Goal: Task Accomplishment & Management: Use online tool/utility

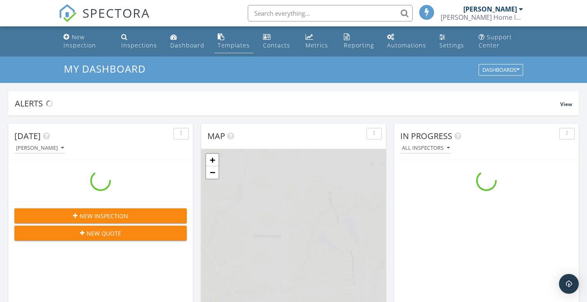
click at [235, 42] on div "Templates" at bounding box center [234, 45] width 32 height 8
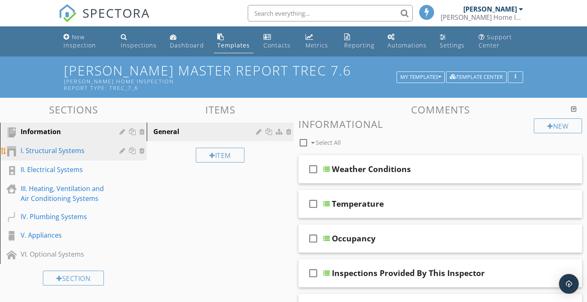
click at [59, 152] on div "I. Structural Systems" at bounding box center [64, 151] width 87 height 10
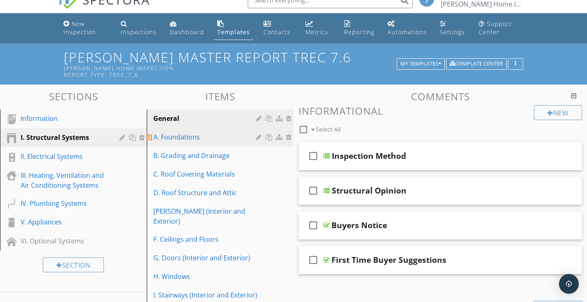
scroll to position [14, 0]
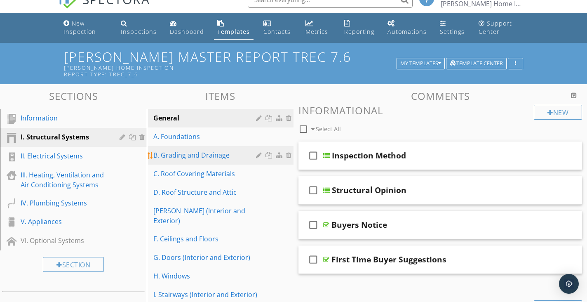
click at [191, 154] on div "B. Grading and Drainage" at bounding box center [205, 155] width 105 height 10
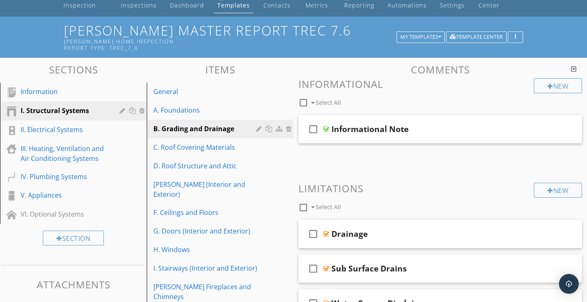
scroll to position [39, 0]
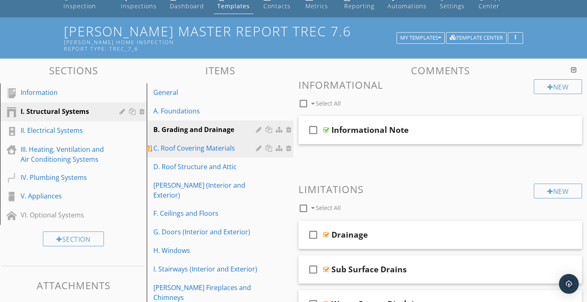
click at [187, 151] on div "C. Roof Covering Materials" at bounding box center [205, 148] width 105 height 10
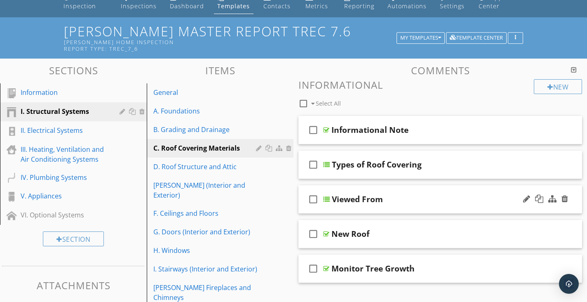
click at [453, 202] on div "Viewed From" at bounding box center [432, 199] width 200 height 10
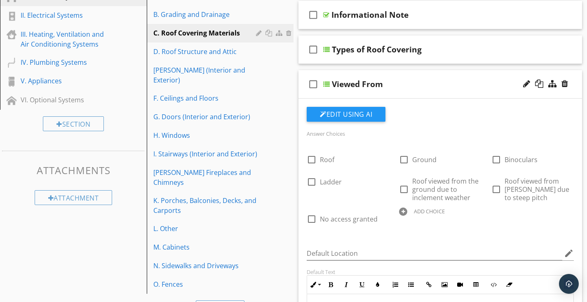
scroll to position [156, 0]
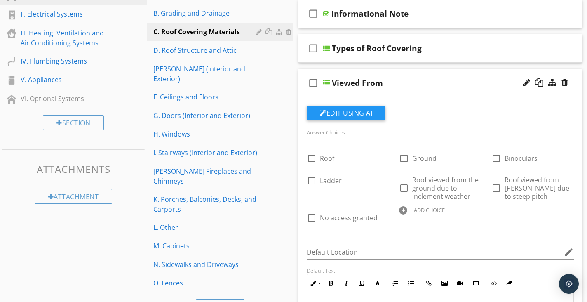
click at [426, 83] on div "Viewed From" at bounding box center [432, 83] width 200 height 10
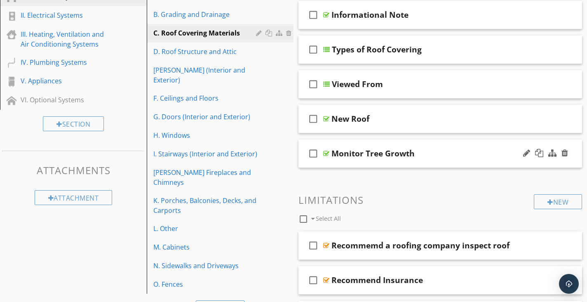
scroll to position [135, 0]
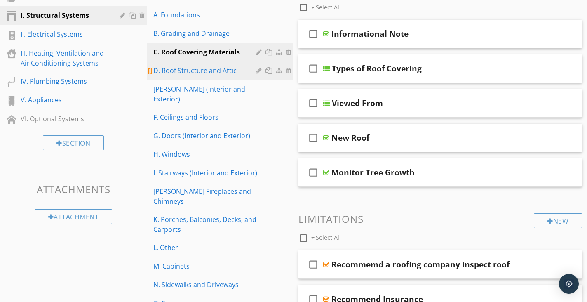
click at [195, 72] on div "D. Roof Structure and Attic" at bounding box center [205, 71] width 105 height 10
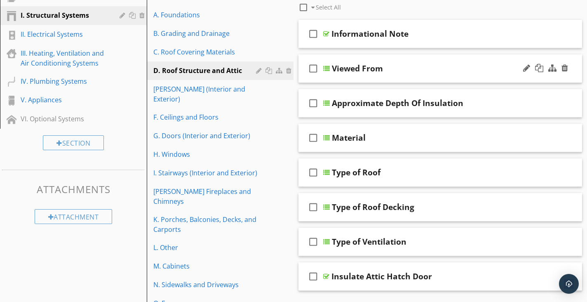
click at [452, 69] on div "Viewed From" at bounding box center [432, 69] width 200 height 10
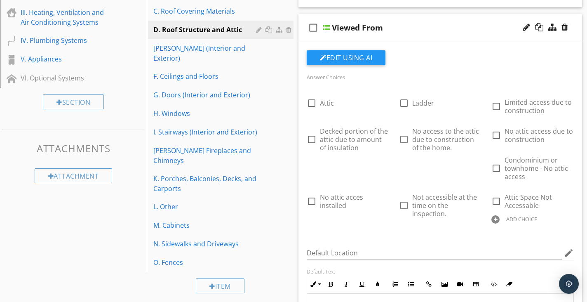
scroll to position [178, 0]
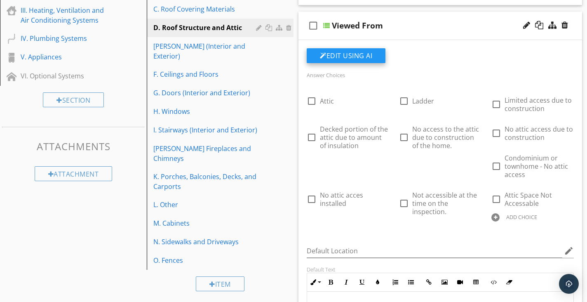
click at [359, 57] on button "Edit Using AI" at bounding box center [346, 55] width 79 height 15
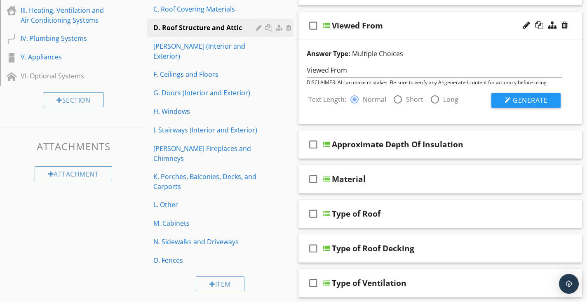
click at [429, 24] on div "Viewed From" at bounding box center [432, 26] width 200 height 10
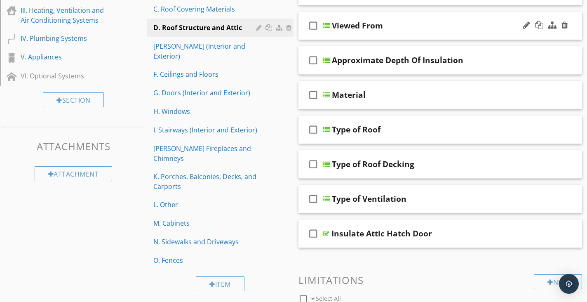
click at [429, 24] on div "Viewed From" at bounding box center [432, 26] width 200 height 10
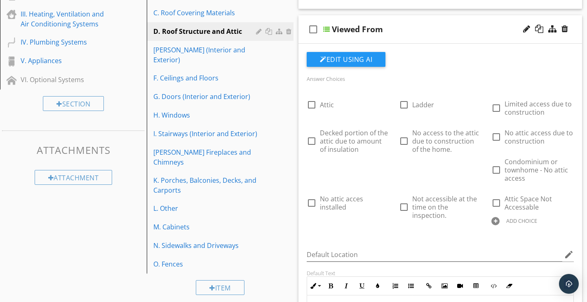
scroll to position [172, 0]
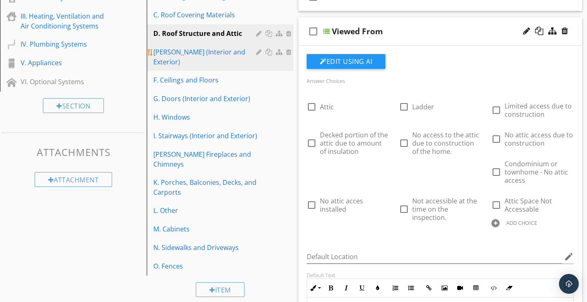
click at [172, 53] on div "[PERSON_NAME] (Interior and Exterior)" at bounding box center [205, 57] width 105 height 20
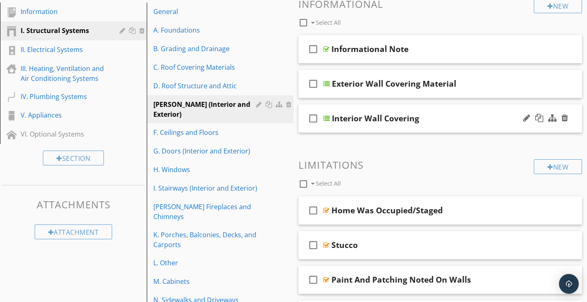
scroll to position [99, 0]
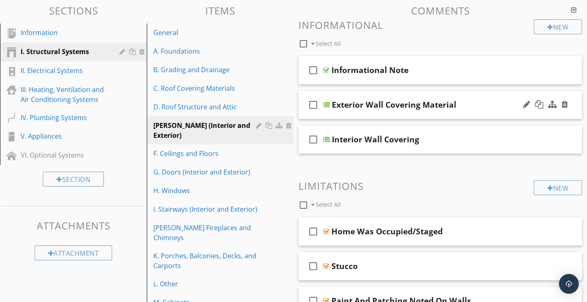
click at [490, 107] on div "Exterior Wall Covering Material" at bounding box center [432, 105] width 200 height 10
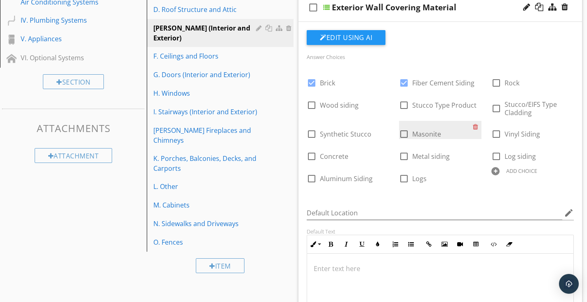
scroll to position [199, 0]
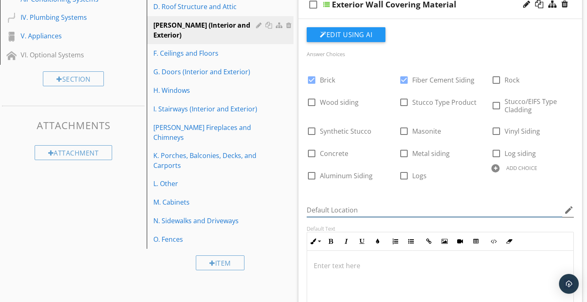
click at [356, 209] on input "Default Location" at bounding box center [435, 210] width 256 height 14
click at [383, 95] on div at bounding box center [385, 95] width 9 height 12
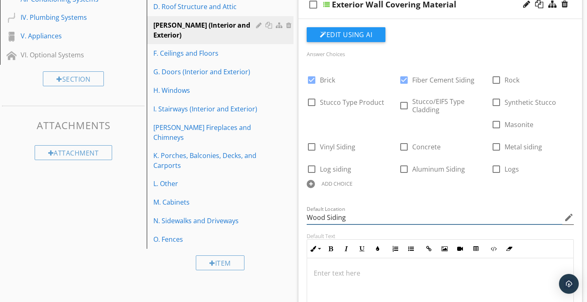
click at [352, 216] on input "Wood Siding" at bounding box center [435, 218] width 256 height 14
type input "W"
click at [311, 183] on div at bounding box center [311, 184] width 8 height 8
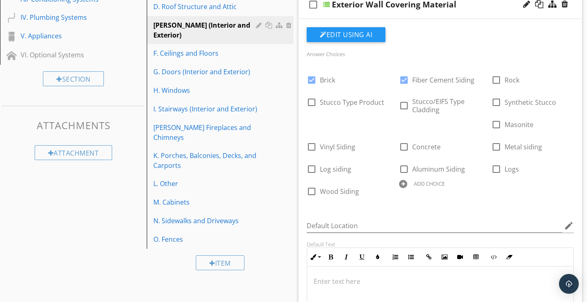
click at [410, 185] on div "ADD CHOICE" at bounding box center [440, 183] width 83 height 10
click at [568, 141] on div at bounding box center [570, 140] width 9 height 12
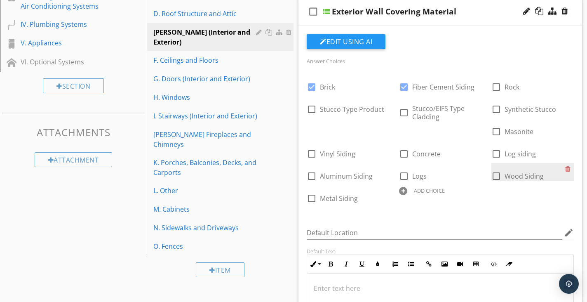
scroll to position [191, 0]
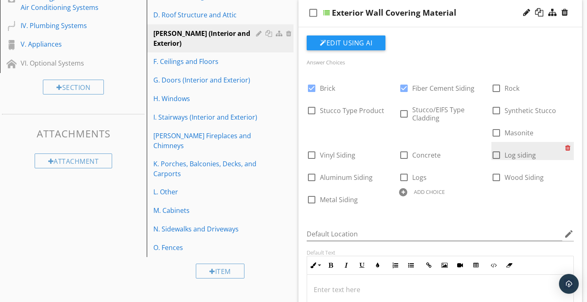
click at [570, 148] on div at bounding box center [570, 148] width 9 height 12
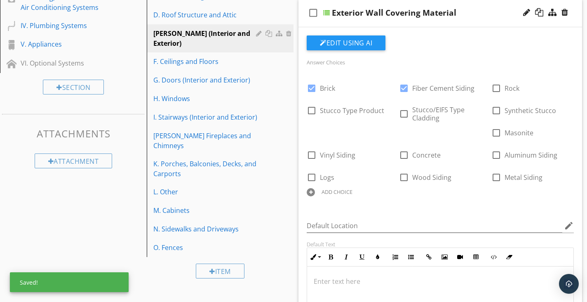
click at [333, 191] on div "ADD CHOICE" at bounding box center [337, 192] width 31 height 7
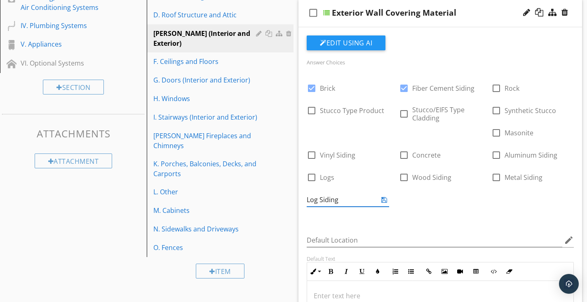
type input "Log Siding"
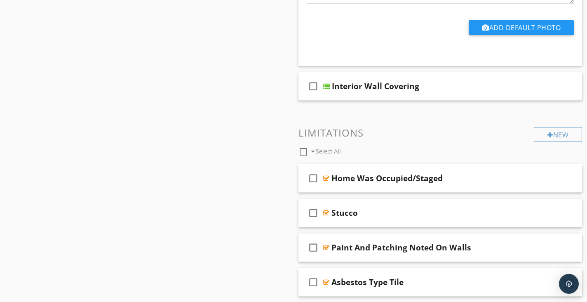
scroll to position [545, 0]
click at [462, 90] on div "Interior Wall Covering" at bounding box center [432, 86] width 200 height 10
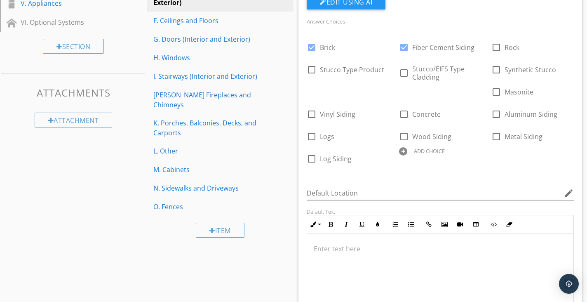
scroll to position [202, 0]
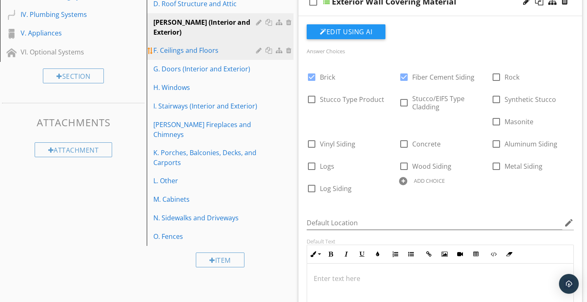
click at [176, 45] on div "F. Ceilings and Floors" at bounding box center [205, 50] width 105 height 10
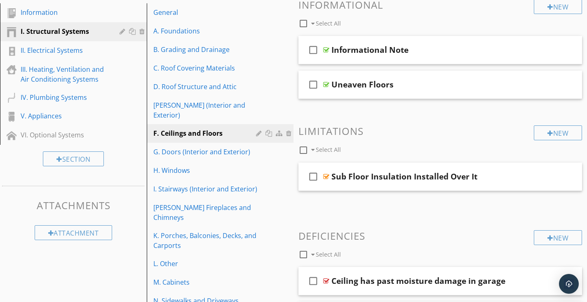
scroll to position [113, 0]
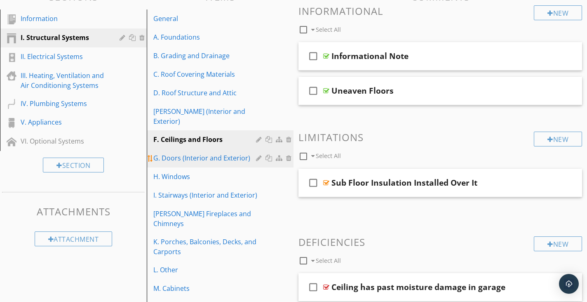
click at [170, 153] on div "G. Doors (Interior and Exterior)" at bounding box center [205, 158] width 105 height 10
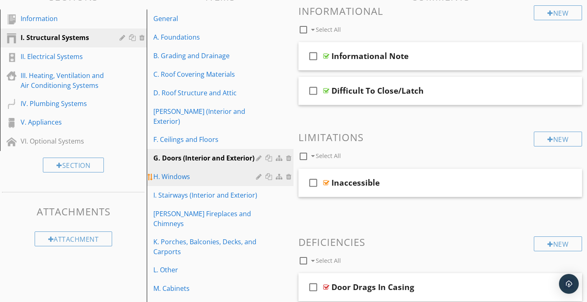
click at [172, 172] on div "H. Windows" at bounding box center [205, 177] width 105 height 10
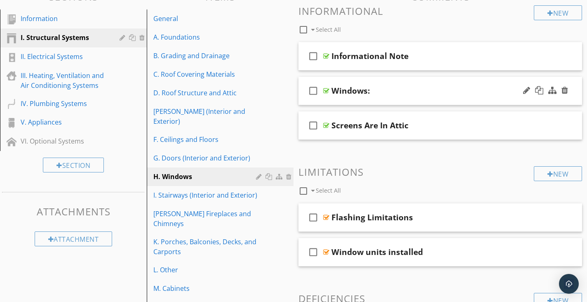
click at [461, 89] on div "Windows:" at bounding box center [432, 91] width 200 height 10
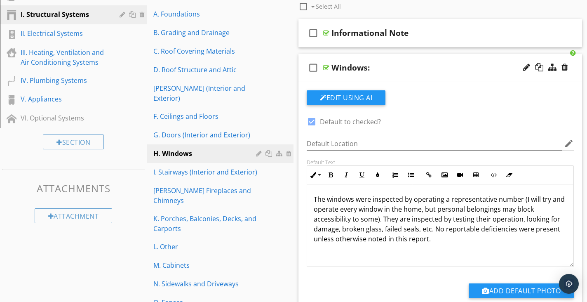
scroll to position [123, 0]
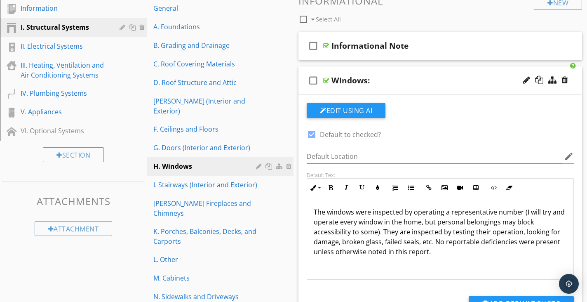
click at [455, 83] on div "Windows:" at bounding box center [432, 80] width 200 height 10
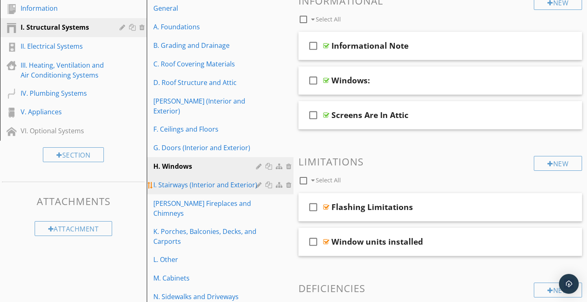
click at [182, 180] on div "I. Stairways (Interior and Exterior)" at bounding box center [205, 185] width 105 height 10
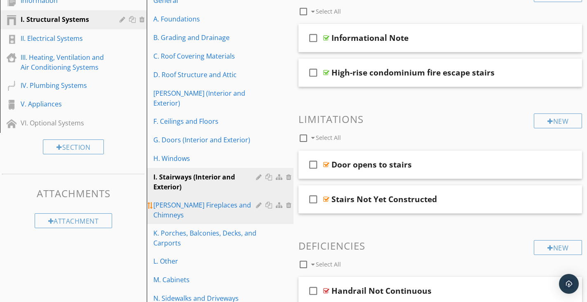
scroll to position [131, 0]
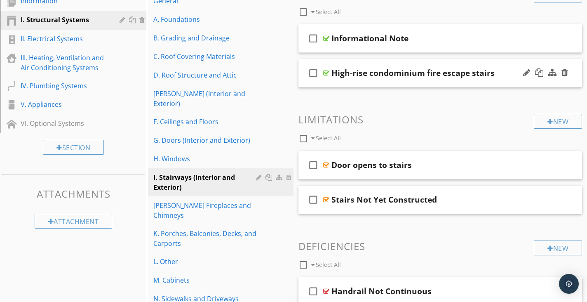
click at [417, 80] on div "check_box_outline_blank High-rise condominium fire escape stairs" at bounding box center [441, 73] width 284 height 28
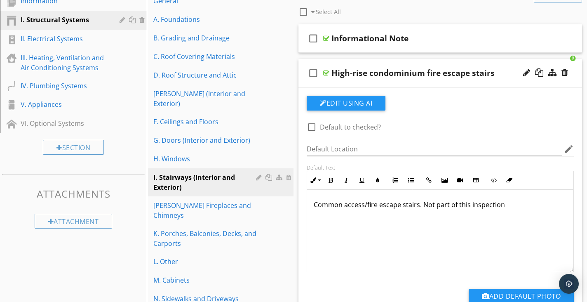
click at [417, 80] on div "check_box_outline_blank High-rise condominium fire escape stairs" at bounding box center [441, 73] width 284 height 28
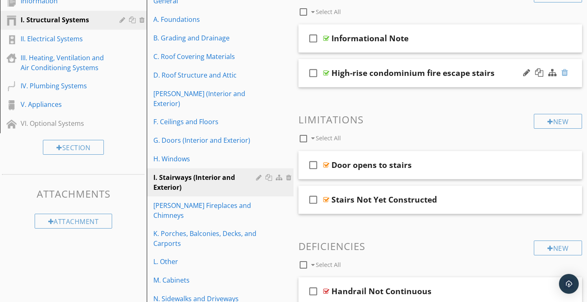
click at [565, 73] on div at bounding box center [565, 72] width 7 height 8
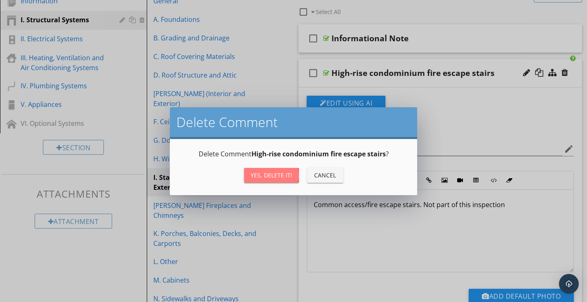
click at [285, 173] on div "Yes, Delete it!" at bounding box center [272, 175] width 42 height 9
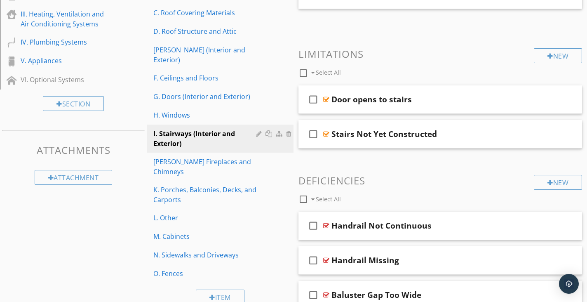
scroll to position [176, 0]
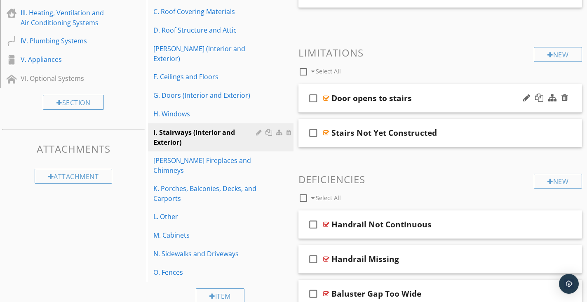
click at [487, 101] on div "Door opens to stairs" at bounding box center [432, 98] width 200 height 10
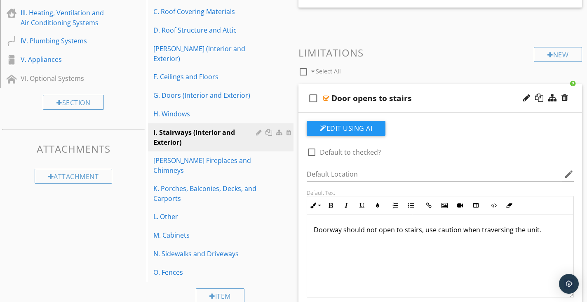
click at [487, 101] on div "Door opens to stairs" at bounding box center [432, 98] width 200 height 10
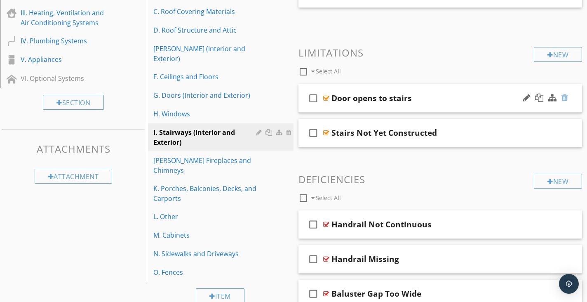
click at [567, 98] on div at bounding box center [565, 98] width 7 height 8
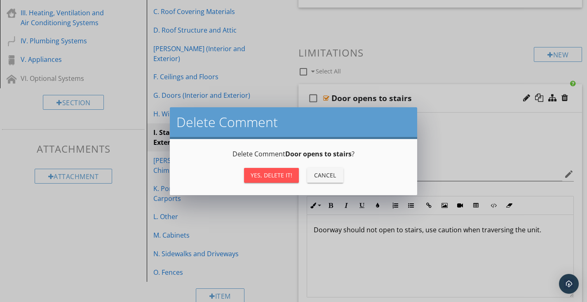
click at [276, 172] on div "Yes, Delete it!" at bounding box center [272, 175] width 42 height 9
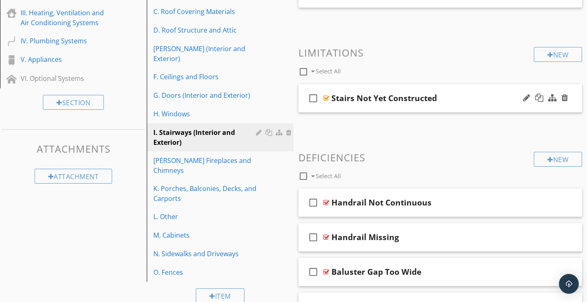
click at [468, 97] on div "Stairs Not Yet Constructed" at bounding box center [432, 98] width 200 height 10
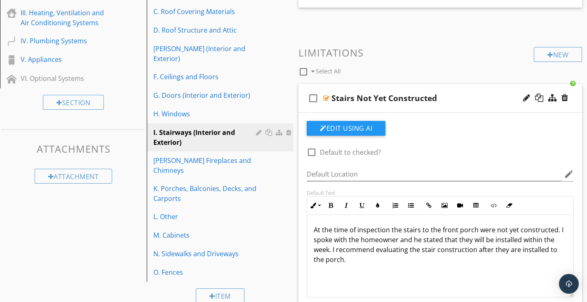
click at [468, 97] on div "Stairs Not Yet Constructed" at bounding box center [432, 98] width 200 height 10
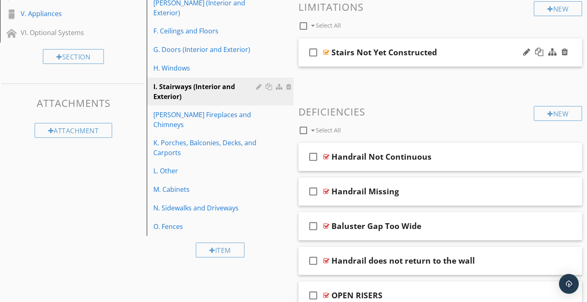
scroll to position [222, 0]
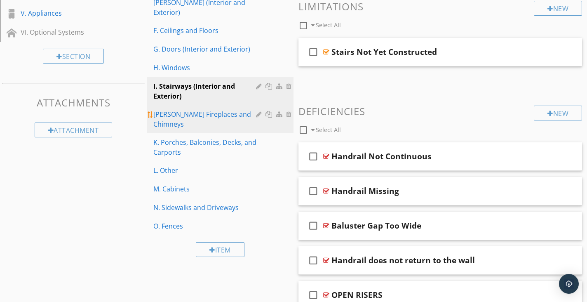
click at [172, 109] on div "[PERSON_NAME] Fireplaces and Chimneys" at bounding box center [205, 119] width 105 height 20
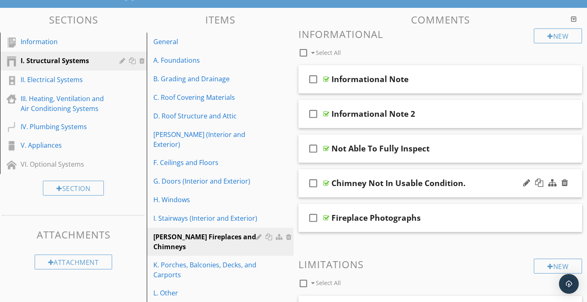
scroll to position [89, 0]
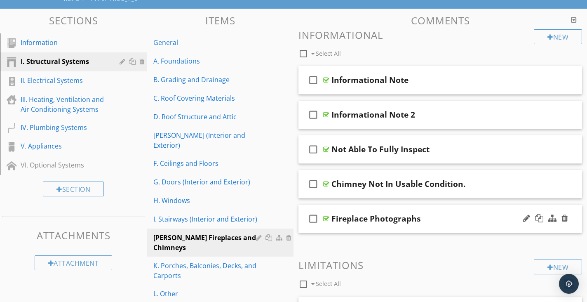
click at [447, 222] on div "Fireplace Photographs" at bounding box center [432, 219] width 200 height 10
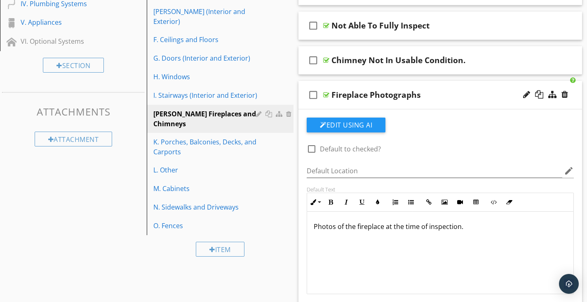
scroll to position [214, 0]
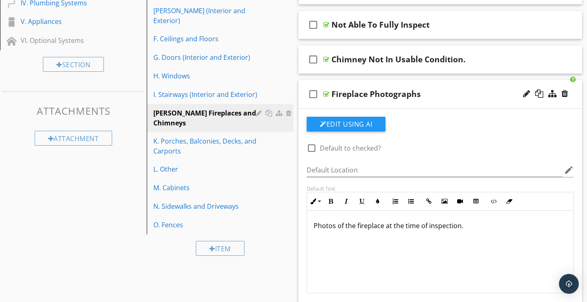
click at [460, 97] on div "Fireplace Photographs" at bounding box center [432, 94] width 200 height 10
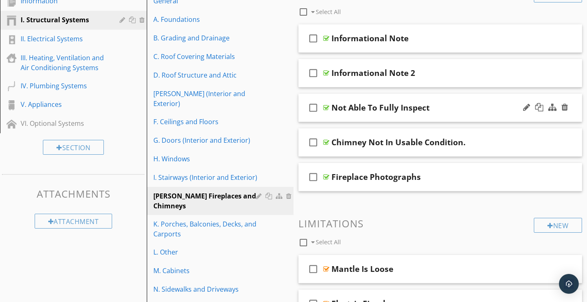
scroll to position [130, 0]
click at [454, 42] on div "Informational Note" at bounding box center [432, 39] width 200 height 10
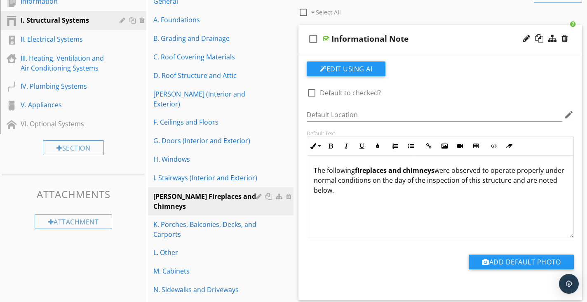
click at [454, 42] on div "Informational Note" at bounding box center [432, 39] width 200 height 10
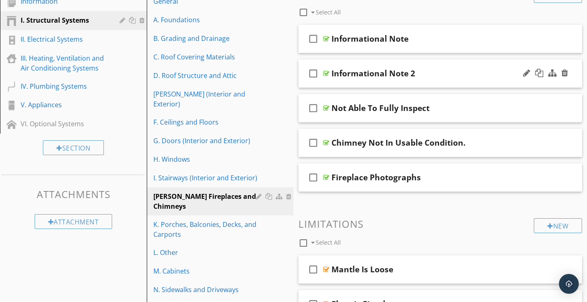
click at [457, 72] on div "Informational Note 2" at bounding box center [432, 73] width 200 height 10
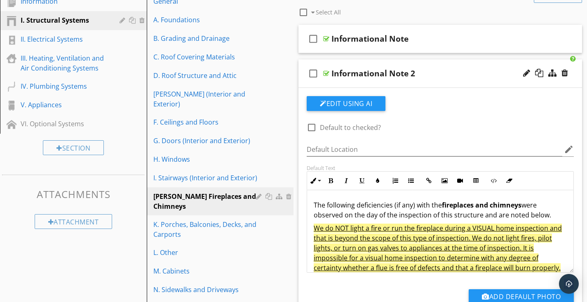
click at [457, 74] on div "Informational Note 2" at bounding box center [432, 73] width 200 height 10
type textarea "<p>The following deficiencies (if any) with the <strong>fireplaces and chimneys…"
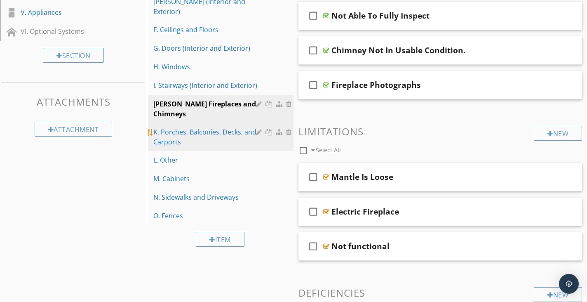
scroll to position [231, 0]
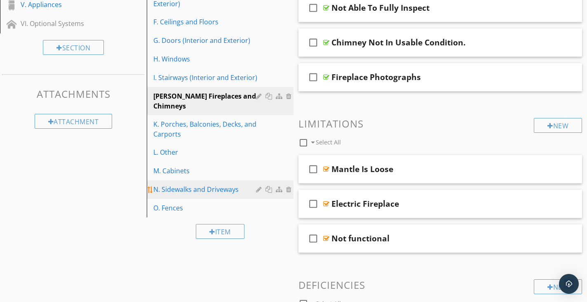
click at [182, 184] on div "N. Sidewalks and Driveways" at bounding box center [205, 189] width 105 height 10
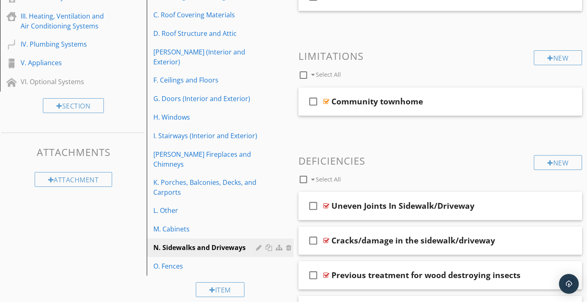
scroll to position [172, 0]
click at [453, 98] on div "Community townhome" at bounding box center [432, 102] width 200 height 10
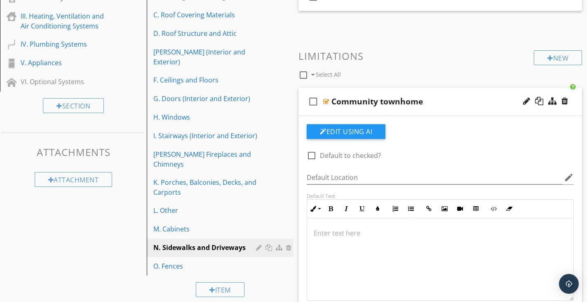
click at [453, 98] on div "Community townhome" at bounding box center [432, 102] width 200 height 10
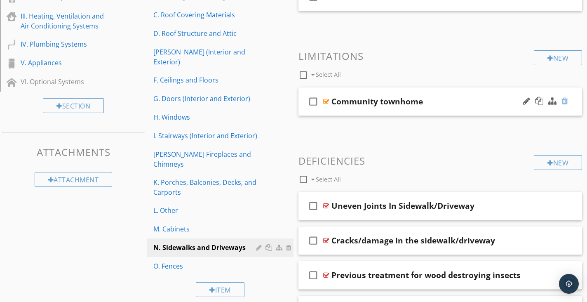
click at [566, 99] on div at bounding box center [565, 101] width 7 height 8
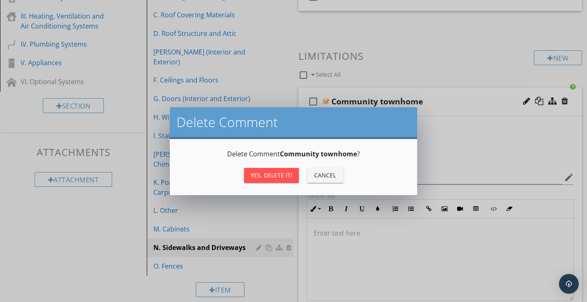
click at [252, 175] on div "Yes, Delete it!" at bounding box center [272, 175] width 42 height 9
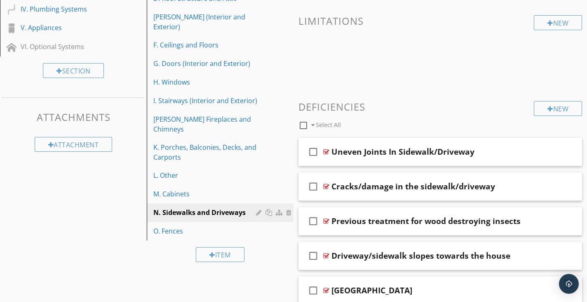
scroll to position [208, 0]
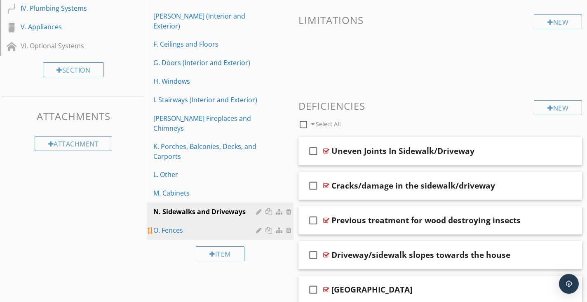
click at [177, 225] on div "O. Fences" at bounding box center [205, 230] width 105 height 10
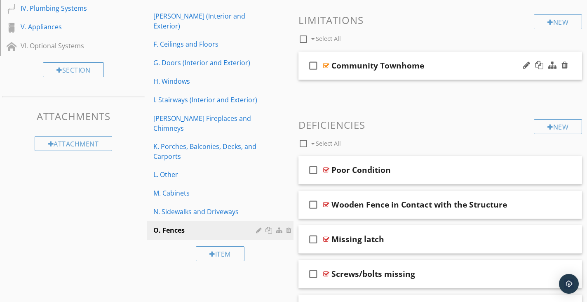
click at [489, 66] on div "Community Townhome" at bounding box center [432, 66] width 200 height 10
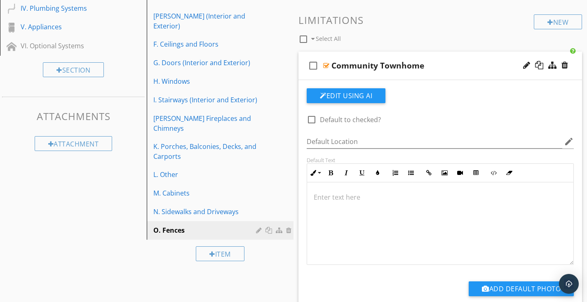
click at [489, 66] on div "Community Townhome" at bounding box center [432, 66] width 200 height 10
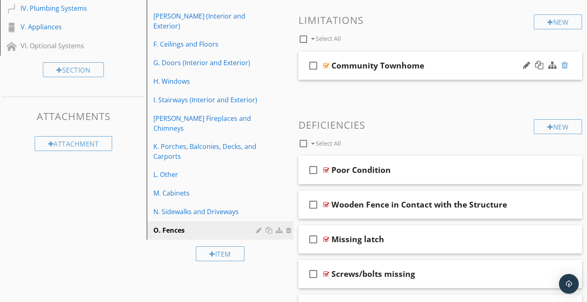
click at [566, 64] on div at bounding box center [565, 65] width 7 height 8
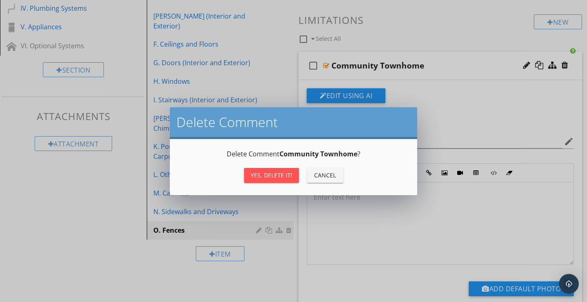
click at [290, 173] on div "Yes, Delete it!" at bounding box center [272, 175] width 42 height 9
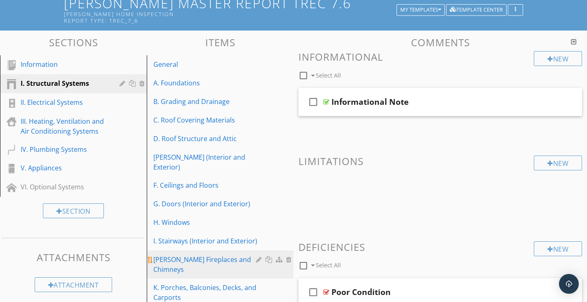
scroll to position [57, 0]
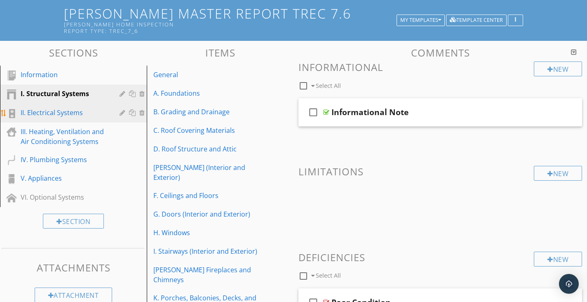
click at [36, 113] on div "II. Electrical Systems" at bounding box center [64, 113] width 87 height 10
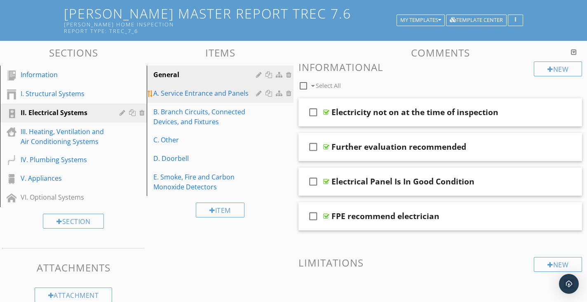
click at [210, 95] on div "A. Service Entrance and Panels" at bounding box center [205, 93] width 105 height 10
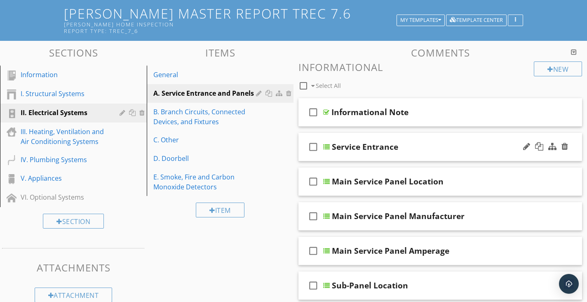
click at [436, 148] on div "Service Entrance" at bounding box center [432, 147] width 200 height 10
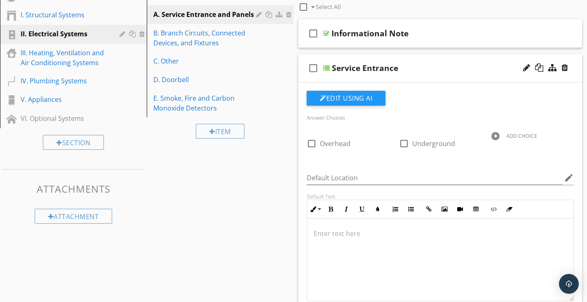
scroll to position [138, 0]
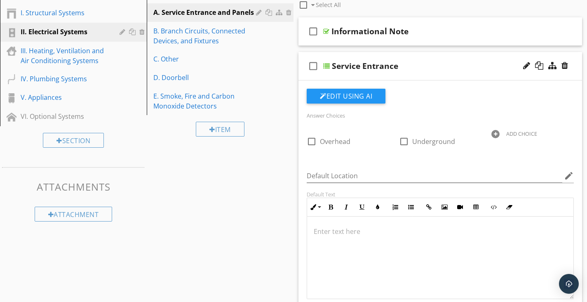
click at [430, 70] on div "Service Entrance" at bounding box center [432, 66] width 200 height 10
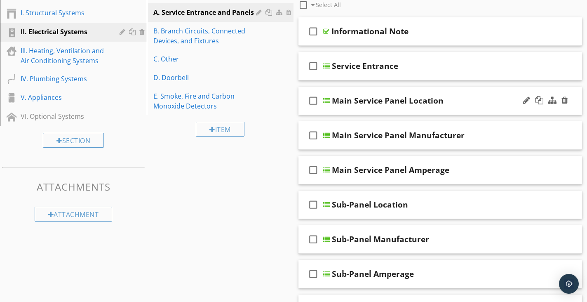
click at [465, 101] on div "Main Service Panel Location" at bounding box center [432, 101] width 200 height 10
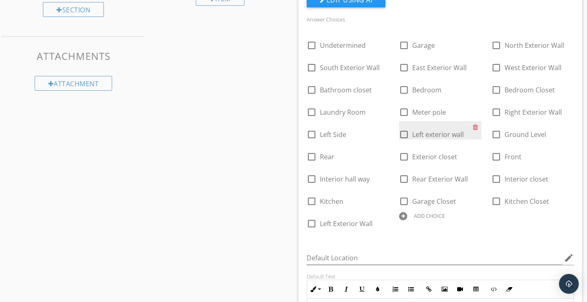
scroll to position [269, 0]
click at [405, 216] on div at bounding box center [403, 216] width 8 height 8
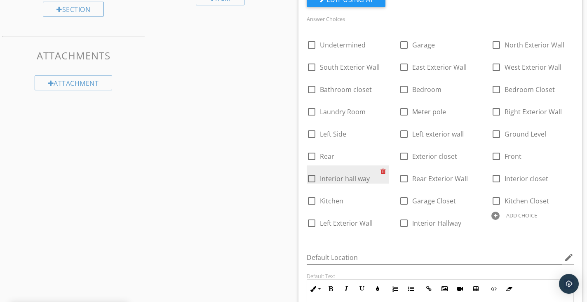
click at [384, 171] on div at bounding box center [385, 171] width 9 height 12
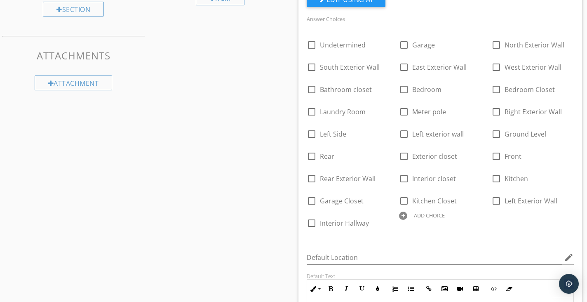
click at [404, 215] on div at bounding box center [403, 216] width 8 height 8
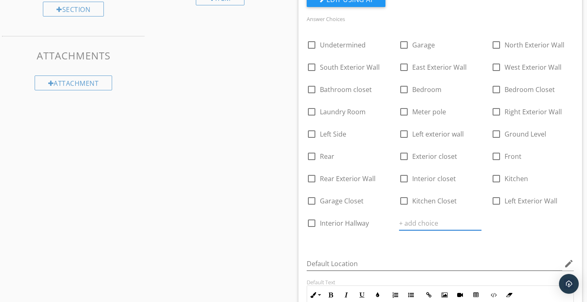
click at [444, 243] on div "Answer Choices check_box_outline_blank Undetermined check_box_outline_blank Gar…" at bounding box center [440, 212] width 277 height 441
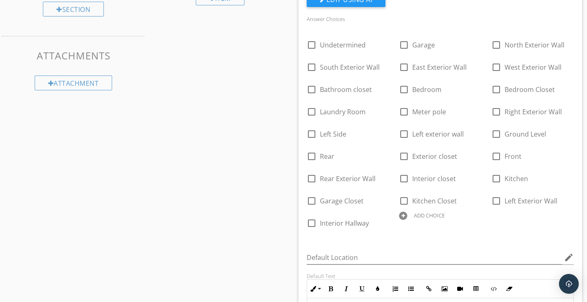
click at [417, 215] on div "ADD CHOICE" at bounding box center [429, 215] width 31 height 7
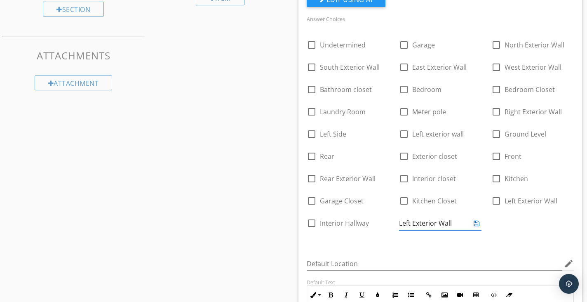
type input "Left Exterior Wall"
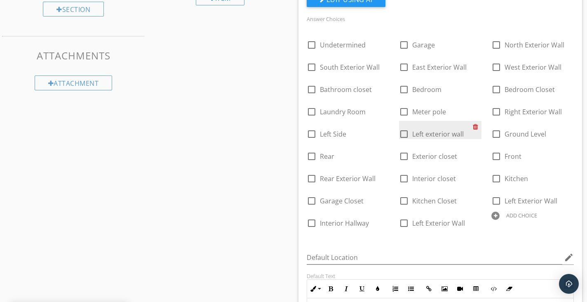
click at [476, 127] on div at bounding box center [477, 127] width 9 height 12
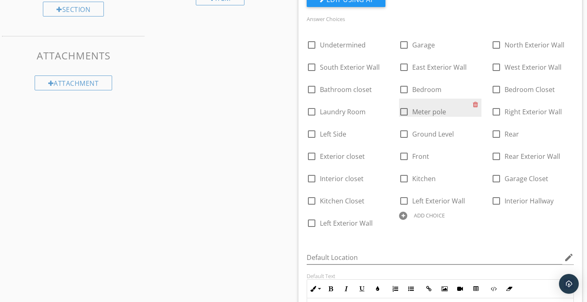
click at [452, 112] on div "check_box_outline_blank Meter pole" at bounding box center [436, 111] width 74 height 12
click at [440, 112] on span "Meter pole" at bounding box center [430, 111] width 34 height 9
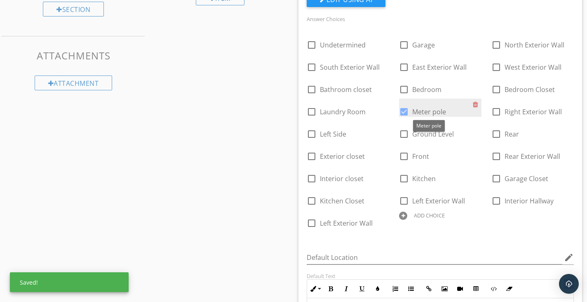
click at [440, 112] on span "Meter pole" at bounding box center [430, 111] width 34 height 9
checkbox input "false"
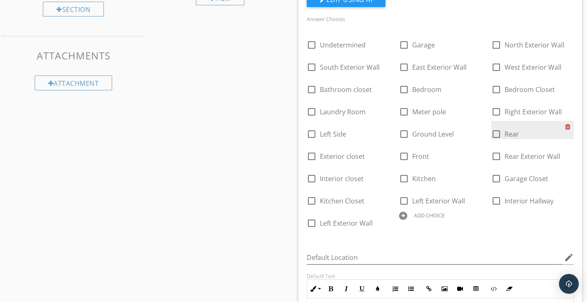
click at [568, 128] on div at bounding box center [570, 127] width 9 height 12
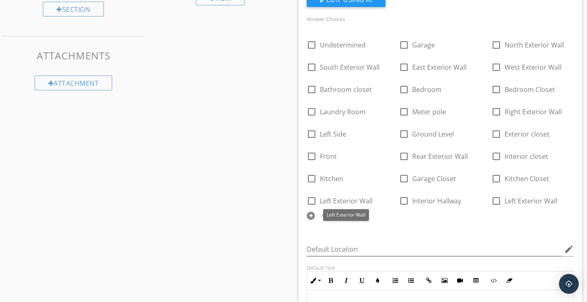
click at [344, 212] on div "ADD CHOICE" at bounding box center [337, 215] width 31 height 7
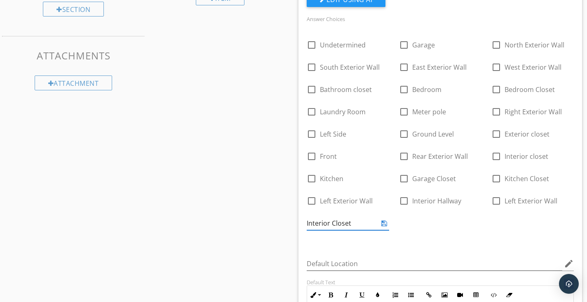
type input "Interior Closet"
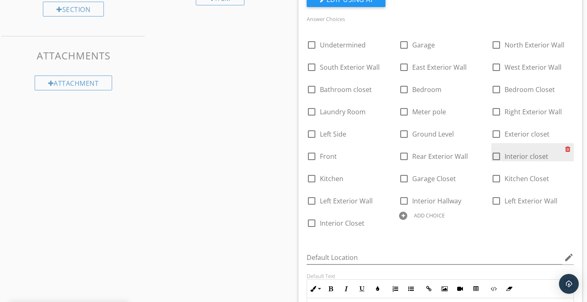
click at [568, 150] on div at bounding box center [570, 149] width 9 height 12
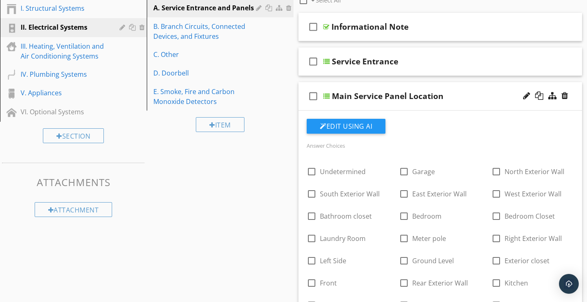
scroll to position [135, 0]
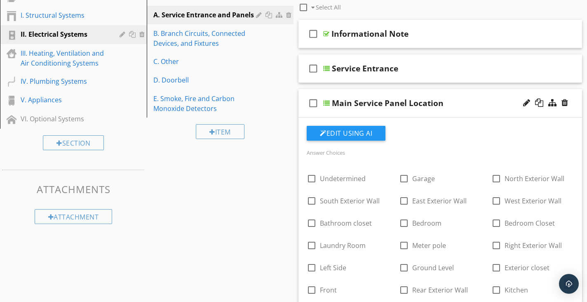
click at [463, 111] on div "check_box_outline_blank Main Service Panel Location" at bounding box center [441, 103] width 284 height 28
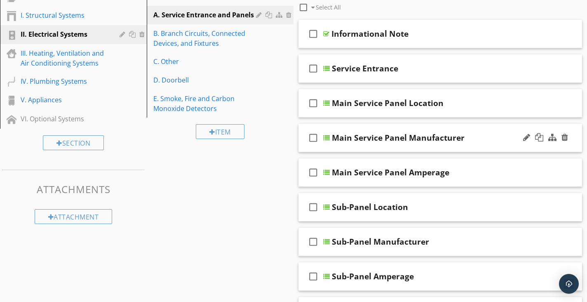
click at [486, 136] on div "Main Service Panel Manufacturer" at bounding box center [432, 138] width 200 height 10
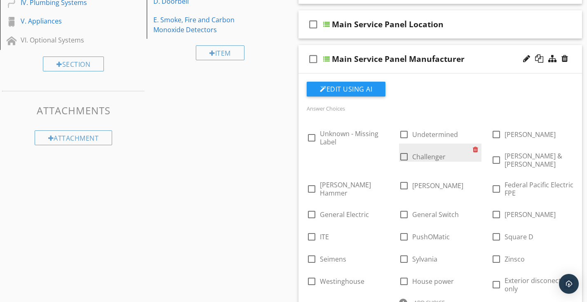
scroll to position [214, 0]
click at [485, 57] on div "Main Service Panel Manufacturer" at bounding box center [432, 59] width 200 height 10
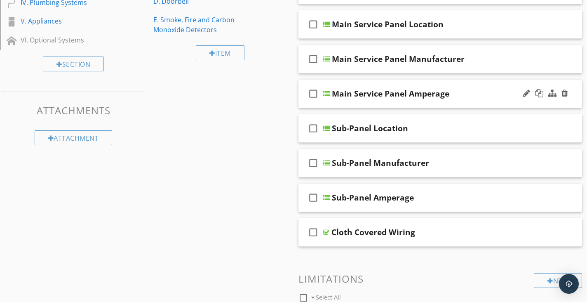
click at [475, 94] on div "Main Service Panel Amperage" at bounding box center [432, 94] width 200 height 10
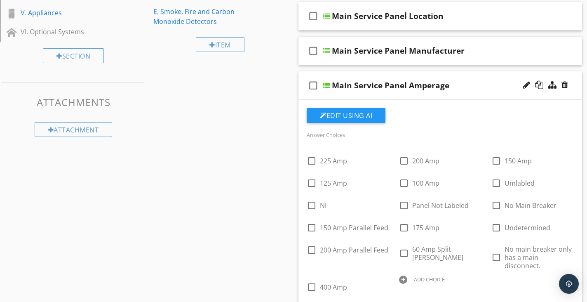
scroll to position [222, 0]
click at [467, 81] on div "Main Service Panel Amperage" at bounding box center [432, 86] width 200 height 10
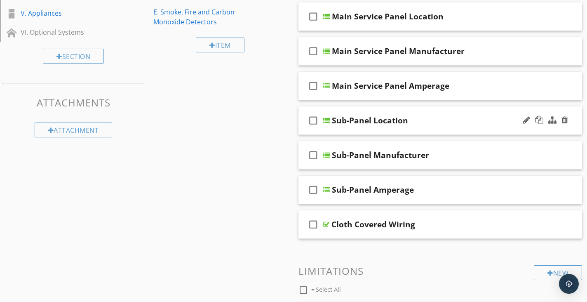
click at [457, 118] on div "Sub-Panel Location" at bounding box center [432, 121] width 200 height 10
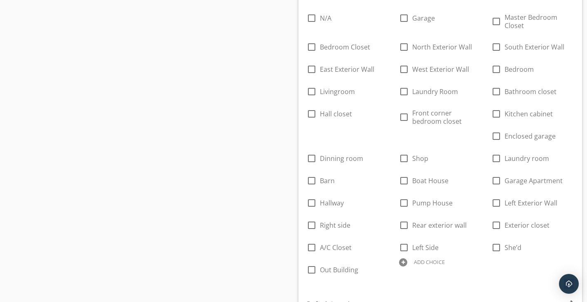
scroll to position [391, 0]
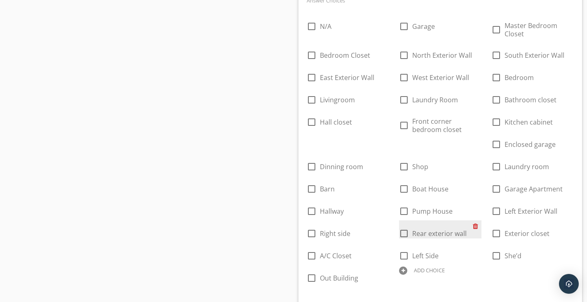
click at [477, 226] on div at bounding box center [477, 226] width 9 height 12
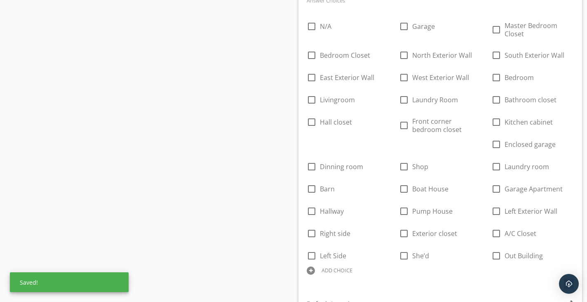
click at [343, 269] on div "ADD CHOICE" at bounding box center [337, 270] width 31 height 7
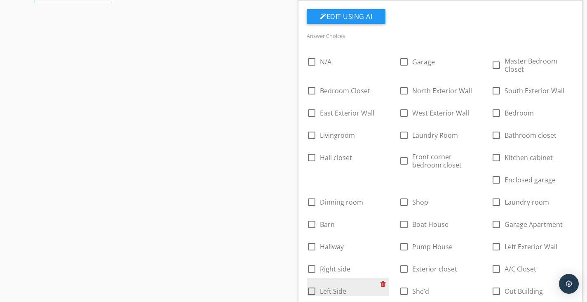
scroll to position [354, 0]
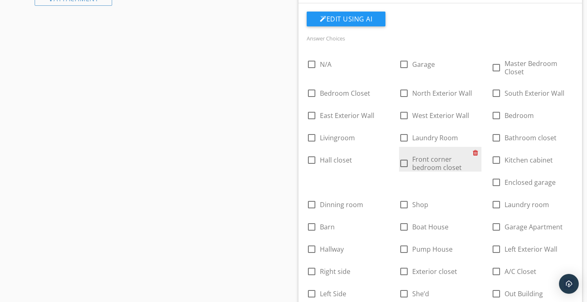
click at [476, 153] on div at bounding box center [477, 153] width 9 height 12
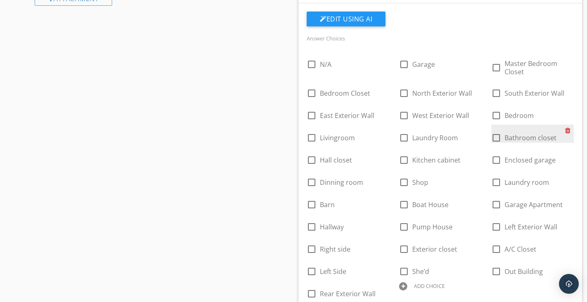
click at [568, 132] on div at bounding box center [570, 131] width 9 height 12
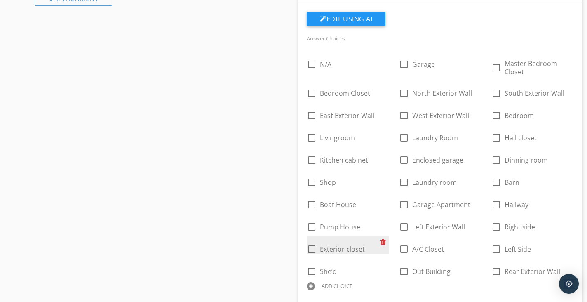
click at [383, 241] on div at bounding box center [385, 242] width 9 height 12
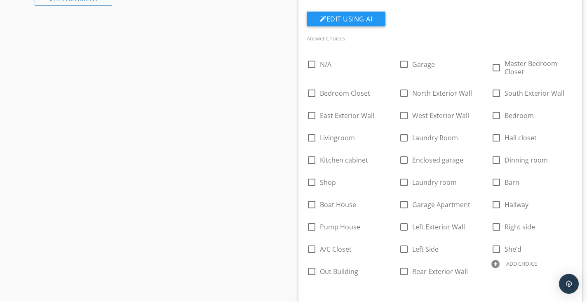
click at [498, 265] on div at bounding box center [496, 264] width 8 height 8
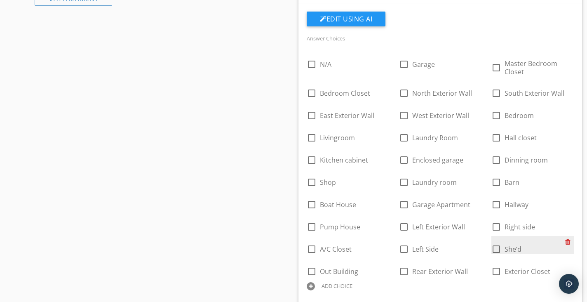
click at [567, 242] on div at bounding box center [570, 242] width 9 height 12
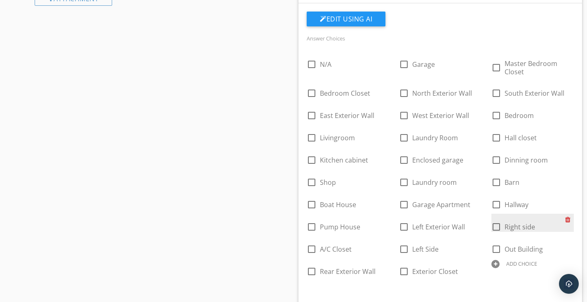
click at [568, 219] on div at bounding box center [570, 220] width 9 height 12
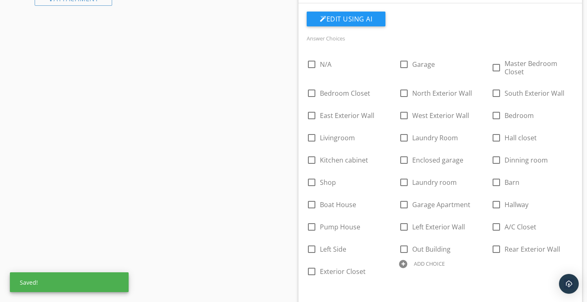
click at [438, 266] on div "ADD CHOICE" at bounding box center [429, 263] width 31 height 7
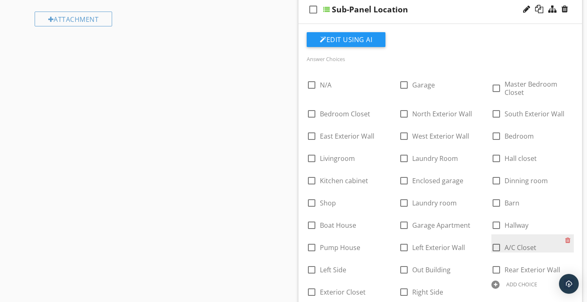
scroll to position [332, 0]
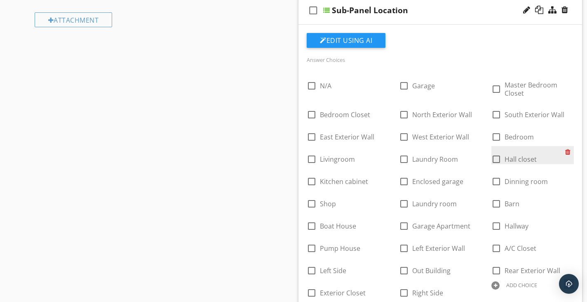
click at [568, 152] on div at bounding box center [570, 152] width 9 height 12
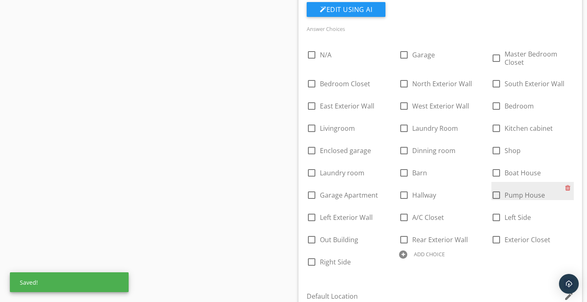
scroll to position [364, 0]
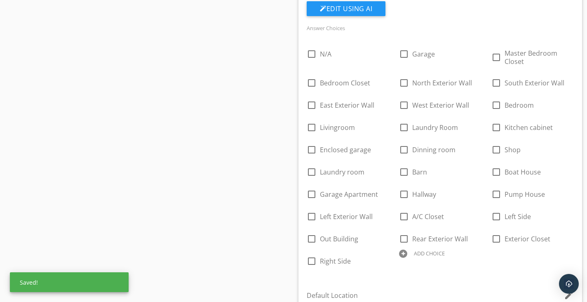
click at [420, 252] on div "ADD CHOICE" at bounding box center [429, 253] width 31 height 7
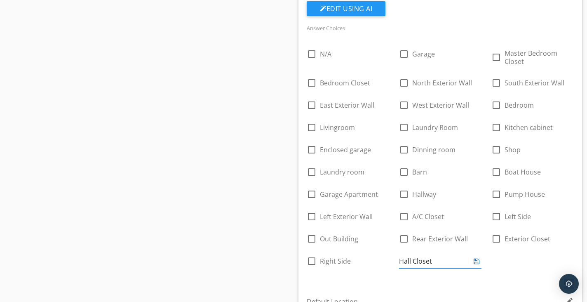
type input "Hall Closet"
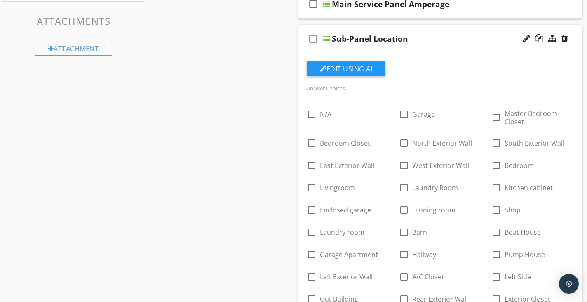
scroll to position [303, 0]
click at [468, 45] on div "check_box_outline_blank Sub-Panel Location" at bounding box center [441, 39] width 284 height 28
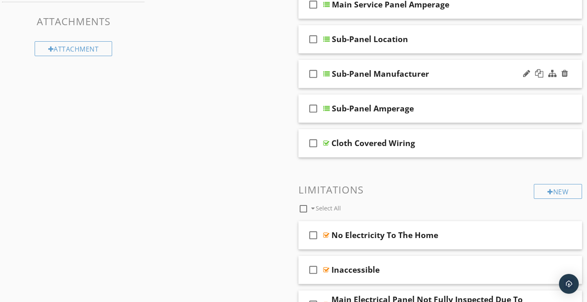
click at [466, 76] on div "Sub-Panel Manufacturer" at bounding box center [432, 74] width 200 height 10
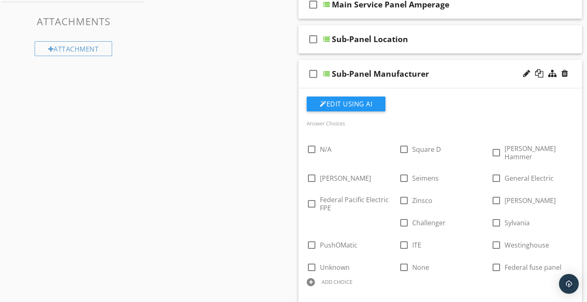
click at [466, 76] on div "Sub-Panel Manufacturer" at bounding box center [432, 74] width 200 height 10
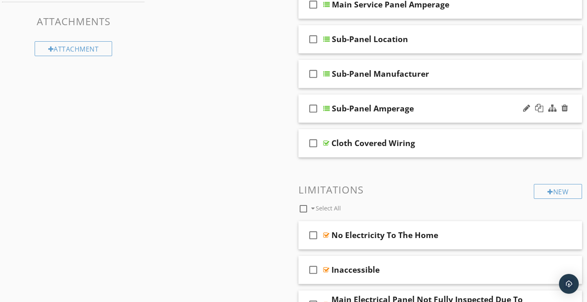
click at [463, 107] on div "Sub-Panel Amperage" at bounding box center [432, 109] width 200 height 10
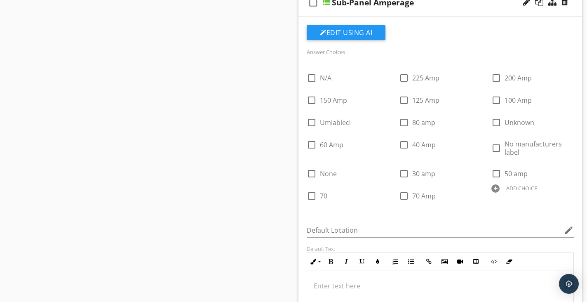
scroll to position [410, 0]
click at [505, 187] on div "ADD CHOICE" at bounding box center [533, 187] width 83 height 10
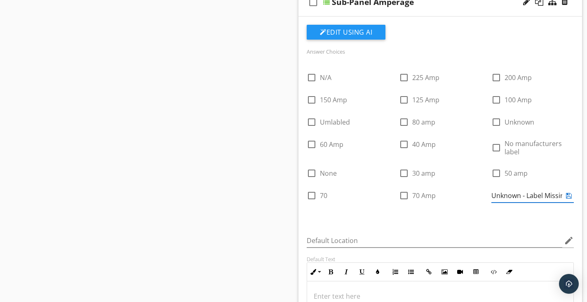
type input "Unknown - Label Missing"
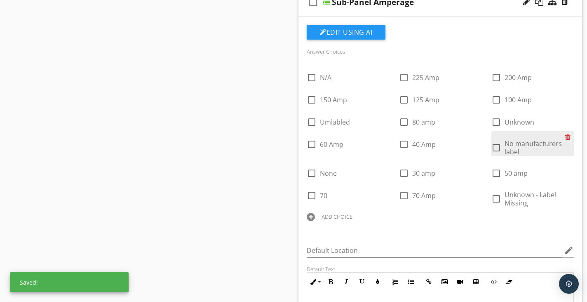
click at [568, 139] on div at bounding box center [570, 137] width 9 height 12
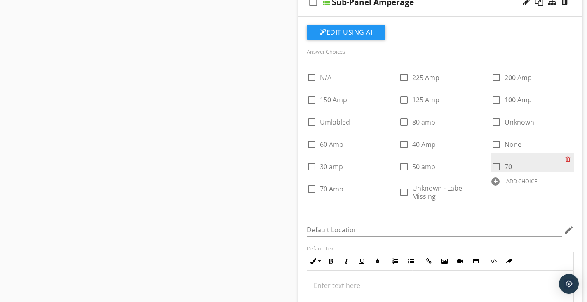
click at [568, 160] on div at bounding box center [570, 159] width 9 height 12
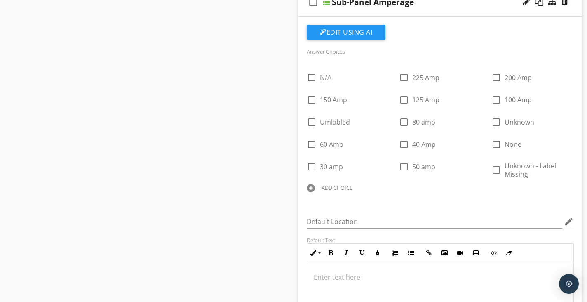
click at [462, 8] on div "check_box_outline_blank Sub-Panel Amperage" at bounding box center [441, 2] width 284 height 28
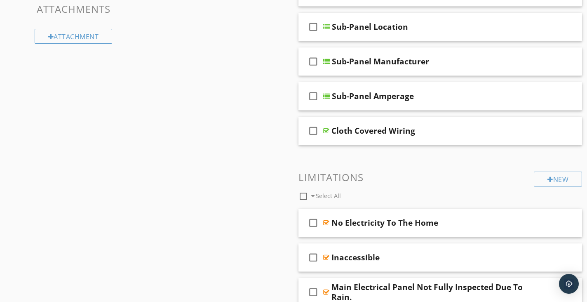
scroll to position [309, 0]
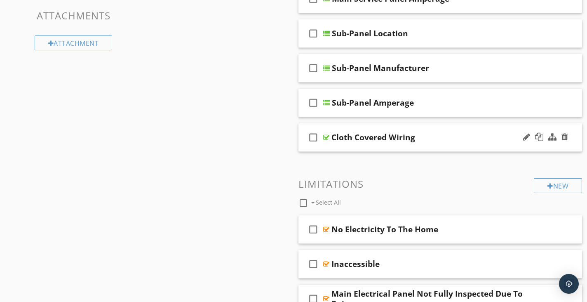
click at [448, 141] on div "Cloth Covered Wiring" at bounding box center [432, 137] width 200 height 10
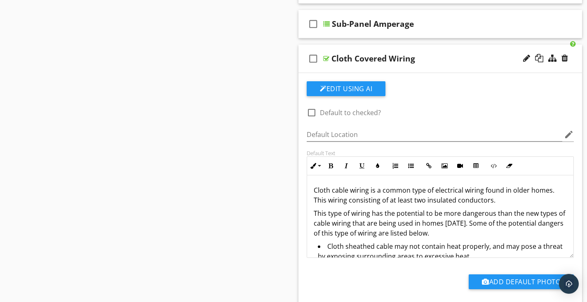
scroll to position [0, 0]
click at [439, 61] on div "Cloth Covered Wiring" at bounding box center [432, 59] width 200 height 10
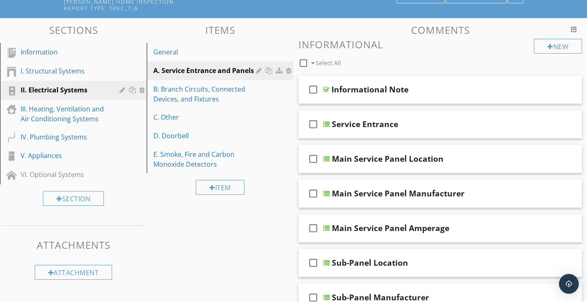
scroll to position [74, 0]
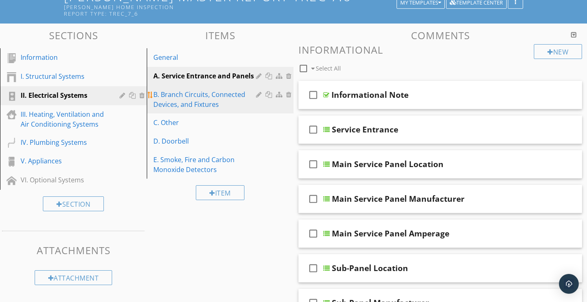
click at [193, 94] on div "B. Branch Circuits, Connected Devices, and Fixtures" at bounding box center [205, 100] width 105 height 20
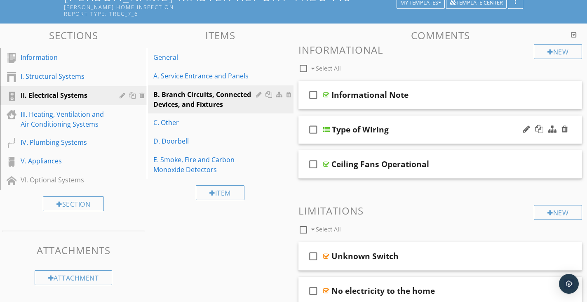
click at [423, 125] on div "Type of Wiring" at bounding box center [432, 130] width 200 height 10
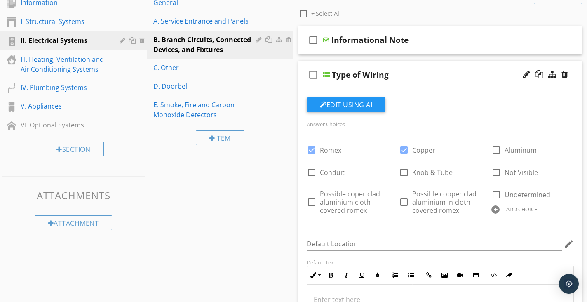
scroll to position [131, 0]
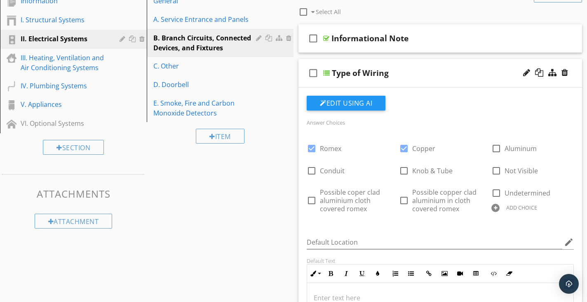
click at [438, 73] on div "Type of Wiring" at bounding box center [432, 73] width 200 height 10
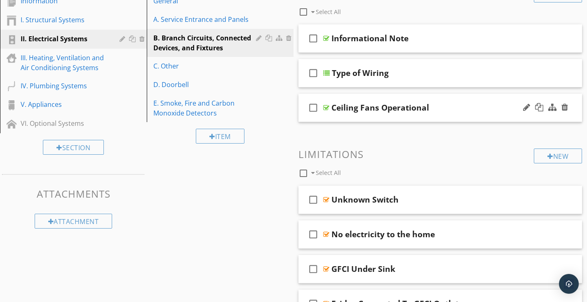
click at [448, 108] on div "Ceiling Fans Operational" at bounding box center [432, 108] width 200 height 10
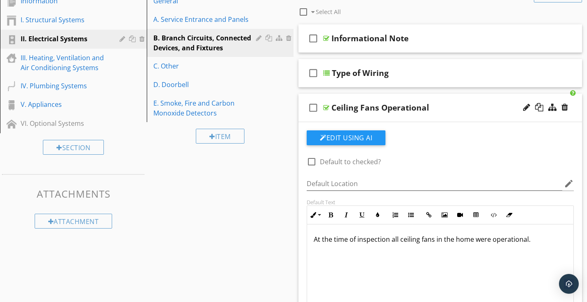
click at [448, 108] on div "Ceiling Fans Operational" at bounding box center [432, 108] width 200 height 10
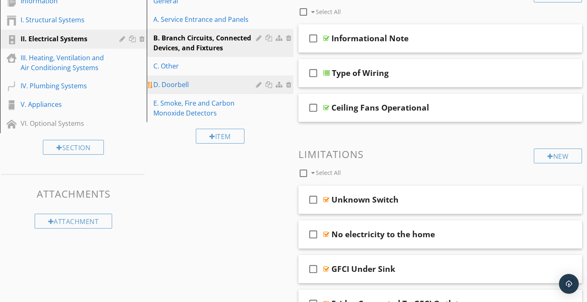
click at [184, 84] on div "D. Doorbell" at bounding box center [205, 85] width 105 height 10
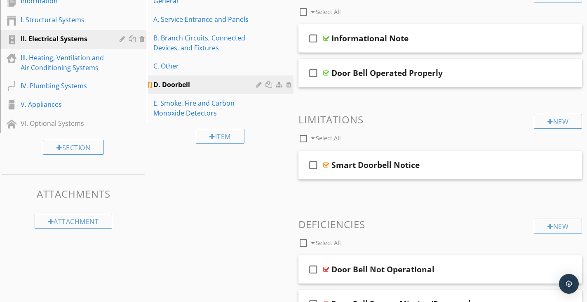
click at [184, 84] on div "D. Doorbell" at bounding box center [205, 85] width 105 height 10
click at [176, 84] on div "D. Doorbell" at bounding box center [205, 85] width 105 height 10
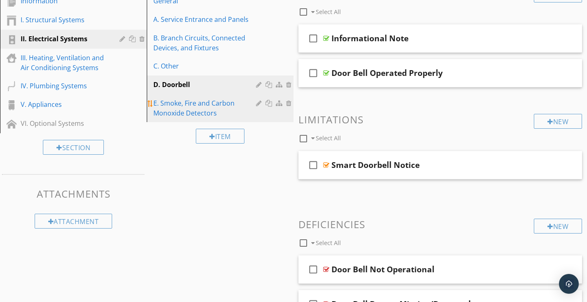
click at [177, 108] on div "E. Smoke, Fire and Carbon Monoxide Detectors" at bounding box center [205, 108] width 105 height 20
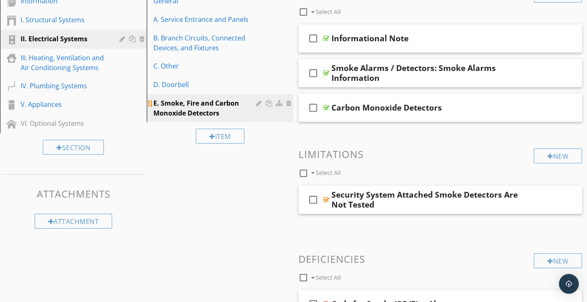
click at [177, 108] on div "E. Smoke, Fire and Carbon Monoxide Detectors" at bounding box center [205, 108] width 105 height 20
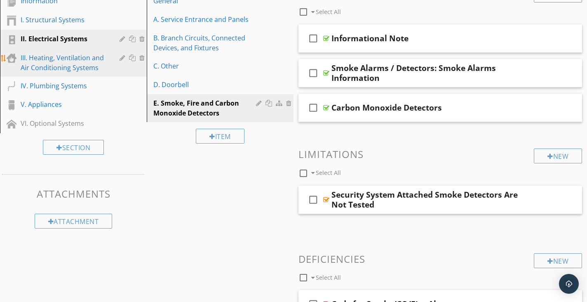
click at [62, 65] on div "III. Heating, Ventilation and Air Conditioning Systems" at bounding box center [64, 63] width 87 height 20
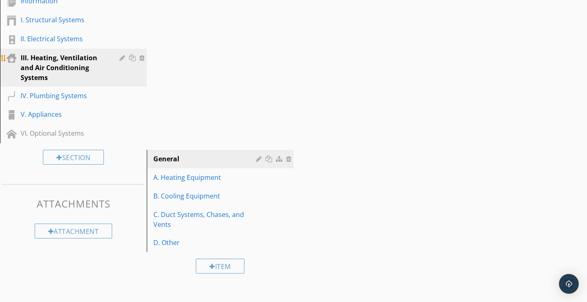
scroll to position [90, 0]
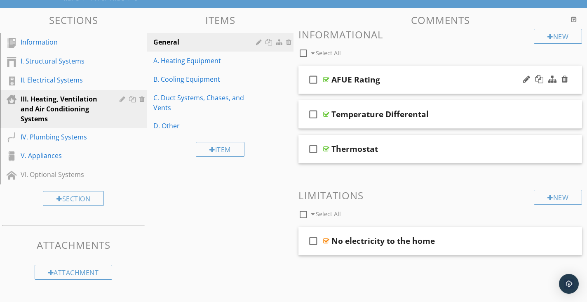
click at [427, 80] on div "AFUE Rating" at bounding box center [432, 80] width 200 height 10
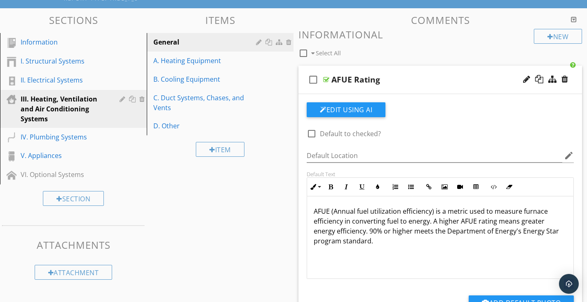
click at [427, 80] on div "AFUE Rating" at bounding box center [432, 80] width 200 height 10
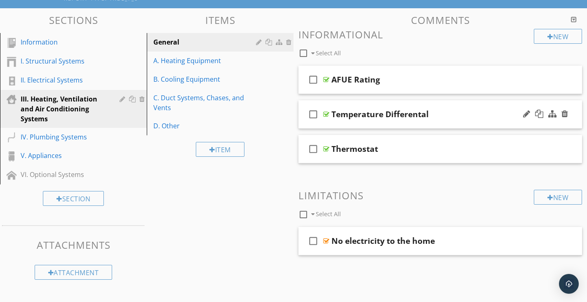
click at [449, 111] on div "Temperature Differental" at bounding box center [432, 114] width 200 height 10
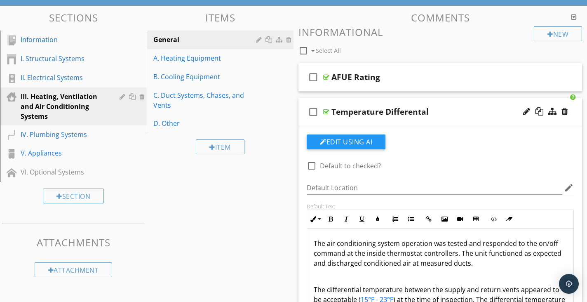
scroll to position [91, 0]
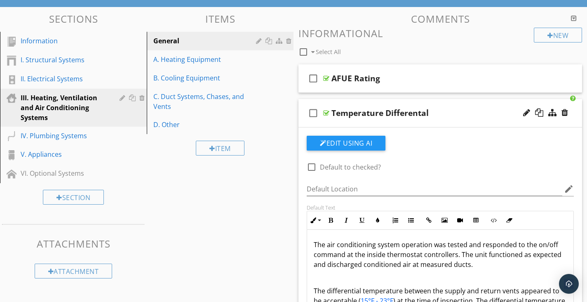
click at [448, 115] on div "Temperature Differental" at bounding box center [432, 113] width 200 height 10
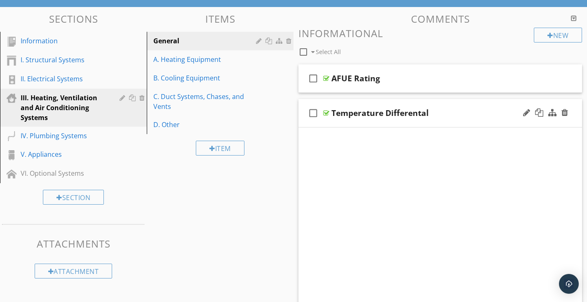
scroll to position [90, 0]
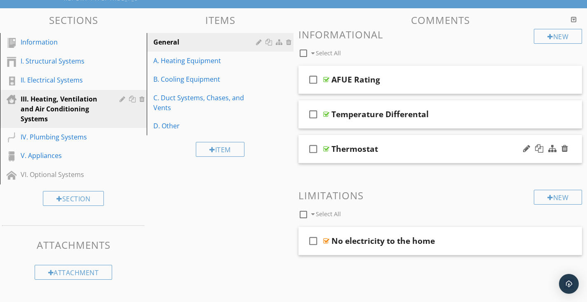
click at [439, 148] on div "Thermostat" at bounding box center [432, 149] width 200 height 10
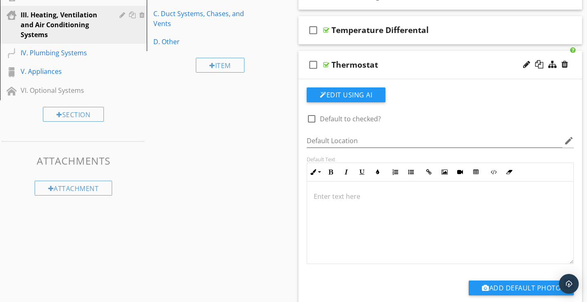
scroll to position [174, 0]
click at [419, 70] on div "check_box_outline_blank Thermostat" at bounding box center [441, 64] width 284 height 28
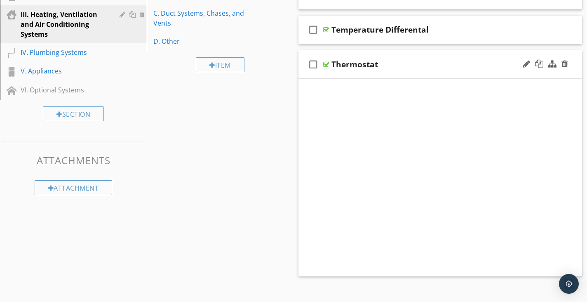
scroll to position [90, 0]
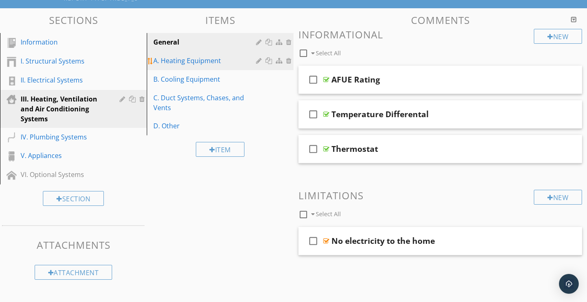
click at [193, 63] on div "A. Heating Equipment" at bounding box center [205, 61] width 105 height 10
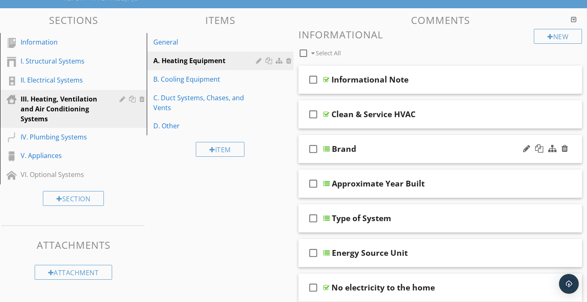
click at [443, 150] on div "Brand" at bounding box center [432, 149] width 200 height 10
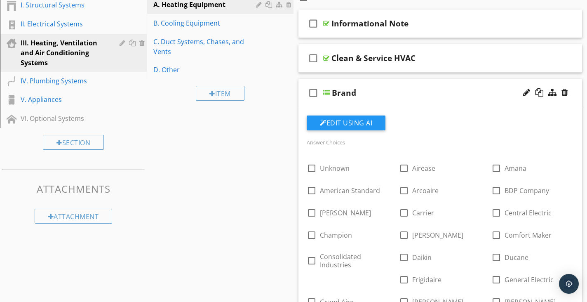
scroll to position [109, 0]
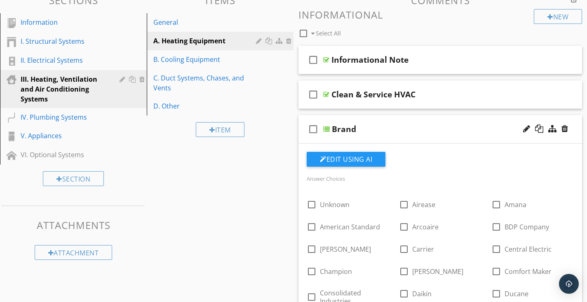
click at [395, 125] on div "Brand" at bounding box center [432, 129] width 200 height 10
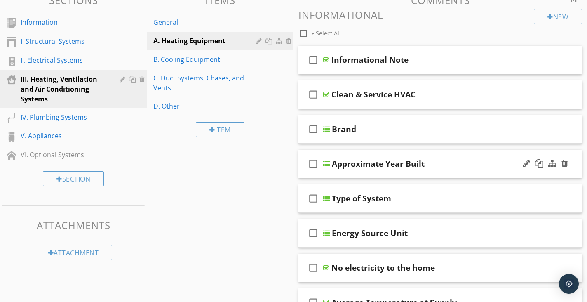
click at [460, 162] on div "Approximate Year Built" at bounding box center [432, 164] width 200 height 10
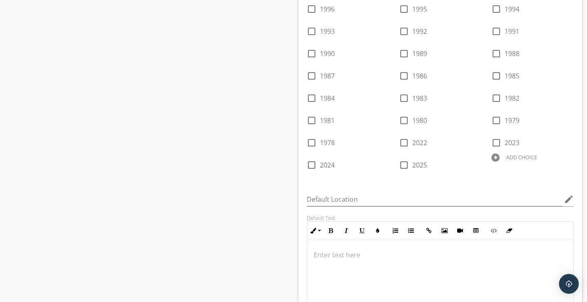
scroll to position [555, 0]
click at [502, 155] on div "ADD CHOICE" at bounding box center [533, 156] width 83 height 10
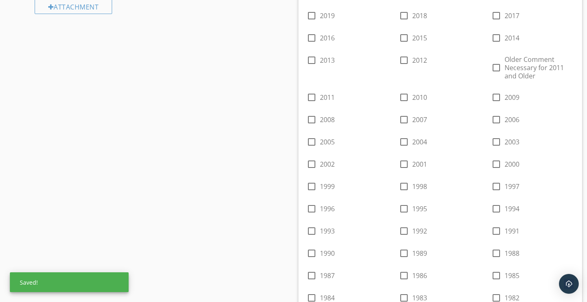
scroll to position [310, 0]
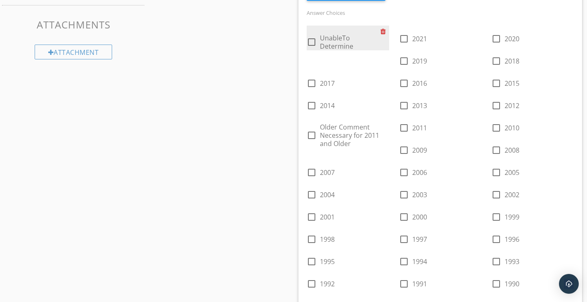
click at [384, 32] on div at bounding box center [385, 32] width 9 height 12
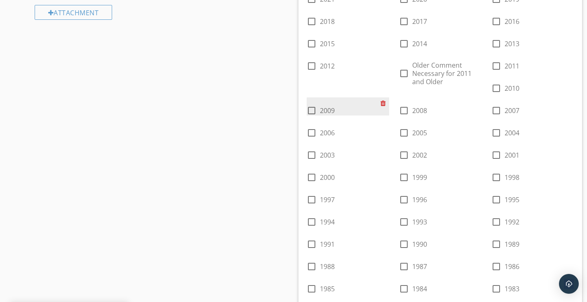
scroll to position [354, 0]
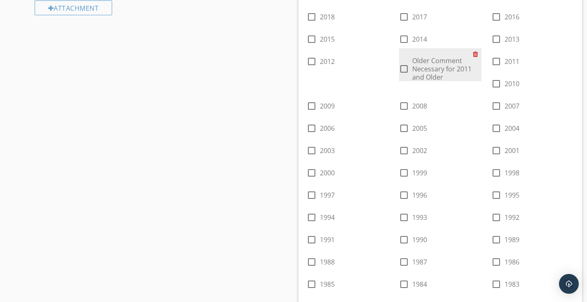
click at [475, 54] on div at bounding box center [477, 54] width 9 height 12
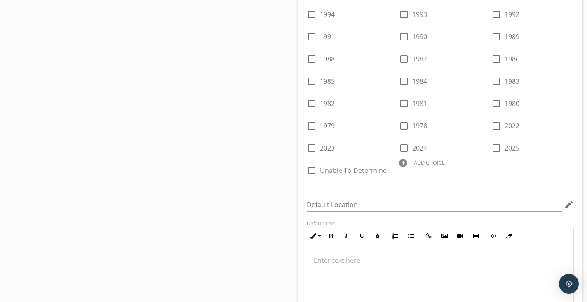
scroll to position [538, 0]
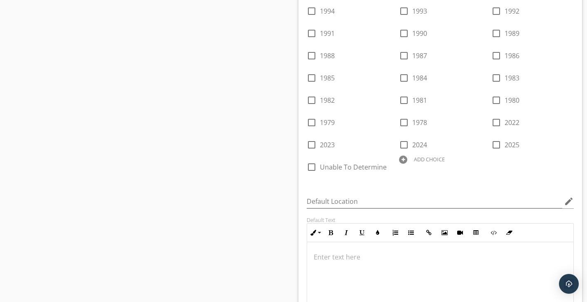
click at [417, 160] on div "ADD CHOICE" at bounding box center [429, 159] width 31 height 7
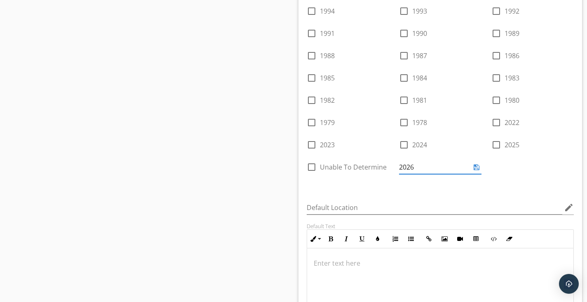
type input "2026"
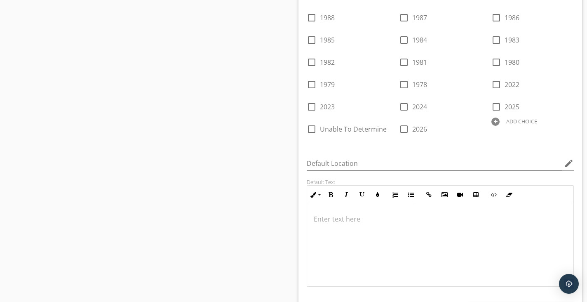
scroll to position [571, 0]
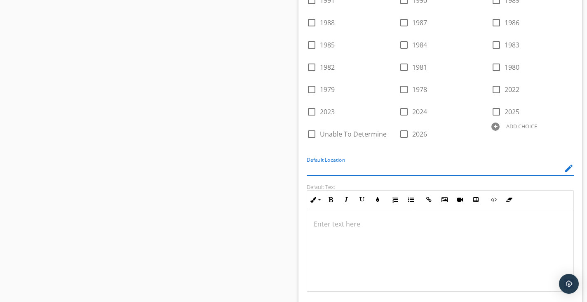
click at [336, 167] on input "Default Location" at bounding box center [435, 169] width 256 height 14
type input "U"
click at [497, 127] on div at bounding box center [496, 127] width 8 height 8
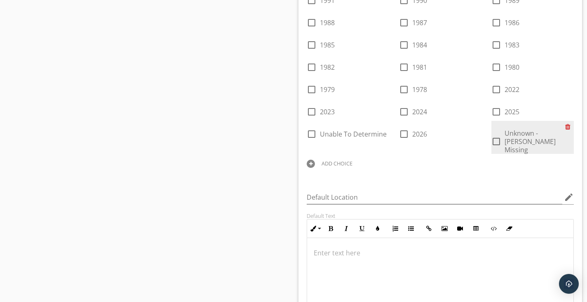
click at [570, 127] on div at bounding box center [570, 127] width 9 height 12
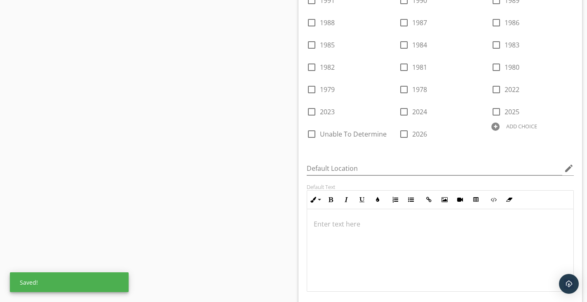
click at [517, 125] on div "ADD CHOICE" at bounding box center [522, 126] width 31 height 7
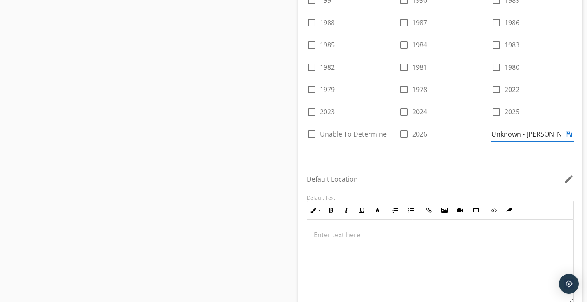
type input "Unknown - [PERSON_NAME] Missing"
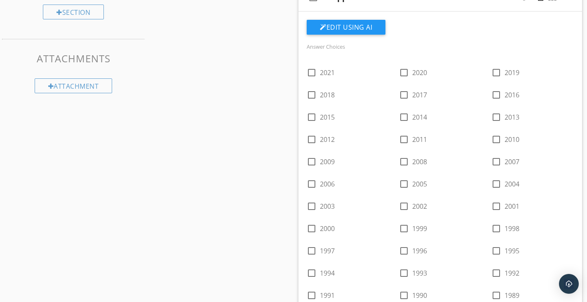
scroll to position [264, 0]
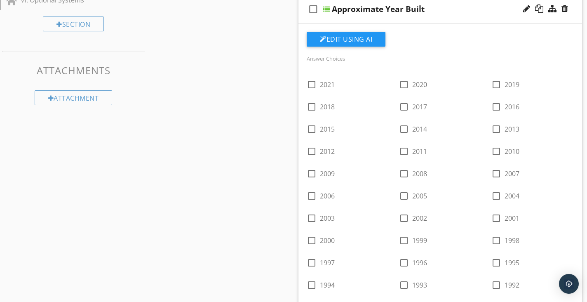
click at [447, 12] on div "Approximate Year Built" at bounding box center [432, 9] width 200 height 10
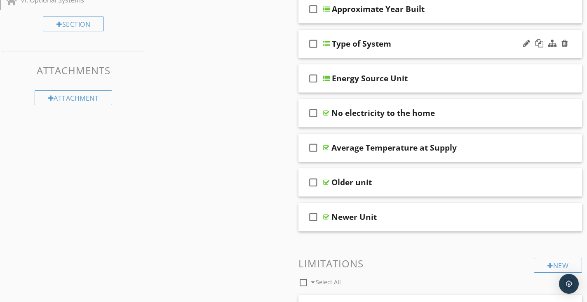
click at [442, 44] on div "Type of System" at bounding box center [432, 44] width 200 height 10
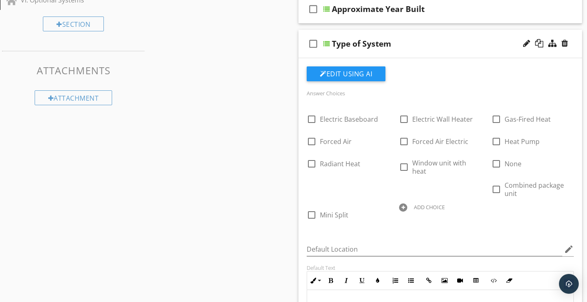
click at [457, 49] on div "check_box_outline_blank Type of System" at bounding box center [441, 44] width 284 height 28
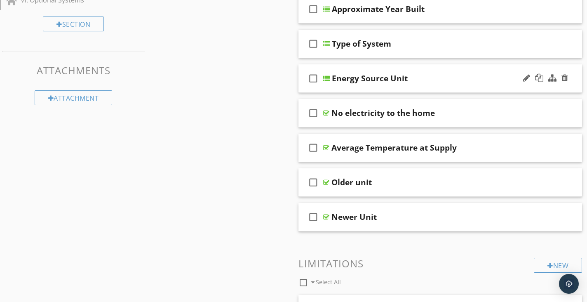
click at [451, 78] on div "Energy Source Unit" at bounding box center [432, 78] width 200 height 10
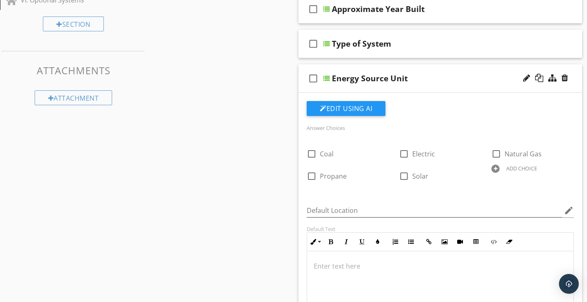
click at [451, 78] on div "Energy Source Unit" at bounding box center [432, 78] width 200 height 10
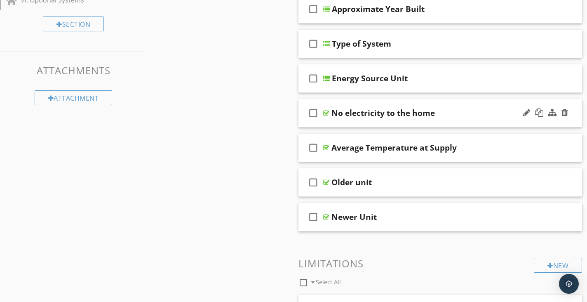
click at [453, 115] on div "No electricity to the home" at bounding box center [432, 113] width 200 height 10
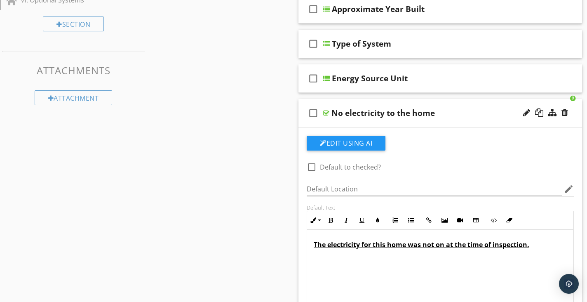
click at [454, 116] on div "No electricity to the home" at bounding box center [432, 113] width 200 height 10
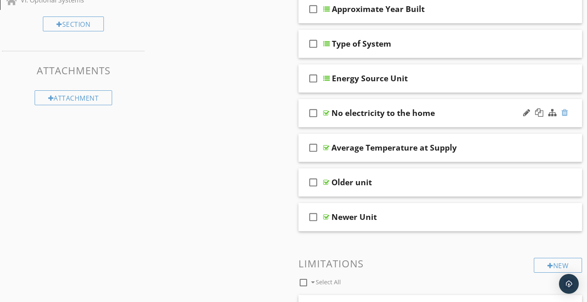
click at [566, 113] on div at bounding box center [565, 112] width 7 height 8
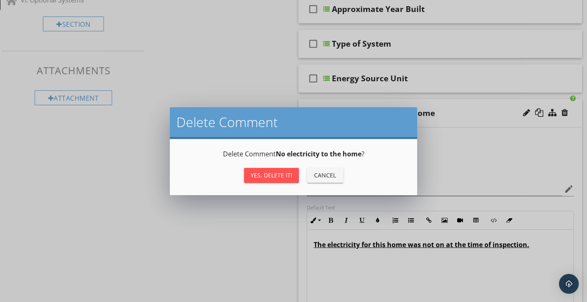
click at [441, 111] on div "Delete Comment Delete Comment No electricity to the home ? Yes, Delete it! Canc…" at bounding box center [293, 151] width 587 height 302
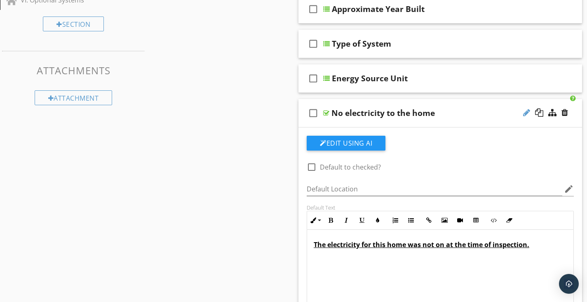
click at [526, 113] on div at bounding box center [526, 112] width 7 height 8
click at [347, 113] on input "No electricity to the home" at bounding box center [432, 114] width 200 height 14
type input "No Electricity To The Home"
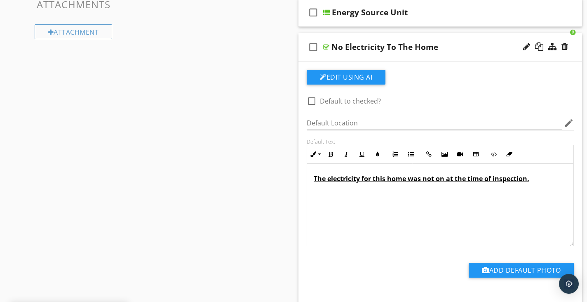
scroll to position [334, 0]
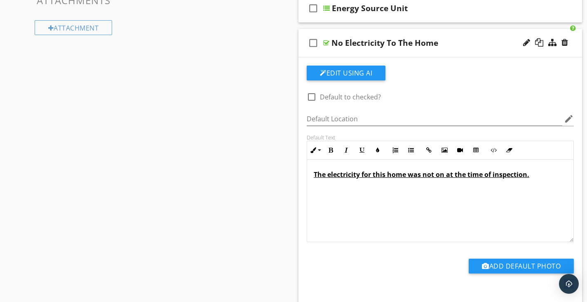
click at [485, 46] on div "No Electricity To The Home" at bounding box center [432, 43] width 200 height 10
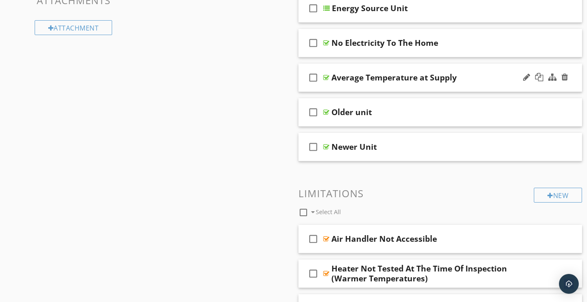
click at [482, 81] on div "Average Temperature at Supply" at bounding box center [432, 78] width 200 height 10
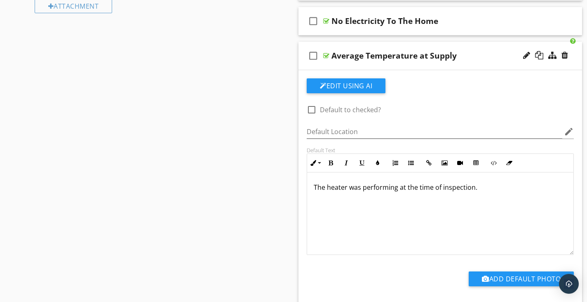
scroll to position [354, 0]
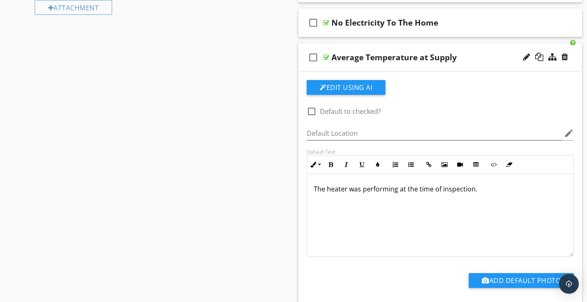
click at [481, 61] on div "Average Temperature at Supply" at bounding box center [432, 57] width 200 height 10
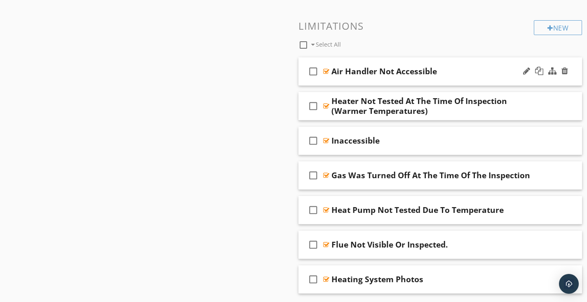
scroll to position [502, 0]
click at [467, 110] on div "Heater Not Tested At The Time Of Inspection (Warmer Temperatures)" at bounding box center [432, 106] width 200 height 20
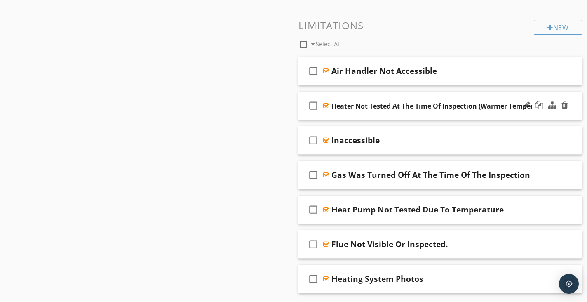
click at [460, 117] on div "check_box_outline_blank Heater Not Tested At The Time Of Inspection (Warmer Tem…" at bounding box center [441, 106] width 284 height 28
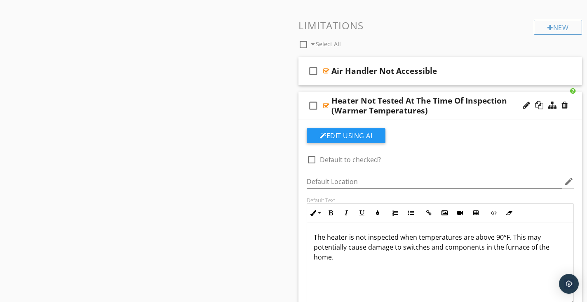
click at [468, 114] on div "Heater Not Tested At The Time Of Inspection (Warmer Temperatures)" at bounding box center [432, 106] width 200 height 20
click at [387, 94] on div "check_box_outline_blank Heater Not Tested At The Time Of Inspection (Warmer Tem…" at bounding box center [441, 106] width 284 height 28
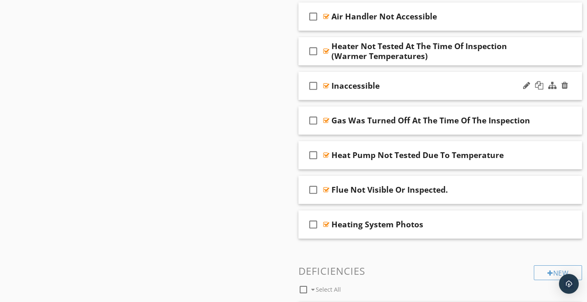
scroll to position [558, 0]
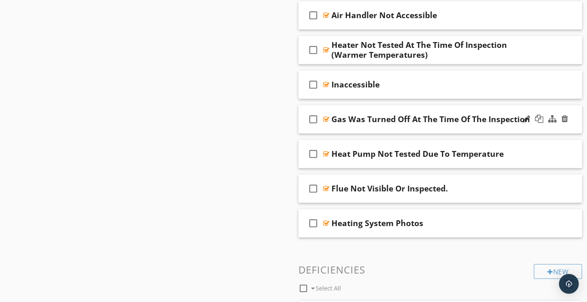
click at [453, 128] on div "check_box_outline_blank Gas Was Turned Off At The Time Of The Inspection" at bounding box center [441, 119] width 284 height 28
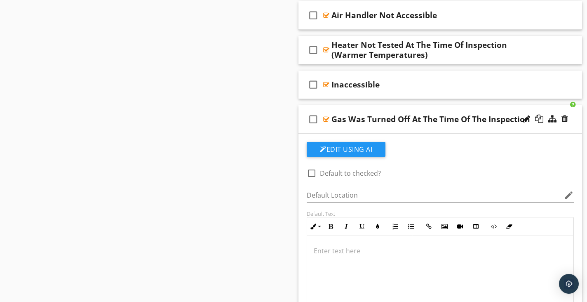
click at [445, 128] on div "check_box_outline_blank Gas Was Turned Off At The Time Of The Inspection" at bounding box center [441, 119] width 284 height 28
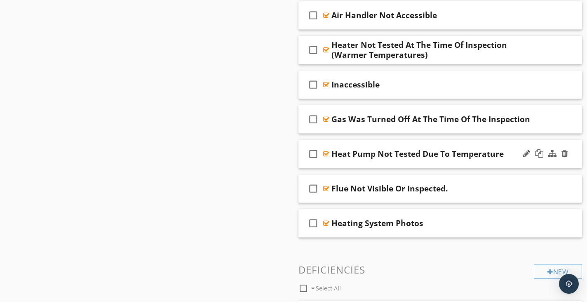
click at [453, 161] on div "check_box_outline_blank Heat Pump Not Tested Due To Temperature" at bounding box center [441, 154] width 284 height 28
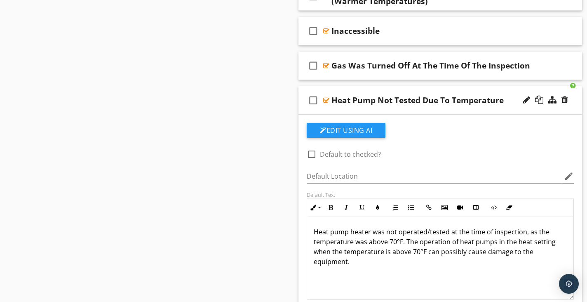
scroll to position [625, 0]
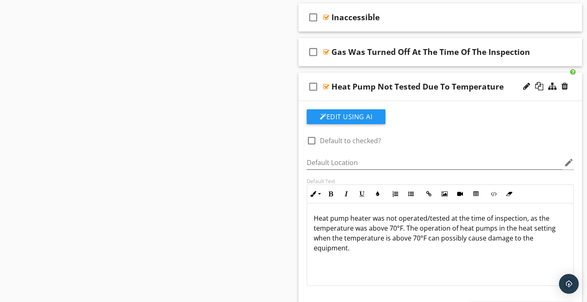
click at [510, 93] on div "check_box_outline_blank Heat Pump Not Tested Due To Temperature" at bounding box center [441, 87] width 284 height 28
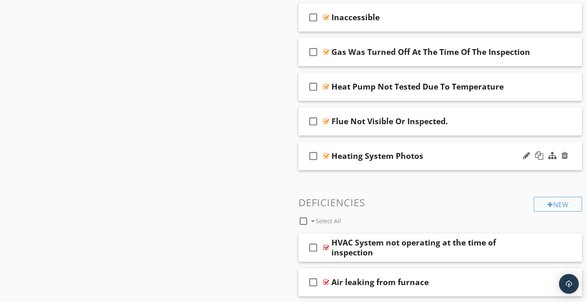
click at [445, 161] on div "check_box_outline_blank Heating System Photos" at bounding box center [441, 156] width 284 height 28
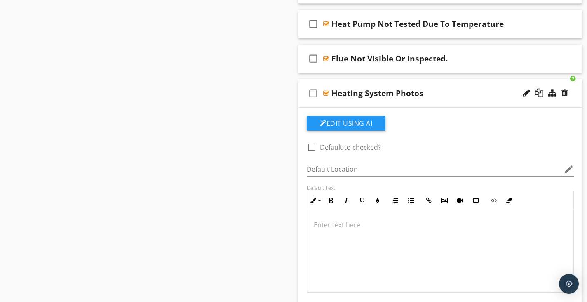
scroll to position [682, 0]
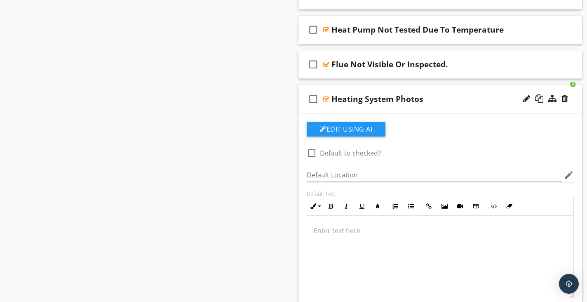
click at [478, 104] on div "check_box_outline_blank Heating System Photos" at bounding box center [441, 99] width 284 height 28
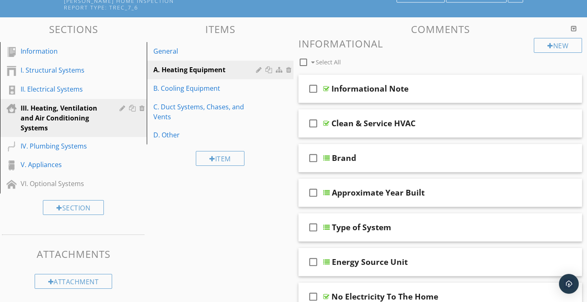
scroll to position [79, 0]
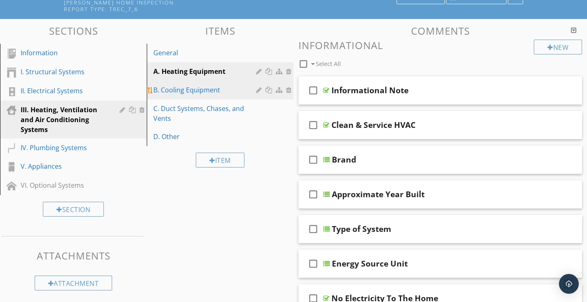
click at [199, 91] on div "B. Cooling Equipment" at bounding box center [205, 90] width 105 height 10
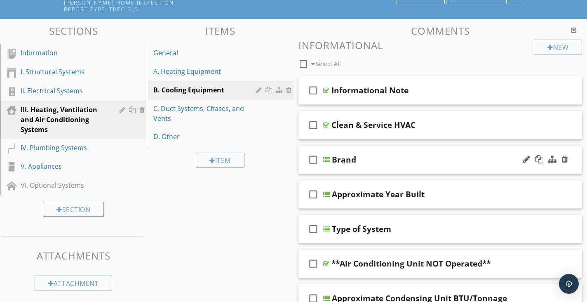
click at [419, 161] on div "Brand" at bounding box center [432, 160] width 200 height 10
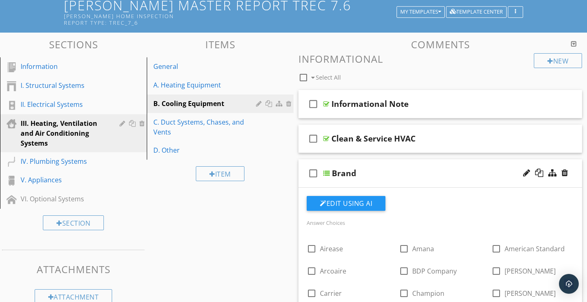
scroll to position [51, 0]
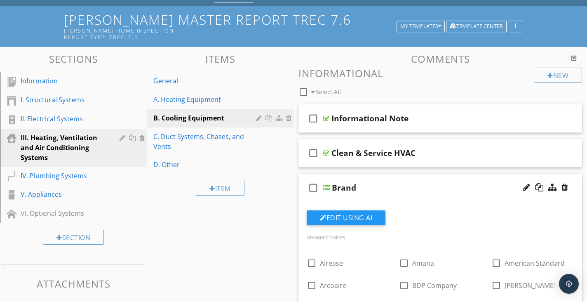
click at [405, 189] on div "Brand" at bounding box center [432, 188] width 200 height 10
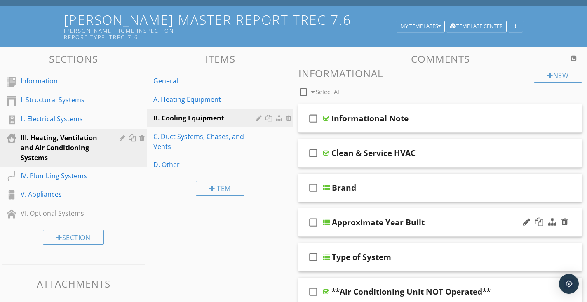
click at [453, 221] on div "Approximate Year Built" at bounding box center [432, 222] width 200 height 10
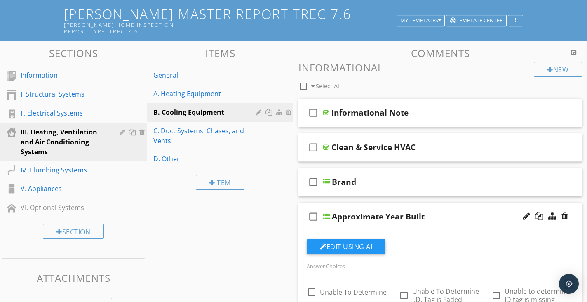
scroll to position [47, 0]
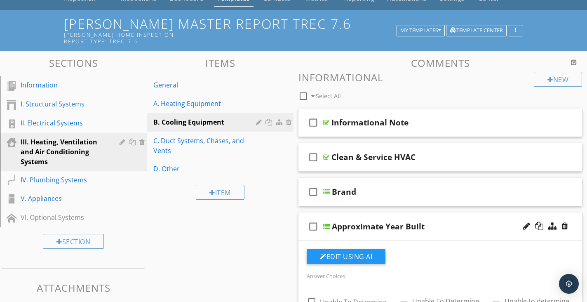
click at [442, 220] on div "check_box_outline_blank Approximate Year Built" at bounding box center [441, 226] width 284 height 28
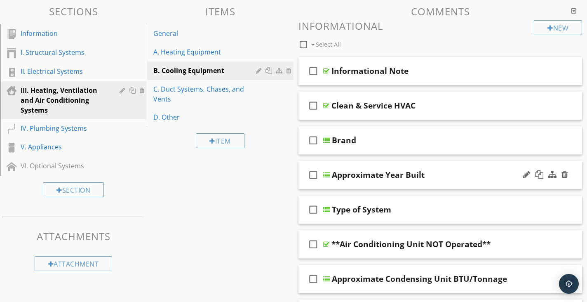
scroll to position [101, 0]
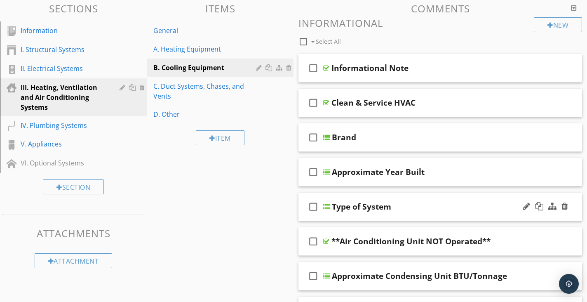
click at [436, 209] on div "Type of System" at bounding box center [432, 207] width 200 height 10
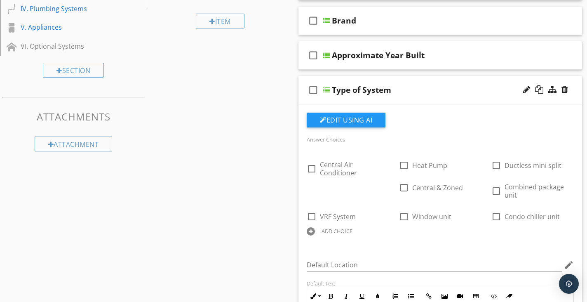
scroll to position [220, 0]
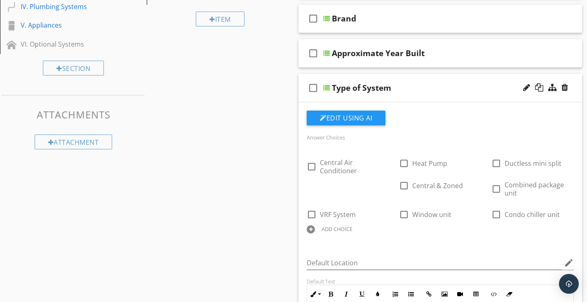
click at [314, 231] on div at bounding box center [311, 229] width 8 height 8
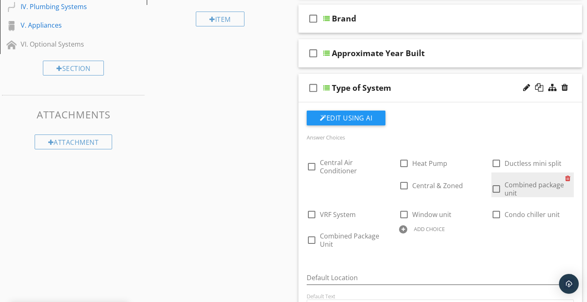
click at [568, 179] on div at bounding box center [570, 178] width 9 height 12
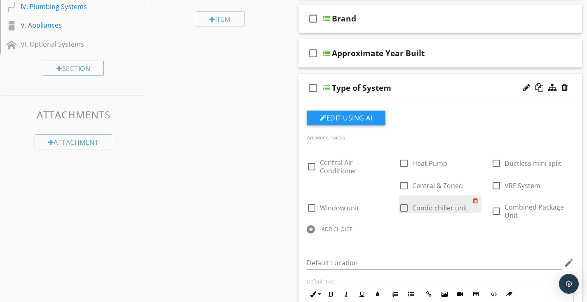
click at [476, 200] on div at bounding box center [477, 201] width 9 height 12
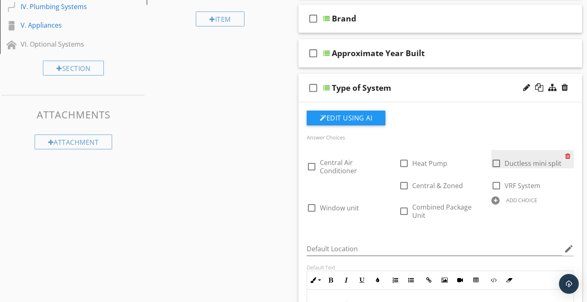
click at [569, 156] on div at bounding box center [570, 156] width 9 height 12
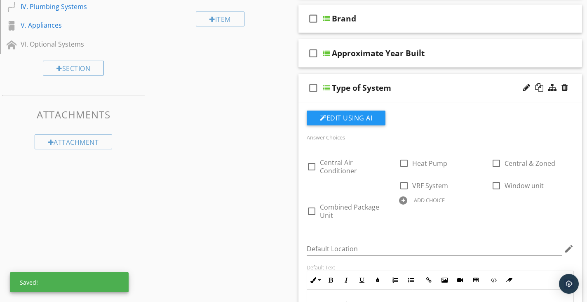
click at [418, 201] on div "ADD CHOICE" at bounding box center [429, 200] width 31 height 7
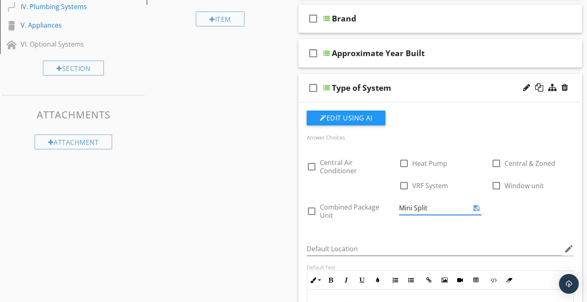
type input "Mini Split"
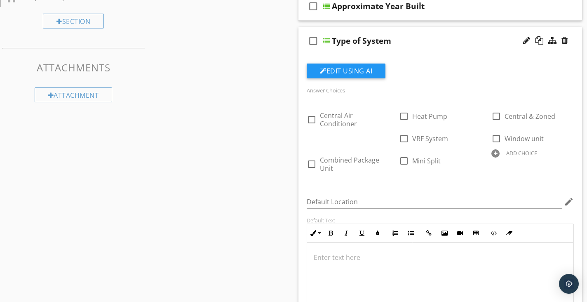
scroll to position [250, 0]
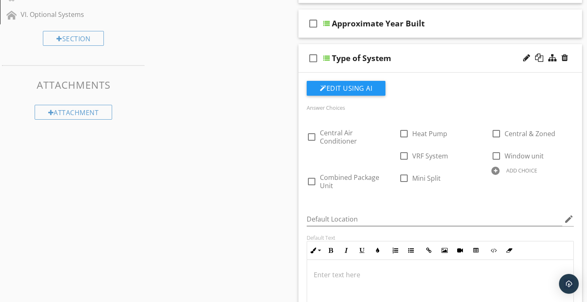
click at [421, 60] on div "Type of System" at bounding box center [432, 58] width 200 height 10
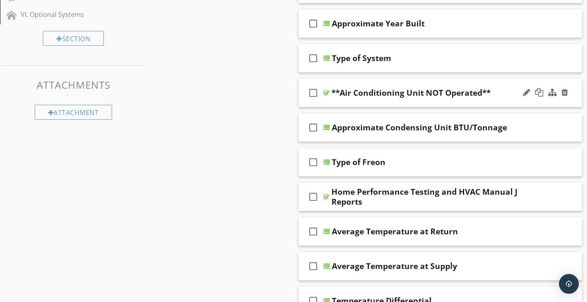
click at [445, 98] on div "check_box_outline_blank **Air Conditioning Unit NOT Operated**" at bounding box center [441, 93] width 284 height 28
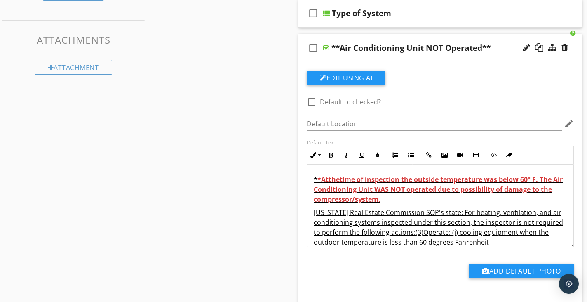
scroll to position [297, 0]
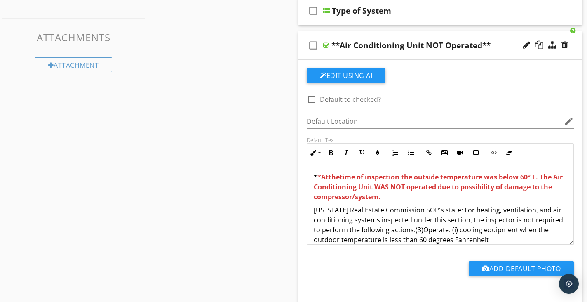
click at [504, 53] on div "check_box_outline_blank **Air Conditioning Unit NOT Operated**" at bounding box center [441, 45] width 284 height 28
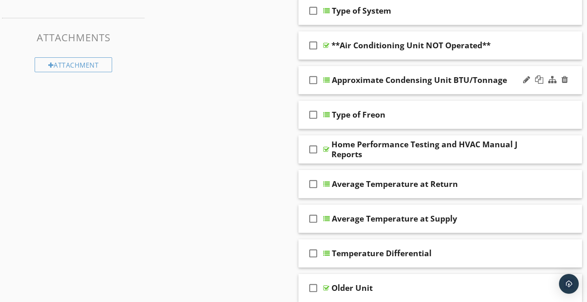
click at [448, 86] on div "check_box_outline_blank Approximate Condensing Unit BTU/Tonnage" at bounding box center [441, 80] width 284 height 28
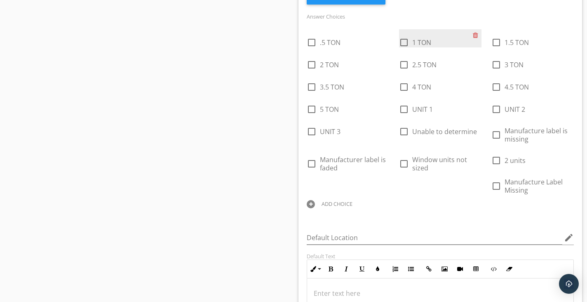
scroll to position [417, 0]
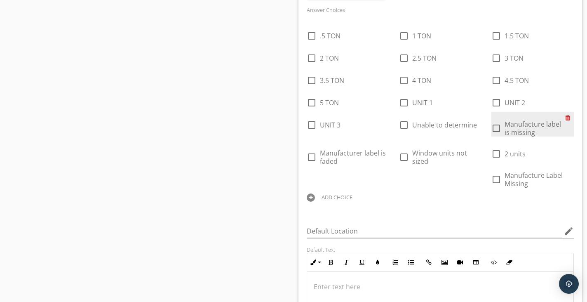
click at [568, 118] on div at bounding box center [570, 118] width 9 height 12
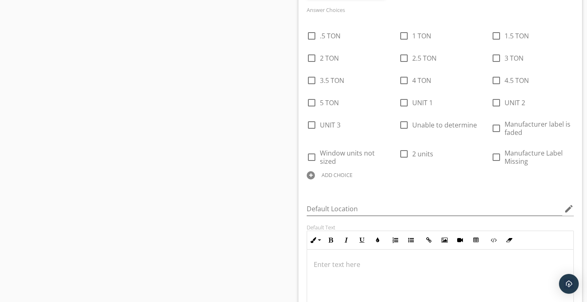
click at [340, 175] on div "ADD CHOICE" at bounding box center [337, 175] width 31 height 7
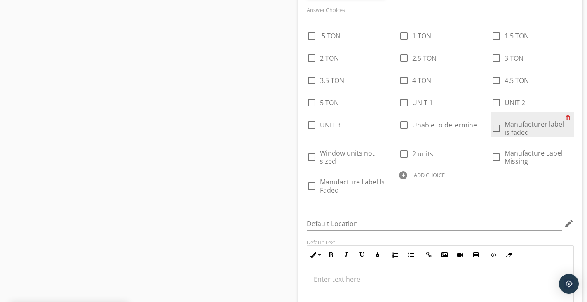
click at [568, 119] on div at bounding box center [570, 118] width 9 height 12
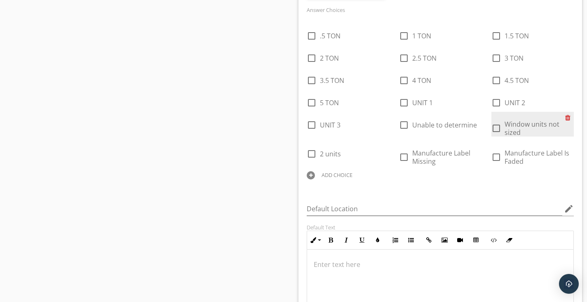
click at [569, 118] on div at bounding box center [570, 118] width 9 height 12
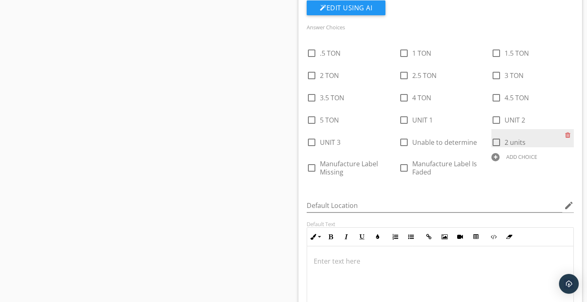
scroll to position [407, 0]
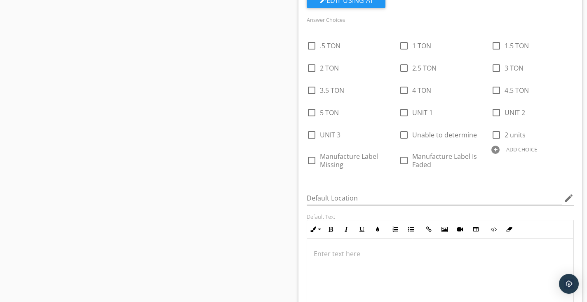
click at [503, 150] on div "ADD CHOICE" at bounding box center [533, 149] width 83 height 10
type input "W"
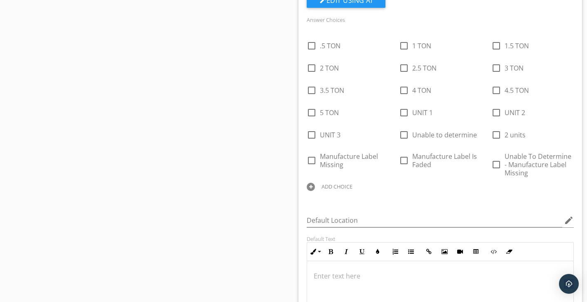
click at [349, 186] on div "ADD CHOICE" at bounding box center [337, 186] width 31 height 7
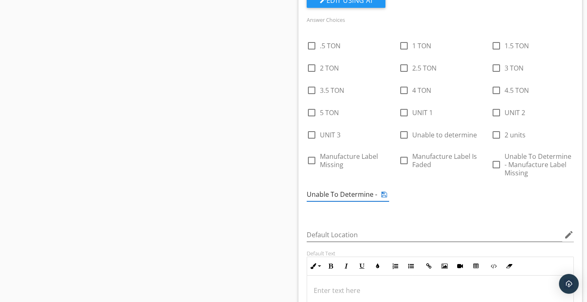
type input "Unable To Determine - Manufacture Label Faded"
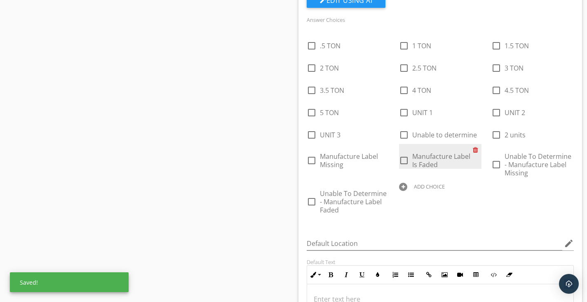
click at [479, 148] on div at bounding box center [477, 150] width 9 height 12
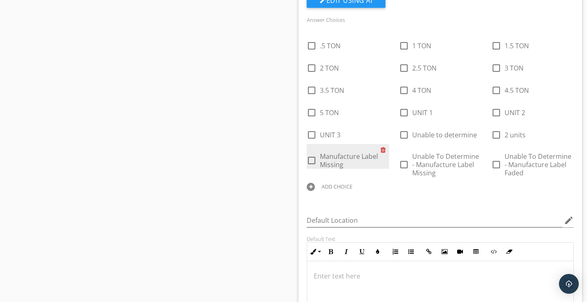
click at [383, 151] on div at bounding box center [385, 150] width 9 height 12
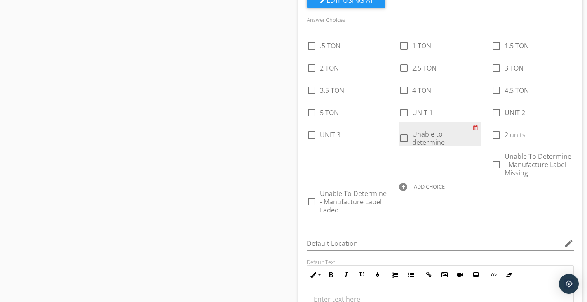
click at [476, 127] on div at bounding box center [477, 128] width 9 height 12
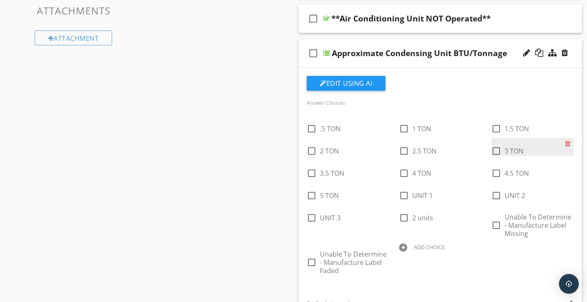
scroll to position [325, 0]
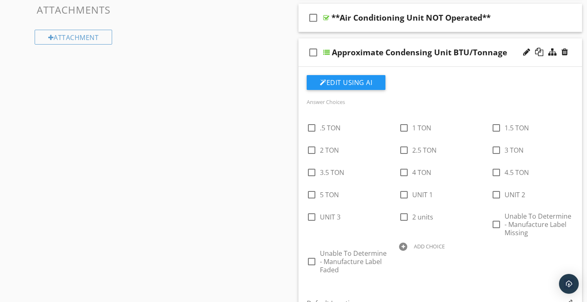
click at [513, 54] on div "Approximate Condensing Unit BTU/Tonnage" at bounding box center [432, 52] width 200 height 10
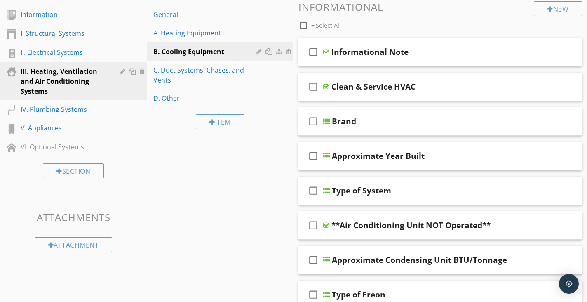
scroll to position [103, 0]
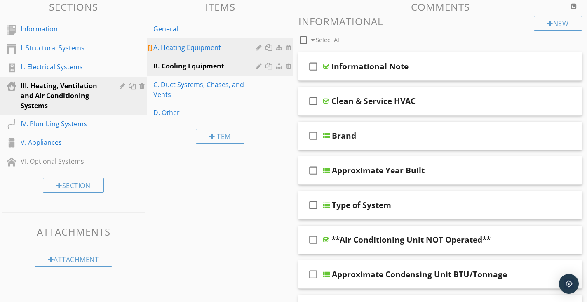
click at [194, 48] on div "A. Heating Equipment" at bounding box center [205, 47] width 105 height 10
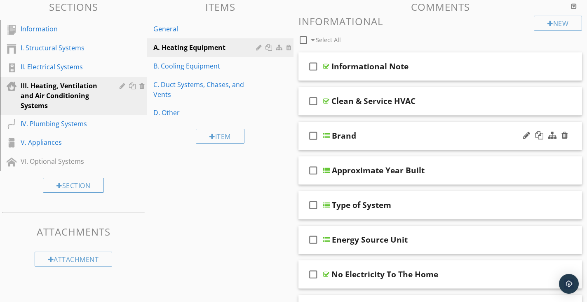
click at [388, 137] on div "Brand" at bounding box center [432, 136] width 200 height 10
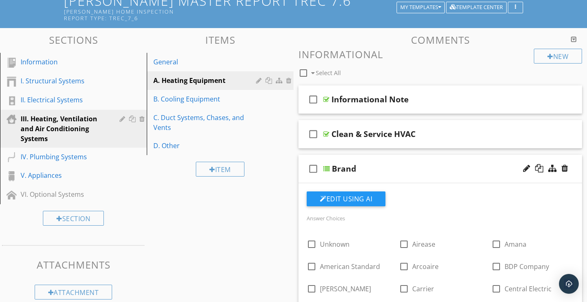
scroll to position [52, 0]
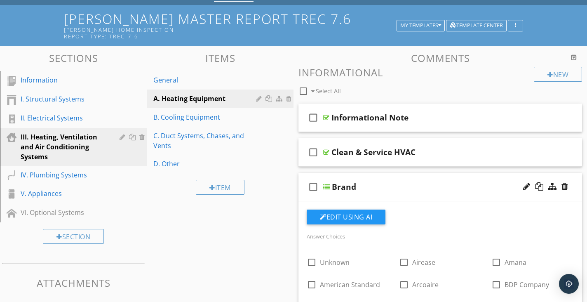
click at [395, 190] on div "Brand" at bounding box center [432, 187] width 200 height 10
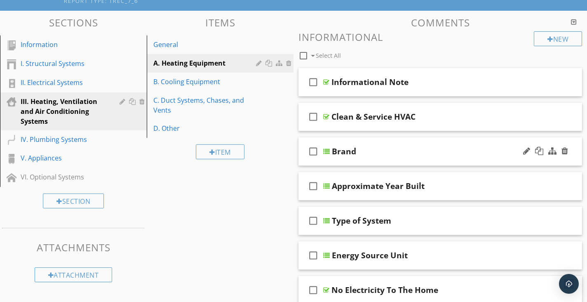
scroll to position [101, 0]
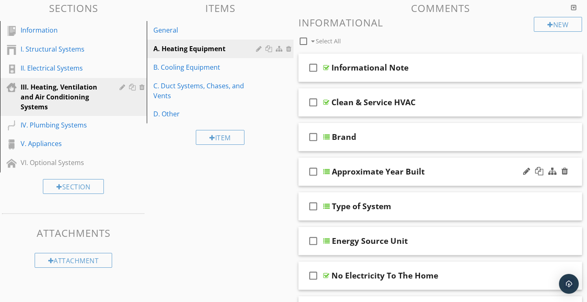
click at [465, 176] on div "Approximate Year Built" at bounding box center [432, 172] width 200 height 10
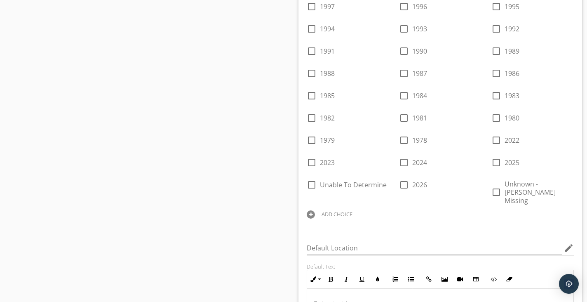
scroll to position [543, 0]
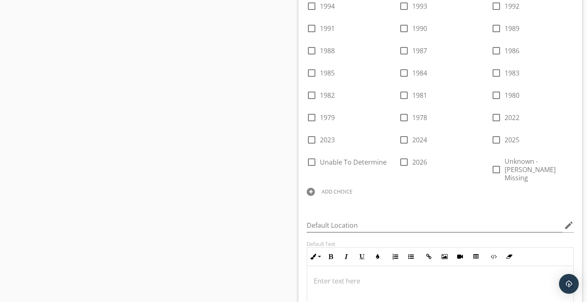
click at [329, 188] on div "ADD CHOICE" at bounding box center [337, 191] width 31 height 7
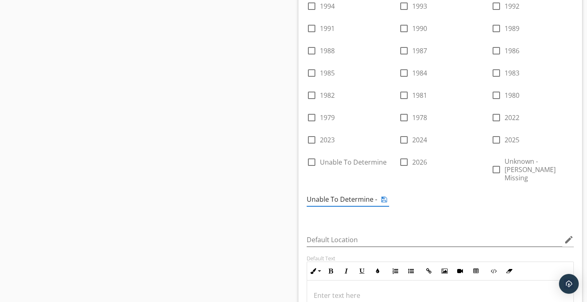
type input "Unable To Determine - Manufacture Label Missing"
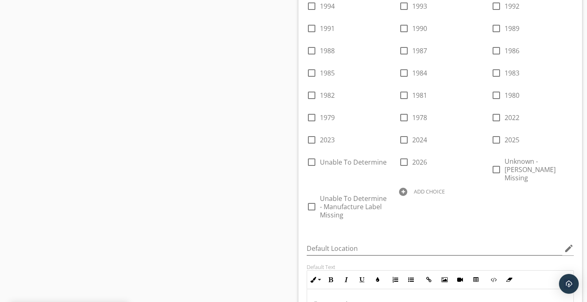
click at [403, 188] on div at bounding box center [403, 192] width 8 height 8
click at [449, 193] on input "Unable To Determine - Manufacture I.D Faded" at bounding box center [434, 200] width 71 height 14
type input "Unable To Determine - Manufacture Label Faded"
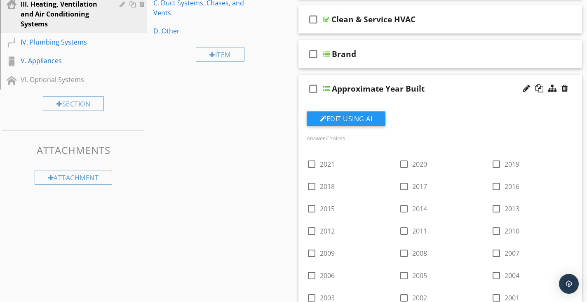
scroll to position [178, 0]
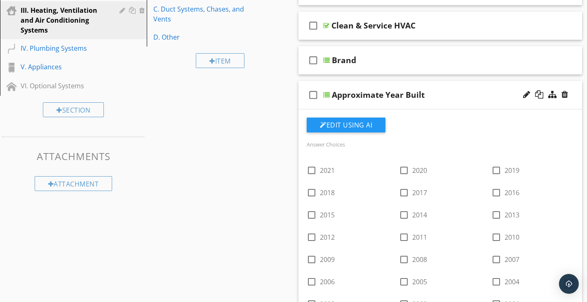
click at [457, 97] on div "Approximate Year Built" at bounding box center [432, 95] width 200 height 10
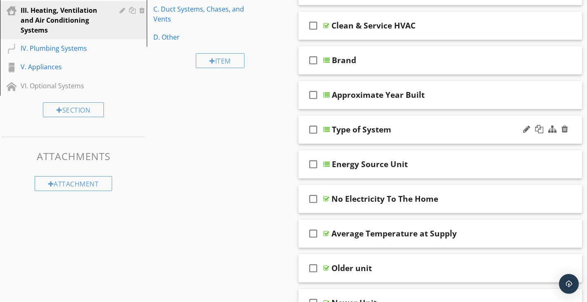
click at [434, 129] on div "Type of System" at bounding box center [432, 130] width 200 height 10
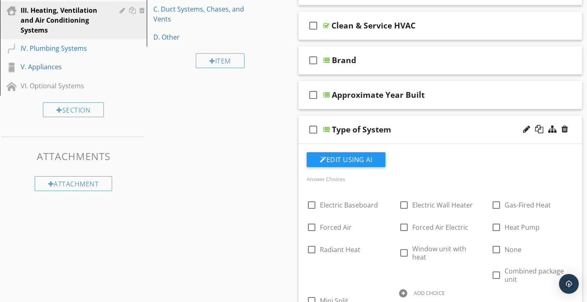
click at [437, 134] on div "Type of System" at bounding box center [432, 130] width 200 height 10
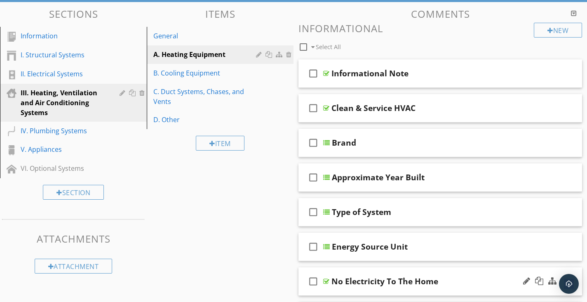
scroll to position [87, 0]
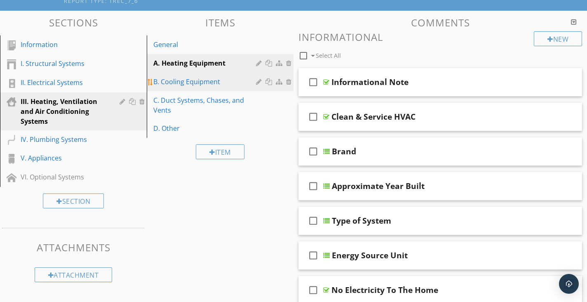
click at [198, 83] on div "B. Cooling Equipment" at bounding box center [205, 82] width 105 height 10
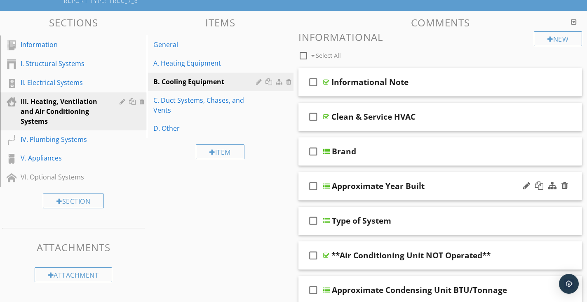
click at [448, 193] on div "check_box_outline_blank Approximate Year Built" at bounding box center [441, 186] width 284 height 28
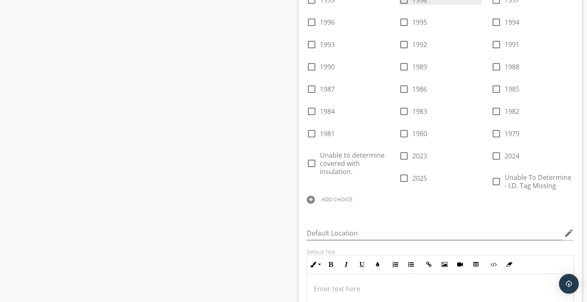
scroll to position [599, 0]
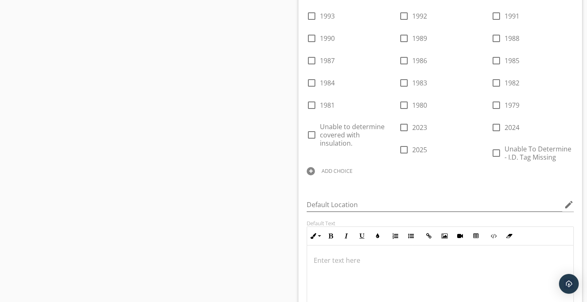
click at [312, 171] on div at bounding box center [311, 171] width 8 height 8
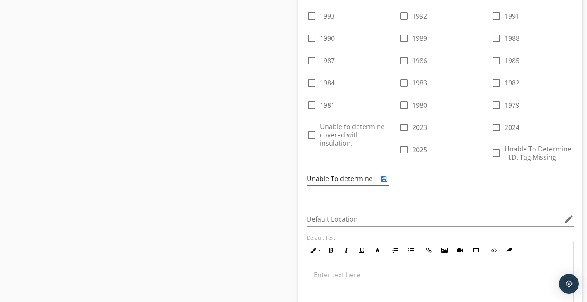
type input "Unable To determine - Manufacture Label Missing"
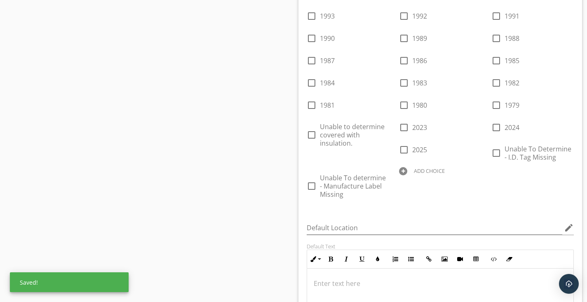
click at [410, 172] on div "ADD CHOICE" at bounding box center [440, 170] width 83 height 10
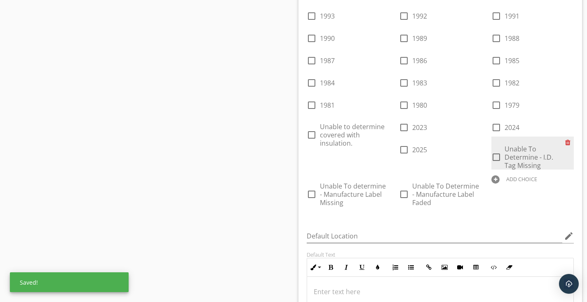
click at [570, 143] on div at bounding box center [570, 143] width 9 height 12
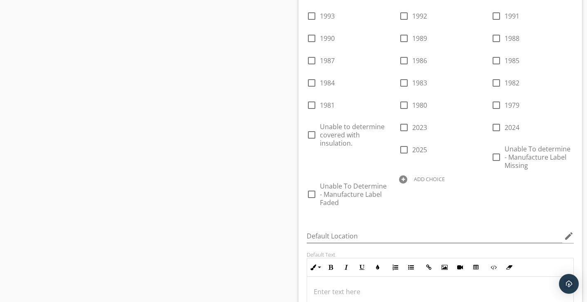
click at [428, 179] on div "ADD CHOICE" at bounding box center [429, 179] width 31 height 7
type input "Unable To Determine - Manufacture Label Missing"
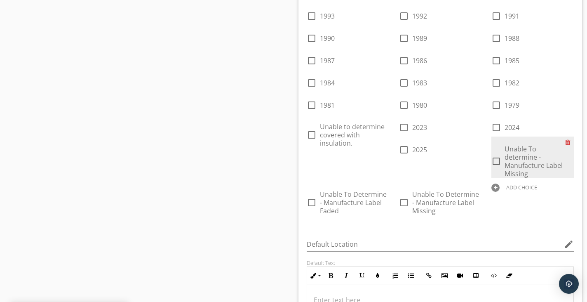
click at [567, 143] on div at bounding box center [570, 143] width 9 height 12
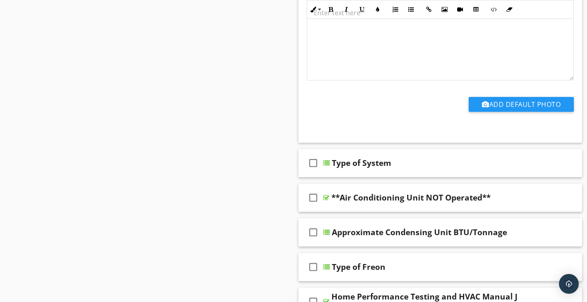
scroll to position [878, 0]
click at [442, 166] on div "Type of System" at bounding box center [432, 163] width 200 height 10
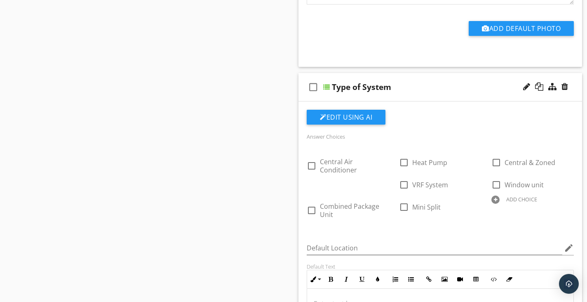
scroll to position [957, 0]
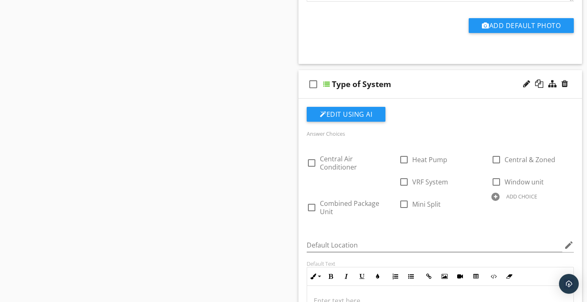
click at [435, 78] on div "check_box_outline_blank Type of System" at bounding box center [441, 84] width 284 height 28
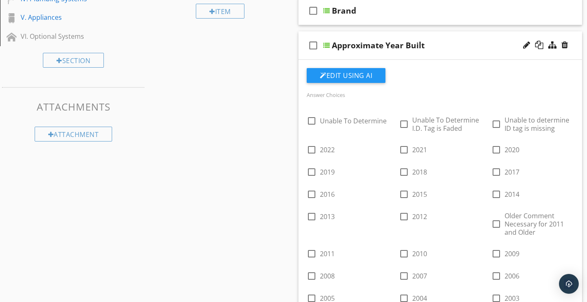
scroll to position [227, 0]
click at [462, 52] on div "check_box_outline_blank Approximate Year Built" at bounding box center [441, 46] width 284 height 28
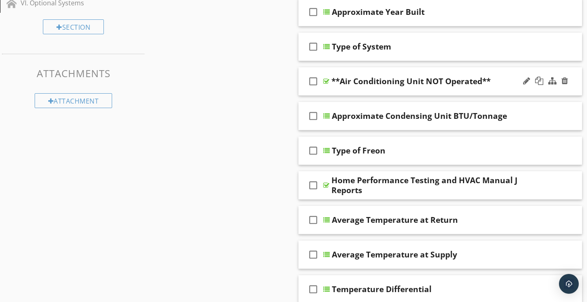
scroll to position [263, 0]
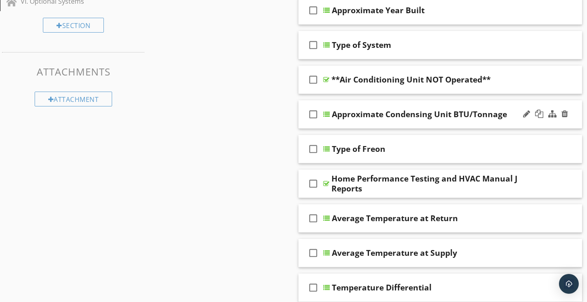
click at [511, 120] on div "check_box_outline_blank Approximate Condensing Unit BTU/Tonnage" at bounding box center [441, 114] width 284 height 28
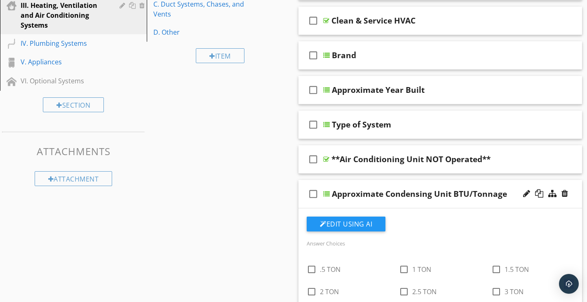
scroll to position [178, 0]
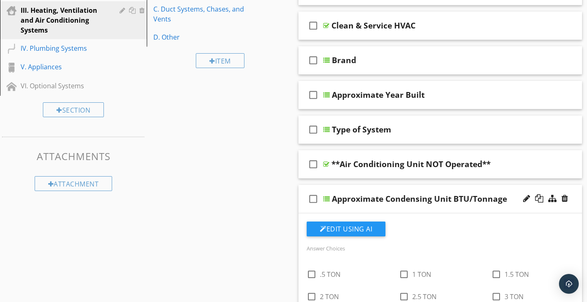
click at [514, 204] on div "check_box_outline_blank Approximate Condensing Unit BTU/Tonnage" at bounding box center [441, 199] width 284 height 28
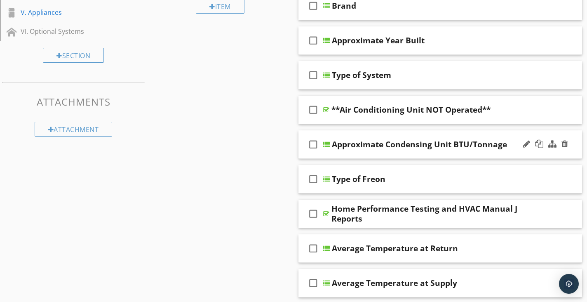
scroll to position [241, 0]
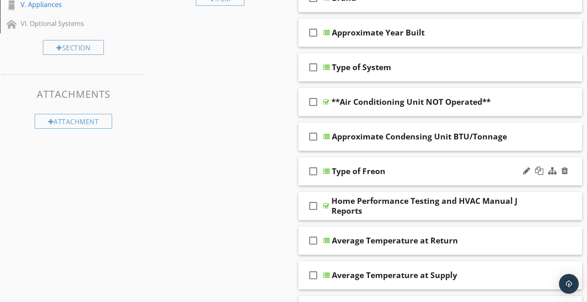
click at [441, 172] on div "Type of Freon" at bounding box center [432, 171] width 200 height 10
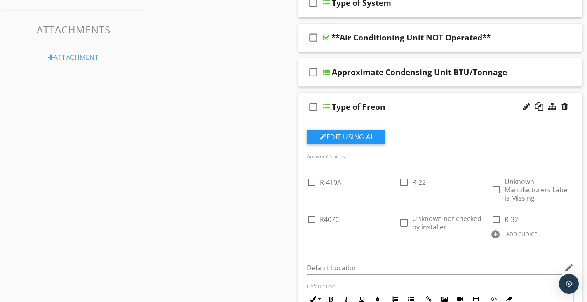
scroll to position [312, 0]
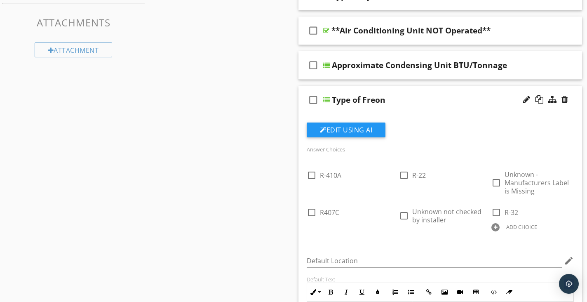
click at [496, 229] on div at bounding box center [496, 227] width 8 height 8
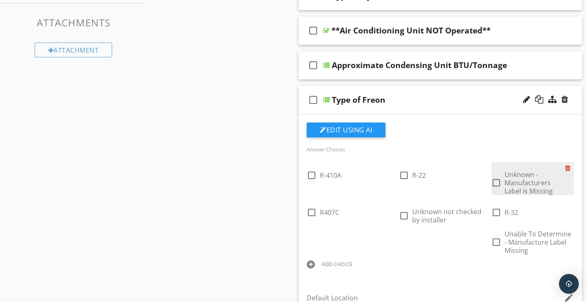
click at [568, 169] on div at bounding box center [570, 168] width 9 height 12
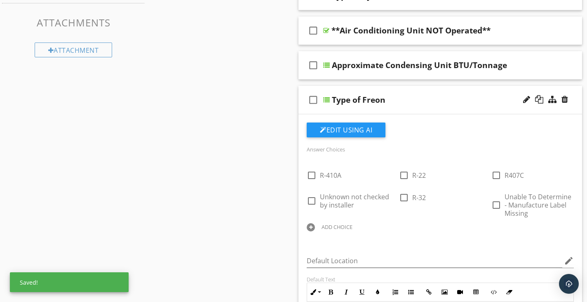
click at [337, 227] on div "ADD CHOICE" at bounding box center [337, 227] width 31 height 7
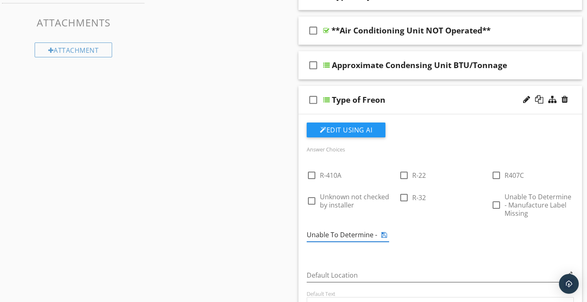
type input "Unable To Determine - Manufacture Label Faded"
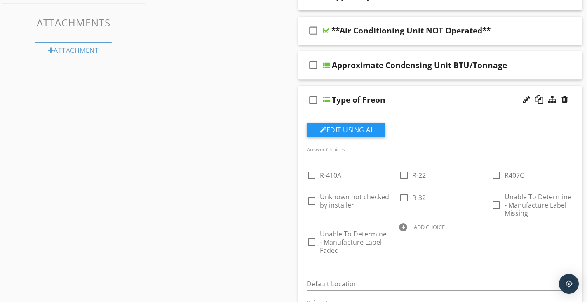
click at [445, 93] on div "check_box_outline_blank Type of Freon" at bounding box center [441, 100] width 284 height 28
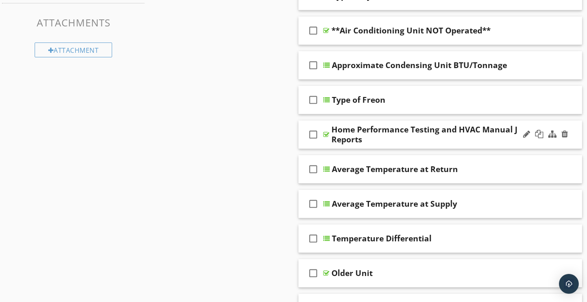
click at [452, 139] on div "Home Performance Testing and HVAC Manual J Reports" at bounding box center [432, 135] width 200 height 20
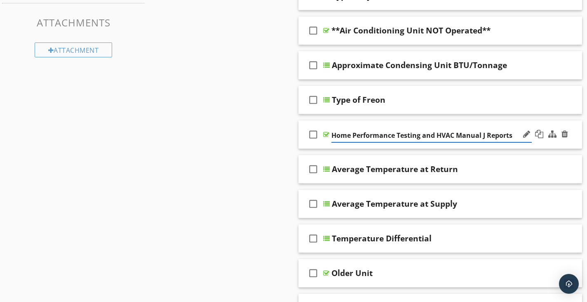
click at [325, 141] on div "check_box_outline_blank Home Performance Testing and HVAC Manual J Reports" at bounding box center [441, 134] width 284 height 28
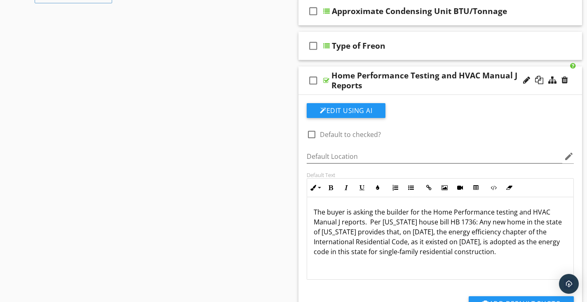
scroll to position [363, 0]
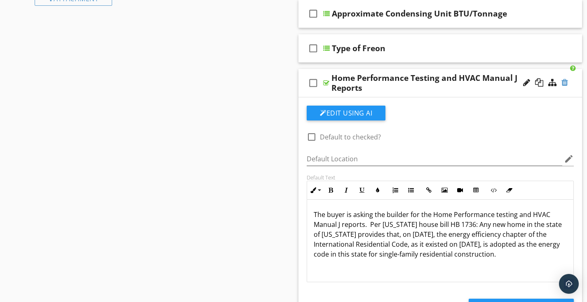
click at [564, 84] on div at bounding box center [565, 82] width 7 height 8
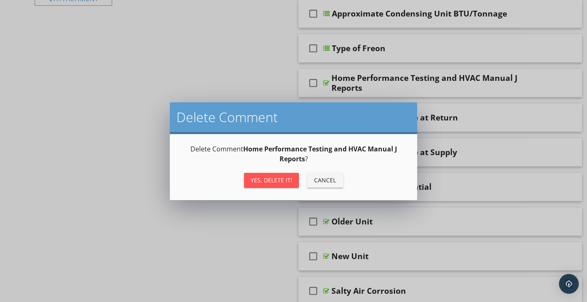
click at [259, 180] on div "Yes, Delete it!" at bounding box center [272, 180] width 42 height 9
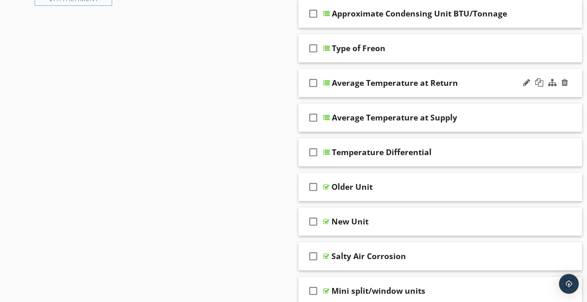
click at [474, 85] on div "Average Temperature at Return" at bounding box center [432, 83] width 200 height 10
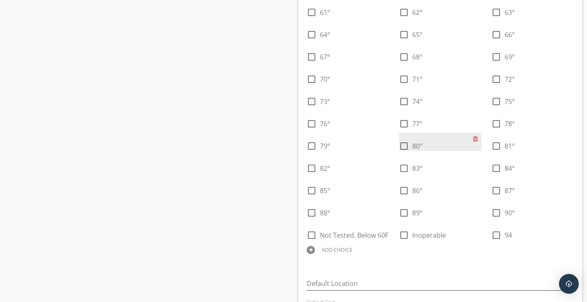
scroll to position [668, 0]
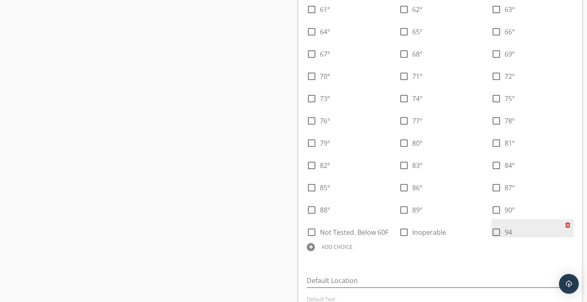
click at [568, 226] on div at bounding box center [570, 225] width 9 height 12
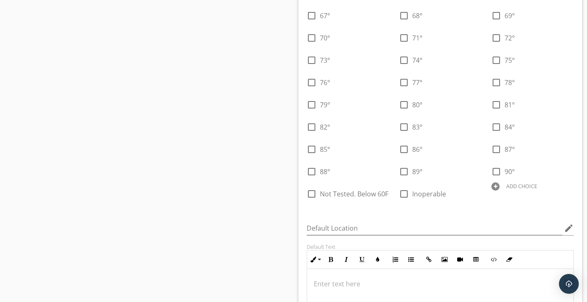
scroll to position [707, 0]
click at [497, 186] on div at bounding box center [496, 186] width 8 height 8
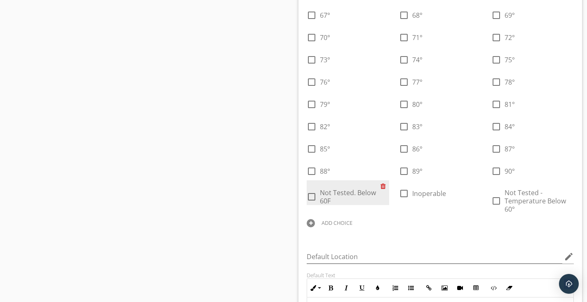
click at [383, 182] on div at bounding box center [385, 186] width 9 height 12
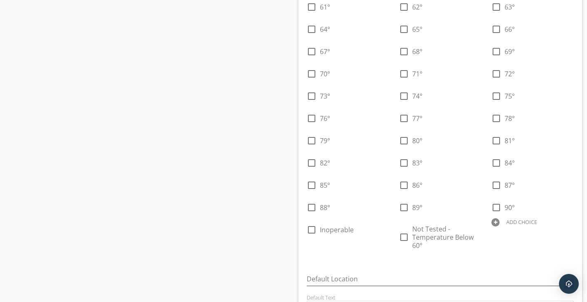
scroll to position [684, 0]
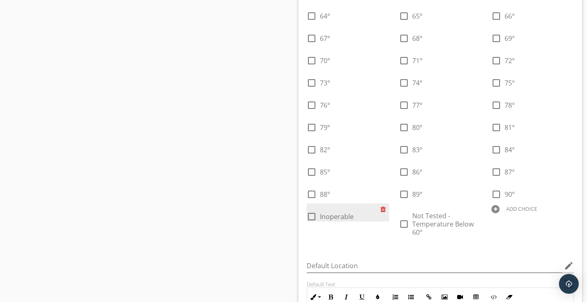
click at [384, 210] on div at bounding box center [385, 209] width 9 height 12
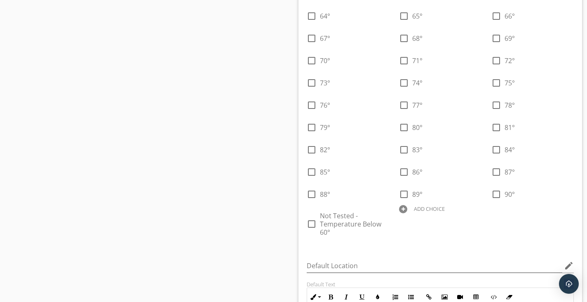
click at [404, 209] on div at bounding box center [403, 209] width 8 height 8
type input "Unit Inoperable"
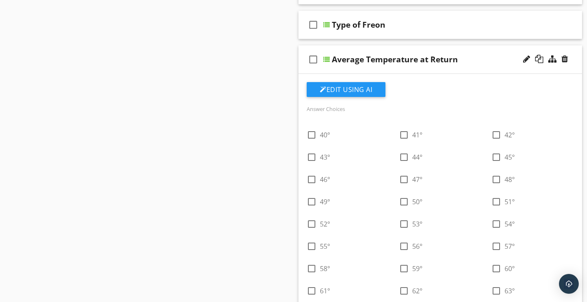
scroll to position [380, 0]
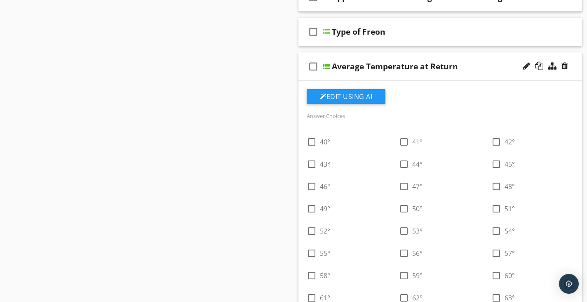
click at [483, 67] on div "Average Temperature at Return" at bounding box center [432, 66] width 200 height 10
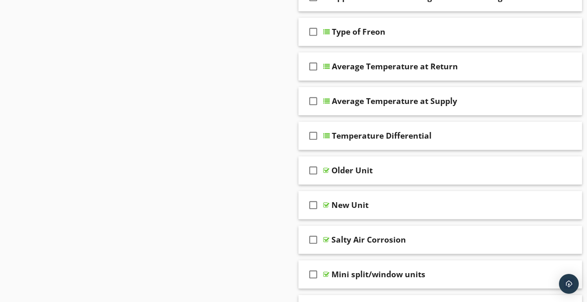
click at [526, 66] on div at bounding box center [526, 66] width 7 height 8
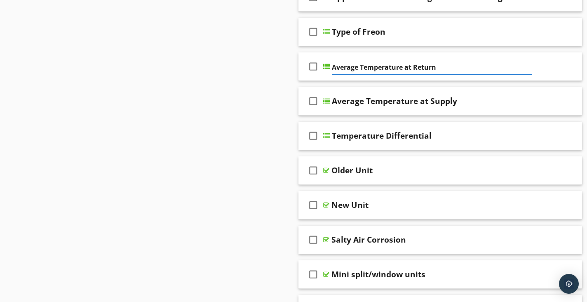
click at [410, 68] on input "Average Temperature at Return" at bounding box center [432, 68] width 200 height 14
type input "Average Temperature At Return"
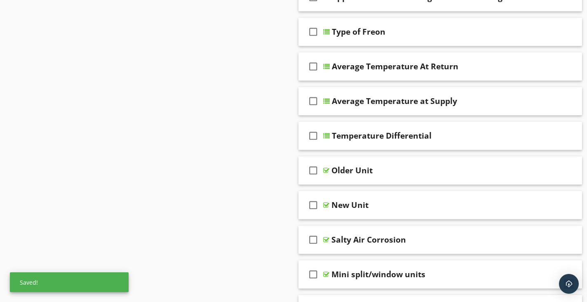
click at [544, 76] on div "check_box_outline_blank Average Temperature At Return" at bounding box center [441, 66] width 284 height 28
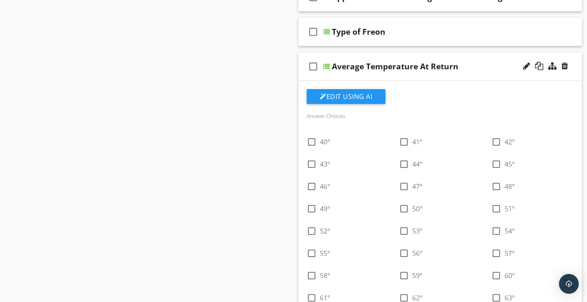
click at [469, 68] on div "Average Temperature At Return" at bounding box center [432, 66] width 200 height 10
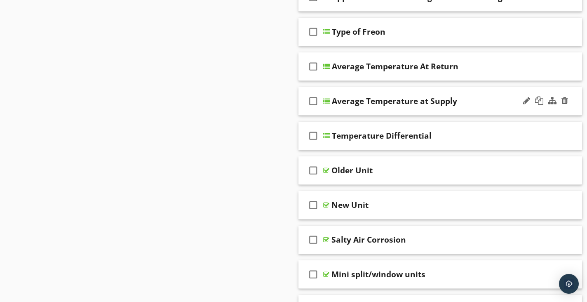
click at [483, 108] on div "check_box_outline_blank Average Temperature at Supply" at bounding box center [441, 101] width 284 height 28
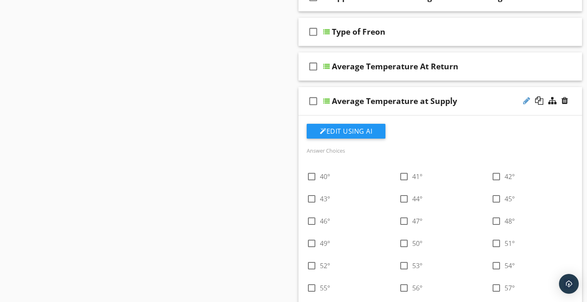
click at [523, 102] on div at bounding box center [526, 101] width 7 height 8
click at [410, 102] on input "Average Temperature at Supply" at bounding box center [432, 102] width 200 height 14
type input "Average Temperature At Supply"
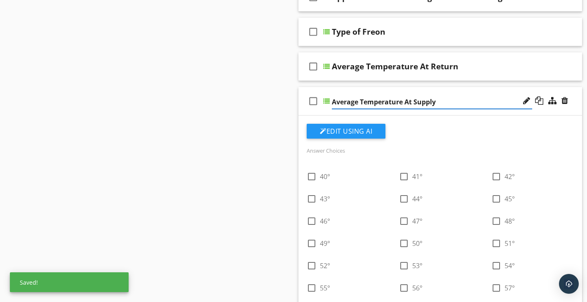
click at [550, 109] on div at bounding box center [546, 101] width 48 height 20
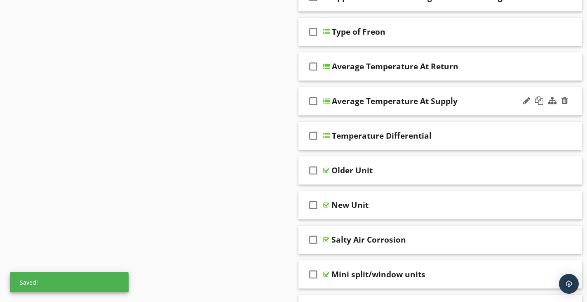
click at [463, 104] on div "Average Temperature At Supply" at bounding box center [432, 101] width 200 height 10
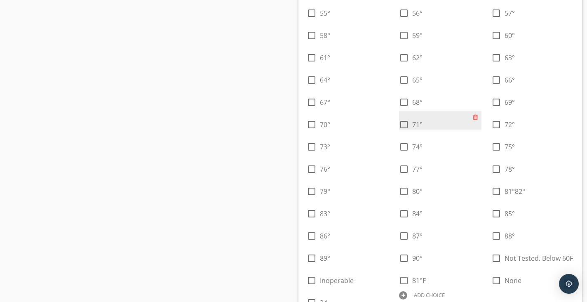
scroll to position [656, 0]
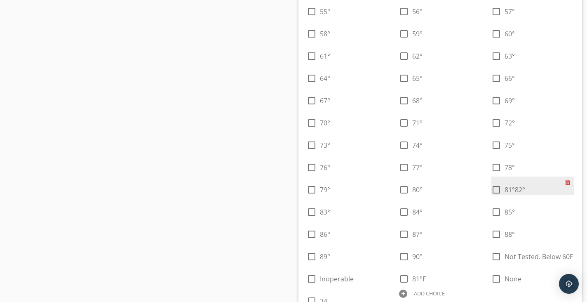
click at [568, 182] on div at bounding box center [570, 183] width 9 height 12
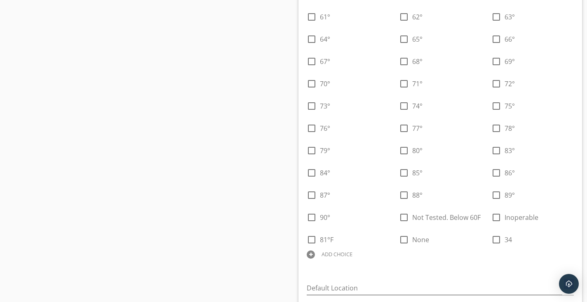
scroll to position [703, 0]
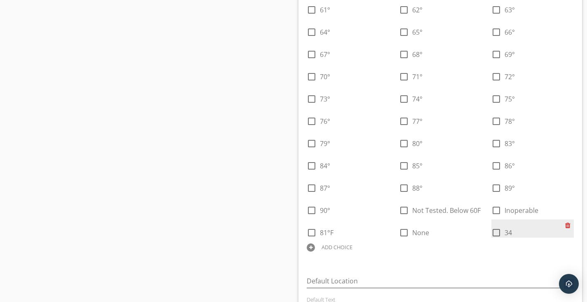
click at [570, 226] on div at bounding box center [570, 225] width 9 height 12
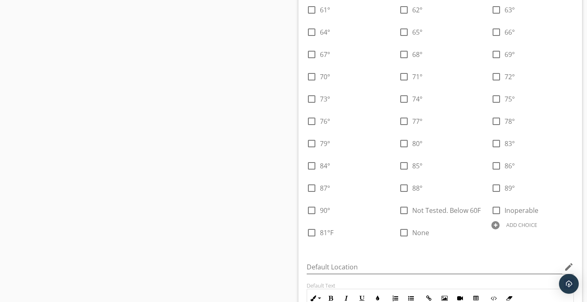
click at [497, 226] on div at bounding box center [496, 225] width 8 height 8
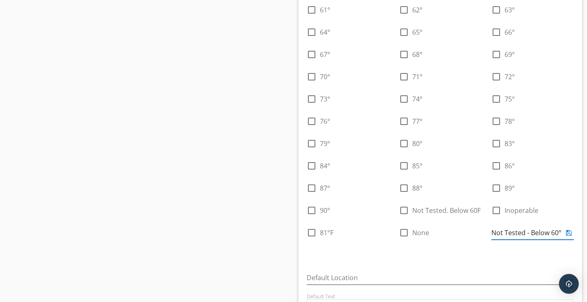
type input "Not Tested - Below 60°"
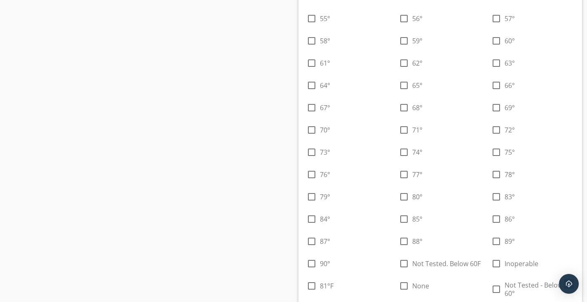
scroll to position [650, 0]
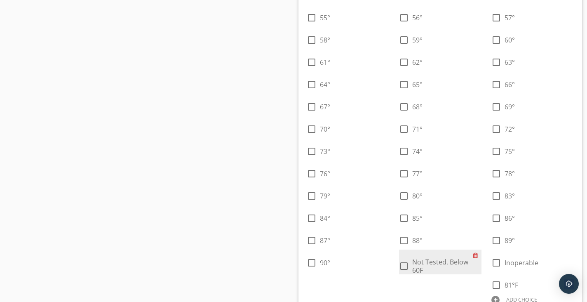
click at [476, 253] on div at bounding box center [477, 256] width 9 height 12
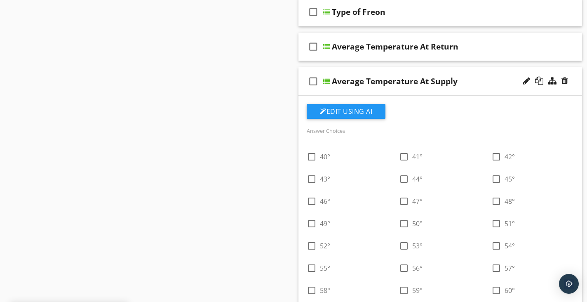
scroll to position [396, 0]
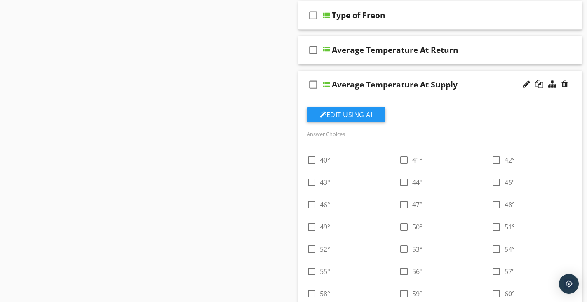
click at [474, 87] on div "Average Temperature At Supply" at bounding box center [432, 85] width 200 height 10
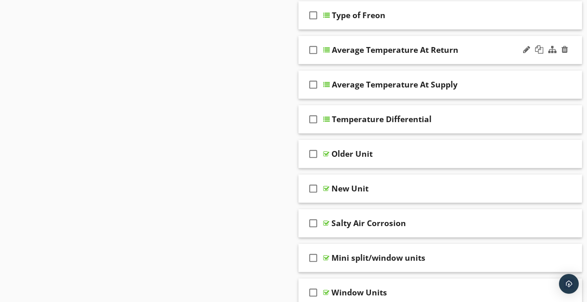
click at [495, 54] on div "Average Temperature At Return" at bounding box center [432, 50] width 200 height 10
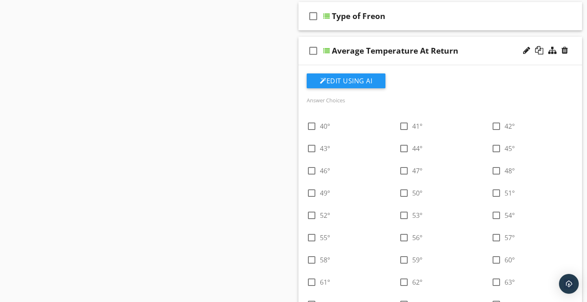
scroll to position [394, 0]
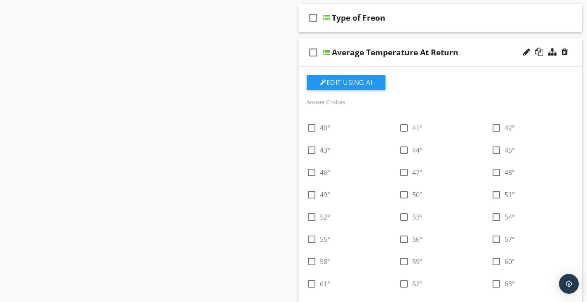
click at [474, 56] on div "Average Temperature At Return" at bounding box center [432, 52] width 200 height 10
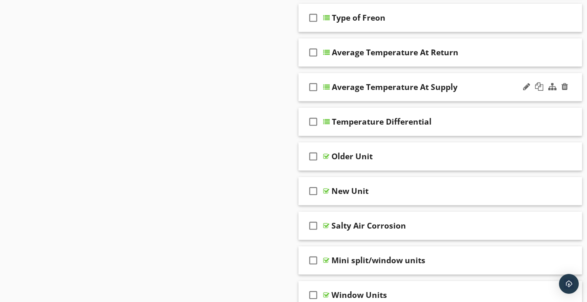
click at [474, 89] on div "Average Temperature At Supply" at bounding box center [432, 87] width 200 height 10
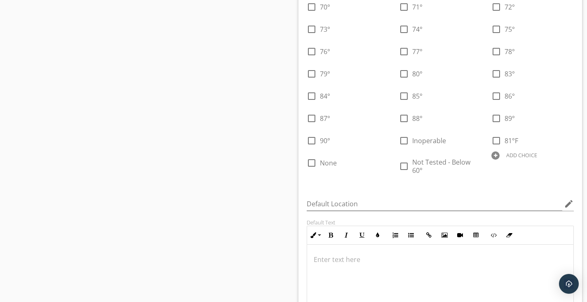
scroll to position [792, 0]
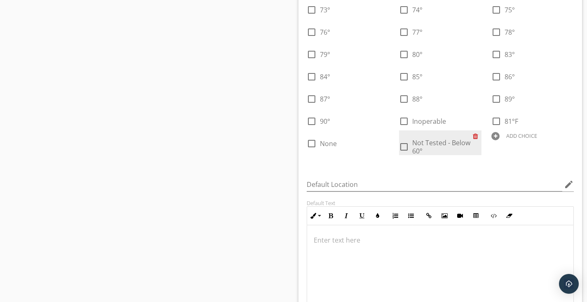
click at [477, 137] on div at bounding box center [477, 136] width 9 height 12
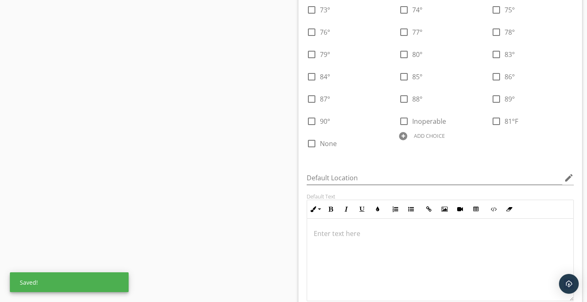
click at [419, 135] on div "ADD CHOICE" at bounding box center [429, 135] width 31 height 7
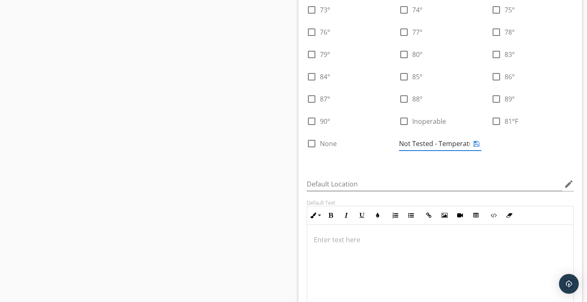
type input "Not Tested - Temperature Below 60°"
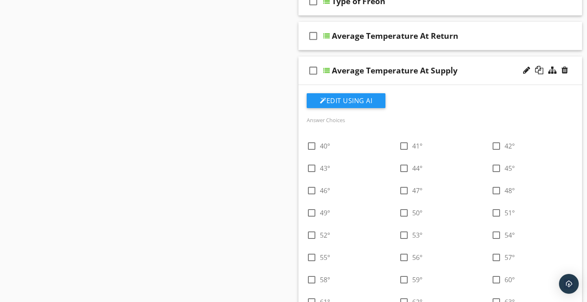
scroll to position [408, 0]
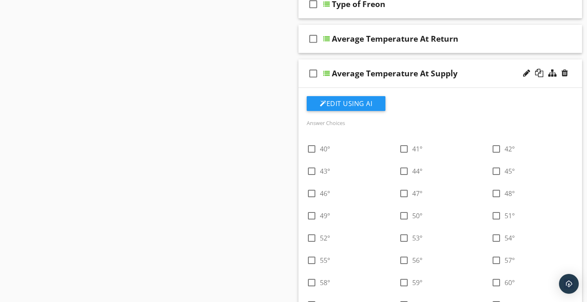
click at [477, 79] on div "check_box_outline_blank Average Temperature At Supply" at bounding box center [441, 73] width 284 height 28
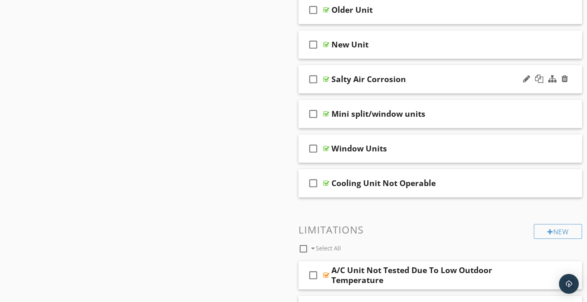
scroll to position [542, 0]
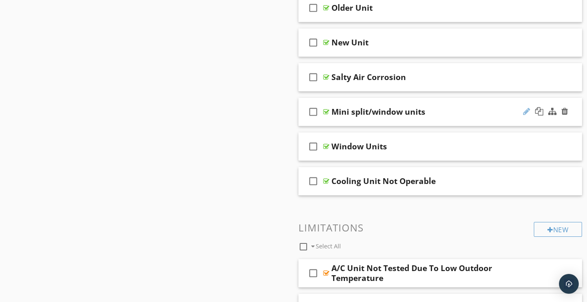
click at [525, 112] on div at bounding box center [526, 111] width 7 height 8
click at [351, 113] on input "Mini split/window units" at bounding box center [432, 113] width 200 height 14
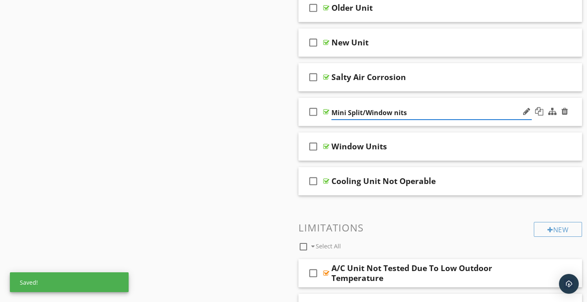
type input "Mini Split/Window Units"
click at [541, 120] on div at bounding box center [546, 112] width 48 height 20
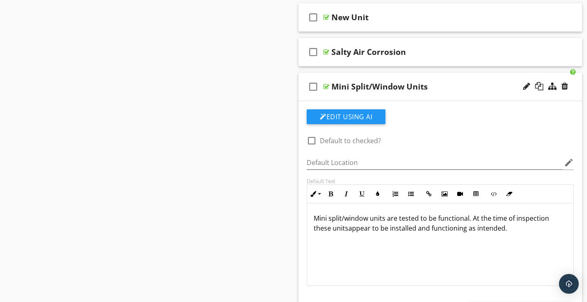
scroll to position [560, 0]
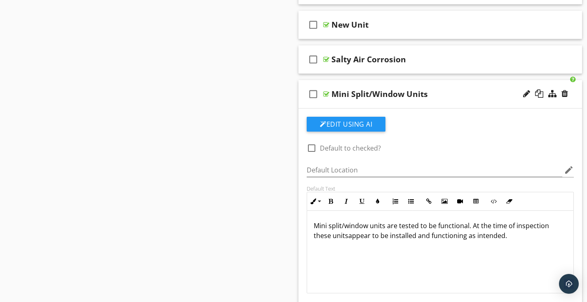
click at [469, 98] on div "Mini Split/Window Units" at bounding box center [432, 94] width 200 height 10
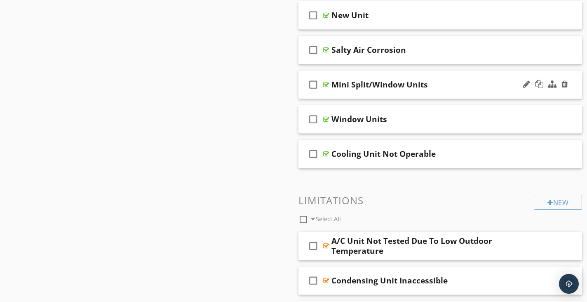
scroll to position [576, 0]
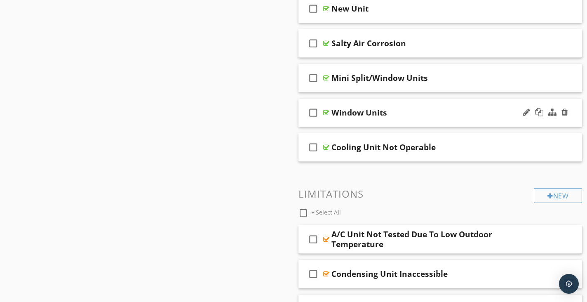
click at [458, 106] on div "check_box_outline_blank Window Units" at bounding box center [441, 113] width 284 height 28
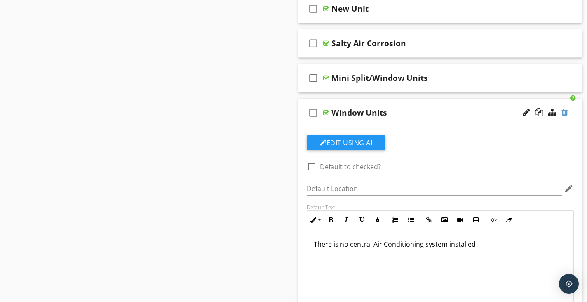
click at [564, 113] on div at bounding box center [565, 112] width 7 height 8
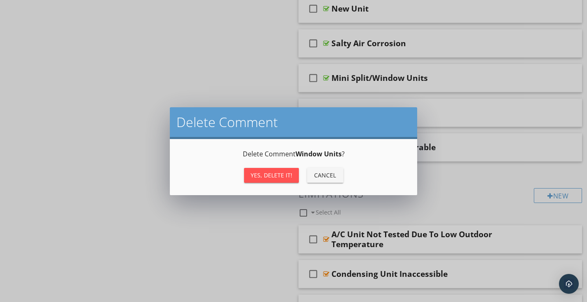
click at [290, 174] on div "Yes, Delete it!" at bounding box center [272, 175] width 42 height 9
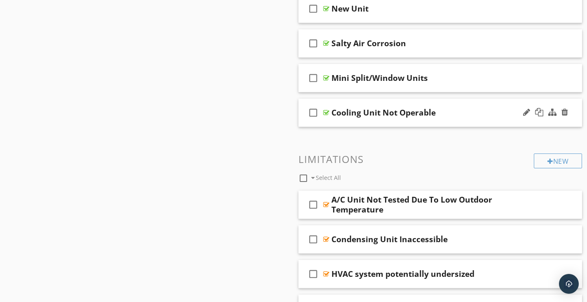
click at [472, 114] on div "Cooling Unit Not Operable" at bounding box center [432, 113] width 200 height 10
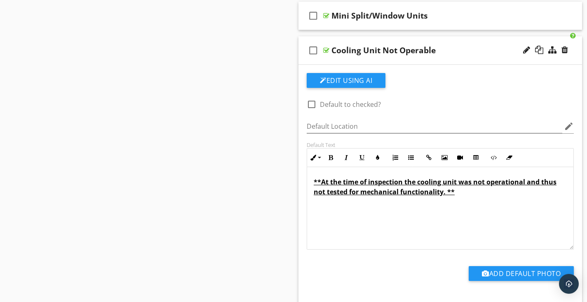
scroll to position [644, 0]
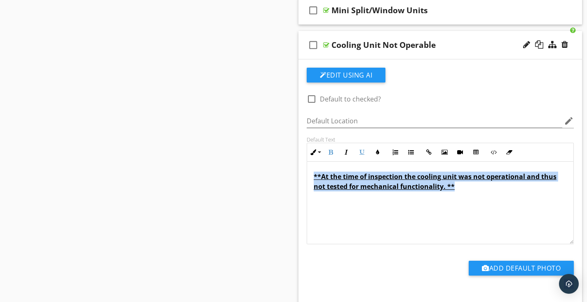
drag, startPoint x: 457, startPoint y: 189, endPoint x: 315, endPoint y: 179, distance: 142.6
click at [315, 179] on p "**At the time of inspection the cooling unit was not operational and thus not t…" at bounding box center [440, 182] width 253 height 20
click at [373, 155] on button "Colors" at bounding box center [378, 152] width 16 height 16
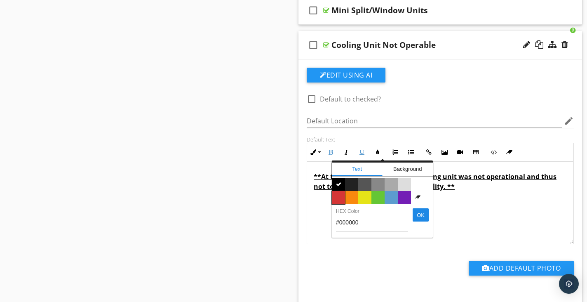
click at [338, 200] on span "Color #d53636" at bounding box center [338, 197] width 13 height 13
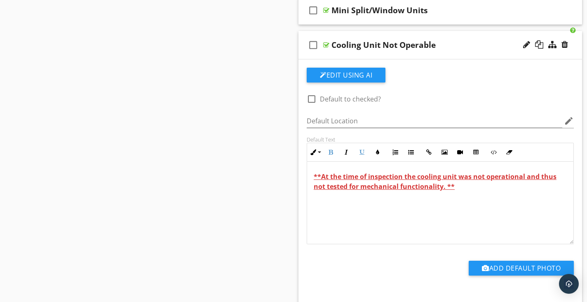
click at [342, 205] on div "**At the time of inspection the cooling unit was not operational and thus not t…" at bounding box center [440, 203] width 266 height 83
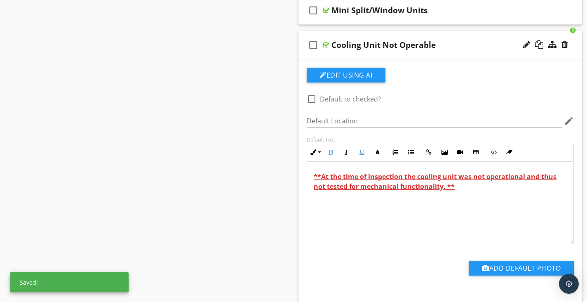
click at [392, 226] on div "**At the time of inspection the cooling unit was not operational and thus not t…" at bounding box center [440, 203] width 266 height 83
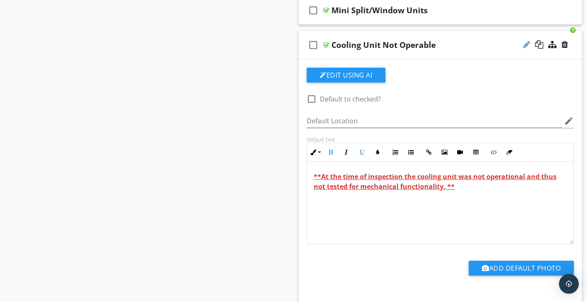
click at [525, 44] on div at bounding box center [526, 44] width 7 height 8
click at [427, 46] on input "Cooling Unit Not Operable" at bounding box center [432, 46] width 200 height 14
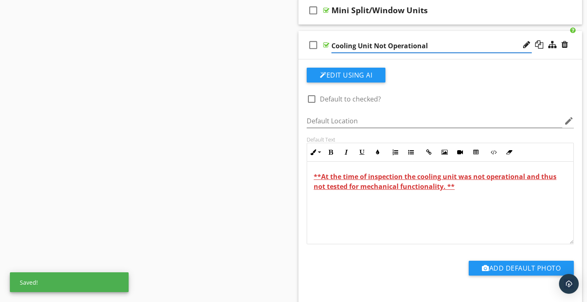
type input "Cooling Unit Not Operational"
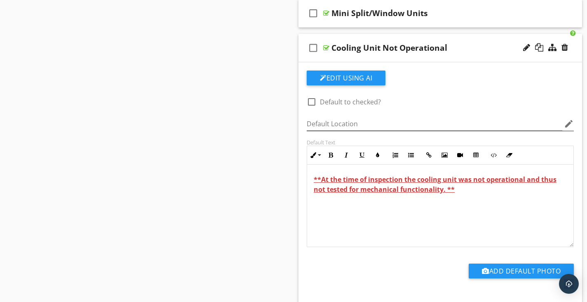
scroll to position [641, 0]
click at [486, 50] on div "Cooling Unit Not Operational" at bounding box center [432, 48] width 200 height 10
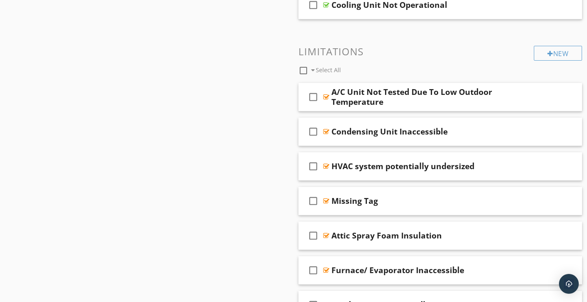
scroll to position [687, 0]
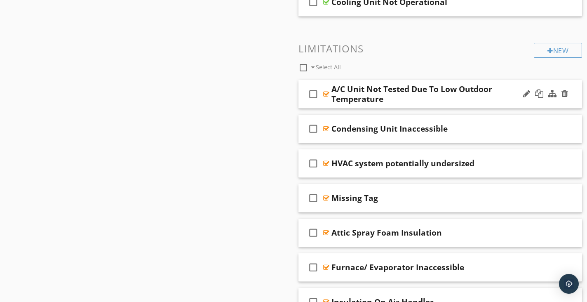
click at [428, 99] on div "A/C Unit Not Tested Due To Low Outdoor Temperature" at bounding box center [432, 94] width 200 height 20
click at [418, 104] on div "check_box_outline_blank A/C Unit Not Tested Due To Low Outdoor Temperature" at bounding box center [441, 94] width 284 height 28
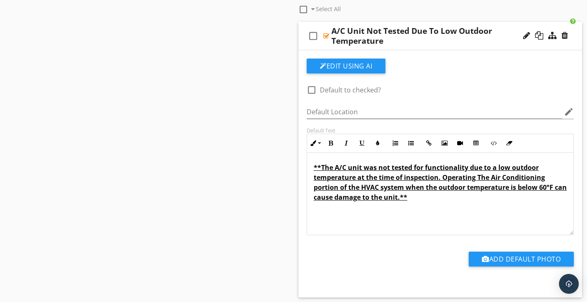
scroll to position [750, 0]
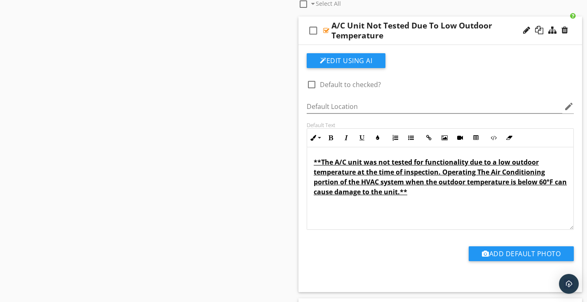
click at [503, 39] on div "A/C Unit Not Tested Due To Low Outdoor Temperature" at bounding box center [432, 31] width 200 height 20
click at [510, 39] on div "check_box_outline_blank A/C Unit Not Tested Due To Low Outdoor Temperature" at bounding box center [441, 31] width 284 height 28
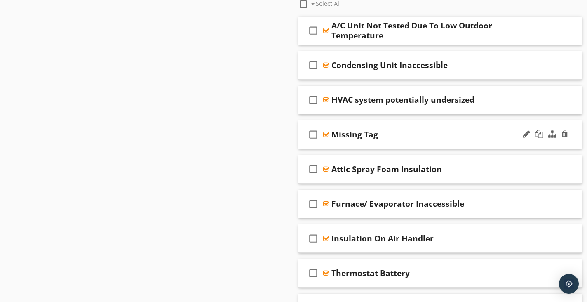
click at [444, 140] on div "check_box_outline_blank Missing Tag" at bounding box center [441, 134] width 284 height 28
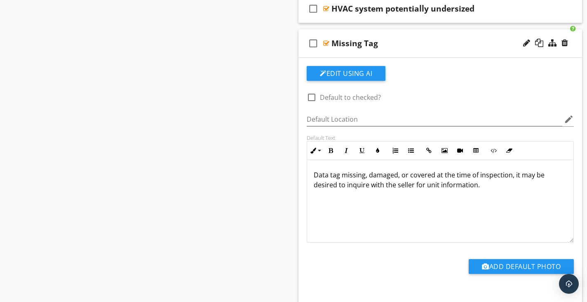
scroll to position [842, 0]
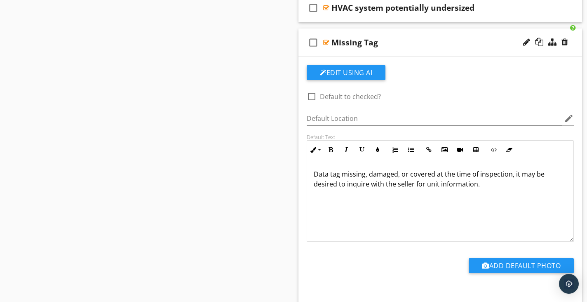
click at [314, 172] on div "Data tag missing, damaged, or covered at the time of inspection, it may be desi…" at bounding box center [440, 200] width 266 height 83
click at [396, 176] on p "The manufacturer data tag missing, damaged, or covered at the time of inspectio…" at bounding box center [440, 179] width 253 height 20
click at [345, 184] on p "The manufacturer data tag is missing, damaged, or covered at the time of inspec…" at bounding box center [440, 179] width 253 height 20
click at [541, 185] on p "The manufacturer data tag is missing, damaged, or covered at the time of inspec…" at bounding box center [440, 179] width 253 height 20
click at [544, 190] on div "The manufacturer data tag is missing, damaged, or covered at the time of inspec…" at bounding box center [440, 200] width 266 height 83
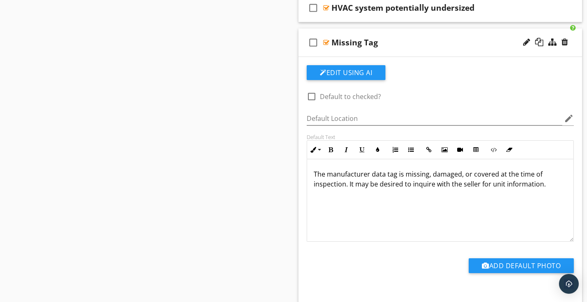
click at [369, 47] on div "check_box_outline_blank Missing Tag" at bounding box center [441, 42] width 284 height 28
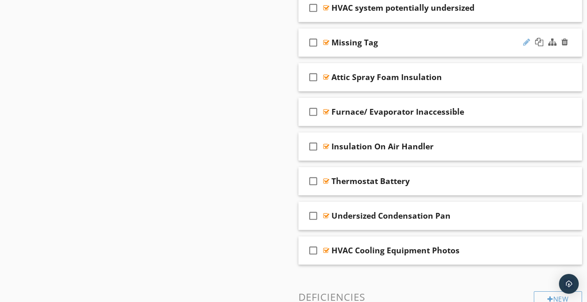
click at [524, 41] on div at bounding box center [526, 42] width 7 height 8
click at [360, 43] on input "Missing Tag" at bounding box center [432, 43] width 200 height 14
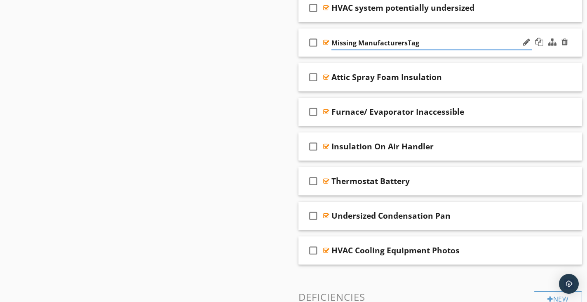
type input "Missing Manufacturers Tag"
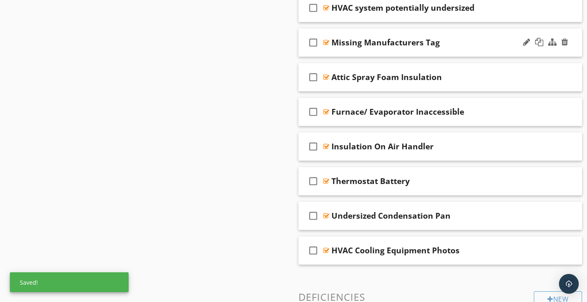
click at [324, 52] on div "check_box_outline_blank Missing Manufacturers Tag" at bounding box center [441, 42] width 284 height 28
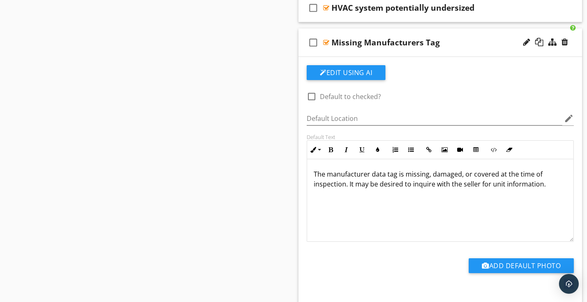
click at [460, 49] on div "check_box_outline_blank Missing Manufacturers Tag" at bounding box center [441, 42] width 284 height 28
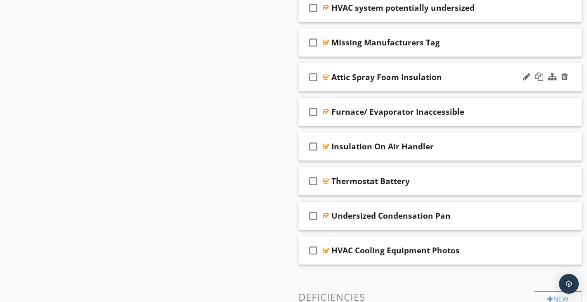
click at [460, 85] on div "check_box_outline_blank Attic Spray Foam Insulation" at bounding box center [441, 77] width 284 height 28
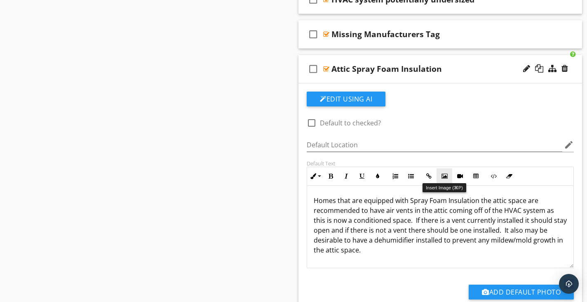
scroll to position [848, 0]
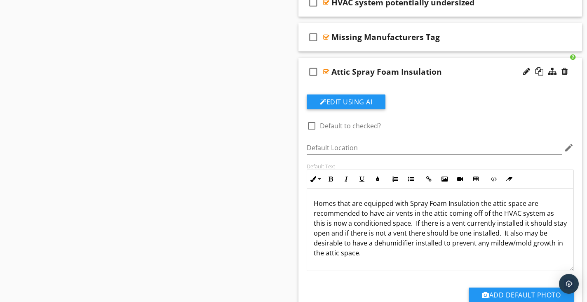
click at [452, 79] on div "check_box_outline_blank Attic Spray Foam Insulation" at bounding box center [441, 72] width 284 height 28
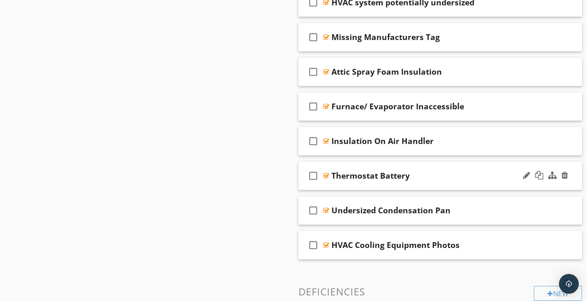
click at [430, 185] on div "check_box_outline_blank Thermostat Battery" at bounding box center [441, 176] width 284 height 28
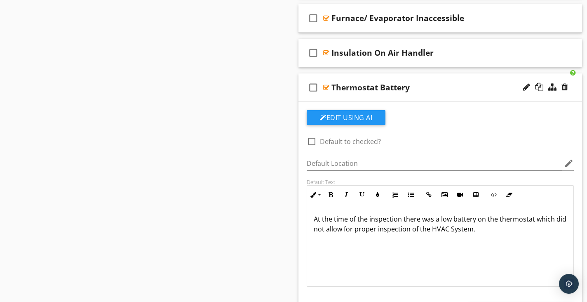
scroll to position [904, 0]
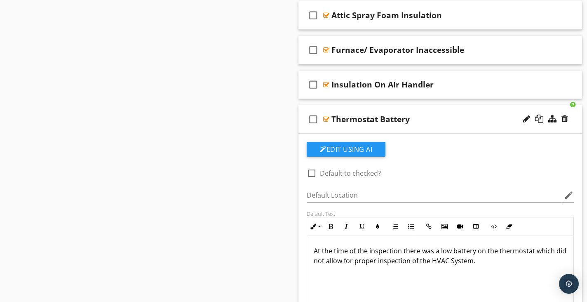
click at [422, 128] on div "check_box_outline_blank Thermostat Battery" at bounding box center [441, 119] width 284 height 28
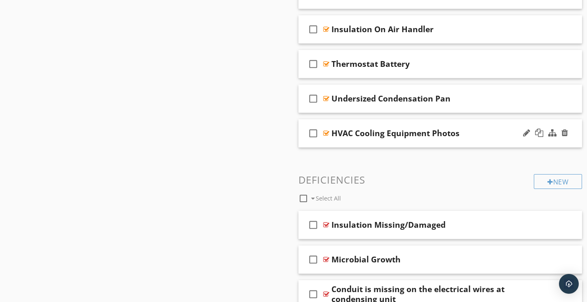
scroll to position [962, 0]
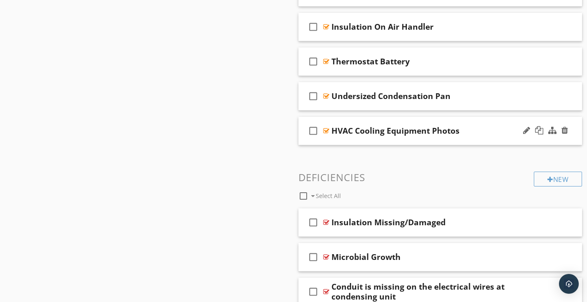
click at [439, 140] on div "check_box_outline_blank HVAC Cooling Equipment Photos" at bounding box center [441, 131] width 284 height 28
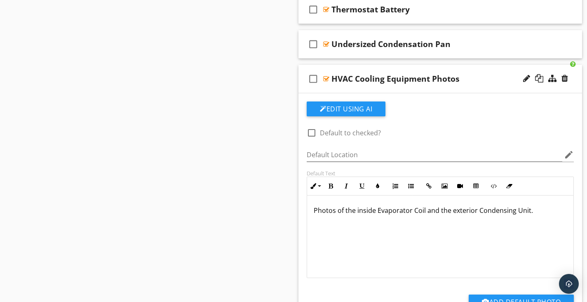
scroll to position [1016, 0]
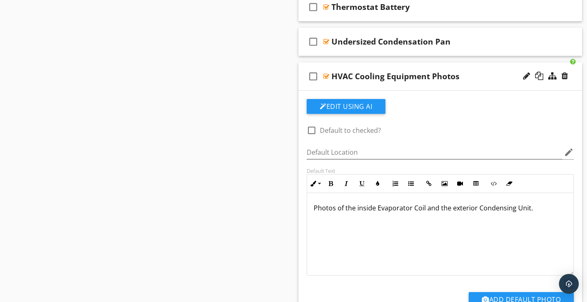
click at [429, 86] on div "check_box_outline_blank HVAC Cooling Equipment Photos" at bounding box center [441, 76] width 284 height 28
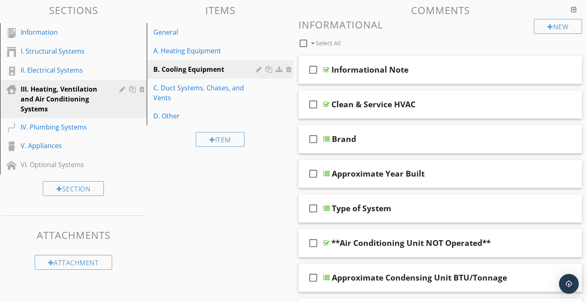
scroll to position [92, 0]
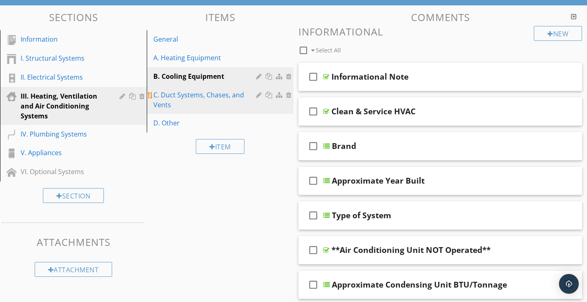
click at [186, 95] on div "C. Duct Systems, Chases, and Vents" at bounding box center [205, 100] width 105 height 20
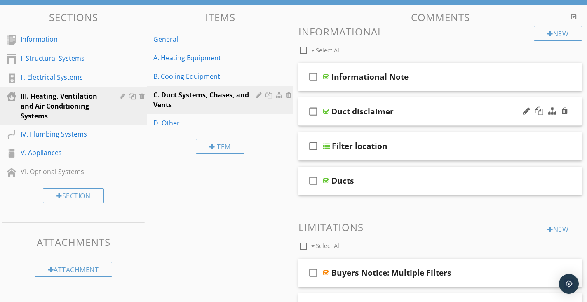
click at [426, 115] on div "Duct disclaimer" at bounding box center [432, 111] width 200 height 10
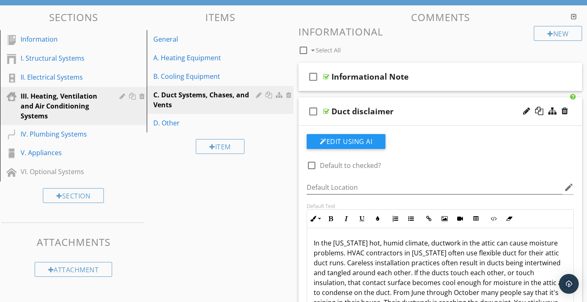
click at [426, 117] on div "check_box_outline_blank Duct disclaimer" at bounding box center [441, 111] width 284 height 28
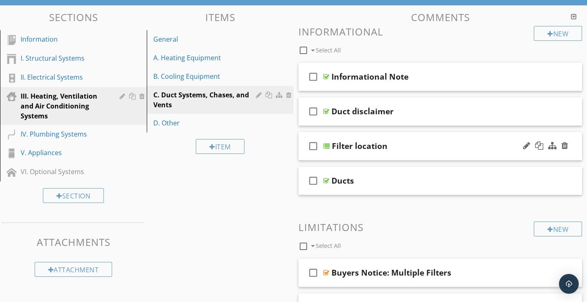
click at [432, 151] on div "check_box_outline_blank Filter location" at bounding box center [441, 146] width 284 height 28
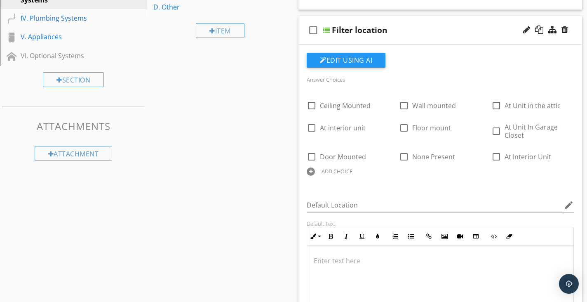
scroll to position [210, 0]
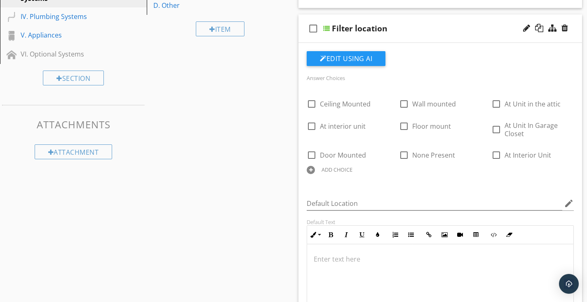
click at [341, 170] on div "ADD CHOICE" at bounding box center [337, 169] width 31 height 7
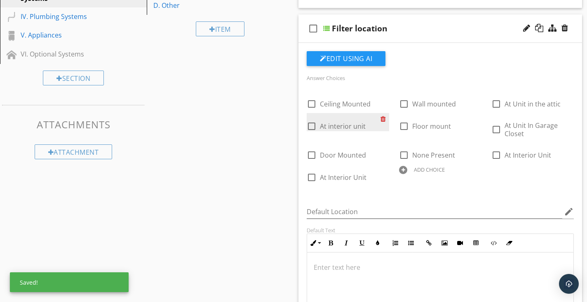
click at [383, 120] on div at bounding box center [385, 119] width 9 height 12
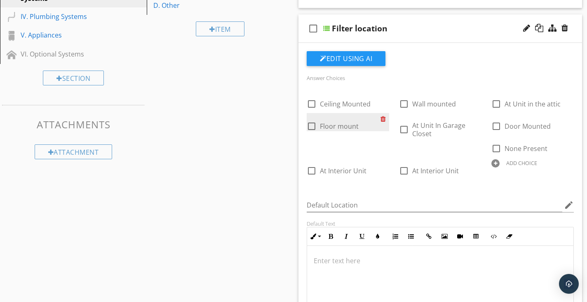
click at [384, 119] on div at bounding box center [385, 119] width 9 height 12
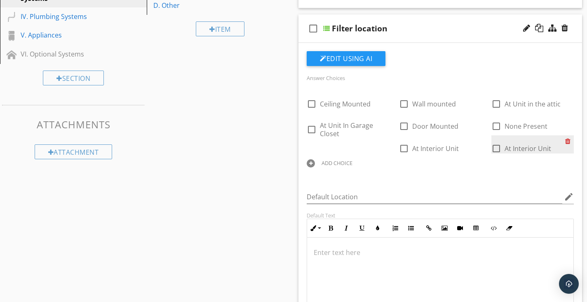
click at [567, 142] on div at bounding box center [570, 141] width 9 height 12
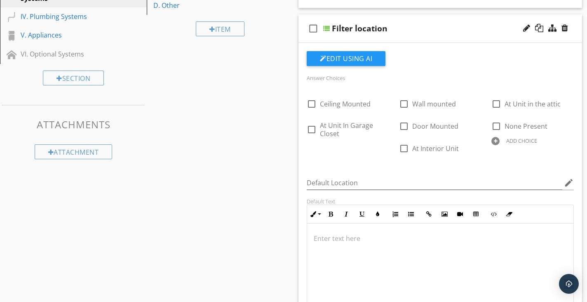
click at [515, 140] on div "ADD CHOICE" at bounding box center [522, 140] width 31 height 7
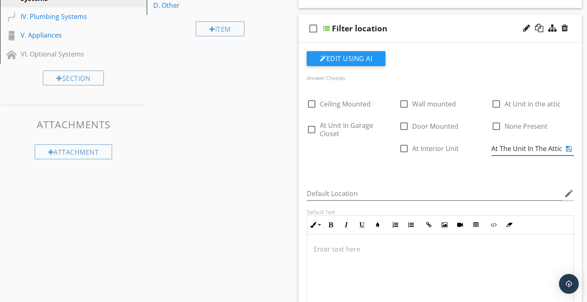
type input "At The Unit In The Attic"
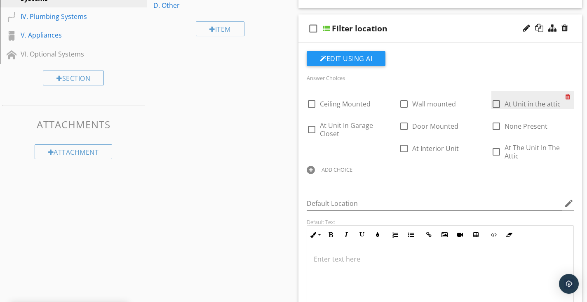
click at [568, 97] on div at bounding box center [570, 97] width 9 height 12
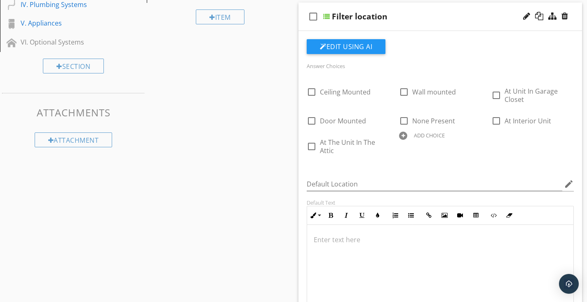
scroll to position [215, 0]
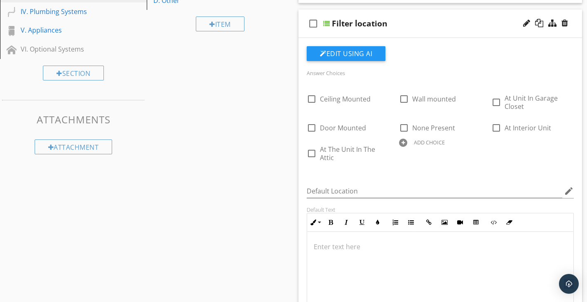
click at [474, 30] on div "check_box_outline_blank Filter location" at bounding box center [441, 23] width 284 height 28
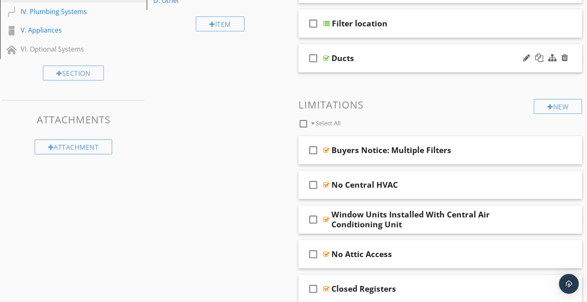
click at [439, 59] on div "Ducts" at bounding box center [432, 58] width 200 height 10
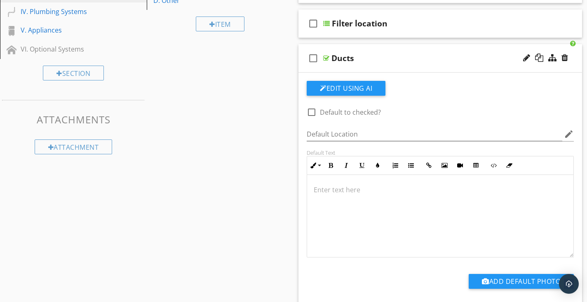
click at [439, 61] on div "Ducts" at bounding box center [432, 58] width 200 height 10
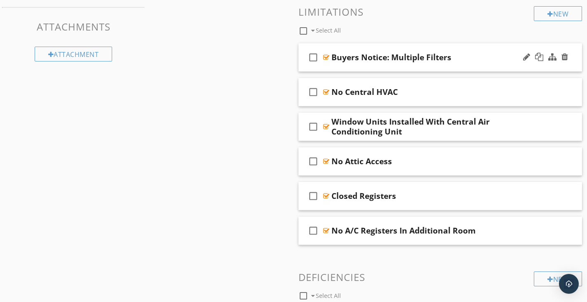
scroll to position [310, 0]
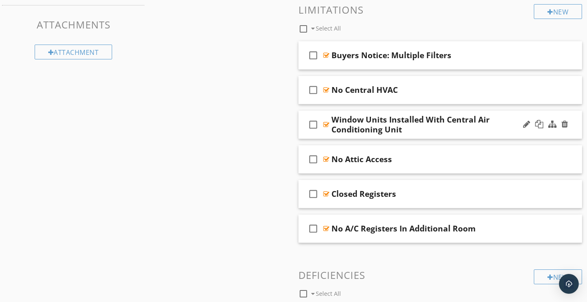
click at [425, 134] on div "check_box_outline_blank Window Units Installed With Central Air Conditioning Un…" at bounding box center [441, 125] width 284 height 28
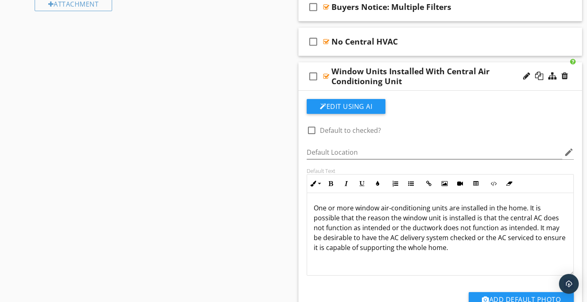
scroll to position [357, 0]
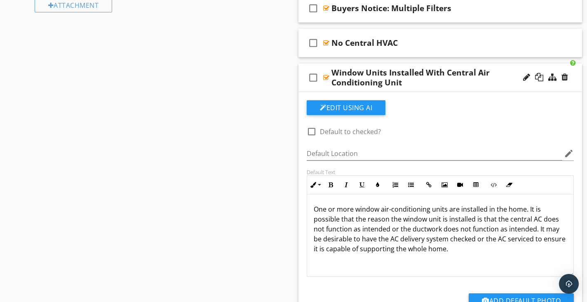
click at [471, 85] on div "Window Units Installed With Central Air Conditioning Unit" at bounding box center [432, 78] width 200 height 20
click at [469, 86] on div "check_box_outline_blank Window Units Installed With Central Air Conditioning Un…" at bounding box center [441, 78] width 284 height 28
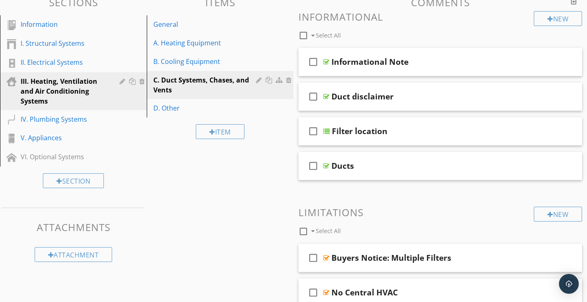
scroll to position [107, 0]
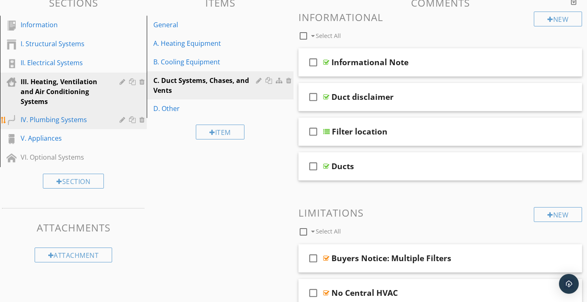
click at [52, 120] on div "IV. Plumbing Systems" at bounding box center [64, 120] width 87 height 10
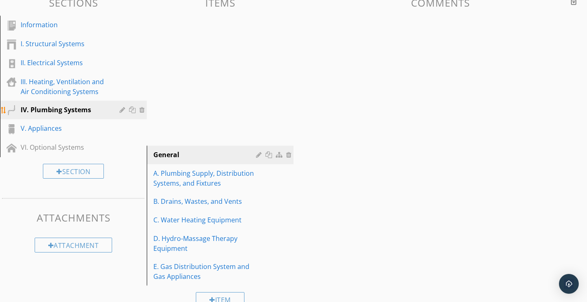
scroll to position [90, 0]
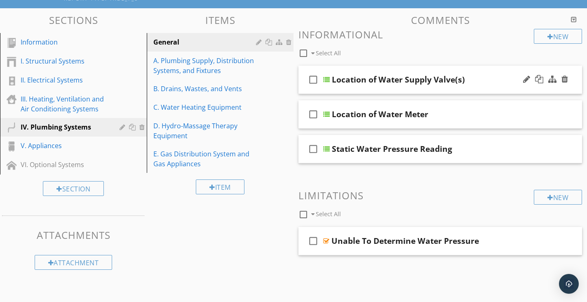
click at [479, 79] on div "Location of Water Supply Valve(s)" at bounding box center [432, 80] width 200 height 10
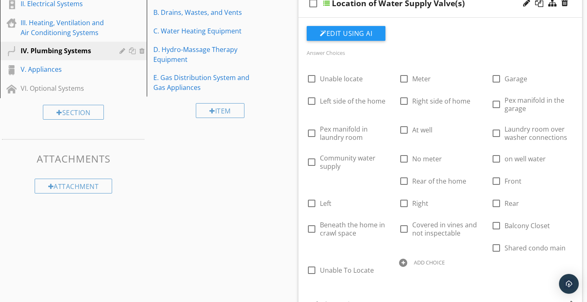
scroll to position [165, 0]
click at [383, 74] on div at bounding box center [385, 72] width 9 height 12
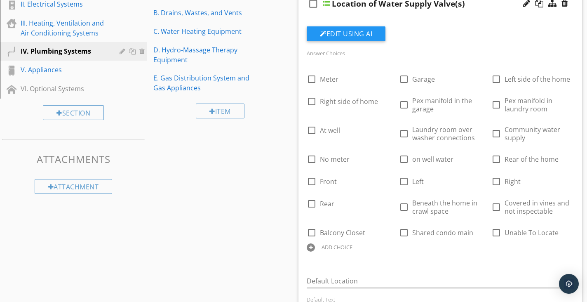
click at [348, 248] on div "ADD CHOICE" at bounding box center [337, 247] width 31 height 7
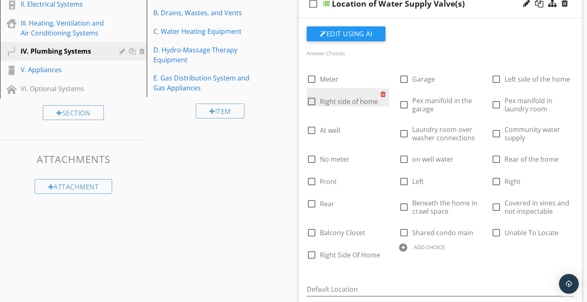
click at [384, 96] on div at bounding box center [385, 94] width 9 height 12
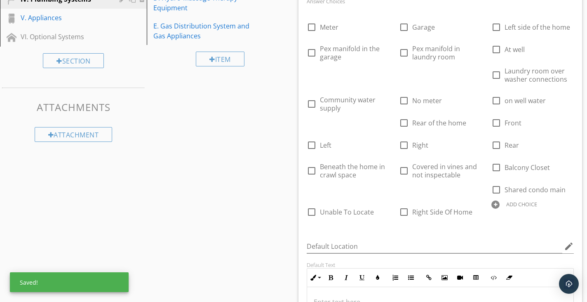
scroll to position [218, 0]
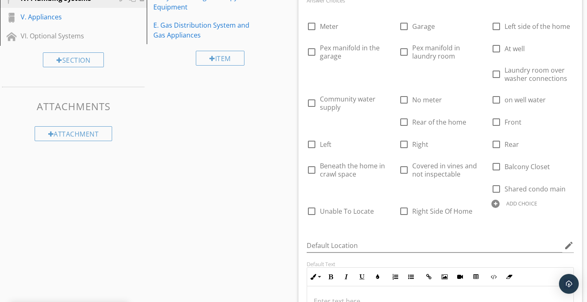
click at [496, 205] on div at bounding box center [496, 204] width 8 height 8
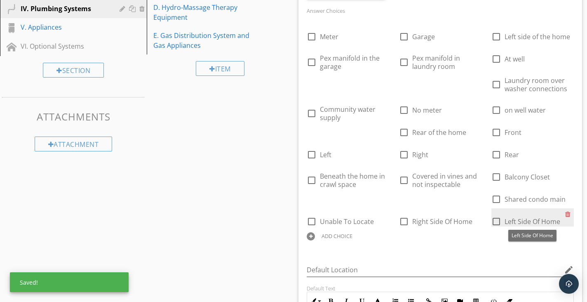
scroll to position [207, 0]
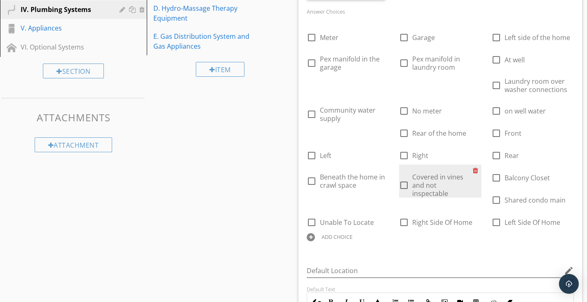
click at [475, 170] on div at bounding box center [477, 171] width 9 height 12
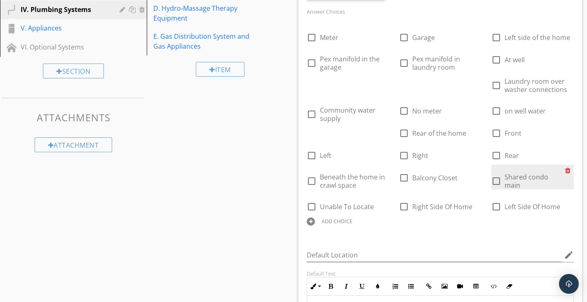
click at [568, 171] on div at bounding box center [570, 171] width 9 height 12
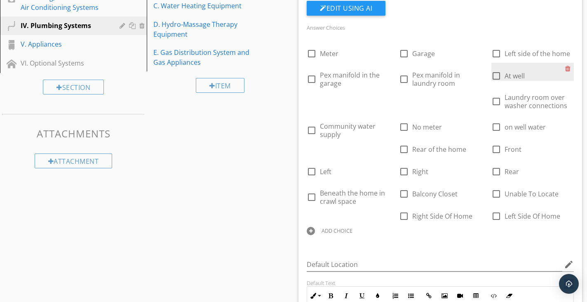
scroll to position [191, 0]
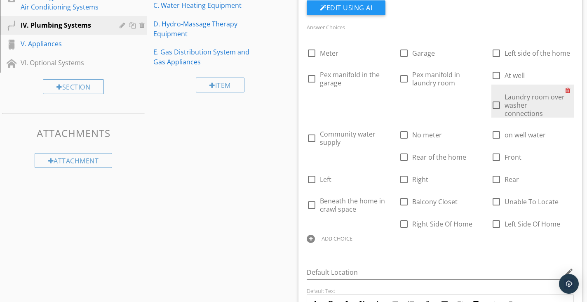
click at [568, 91] on div at bounding box center [570, 91] width 9 height 12
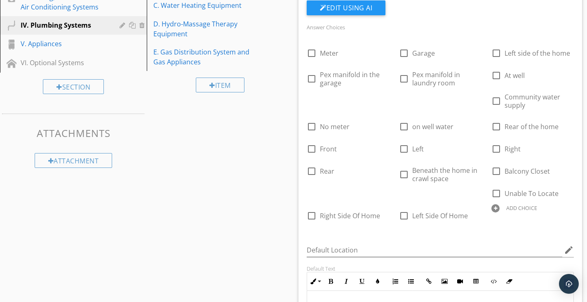
click at [498, 207] on div at bounding box center [496, 208] width 8 height 8
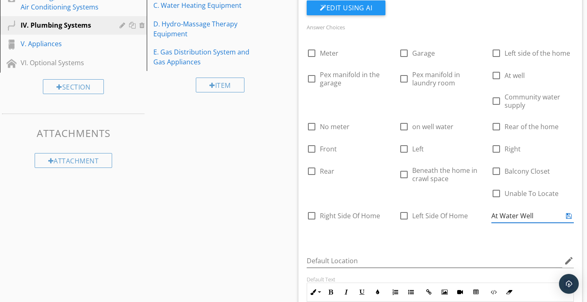
type input "At Water Well"
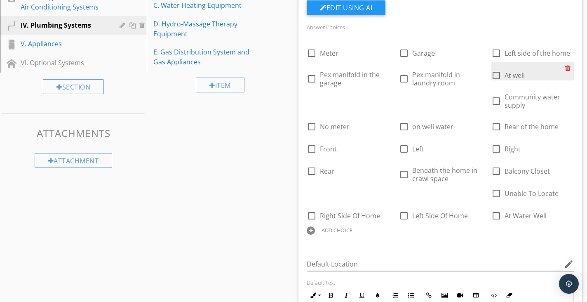
click at [568, 69] on div at bounding box center [570, 68] width 9 height 12
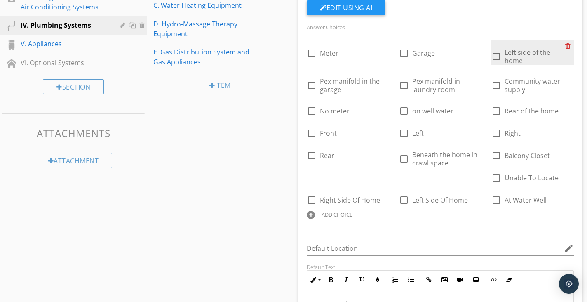
click at [568, 46] on div at bounding box center [570, 46] width 9 height 12
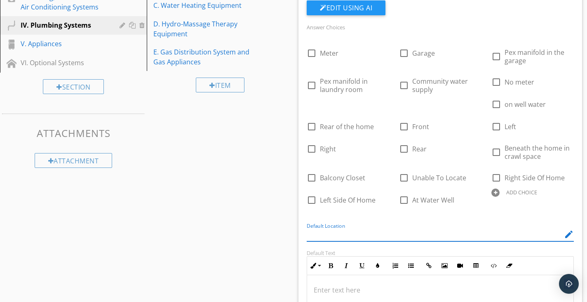
click at [349, 233] on input "Default Location" at bounding box center [435, 235] width 256 height 14
type input "P"
click at [496, 194] on div at bounding box center [496, 193] width 8 height 8
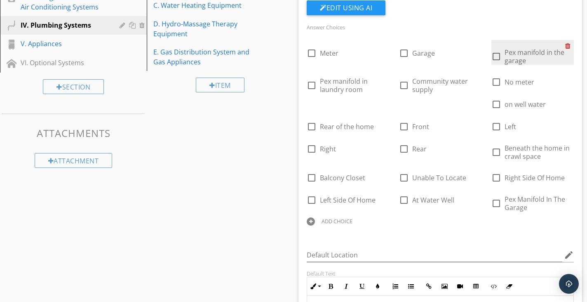
click at [570, 47] on div at bounding box center [570, 46] width 9 height 12
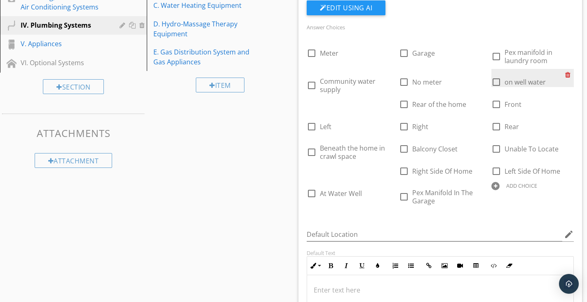
click at [567, 76] on div at bounding box center [570, 75] width 9 height 12
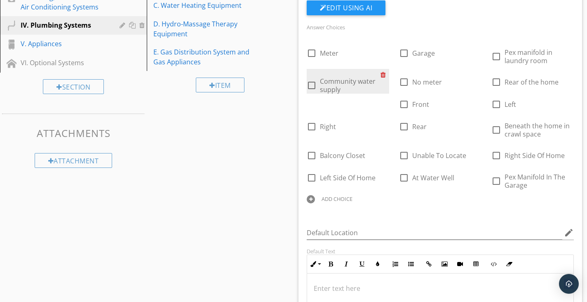
click at [384, 75] on div at bounding box center [385, 75] width 9 height 12
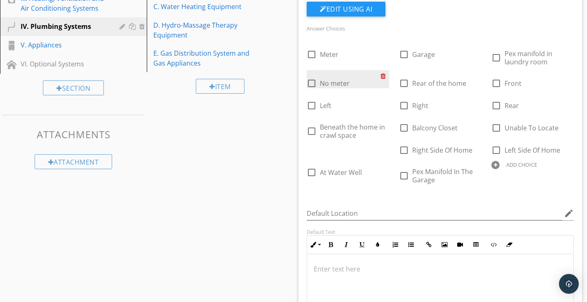
scroll to position [189, 0]
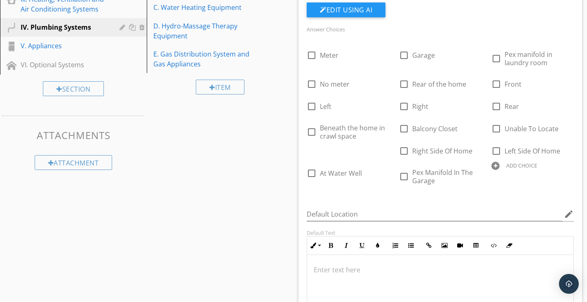
click at [496, 167] on div at bounding box center [496, 166] width 8 height 8
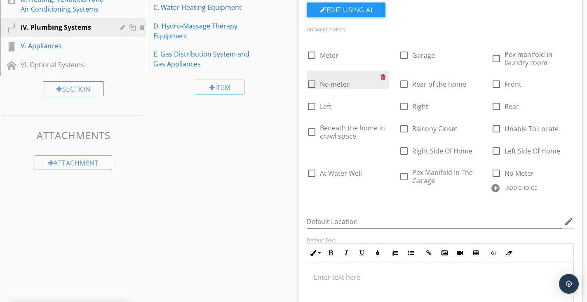
click at [383, 77] on div at bounding box center [385, 77] width 9 height 12
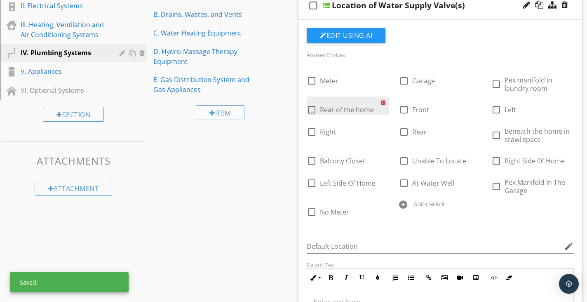
scroll to position [161, 0]
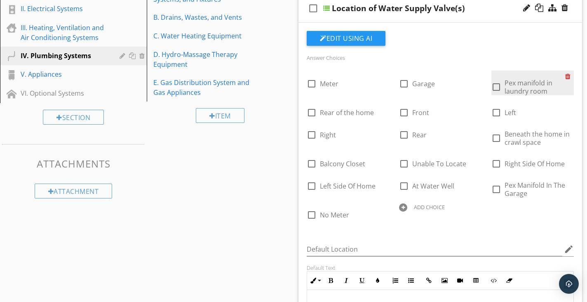
click at [570, 77] on div at bounding box center [570, 77] width 9 height 12
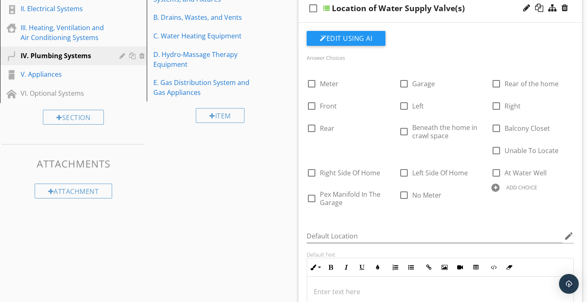
click at [495, 188] on div at bounding box center [496, 188] width 8 height 8
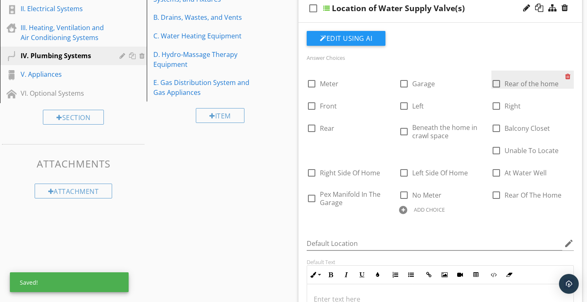
click at [567, 77] on div at bounding box center [570, 77] width 9 height 12
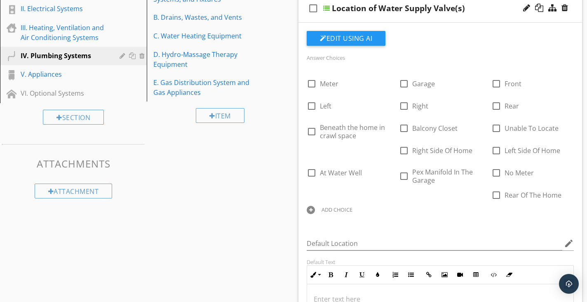
click at [343, 208] on div "ADD CHOICE" at bounding box center [337, 209] width 31 height 7
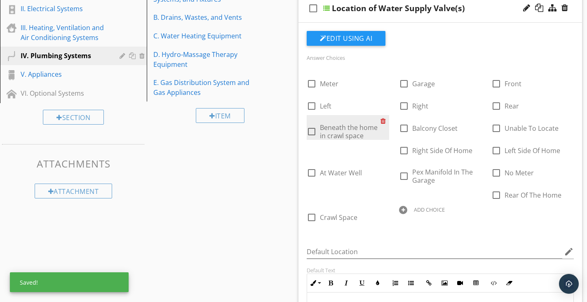
click at [384, 121] on div at bounding box center [385, 121] width 9 height 12
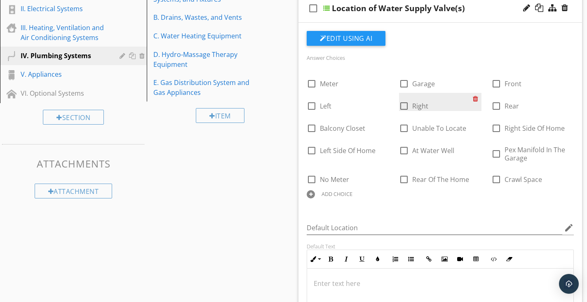
click at [477, 98] on div at bounding box center [477, 99] width 9 height 12
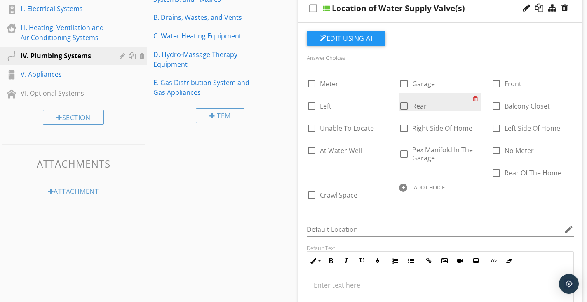
click at [476, 100] on div at bounding box center [477, 99] width 9 height 12
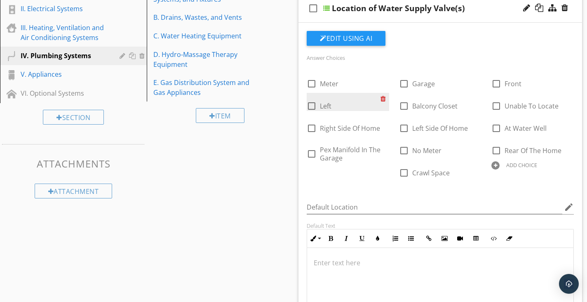
click at [384, 100] on div at bounding box center [385, 99] width 9 height 12
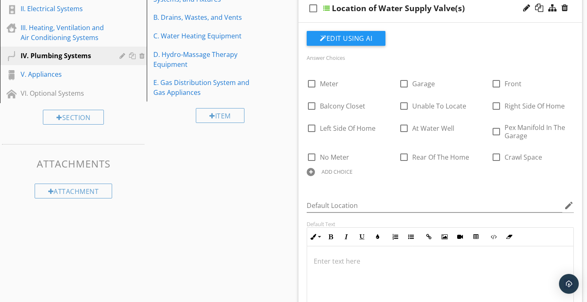
click at [325, 172] on div "ADD CHOICE" at bounding box center [337, 171] width 31 height 7
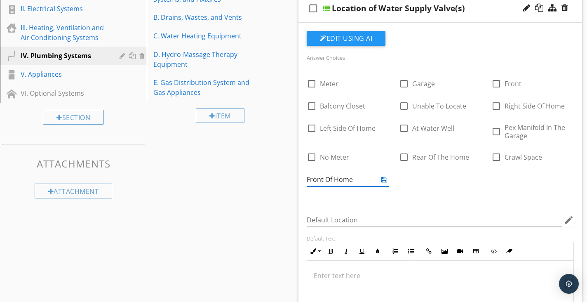
type input "Front Of Home"
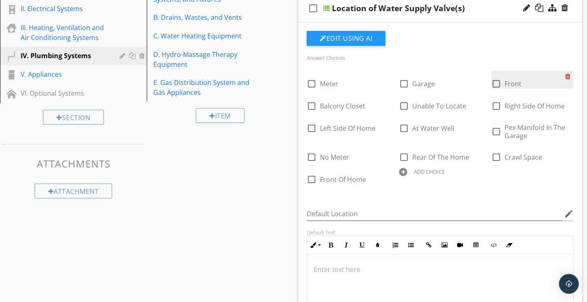
click at [566, 76] on div at bounding box center [570, 77] width 9 height 12
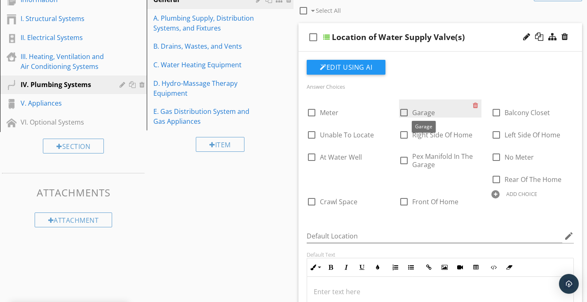
scroll to position [123, 0]
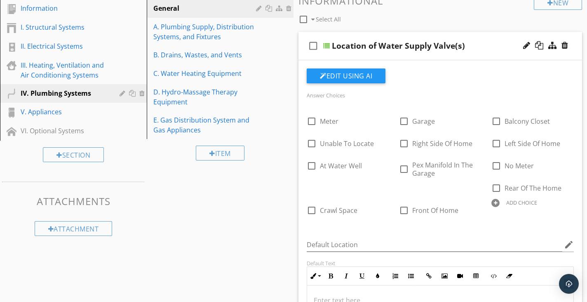
click at [500, 45] on div "Location of Water Supply Valve(s)" at bounding box center [432, 46] width 200 height 10
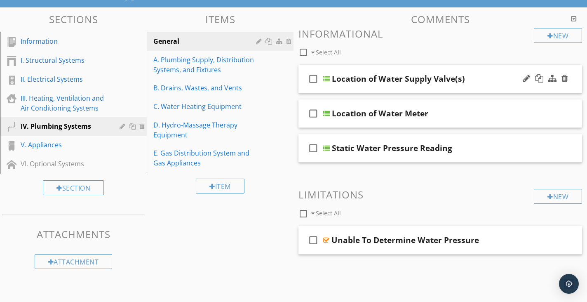
scroll to position [90, 0]
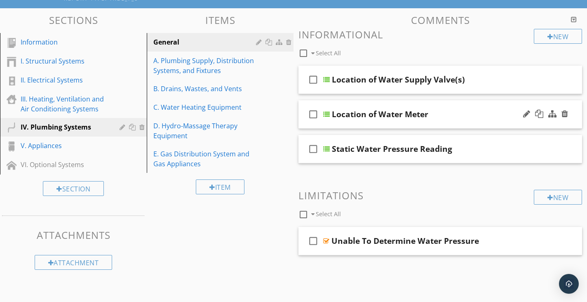
click at [453, 109] on div "Location of Water Meter" at bounding box center [432, 114] width 200 height 10
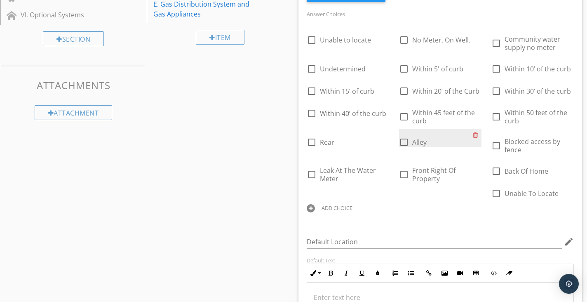
scroll to position [240, 0]
click at [332, 207] on div "ADD CHOICE" at bounding box center [337, 207] width 31 height 7
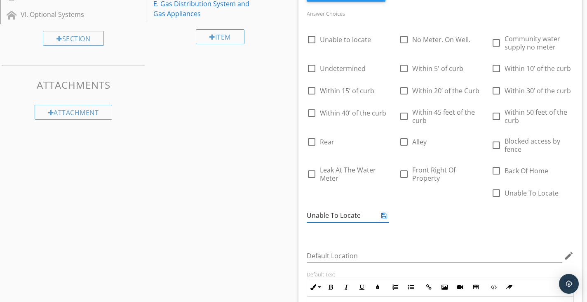
type input "Unable To Locate"
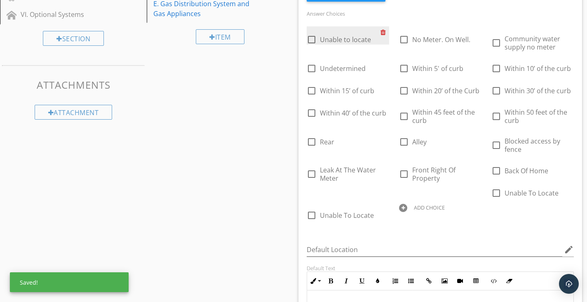
click at [384, 34] on div at bounding box center [385, 32] width 9 height 12
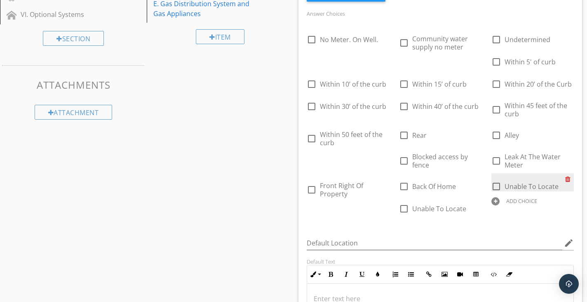
click at [567, 179] on div at bounding box center [570, 179] width 9 height 12
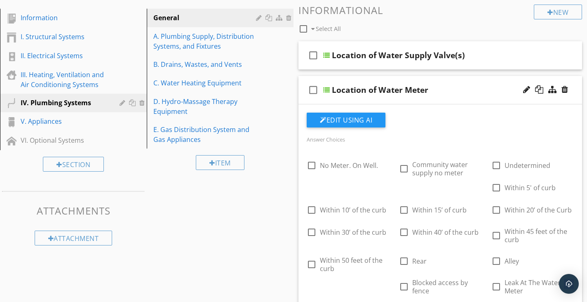
scroll to position [111, 0]
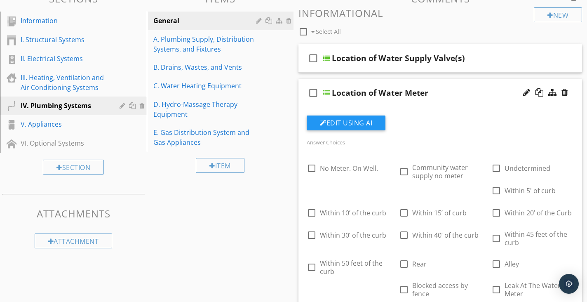
click at [452, 97] on div "Location of Water Meter" at bounding box center [432, 93] width 200 height 10
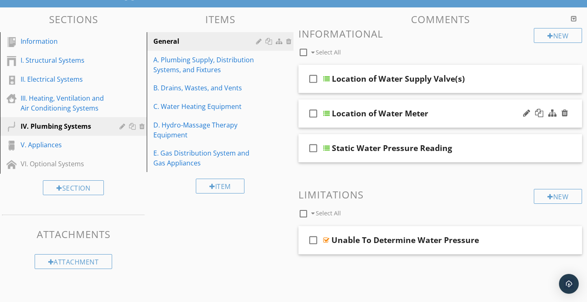
scroll to position [90, 0]
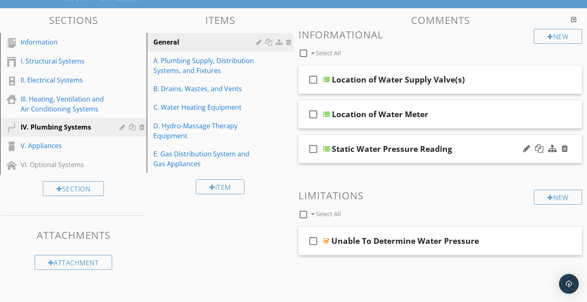
click at [483, 148] on div "Static Water Pressure Reading" at bounding box center [432, 149] width 200 height 10
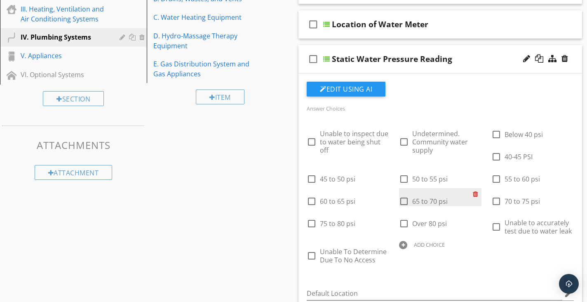
scroll to position [175, 0]
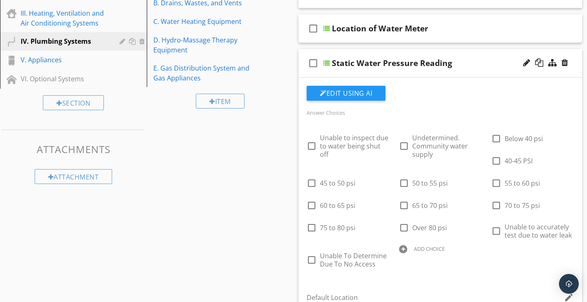
click at [494, 64] on div "Static Water Pressure Reading" at bounding box center [432, 63] width 200 height 10
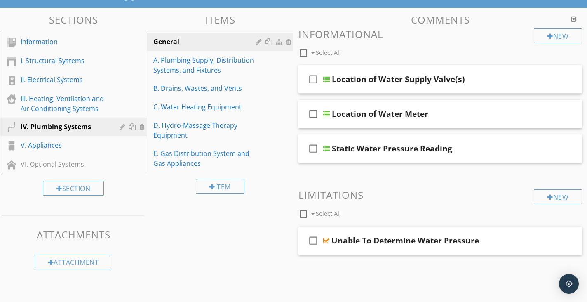
scroll to position [90, 0]
click at [494, 238] on div "Unable To Determine Water Pressure" at bounding box center [432, 241] width 200 height 10
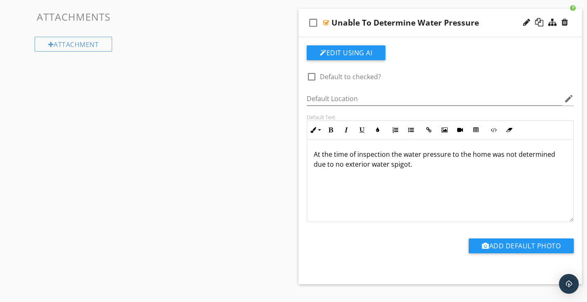
scroll to position [308, 0]
click at [395, 165] on p "At the time of inspection the water pressure to the home was not determined due…" at bounding box center [440, 159] width 253 height 20
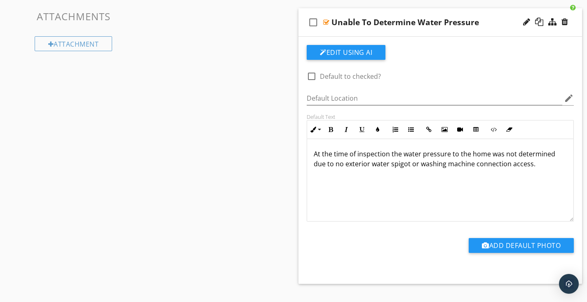
click at [500, 24] on div "Unable To Determine Water Pressure" at bounding box center [432, 22] width 200 height 10
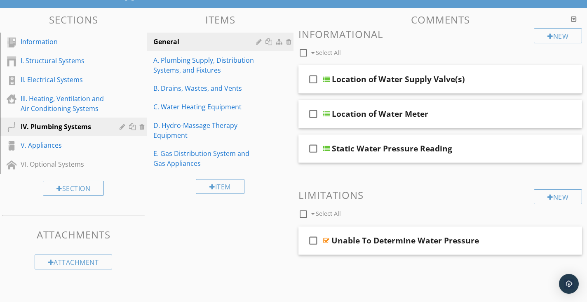
scroll to position [90, 0]
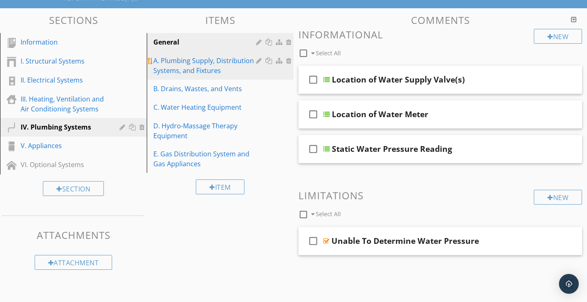
click at [187, 66] on div "A. Plumbing Supply, Distribution Systems, and Fixtures" at bounding box center [205, 66] width 105 height 20
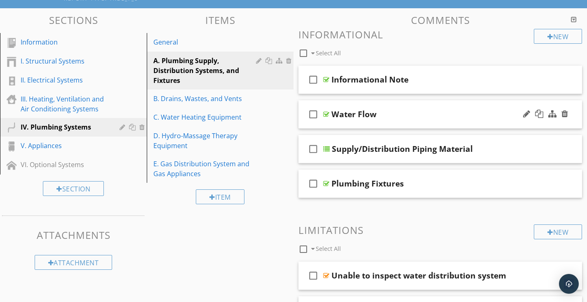
click at [427, 115] on div "Water Flow" at bounding box center [432, 114] width 200 height 10
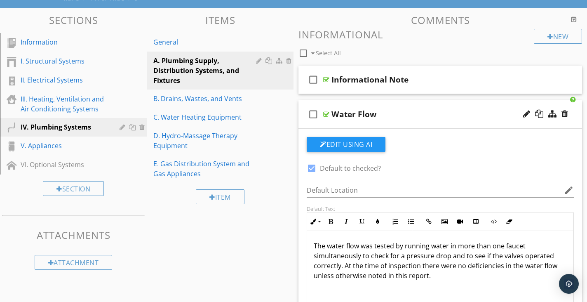
click at [427, 115] on div "Water Flow" at bounding box center [432, 114] width 200 height 10
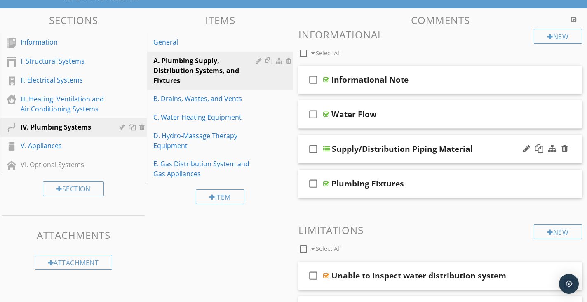
click at [495, 144] on div "Supply/Distribution Piping Material" at bounding box center [432, 149] width 200 height 10
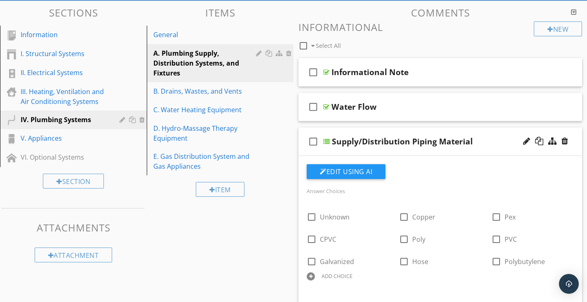
scroll to position [75, 0]
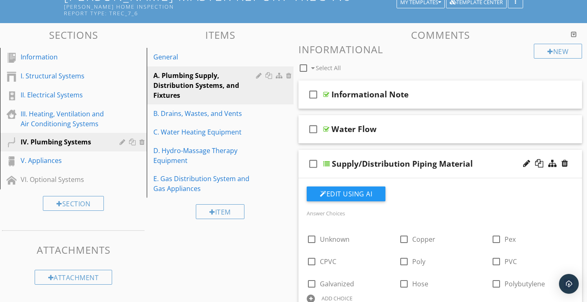
click at [492, 164] on div "Supply/Distribution Piping Material" at bounding box center [432, 164] width 200 height 10
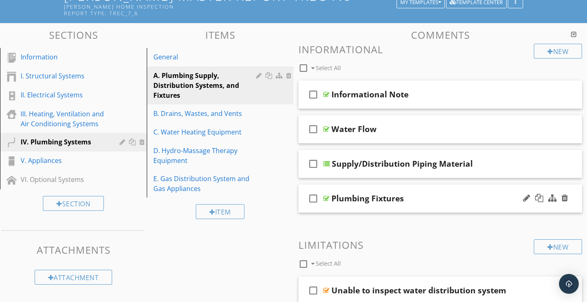
click at [438, 197] on div "Plumbing Fixtures" at bounding box center [432, 198] width 200 height 10
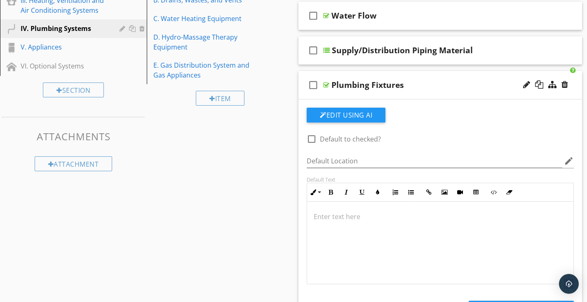
scroll to position [0, 0]
click at [462, 89] on div "Plumbing Fixtures" at bounding box center [432, 85] width 200 height 10
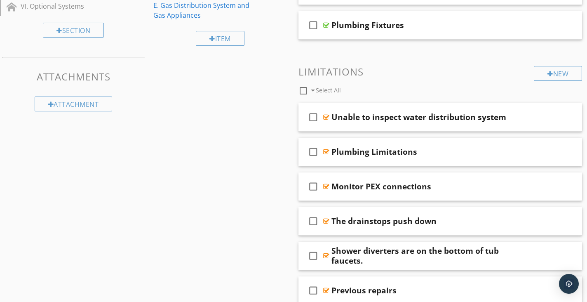
scroll to position [250, 0]
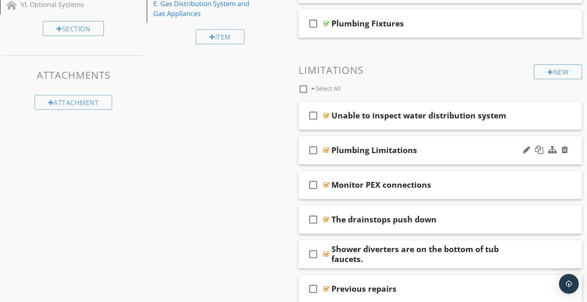
click at [467, 148] on div "Plumbing Limitations" at bounding box center [432, 150] width 200 height 10
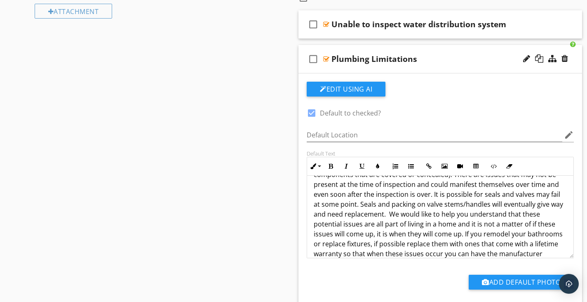
scroll to position [46, 0]
click at [473, 65] on div "check_box_outline_blank Plumbing Limitations" at bounding box center [441, 59] width 284 height 28
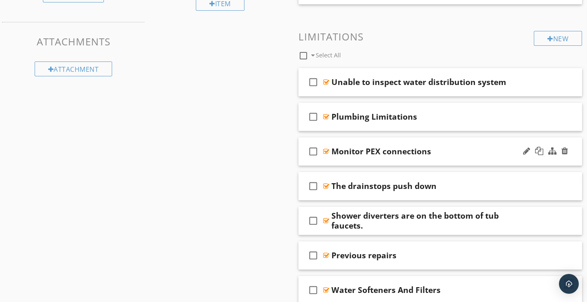
scroll to position [283, 0]
click at [490, 91] on div "check_box_outline_blank Unable to inspect water distribution system" at bounding box center [441, 82] width 284 height 28
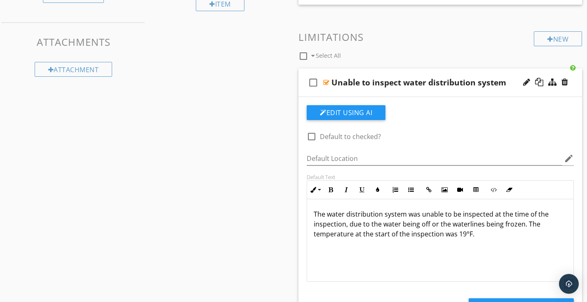
click at [490, 91] on div "check_box_outline_blank Unable to inspect water distribution system" at bounding box center [441, 82] width 284 height 28
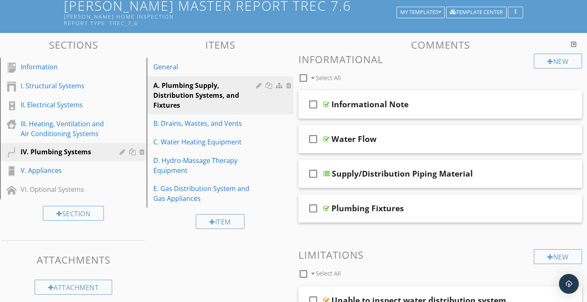
scroll to position [68, 0]
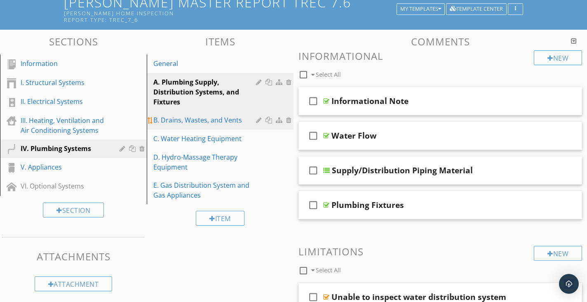
click at [194, 120] on div "B. Drains, Wastes, and Vents" at bounding box center [205, 120] width 105 height 10
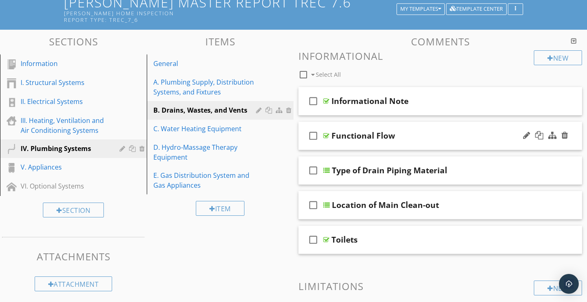
click at [420, 138] on div "Functional Flow" at bounding box center [432, 136] width 200 height 10
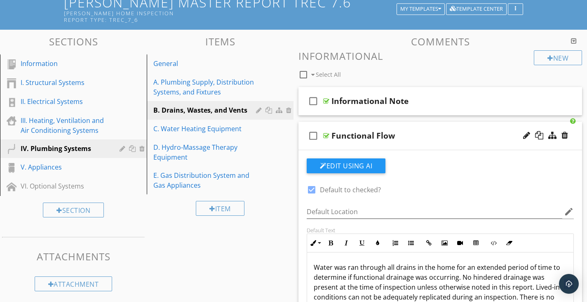
click at [426, 138] on div "Functional Flow" at bounding box center [432, 136] width 200 height 10
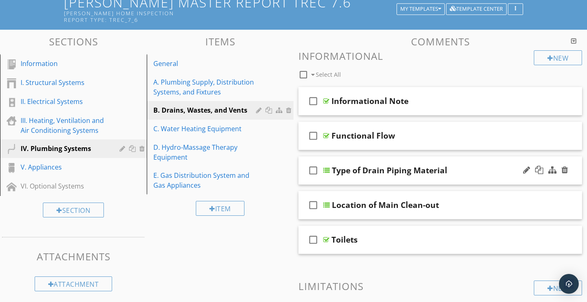
click at [463, 176] on div "check_box_outline_blank Type of Drain Piping Material" at bounding box center [441, 170] width 284 height 28
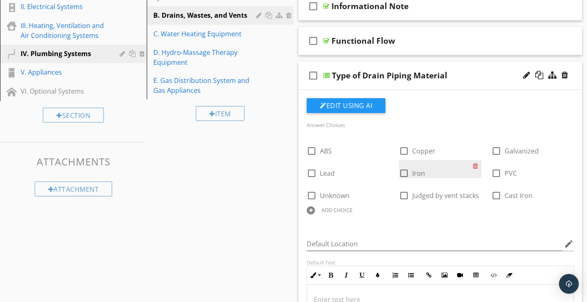
scroll to position [169, 0]
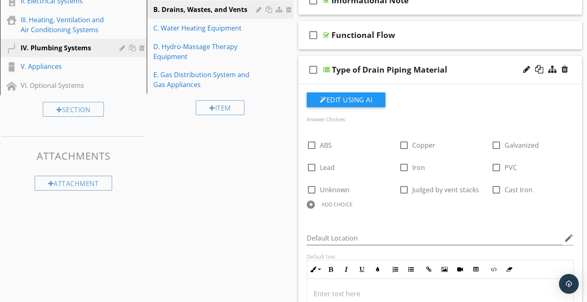
click at [328, 203] on div "ADD CHOICE" at bounding box center [337, 204] width 31 height 7
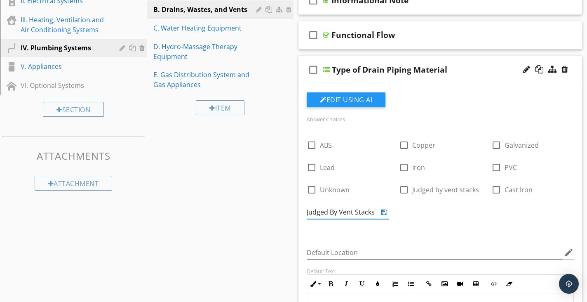
type input "Judged By Vent Stacks"
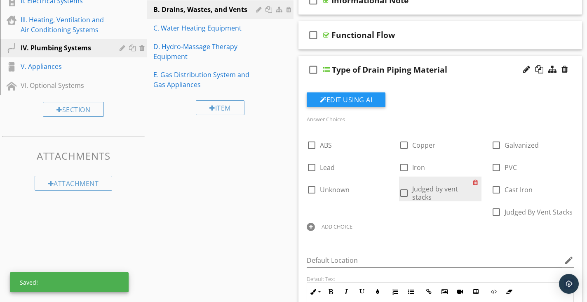
click at [475, 181] on div at bounding box center [477, 183] width 9 height 12
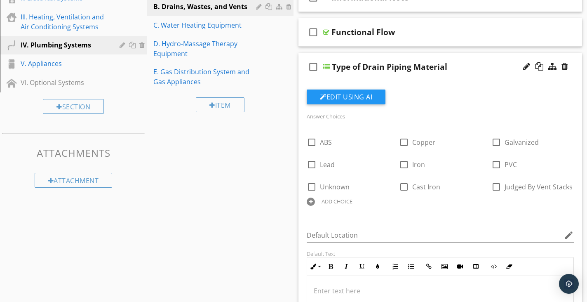
scroll to position [165, 0]
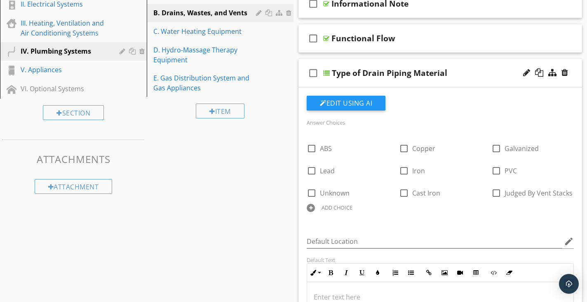
click at [496, 73] on div "Type of Drain Piping Material" at bounding box center [432, 73] width 200 height 10
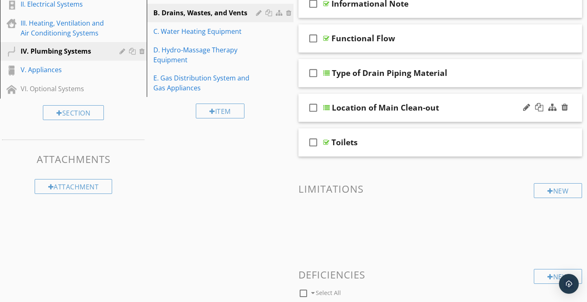
click at [464, 111] on div "Location of Main Clean-out" at bounding box center [432, 108] width 200 height 10
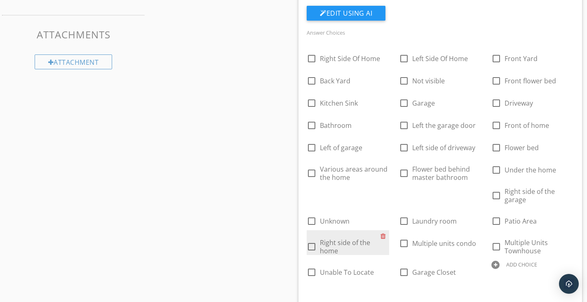
scroll to position [295, 0]
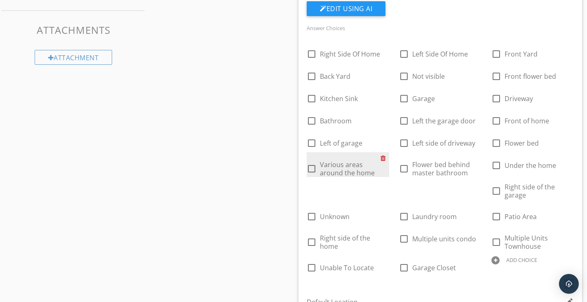
click at [384, 159] on div at bounding box center [385, 158] width 9 height 12
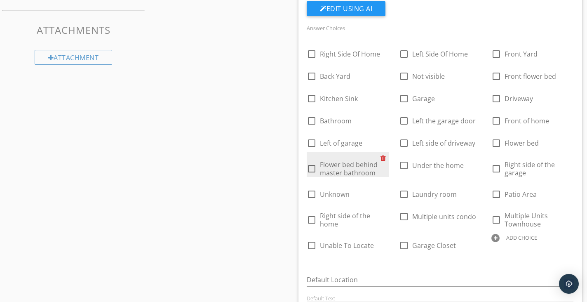
click at [384, 159] on div at bounding box center [385, 158] width 9 height 12
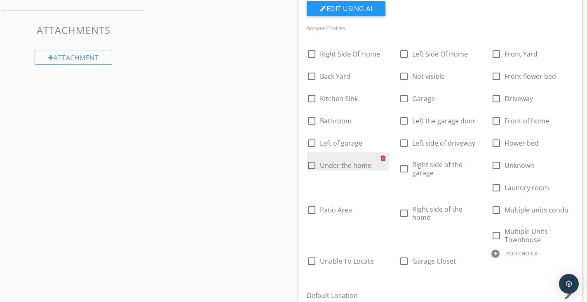
click at [382, 159] on div at bounding box center [385, 158] width 9 height 12
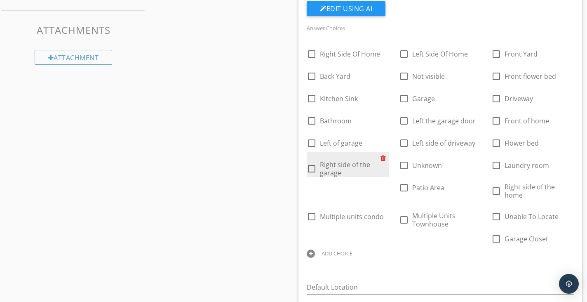
click at [383, 158] on div at bounding box center [385, 158] width 9 height 12
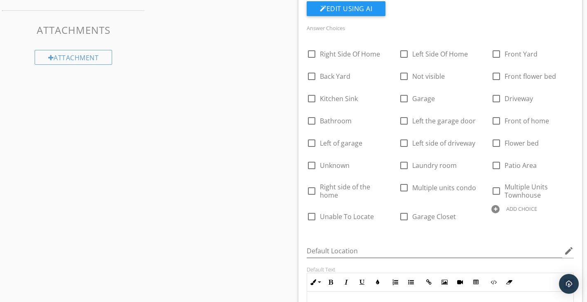
click at [498, 205] on div at bounding box center [496, 209] width 8 height 8
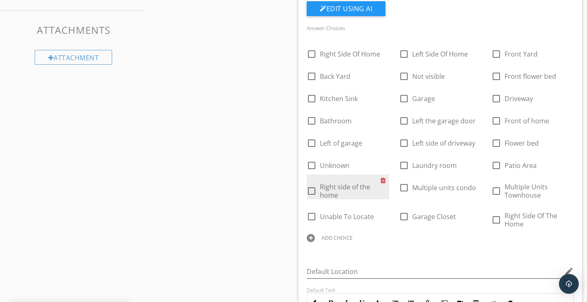
click at [384, 180] on div at bounding box center [385, 180] width 9 height 12
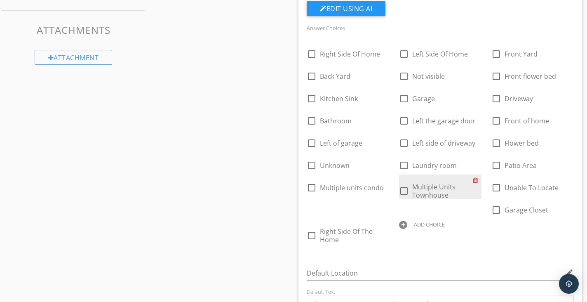
click at [475, 181] on div at bounding box center [477, 180] width 9 height 12
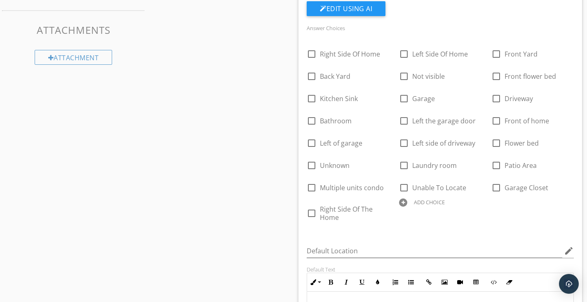
click at [414, 202] on div "ADD CHOICE" at bounding box center [429, 202] width 31 height 7
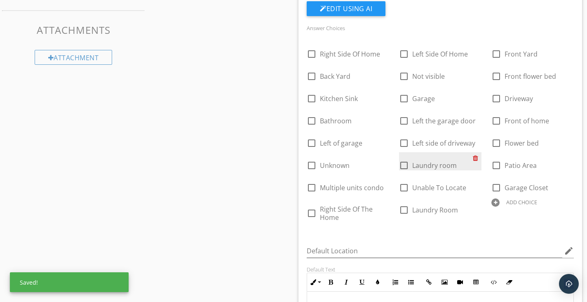
click at [475, 159] on div at bounding box center [477, 158] width 9 height 12
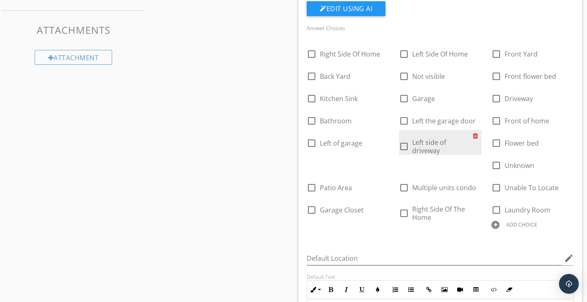
click at [476, 134] on div at bounding box center [477, 136] width 9 height 12
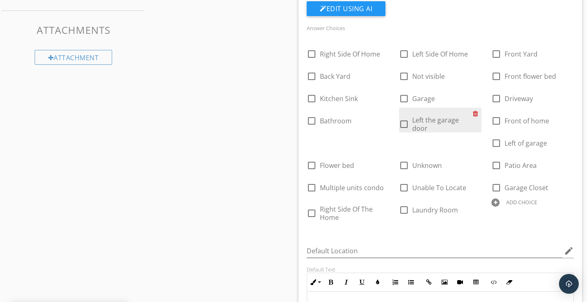
click at [476, 113] on div at bounding box center [477, 114] width 9 height 12
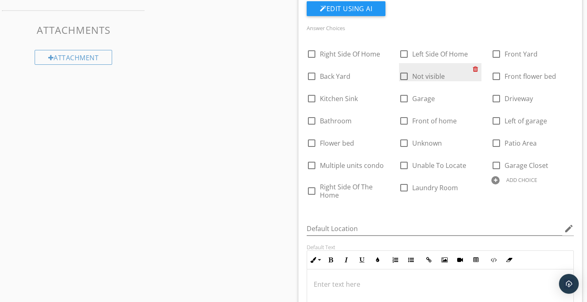
click at [476, 69] on div at bounding box center [477, 69] width 9 height 12
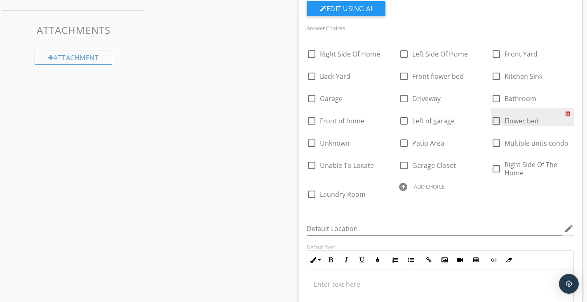
click at [567, 113] on div at bounding box center [570, 114] width 9 height 12
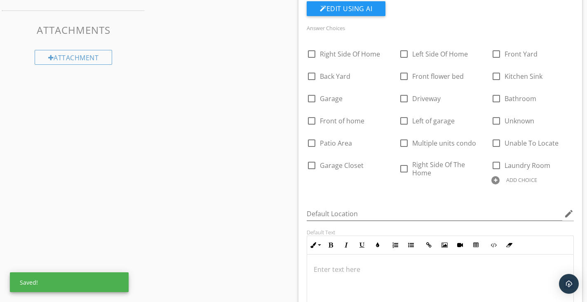
click at [495, 182] on div at bounding box center [496, 180] width 8 height 8
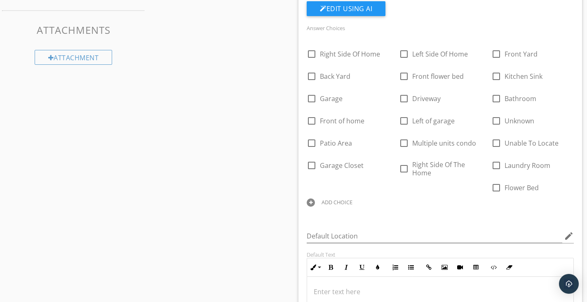
click at [341, 199] on div "ADD CHOICE" at bounding box center [337, 202] width 31 height 7
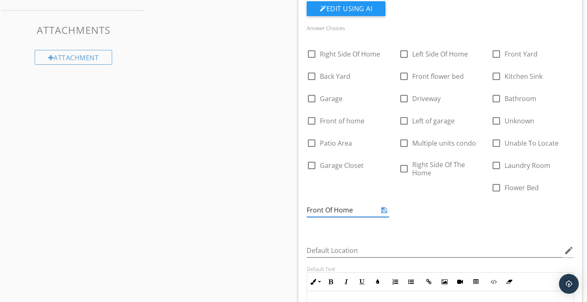
type input "Front Of Home"
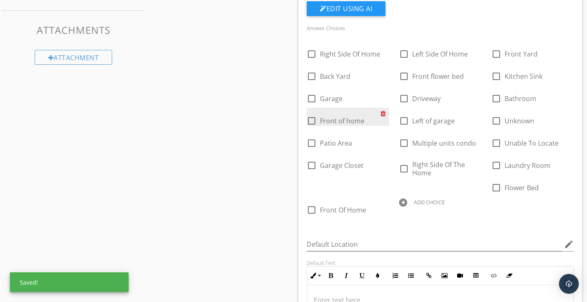
click at [382, 114] on div at bounding box center [385, 114] width 9 height 12
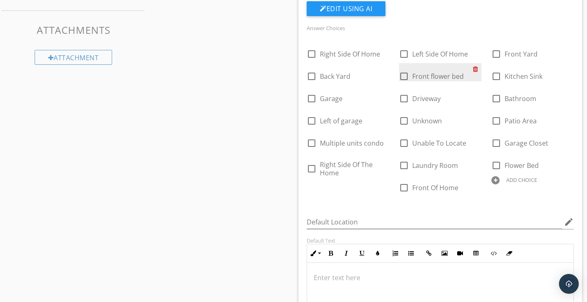
click at [477, 68] on div at bounding box center [477, 69] width 9 height 12
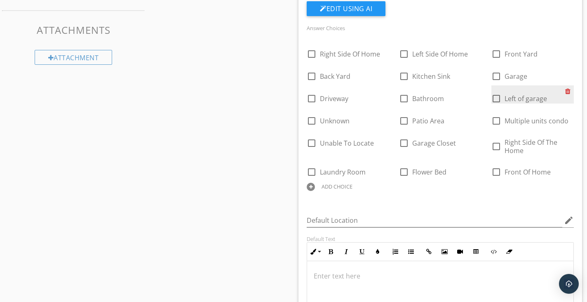
click at [568, 91] on div at bounding box center [570, 91] width 9 height 12
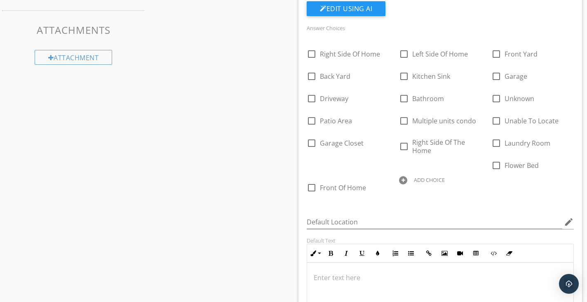
click at [424, 179] on div "ADD CHOICE" at bounding box center [429, 180] width 31 height 7
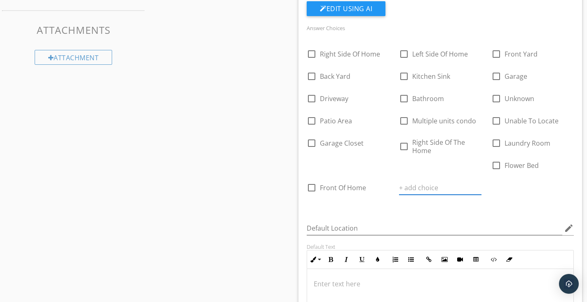
click at [486, 207] on div "Answer Choices check_box_outline_blank Right Side Of Home check_box_outline_bla…" at bounding box center [440, 199] width 277 height 396
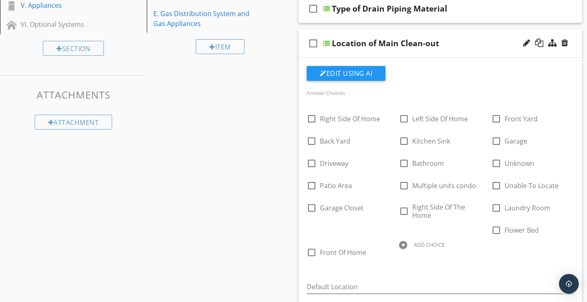
scroll to position [225, 0]
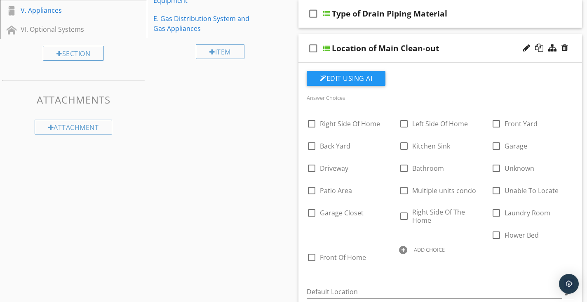
click at [467, 43] on div "Location of Main Clean-out" at bounding box center [432, 48] width 200 height 10
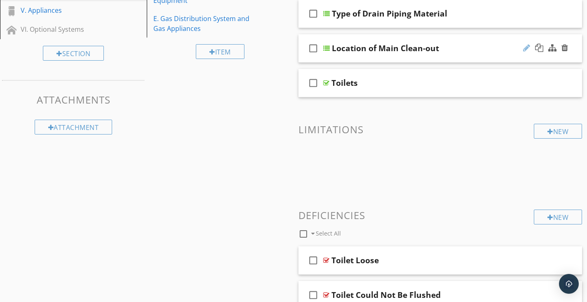
click at [527, 49] on div at bounding box center [526, 48] width 7 height 8
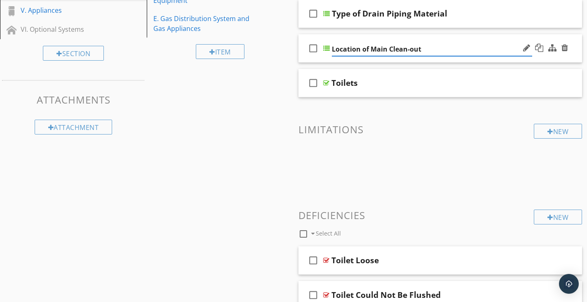
click at [413, 49] on input "Location of Main Clean-out" at bounding box center [432, 49] width 200 height 14
type input "Location of Main Clean-Out"
click at [538, 58] on div "check_box_outline_blank Location of Main Clean-Out" at bounding box center [441, 48] width 284 height 28
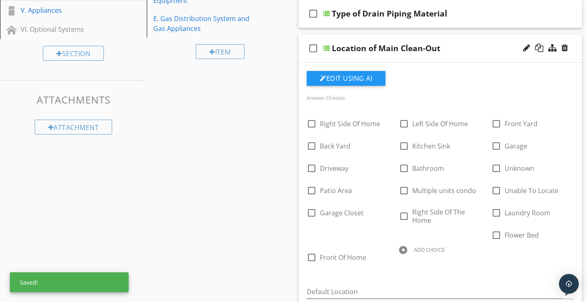
click at [467, 57] on div "check_box_outline_blank Location of Main Clean-Out" at bounding box center [441, 48] width 284 height 28
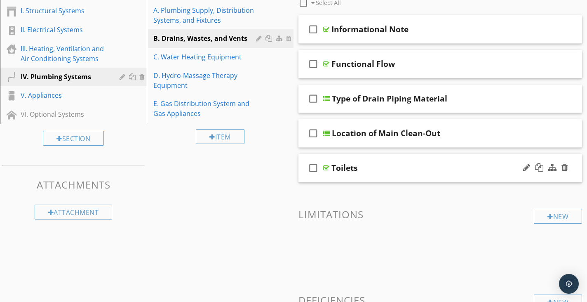
scroll to position [139, 0]
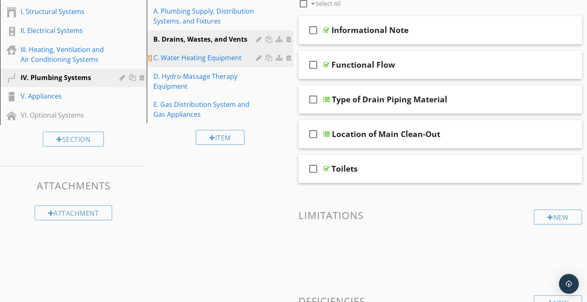
click at [196, 57] on div "C. Water Heating Equipment" at bounding box center [205, 58] width 105 height 10
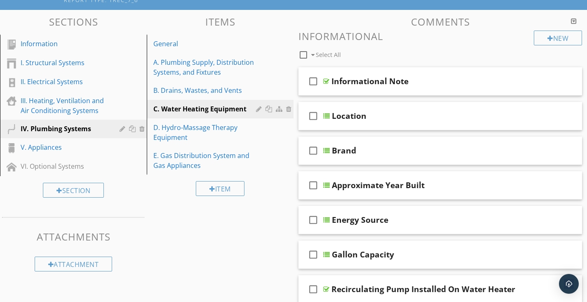
scroll to position [83, 0]
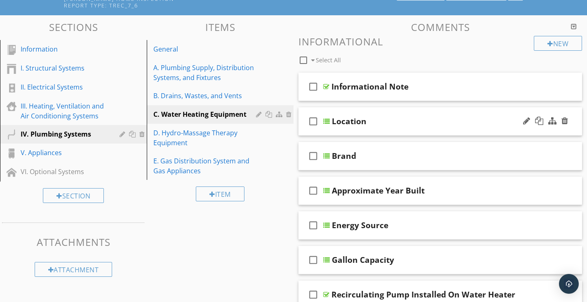
click at [437, 127] on div "check_box_outline_blank Location" at bounding box center [441, 121] width 284 height 28
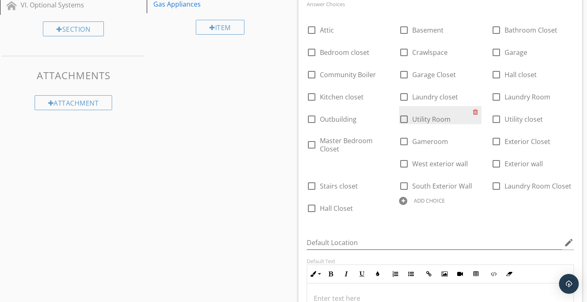
scroll to position [253, 0]
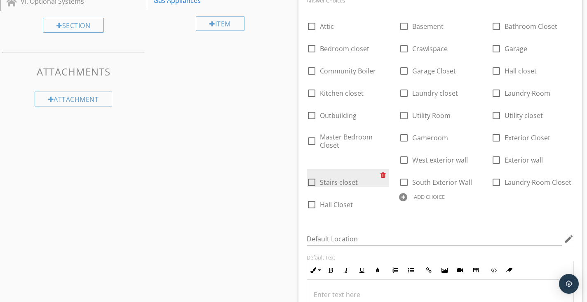
click at [383, 174] on div at bounding box center [385, 175] width 9 height 12
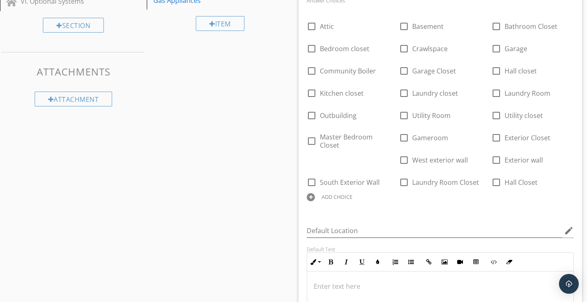
click at [330, 195] on div "ADD CHOICE" at bounding box center [337, 196] width 31 height 7
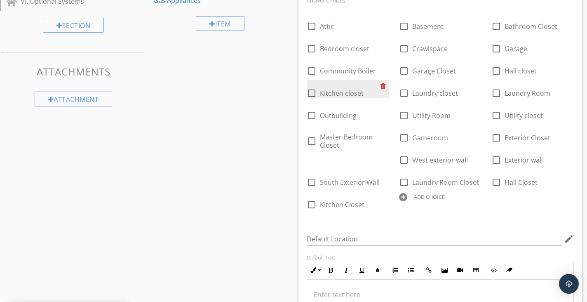
click at [384, 86] on div at bounding box center [385, 86] width 9 height 12
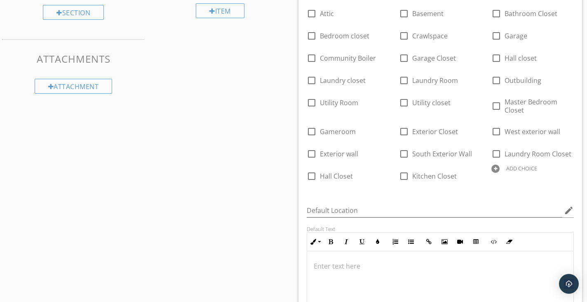
scroll to position [266, 0]
click at [498, 168] on div at bounding box center [496, 168] width 8 height 8
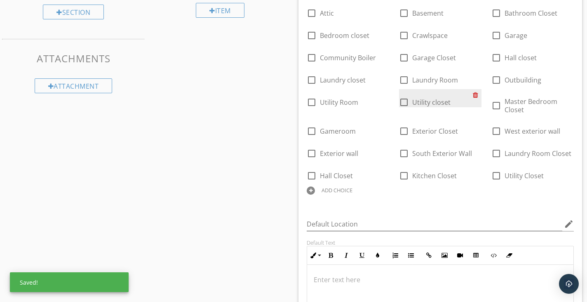
click at [478, 93] on div at bounding box center [477, 95] width 9 height 12
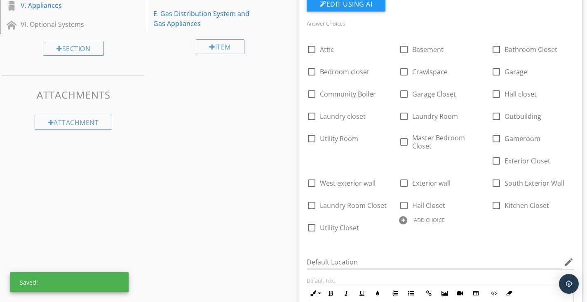
scroll to position [229, 0]
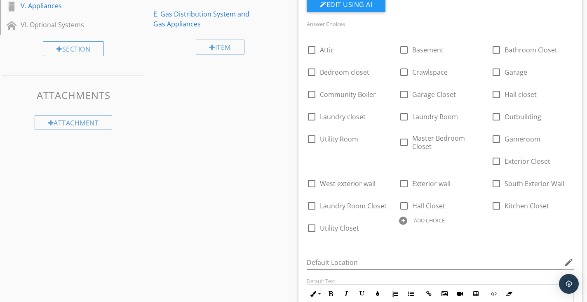
click at [435, 221] on div "ADD CHOICE" at bounding box center [429, 220] width 31 height 7
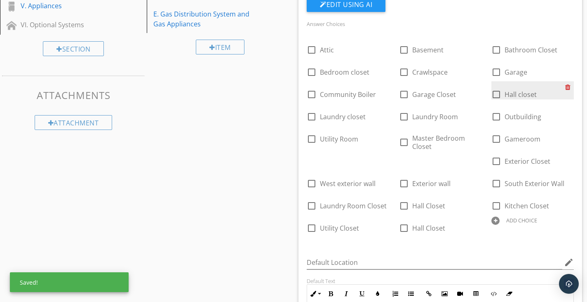
click at [567, 88] on div at bounding box center [570, 87] width 9 height 12
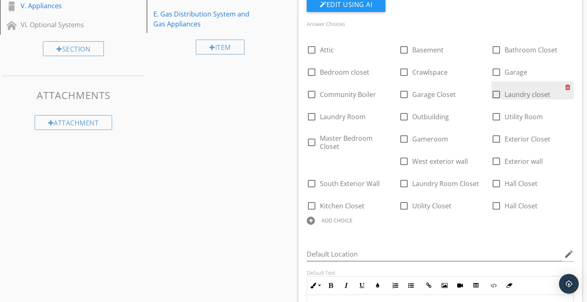
click at [568, 89] on div at bounding box center [570, 87] width 9 height 12
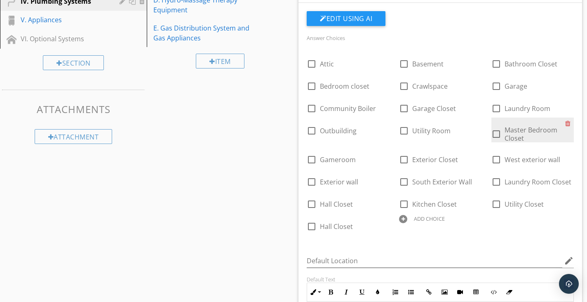
scroll to position [215, 0]
click at [407, 220] on div at bounding box center [403, 219] width 8 height 8
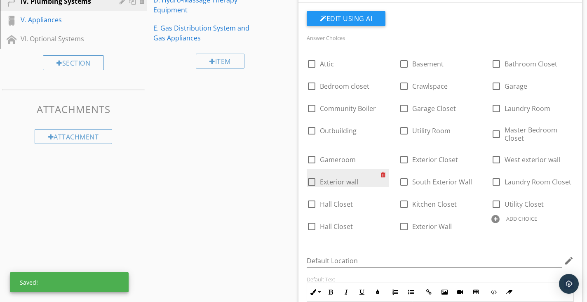
click at [382, 175] on div at bounding box center [385, 175] width 9 height 12
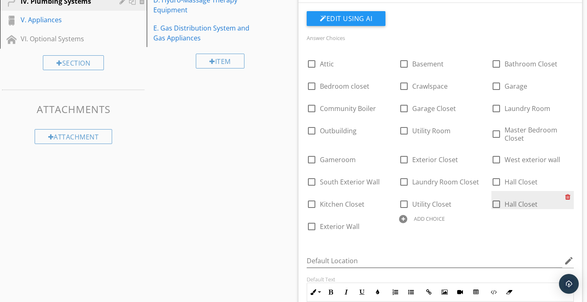
click at [568, 197] on div at bounding box center [570, 197] width 9 height 12
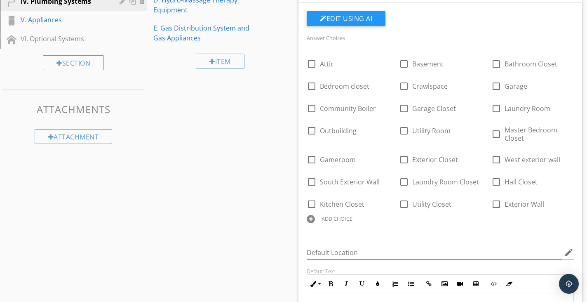
click at [336, 217] on div "ADD CHOICE" at bounding box center [337, 218] width 31 height 7
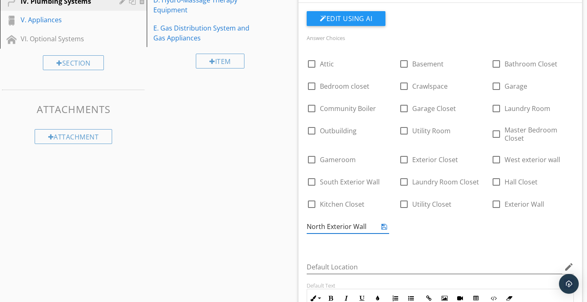
type input "North Exterior Wall"
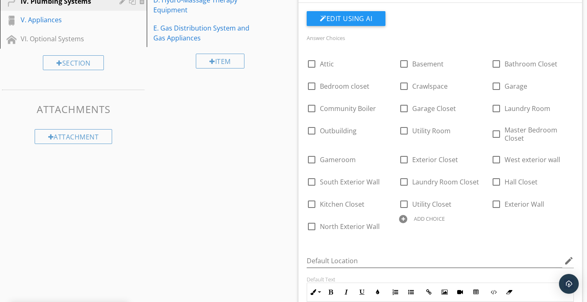
click at [408, 215] on div "ADD CHOICE" at bounding box center [440, 218] width 83 height 10
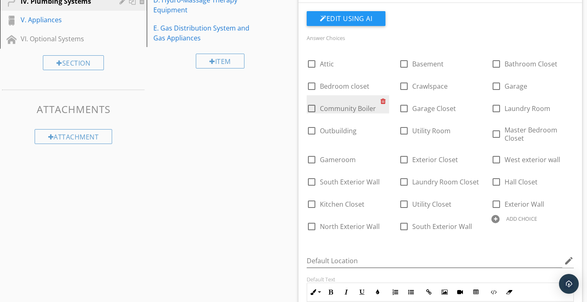
click at [384, 102] on div at bounding box center [385, 101] width 9 height 12
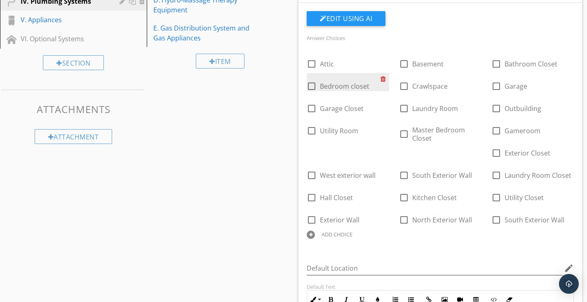
click at [384, 80] on div at bounding box center [385, 79] width 9 height 12
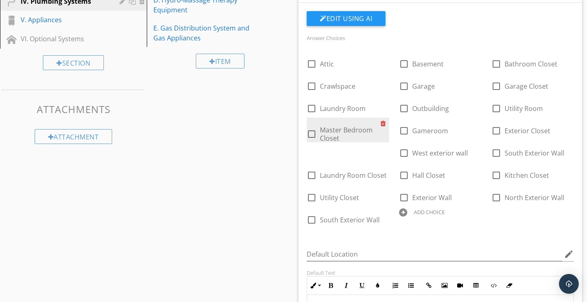
click at [384, 123] on div at bounding box center [385, 124] width 9 height 12
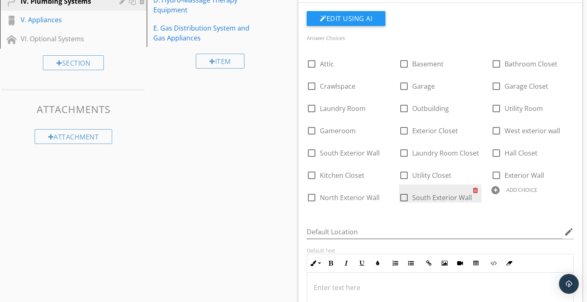
click at [476, 190] on div at bounding box center [477, 190] width 9 height 12
click at [405, 190] on div at bounding box center [403, 190] width 8 height 8
click at [495, 187] on div at bounding box center [496, 190] width 8 height 8
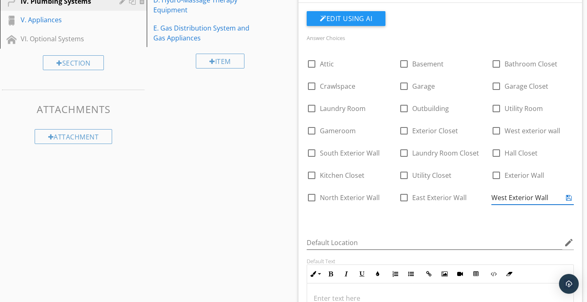
type input "West Exterior Wall"
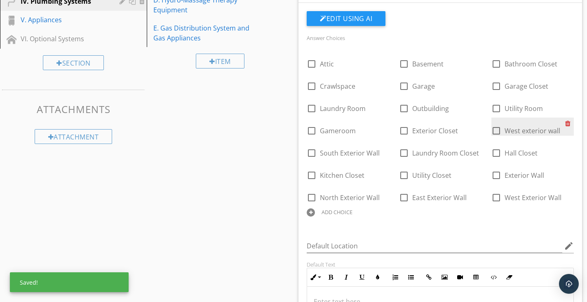
click at [568, 125] on div at bounding box center [570, 124] width 9 height 12
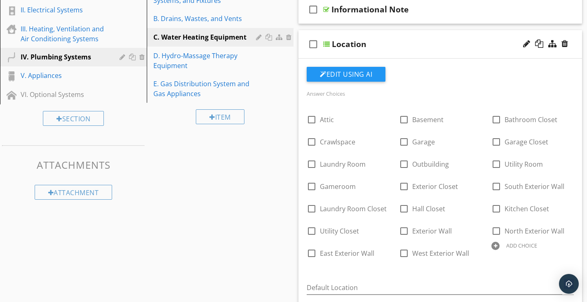
scroll to position [159, 0]
click at [423, 47] on div "Location" at bounding box center [432, 45] width 200 height 10
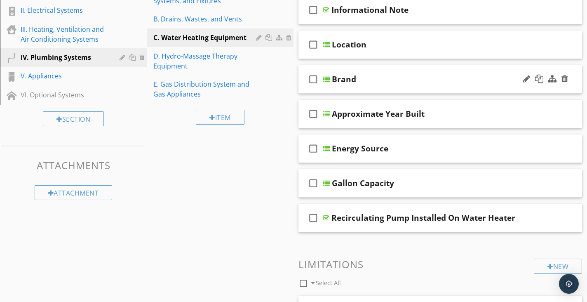
click at [424, 79] on div "Brand" at bounding box center [432, 79] width 200 height 10
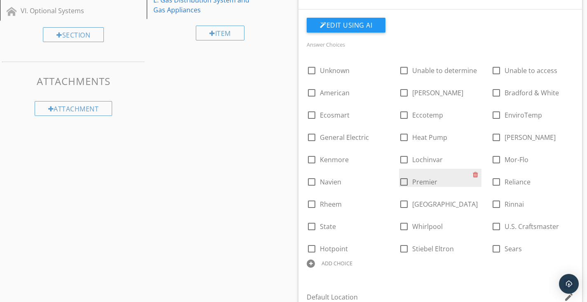
scroll to position [249, 0]
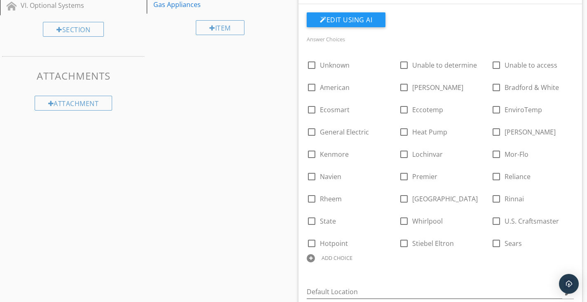
click at [346, 255] on div "ADD CHOICE" at bounding box center [337, 258] width 31 height 7
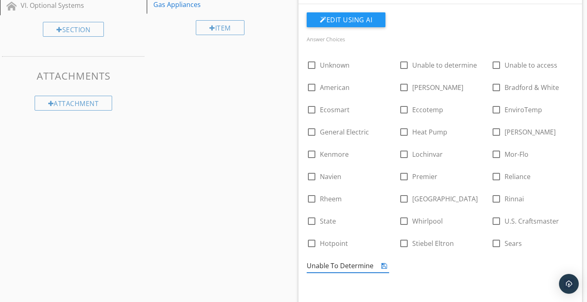
type input "Unable To Determine"
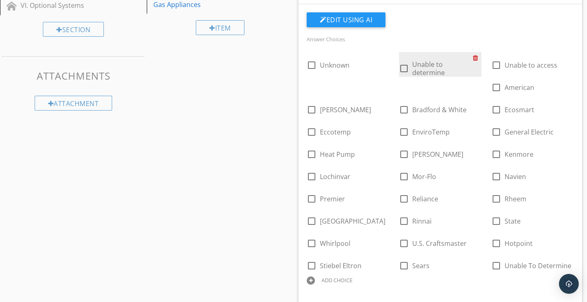
click at [476, 59] on div at bounding box center [477, 58] width 9 height 12
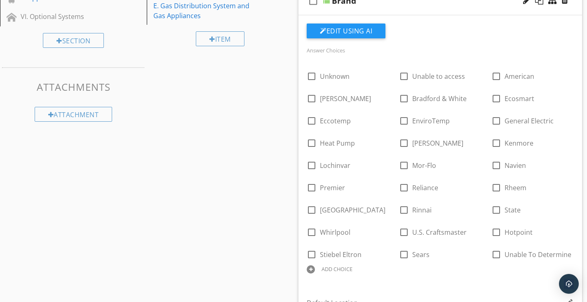
scroll to position [237, 0]
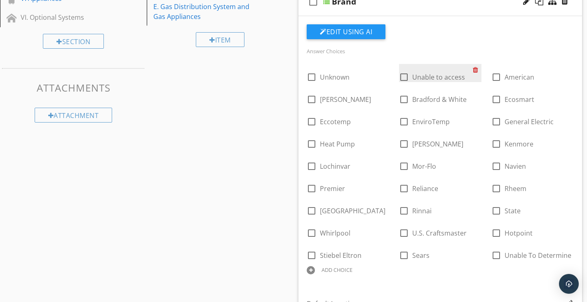
click at [476, 71] on div at bounding box center [477, 70] width 9 height 12
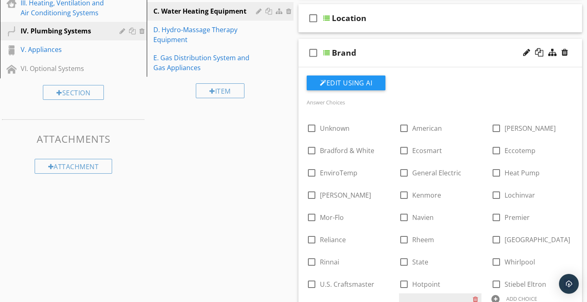
scroll to position [181, 0]
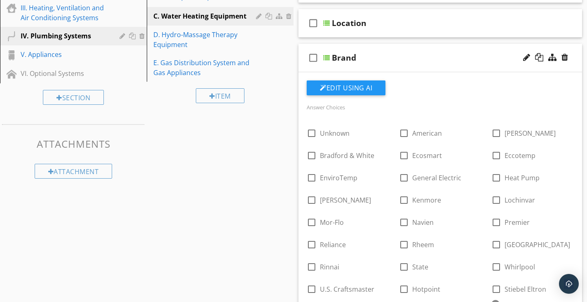
click at [403, 55] on div "Brand" at bounding box center [432, 58] width 200 height 10
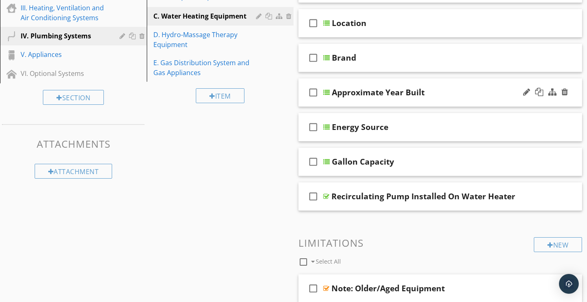
click at [446, 90] on div "Approximate Year Built" at bounding box center [432, 92] width 200 height 10
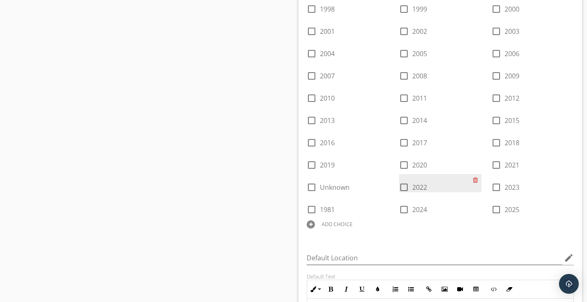
scroll to position [404, 0]
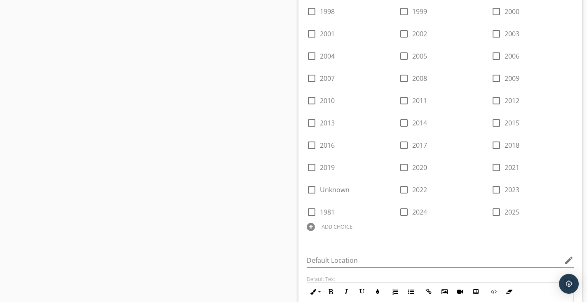
click at [334, 224] on div "ADD CHOICE" at bounding box center [337, 226] width 31 height 7
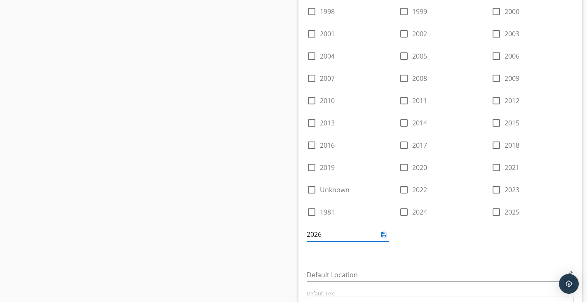
type input "2026"
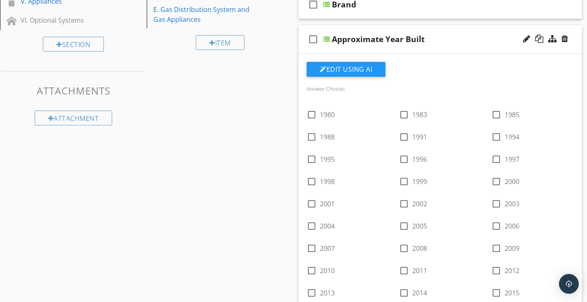
scroll to position [233, 0]
click at [451, 38] on div "Approximate Year Built" at bounding box center [432, 40] width 200 height 10
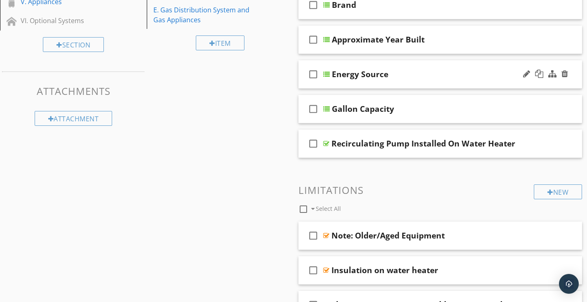
click at [448, 73] on div "Energy Source" at bounding box center [432, 74] width 200 height 10
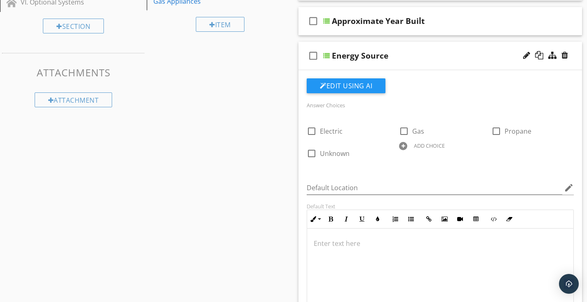
scroll to position [252, 0]
click at [442, 52] on div "Energy Source" at bounding box center [432, 56] width 200 height 10
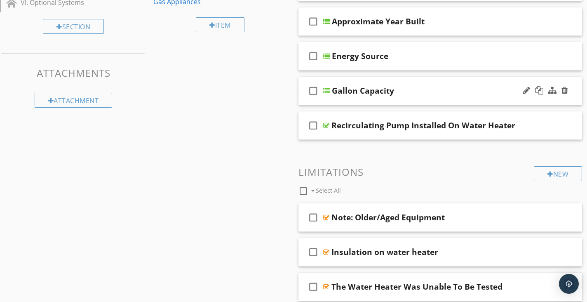
click at [442, 90] on div "Gallon Capacity" at bounding box center [432, 91] width 200 height 10
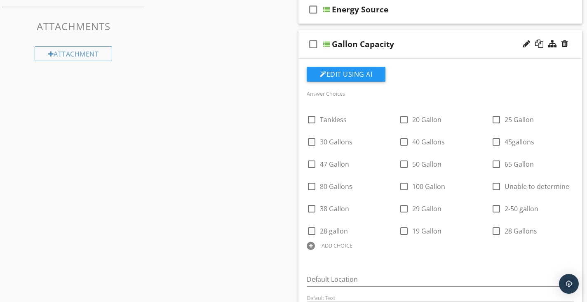
scroll to position [301, 0]
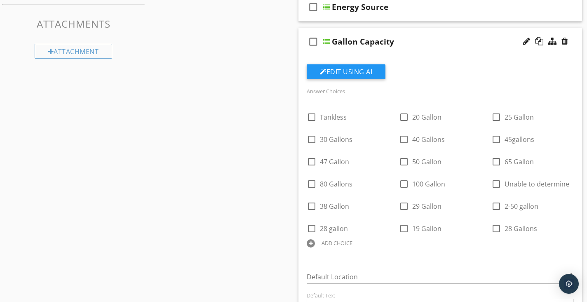
click at [342, 241] on div "ADD CHOICE" at bounding box center [337, 243] width 31 height 7
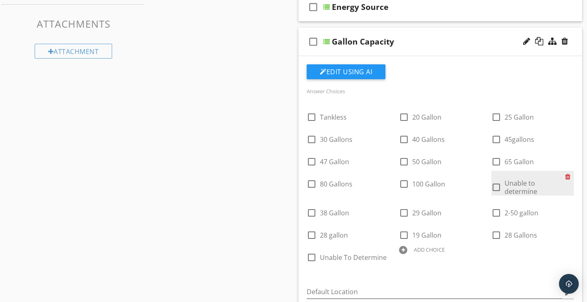
click at [570, 177] on div at bounding box center [570, 177] width 9 height 12
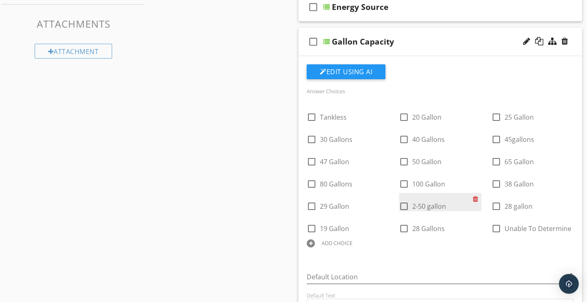
click at [475, 199] on div at bounding box center [477, 199] width 9 height 12
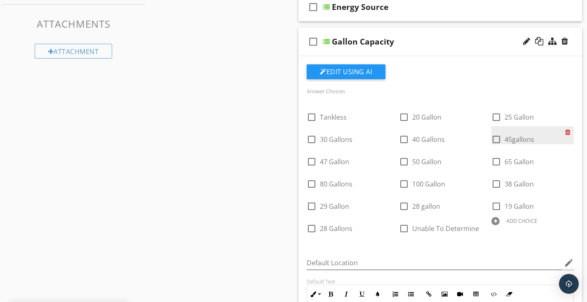
click at [568, 133] on div at bounding box center [570, 132] width 9 height 12
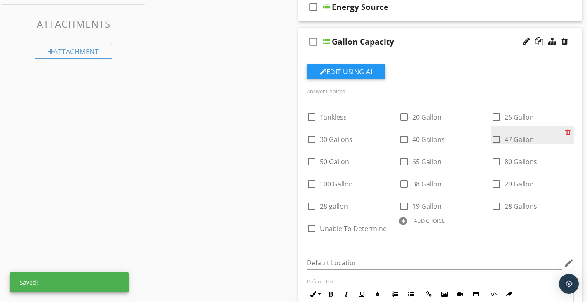
click at [568, 132] on div at bounding box center [570, 132] width 9 height 12
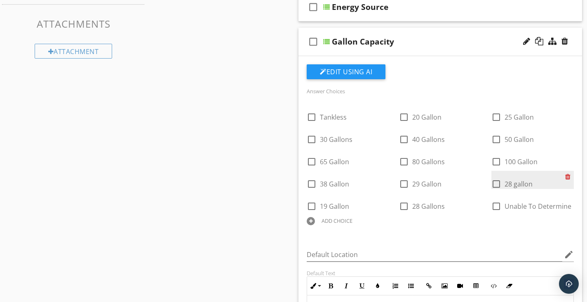
click at [570, 176] on div at bounding box center [570, 177] width 9 height 12
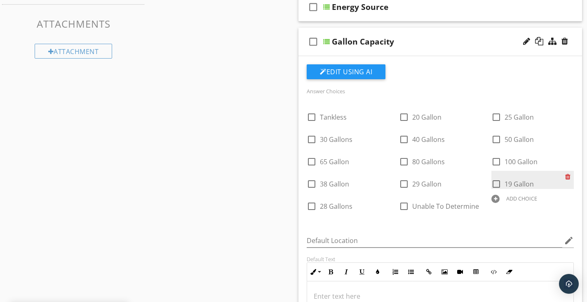
click at [568, 178] on div at bounding box center [570, 177] width 9 height 12
click at [568, 177] on div at bounding box center [570, 177] width 9 height 12
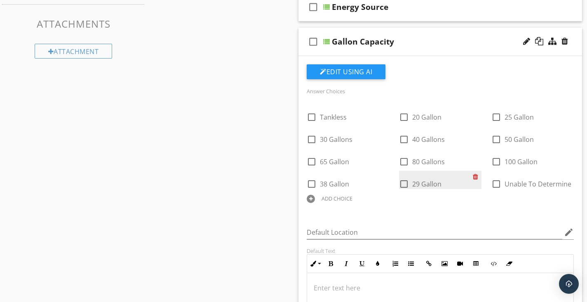
click at [476, 177] on div at bounding box center [477, 177] width 9 height 12
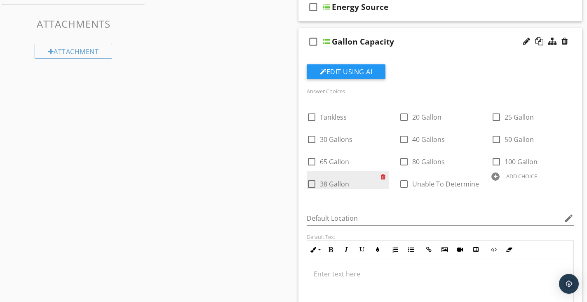
click at [384, 176] on div at bounding box center [385, 177] width 9 height 12
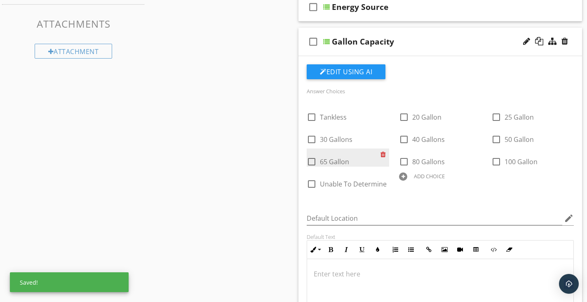
click at [382, 156] on div at bounding box center [385, 155] width 9 height 12
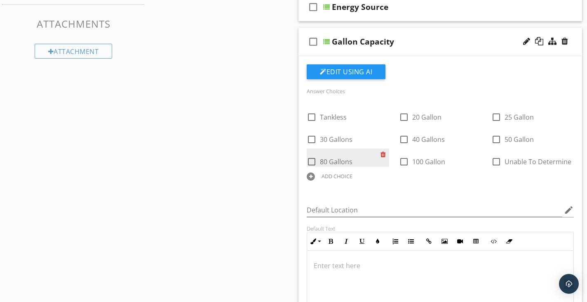
click at [383, 155] on div at bounding box center [385, 155] width 9 height 12
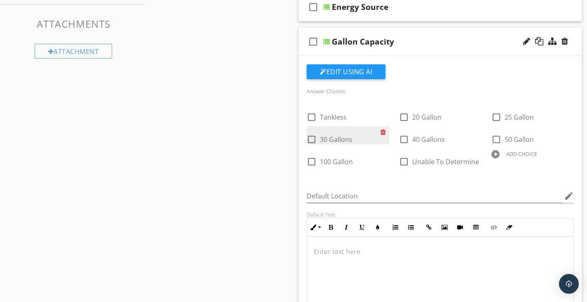
click at [381, 132] on div at bounding box center [385, 132] width 9 height 12
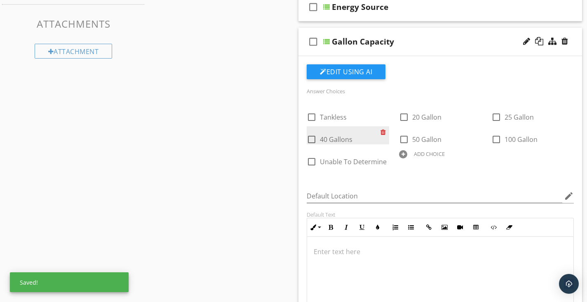
click at [381, 132] on div at bounding box center [385, 132] width 9 height 12
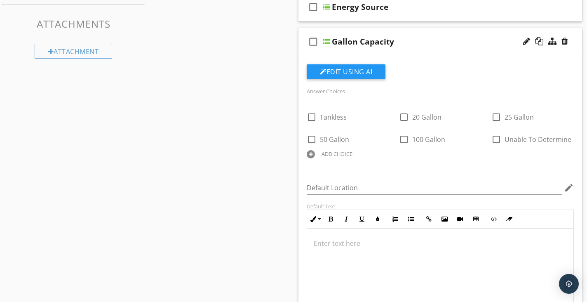
click at [333, 155] on div "ADD CHOICE" at bounding box center [337, 154] width 31 height 7
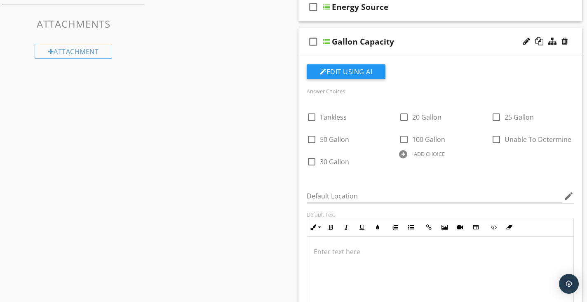
click at [405, 155] on div at bounding box center [403, 154] width 8 height 8
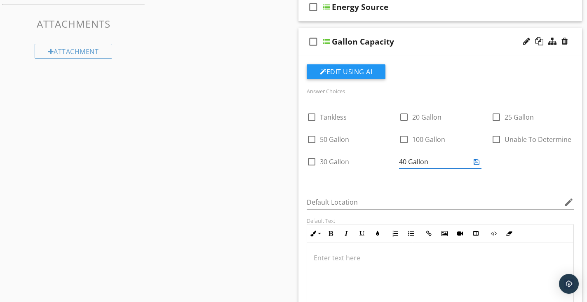
type input "40 Gallon"
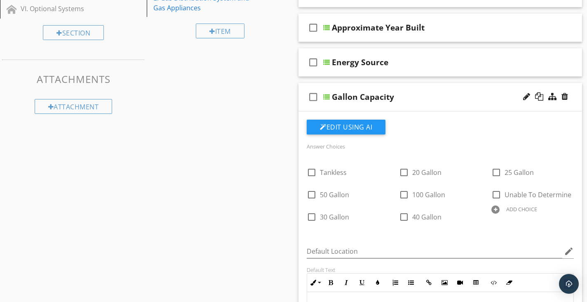
scroll to position [245, 0]
click at [448, 99] on div "Gallon Capacity" at bounding box center [432, 97] width 200 height 10
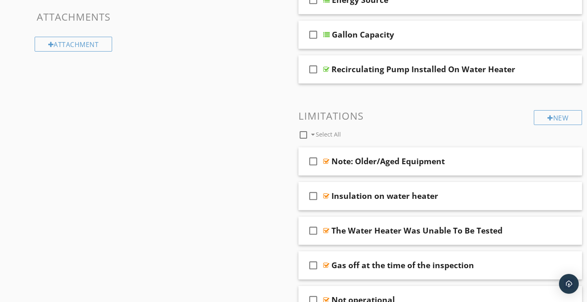
scroll to position [315, 0]
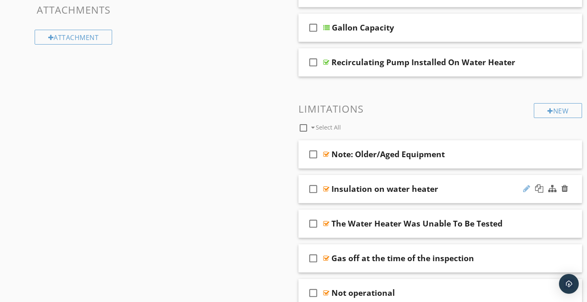
click at [524, 189] on div at bounding box center [526, 188] width 7 height 8
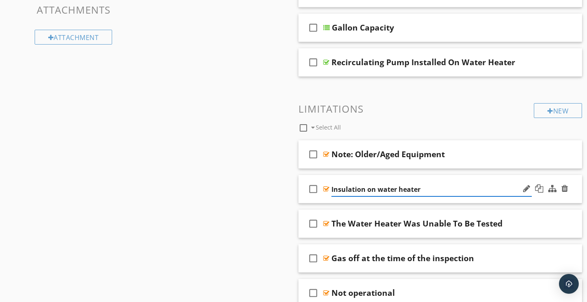
click at [372, 190] on input "Insulation on water heater" at bounding box center [432, 190] width 200 height 14
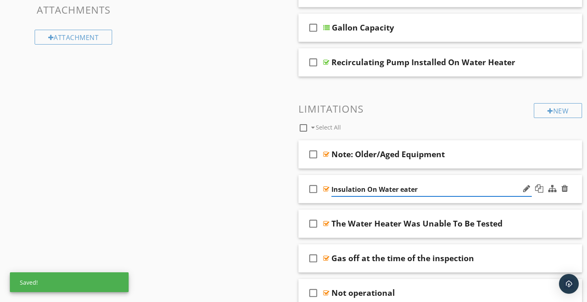
type input "Insulation On Water Heater"
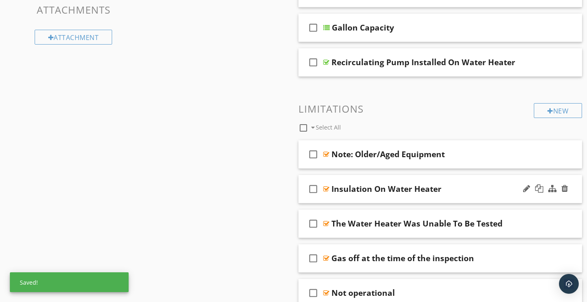
click at [547, 198] on div at bounding box center [546, 189] width 48 height 20
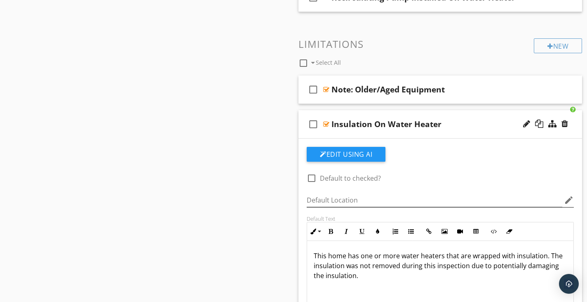
scroll to position [358, 0]
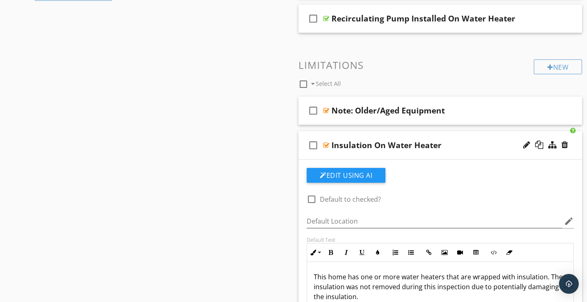
click at [458, 153] on div "check_box_outline_blank Insulation On Water Heater" at bounding box center [441, 145] width 284 height 28
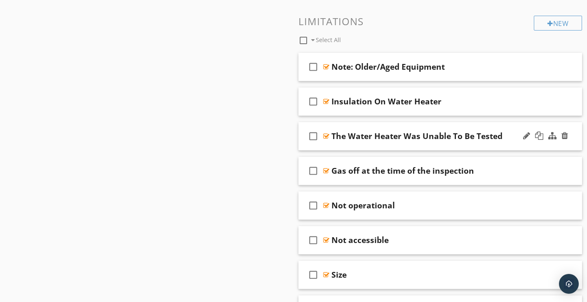
scroll to position [404, 0]
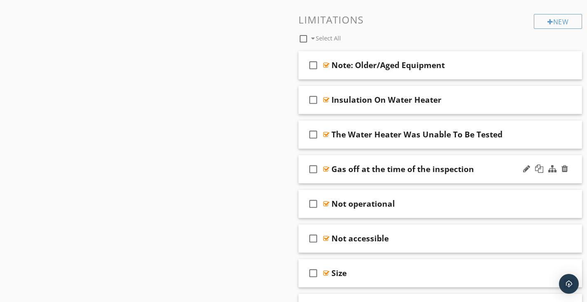
click at [502, 178] on div "check_box_outline_blank Gas off at the time of the inspection" at bounding box center [441, 169] width 284 height 28
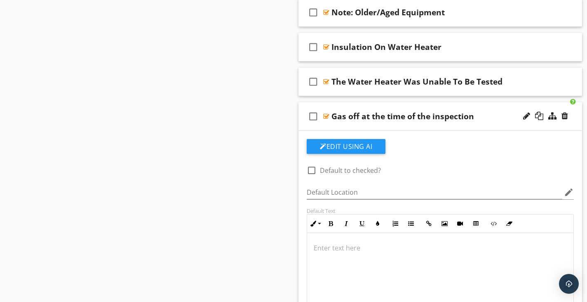
scroll to position [456, 0]
click at [507, 125] on div "check_box_outline_blank Gas off at the time of the inspection" at bounding box center [441, 117] width 284 height 28
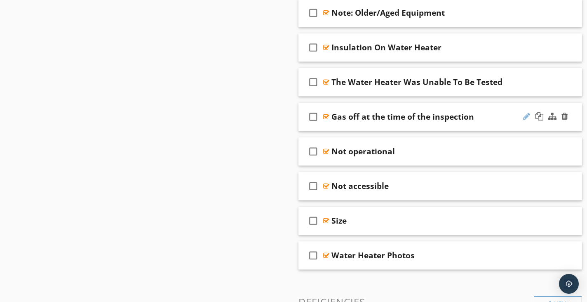
click at [525, 119] on div at bounding box center [526, 116] width 7 height 8
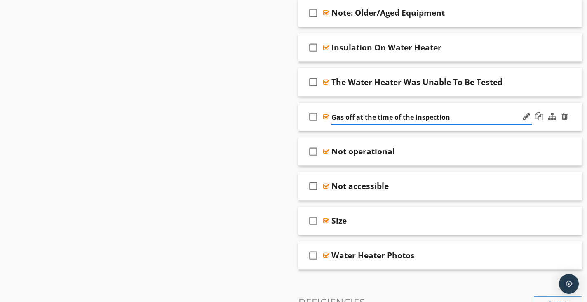
click at [348, 118] on input "Gas off at the time of the inspection" at bounding box center [432, 118] width 200 height 14
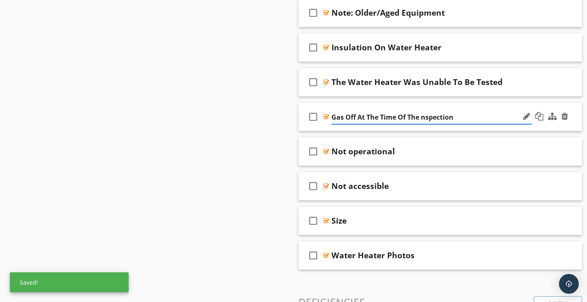
type input "Gas Off At The Time Of The Inspection"
click at [574, 127] on div "check_box_outline_blank Gas Off At The Time Of The Inspection" at bounding box center [441, 117] width 284 height 28
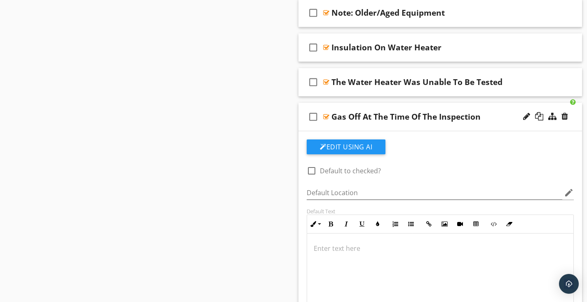
click at [504, 123] on div "check_box_outline_blank Gas Off At The Time Of The Inspection" at bounding box center [441, 117] width 284 height 28
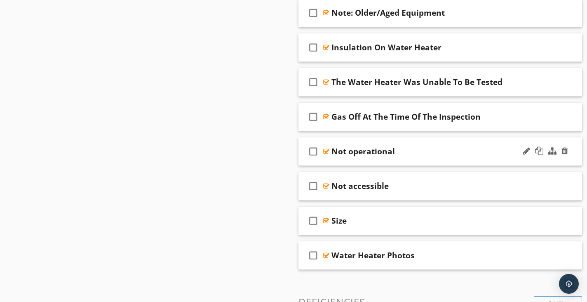
click at [457, 154] on div "Not operational" at bounding box center [432, 151] width 200 height 10
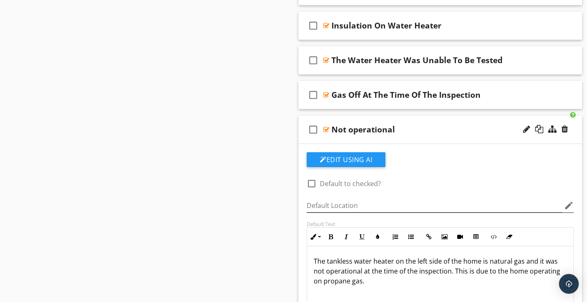
scroll to position [474, 0]
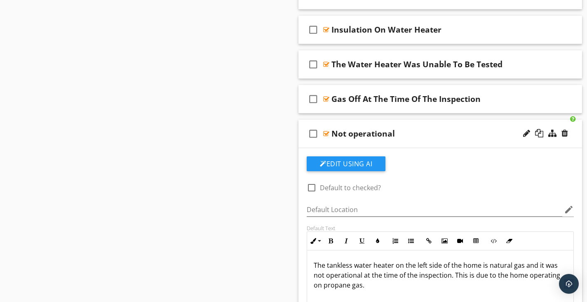
click at [458, 134] on div "Not operational" at bounding box center [432, 134] width 200 height 10
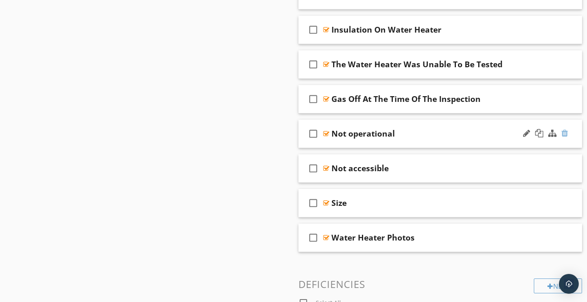
click at [565, 132] on div at bounding box center [565, 133] width 7 height 8
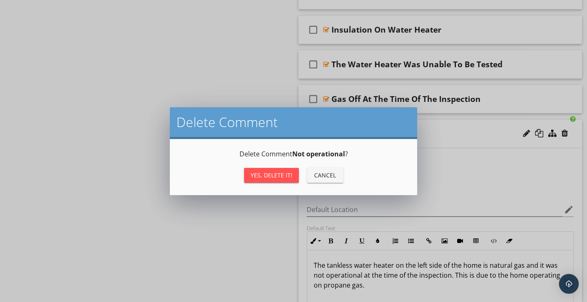
click at [270, 178] on div "Yes, Delete it!" at bounding box center [272, 175] width 42 height 9
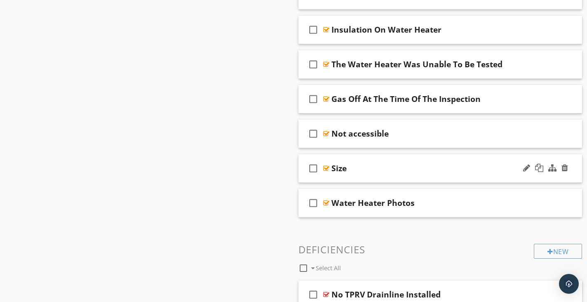
click at [423, 174] on div "check_box_outline_blank Size" at bounding box center [441, 168] width 284 height 28
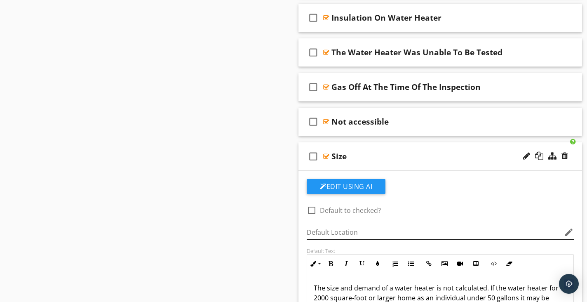
scroll to position [481, 0]
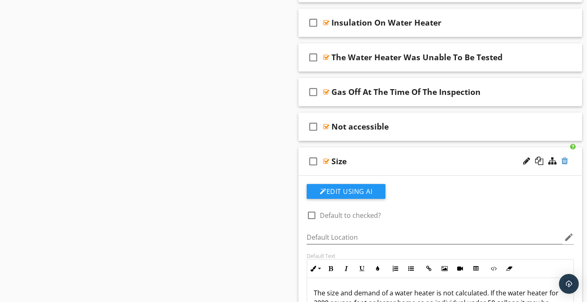
click at [566, 160] on div at bounding box center [565, 161] width 7 height 8
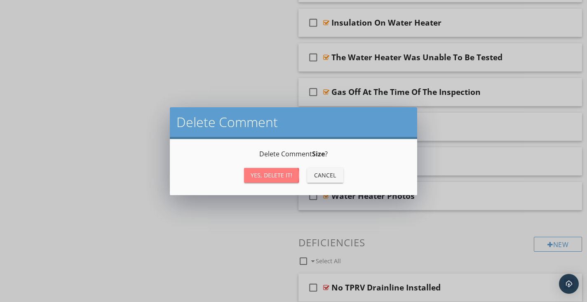
click at [292, 177] on button "Yes, Delete it!" at bounding box center [271, 175] width 55 height 15
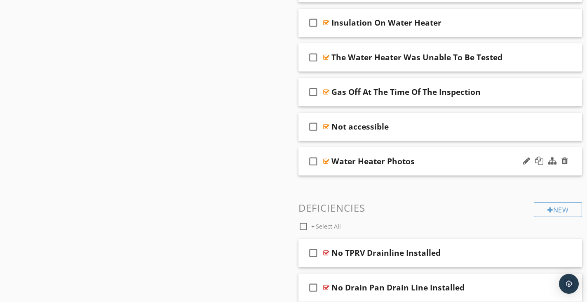
click at [401, 172] on div "check_box_outline_blank Water Heater Photos" at bounding box center [441, 161] width 284 height 28
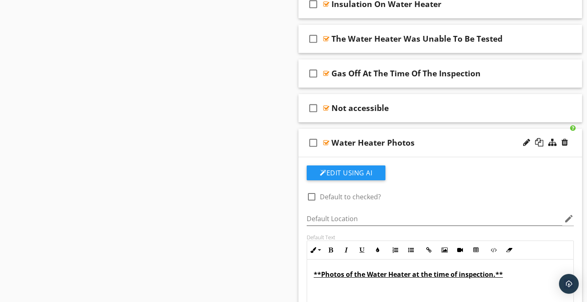
scroll to position [498, 0]
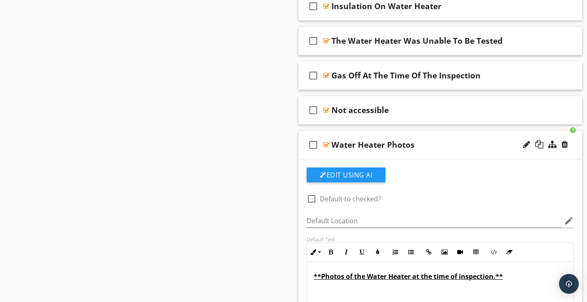
click at [427, 148] on div "Water Heater Photos" at bounding box center [432, 145] width 200 height 10
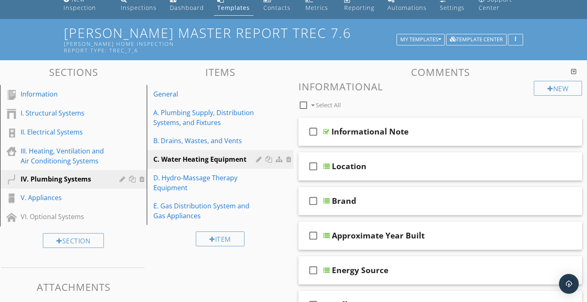
scroll to position [53, 0]
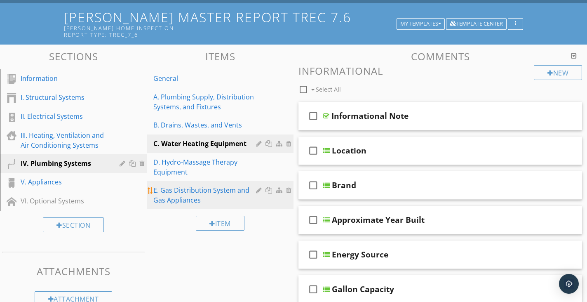
click at [179, 199] on div "E. Gas Distribution System and Gas Appliances" at bounding box center [205, 195] width 105 height 20
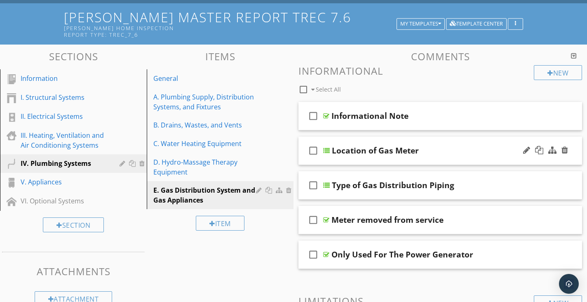
click at [445, 154] on div "Location of Gas Meter" at bounding box center [432, 151] width 200 height 10
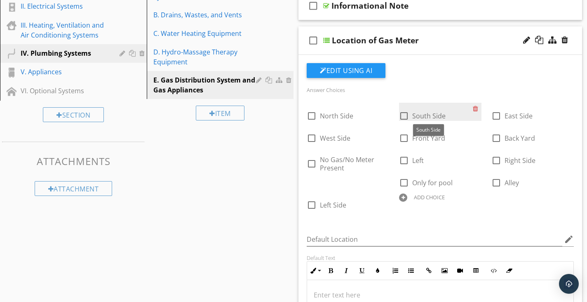
scroll to position [164, 0]
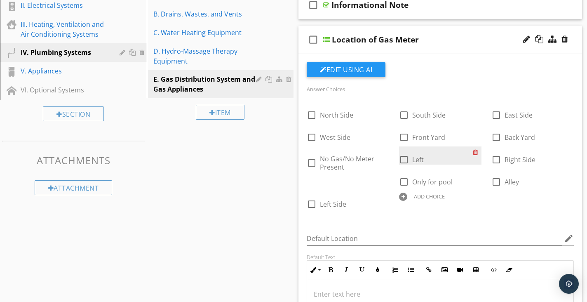
click at [475, 153] on div at bounding box center [477, 152] width 9 height 12
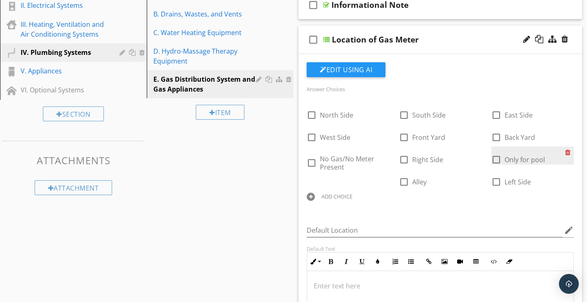
click at [570, 151] on div at bounding box center [570, 152] width 9 height 12
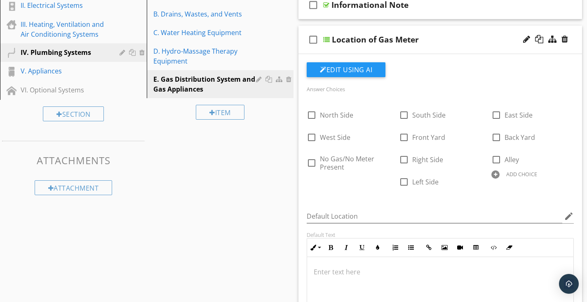
click at [460, 44] on div "Location of Gas Meter" at bounding box center [432, 40] width 200 height 10
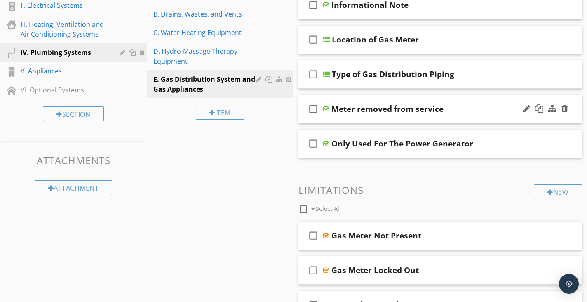
click at [453, 108] on div "Meter removed from service" at bounding box center [432, 109] width 200 height 10
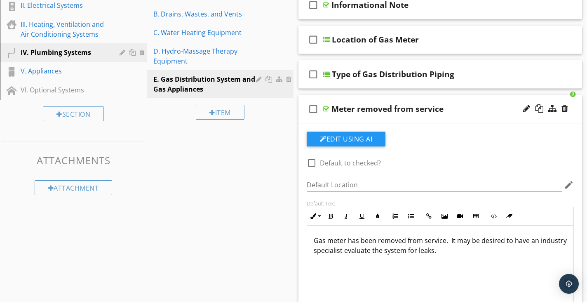
click at [457, 117] on div "check_box_outline_blank Meter removed from service" at bounding box center [441, 109] width 284 height 28
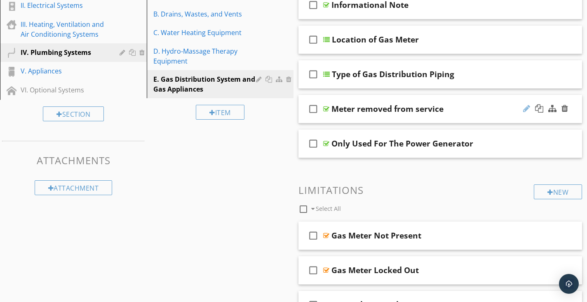
click at [526, 108] on div at bounding box center [526, 108] width 7 height 8
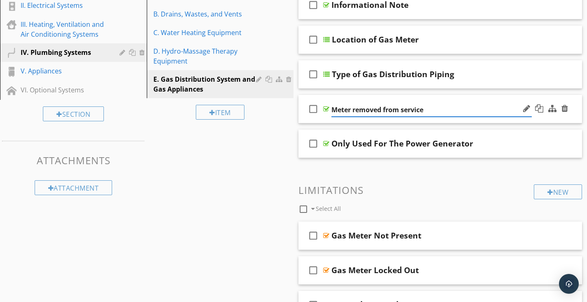
click at [355, 111] on input "Meter removed from service" at bounding box center [432, 110] width 200 height 14
type input "Meter Removed From Service"
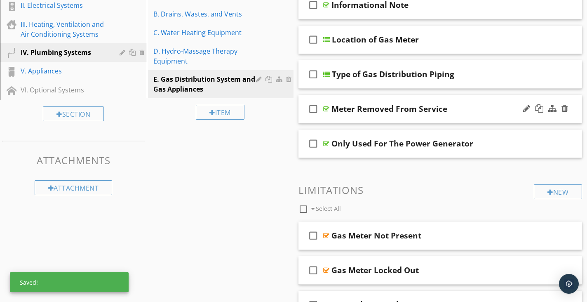
click at [561, 119] on div "check_box_outline_blank Meter Removed From Service" at bounding box center [441, 109] width 284 height 28
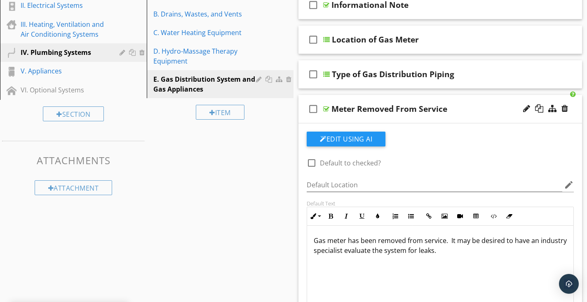
click at [459, 115] on div "check_box_outline_blank Meter Removed From Service" at bounding box center [441, 109] width 284 height 28
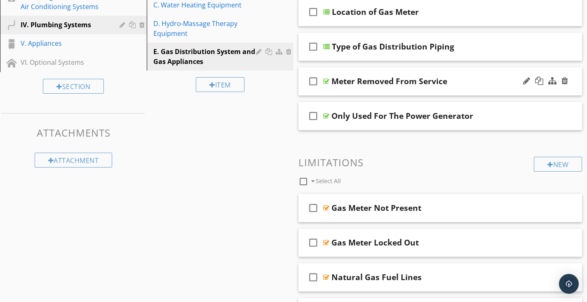
scroll to position [196, 0]
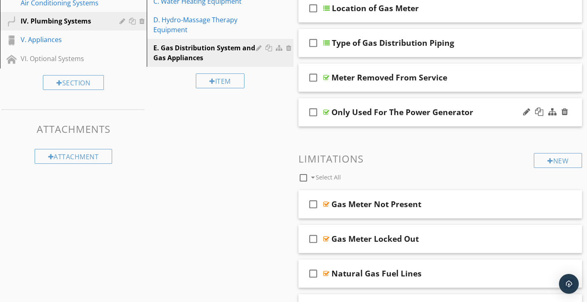
click at [459, 121] on div "check_box_outline_blank Only Used For The Power Generator" at bounding box center [441, 112] width 284 height 28
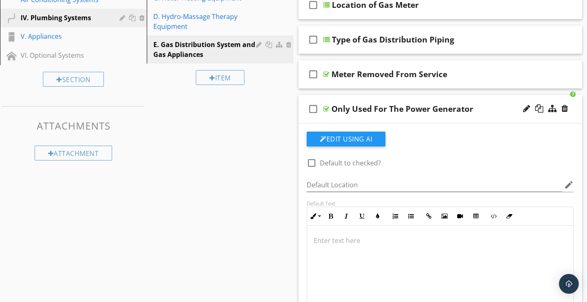
scroll to position [193, 0]
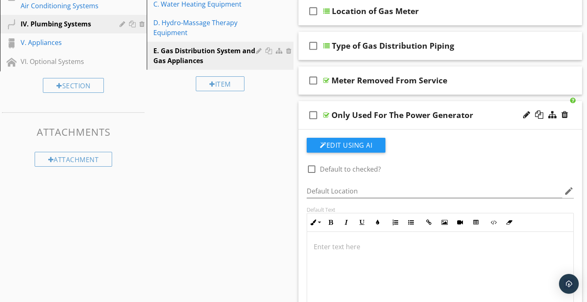
click at [490, 124] on div "check_box_outline_blank Only Used For The Power Generator" at bounding box center [441, 115] width 284 height 28
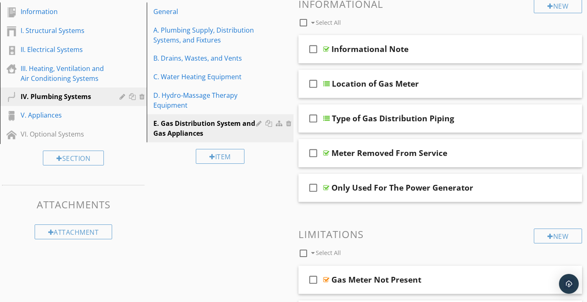
scroll to position [120, 0]
click at [54, 116] on div "V. Appliances" at bounding box center [64, 116] width 87 height 10
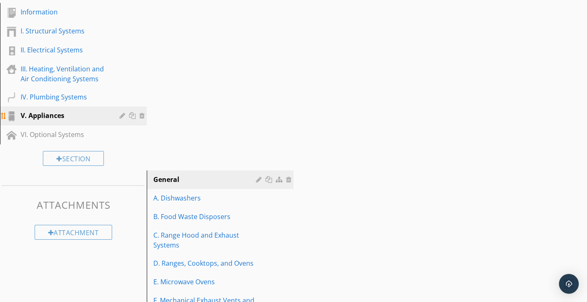
scroll to position [80, 0]
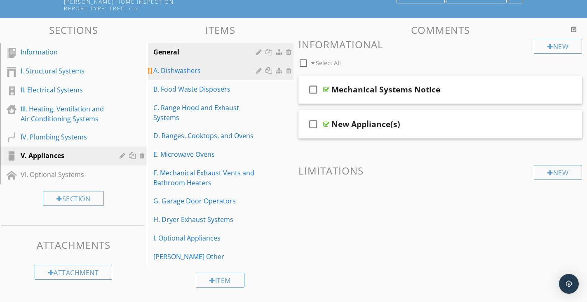
click at [196, 69] on div "A. Dishwashers" at bounding box center [205, 71] width 105 height 10
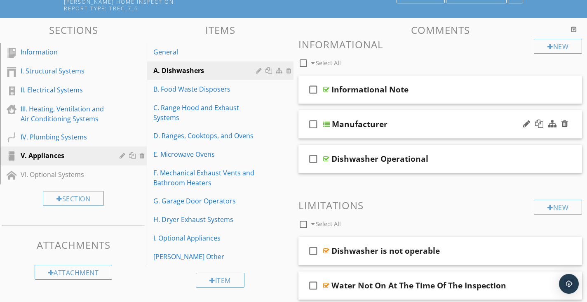
click at [421, 130] on div "check_box_outline_blank Manufacturer" at bounding box center [441, 124] width 284 height 28
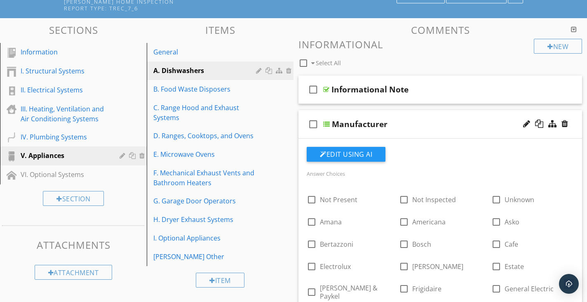
click at [421, 130] on div "check_box_outline_blank Manufacturer" at bounding box center [441, 124] width 284 height 28
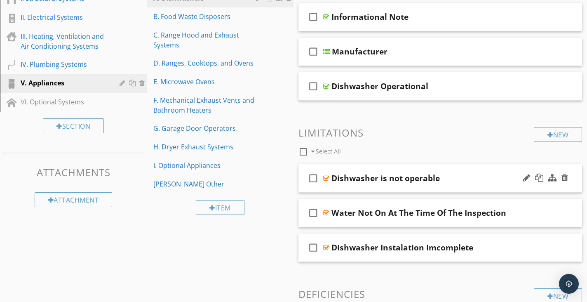
scroll to position [163, 0]
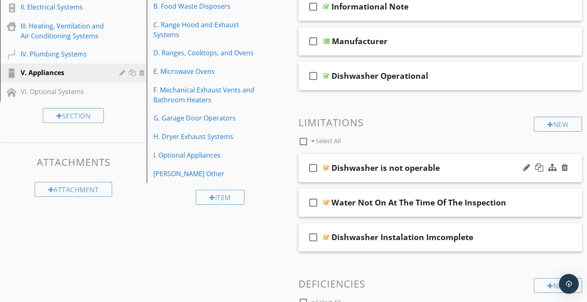
click at [443, 177] on div "check_box_outline_blank Dishwasher is not operable" at bounding box center [441, 168] width 284 height 28
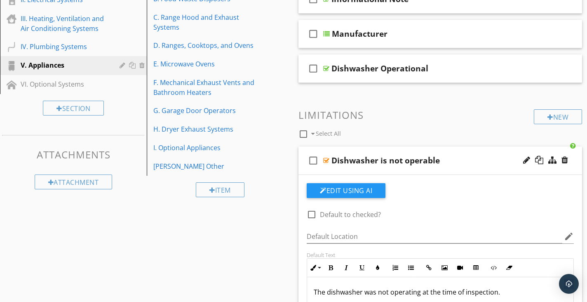
scroll to position [169, 0]
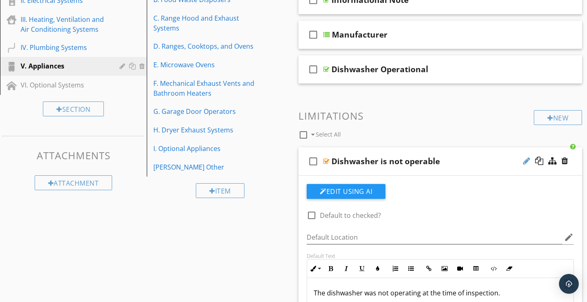
click at [526, 161] on div at bounding box center [526, 161] width 7 height 8
click at [378, 161] on input "Dishwasher is not operable" at bounding box center [432, 162] width 200 height 14
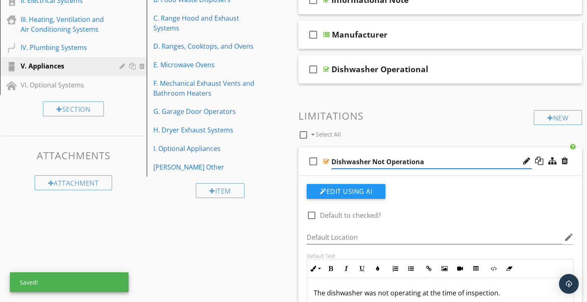
type input "Dishwasher Not Operational"
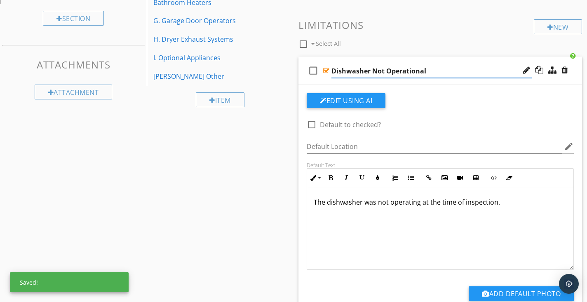
scroll to position [261, 0]
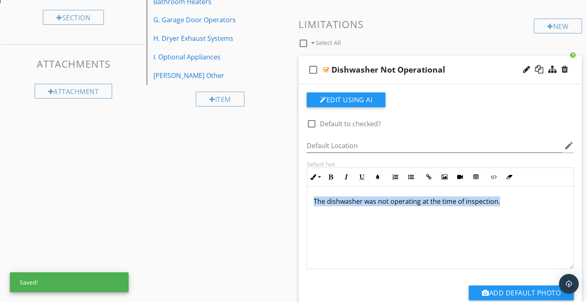
drag, startPoint x: 314, startPoint y: 200, endPoint x: 498, endPoint y: 202, distance: 183.6
click at [498, 202] on p "The dishwasher was not operating at the time of inspection." at bounding box center [440, 201] width 253 height 10
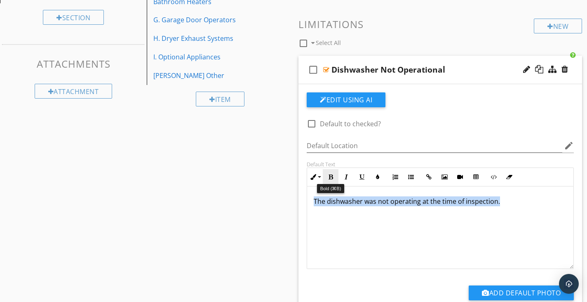
click at [334, 174] on button "Bold" at bounding box center [331, 177] width 16 height 16
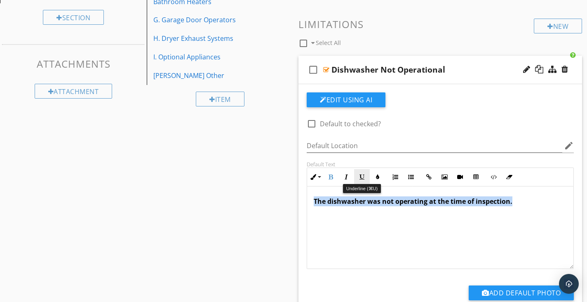
click at [365, 176] on icon "button" at bounding box center [362, 177] width 6 height 6
click at [314, 202] on div "The dishwasher was not operating at the time of inspection." at bounding box center [440, 227] width 266 height 83
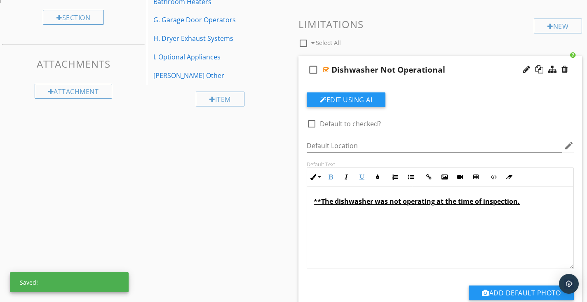
click at [521, 199] on p "**The dishwasher was not operating at the time of inspection." at bounding box center [440, 201] width 253 height 10
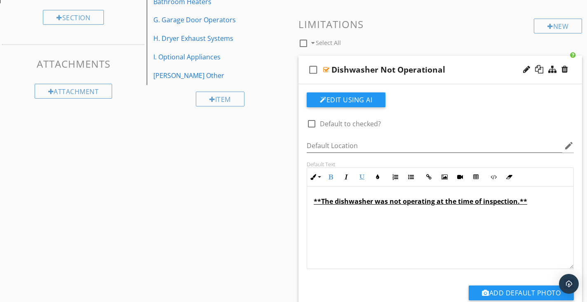
click at [519, 216] on div "**The dishwasher was not operating at the time of inspection.**" at bounding box center [440, 227] width 266 height 83
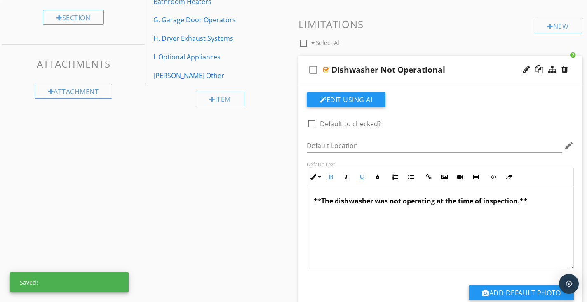
scroll to position [0, 0]
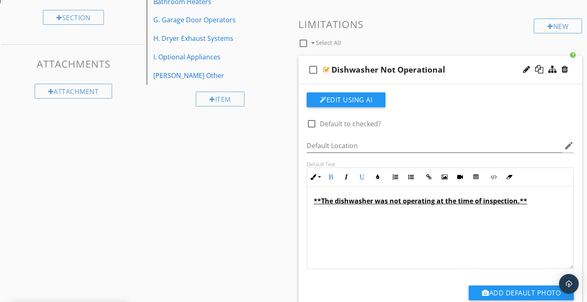
click at [494, 76] on div "check_box_outline_blank Dishwasher Not Operational" at bounding box center [441, 70] width 284 height 28
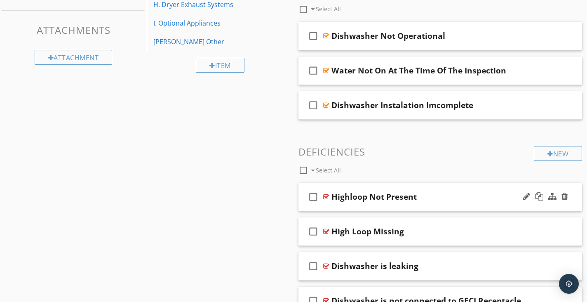
scroll to position [293, 0]
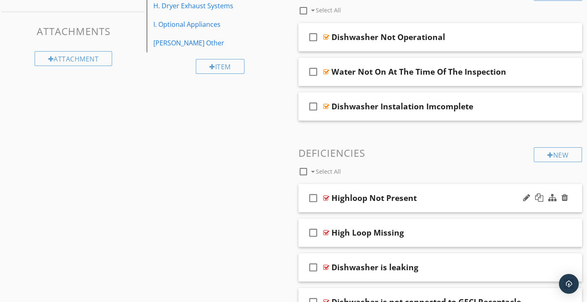
click at [434, 204] on div "check_box_outline_blank Highloop Not Present" at bounding box center [441, 198] width 284 height 28
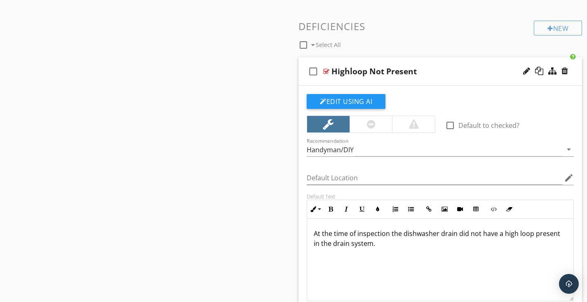
scroll to position [415, 0]
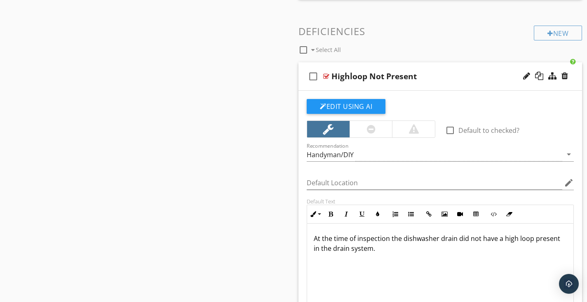
click at [446, 83] on div "check_box_outline_blank Highloop Not Present" at bounding box center [441, 76] width 284 height 28
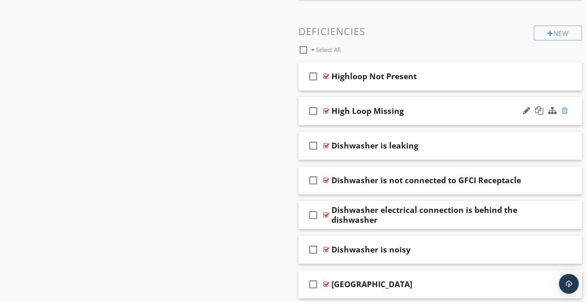
click at [566, 110] on div at bounding box center [565, 110] width 7 height 8
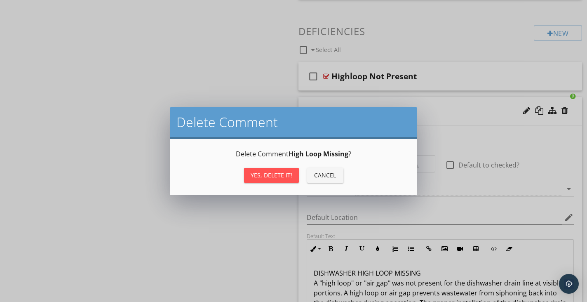
click at [272, 174] on div "Yes, Delete it!" at bounding box center [272, 175] width 42 height 9
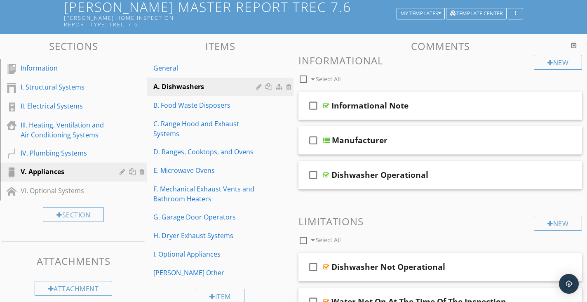
scroll to position [57, 0]
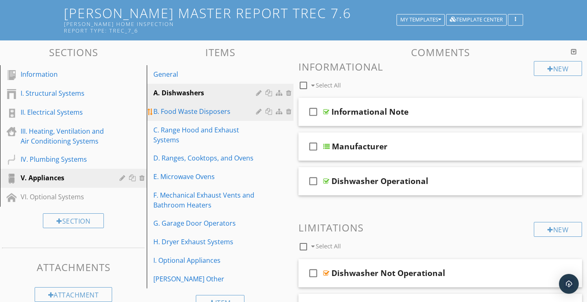
click at [205, 111] on div "B. Food Waste Disposers" at bounding box center [205, 111] width 105 height 10
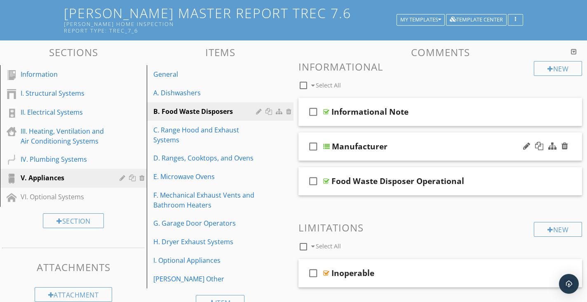
click at [407, 145] on div "Manufacturer" at bounding box center [432, 146] width 200 height 10
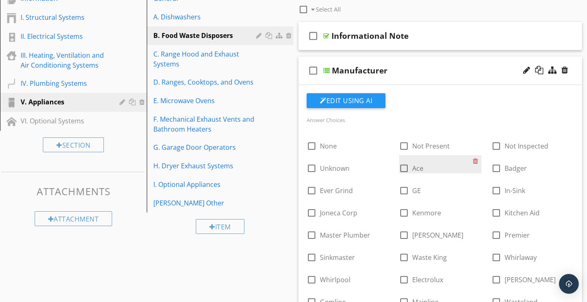
scroll to position [125, 0]
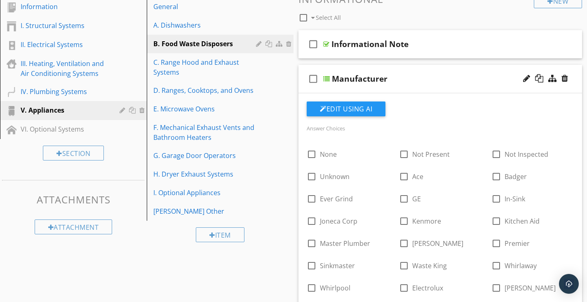
click at [418, 84] on div "check_box_outline_blank Manufacturer" at bounding box center [441, 79] width 284 height 28
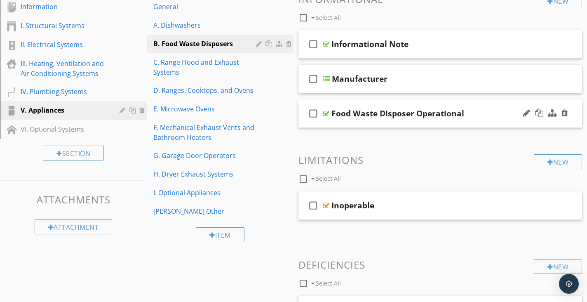
click at [429, 120] on div "check_box_outline_blank Food Waste Disposer Operational" at bounding box center [441, 113] width 284 height 28
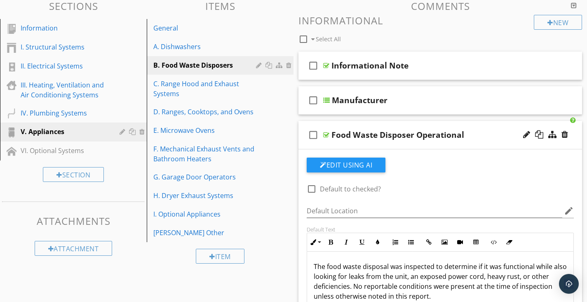
scroll to position [92, 0]
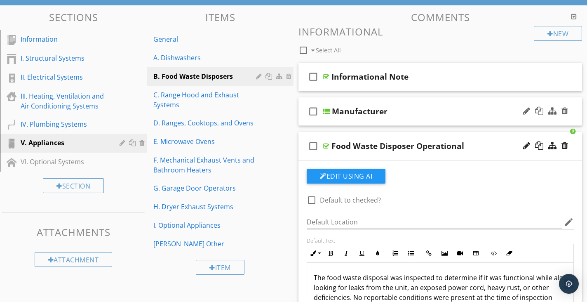
click at [431, 118] on div "check_box_outline_blank Manufacturer" at bounding box center [441, 111] width 284 height 28
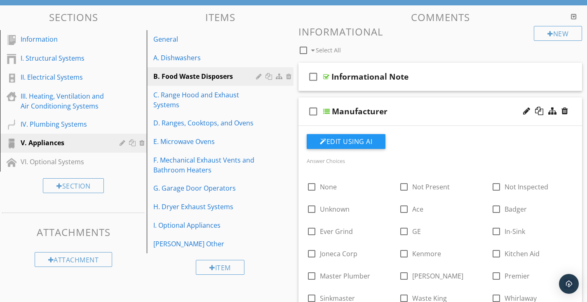
click at [431, 118] on div "check_box_outline_blank Manufacturer" at bounding box center [441, 111] width 284 height 28
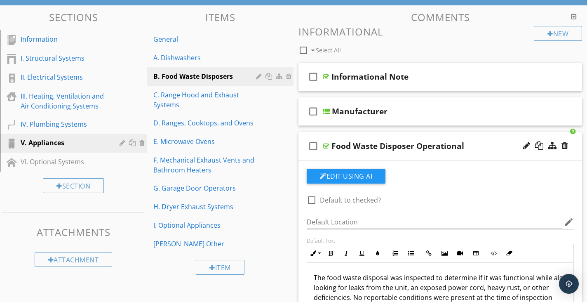
click at [442, 157] on div "check_box_outline_blank Food Waste Disposer Operational" at bounding box center [441, 146] width 284 height 28
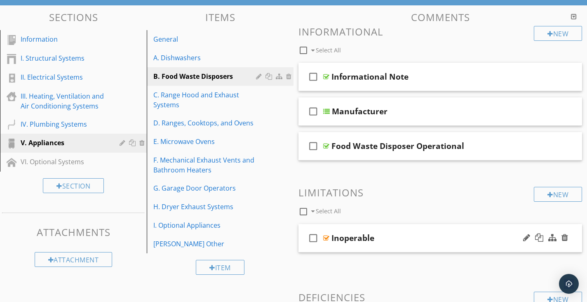
click at [402, 243] on div "check_box_outline_blank Inoperable" at bounding box center [441, 238] width 284 height 28
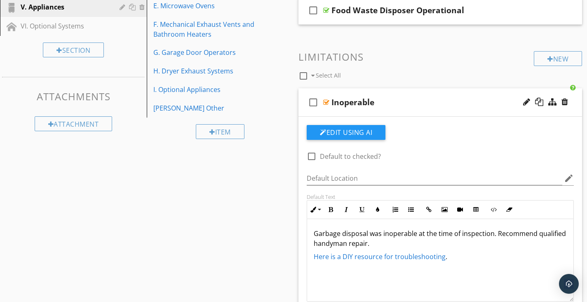
scroll to position [0, 0]
click at [315, 233] on p "Garbage disposal was inoperable at the time of inspection. Recommend qualified …" at bounding box center [440, 239] width 253 height 20
click at [399, 243] on p "The garbage disposal was inoperable at the time of inspection. Recommend qualif…" at bounding box center [440, 239] width 253 height 20
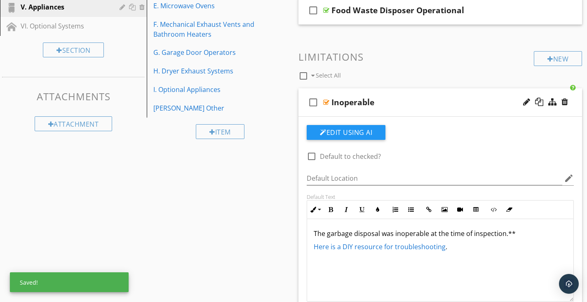
click at [315, 231] on p "The garbage disposal was inoperable at the time of inspection.**" at bounding box center [440, 234] width 253 height 10
drag, startPoint x: 522, startPoint y: 231, endPoint x: 317, endPoint y: 233, distance: 205.4
click at [316, 232] on p "**The garbage disposal was inoperable at the time of inspection.**" at bounding box center [440, 234] width 253 height 10
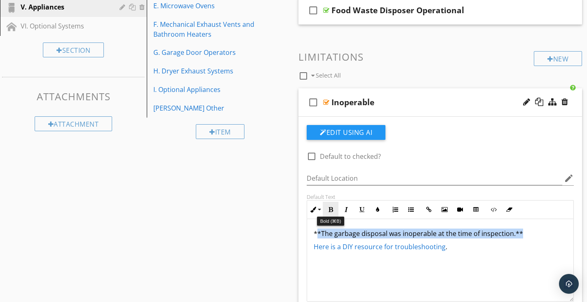
click at [330, 209] on icon "button" at bounding box center [331, 210] width 6 height 6
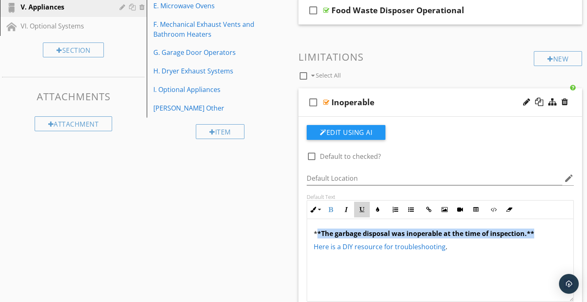
click at [358, 208] on button "Underline" at bounding box center [362, 210] width 16 height 16
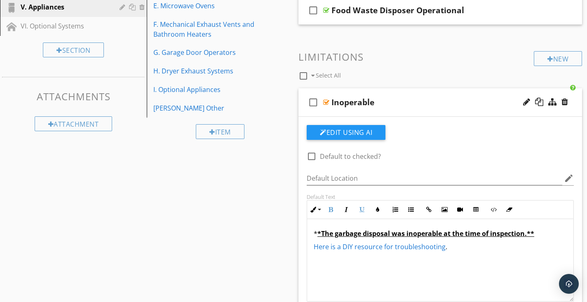
type textarea "<p>*<strong><u>*The garbage disposal was inoperable at the time of inspection.*…"
click at [466, 106] on div "Inoperable" at bounding box center [432, 102] width 200 height 10
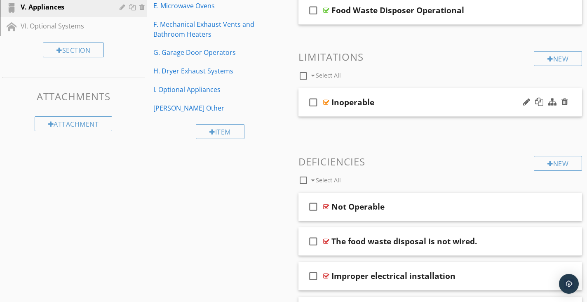
click at [466, 106] on div "Inoperable" at bounding box center [432, 102] width 200 height 10
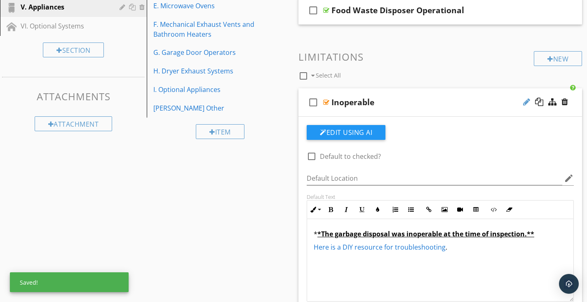
click at [526, 103] on div at bounding box center [526, 102] width 7 height 8
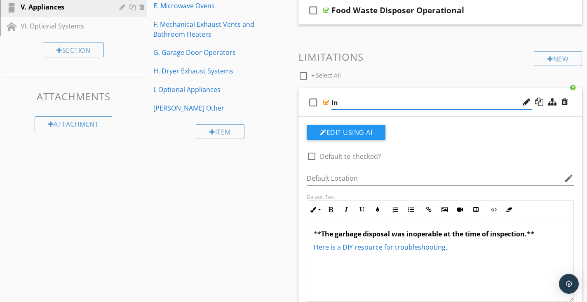
type input "I"
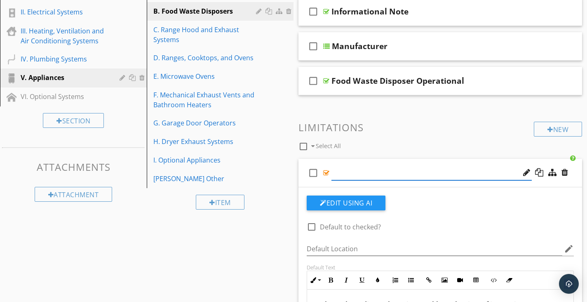
scroll to position [157, 0]
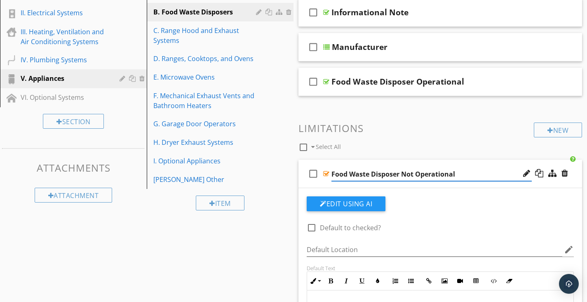
type input "Food Waste Disposer Not Operational"
click at [498, 181] on div "check_box_outline_blank Food Waste Disposer Not Operational" at bounding box center [441, 174] width 284 height 28
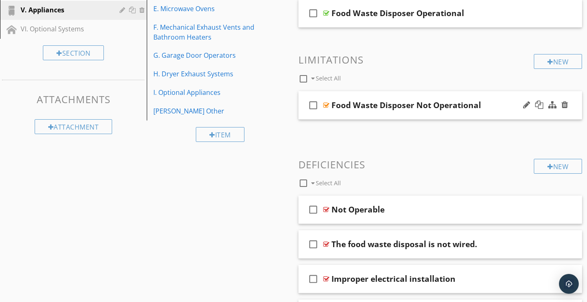
scroll to position [228, 0]
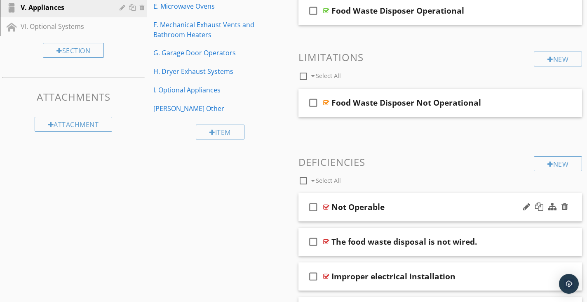
click at [440, 215] on div "check_box_outline_blank Not Operable" at bounding box center [441, 207] width 284 height 28
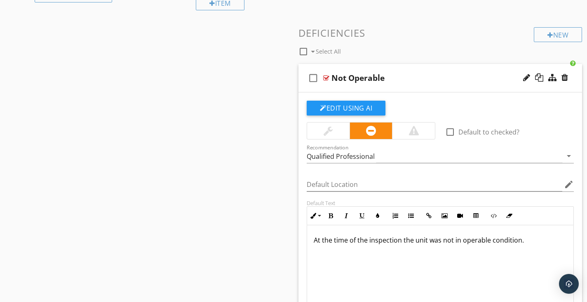
scroll to position [359, 0]
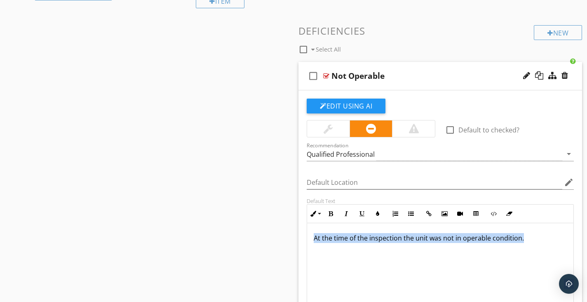
drag, startPoint x: 522, startPoint y: 238, endPoint x: 313, endPoint y: 238, distance: 209.6
click at [313, 238] on div "At the time of the inspection the unit was not in operable condition." at bounding box center [440, 264] width 266 height 83
click at [332, 211] on icon "button" at bounding box center [331, 214] width 6 height 6
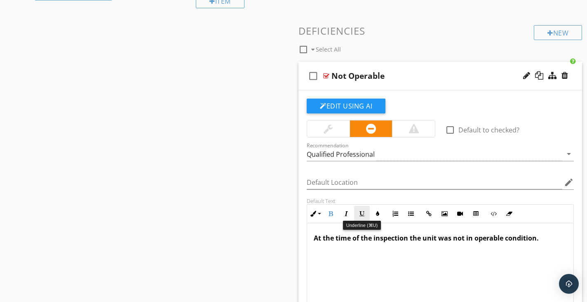
click at [363, 212] on icon "button" at bounding box center [362, 214] width 6 height 6
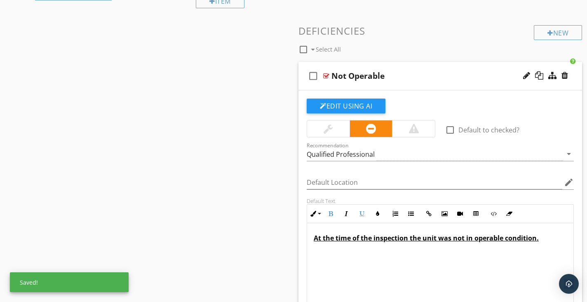
click at [313, 237] on div "At the time of the inspection the unit was not in operable condition." at bounding box center [440, 264] width 266 height 83
click at [545, 238] on p "**At the time of the inspection the unit was not in operable condition." at bounding box center [440, 238] width 253 height 10
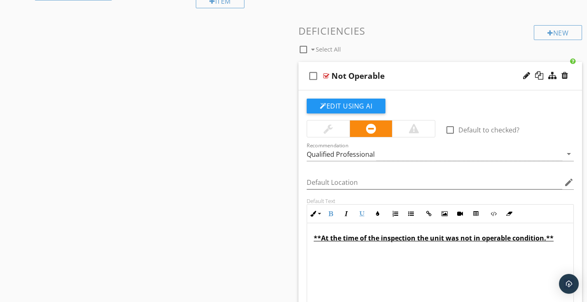
click at [397, 85] on div "check_box_outline_blank Not Operable" at bounding box center [441, 76] width 284 height 28
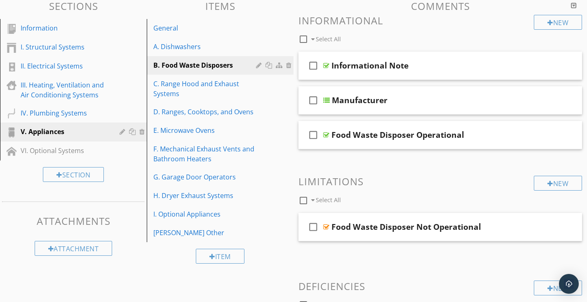
scroll to position [103, 0]
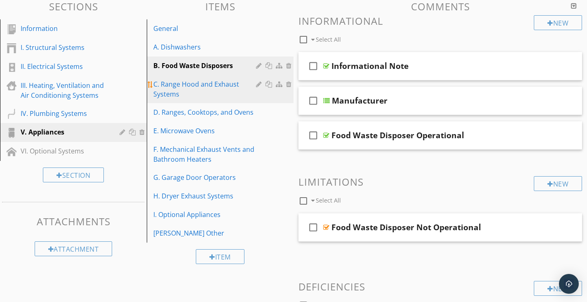
click at [186, 86] on div "C. Range Hood and Exhaust Systems" at bounding box center [205, 89] width 105 height 20
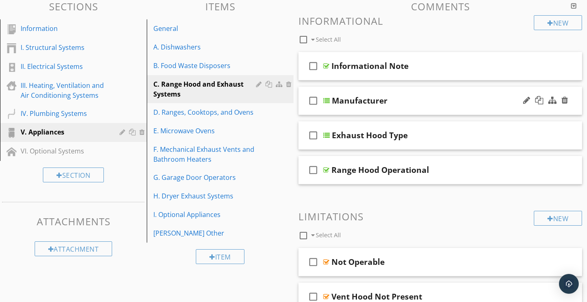
click at [413, 106] on div "check_box_outline_blank Manufacturer" at bounding box center [441, 101] width 284 height 28
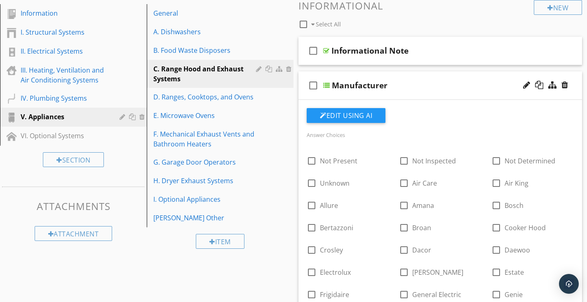
scroll to position [117, 0]
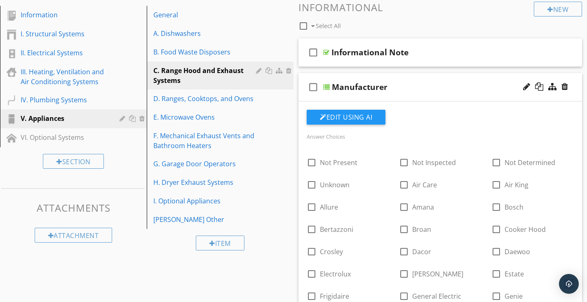
click at [407, 96] on div "check_box_outline_blank Manufacturer" at bounding box center [441, 87] width 284 height 28
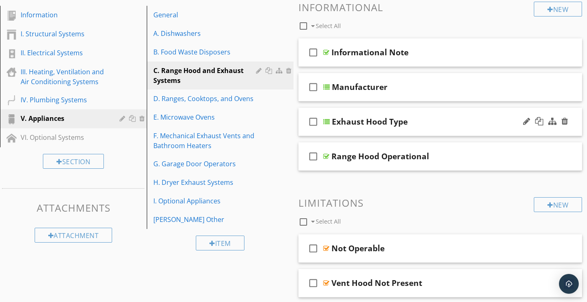
click at [421, 125] on div "Exhaust Hood Type" at bounding box center [432, 122] width 200 height 10
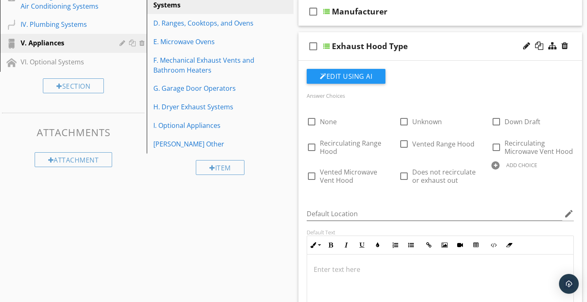
scroll to position [194, 0]
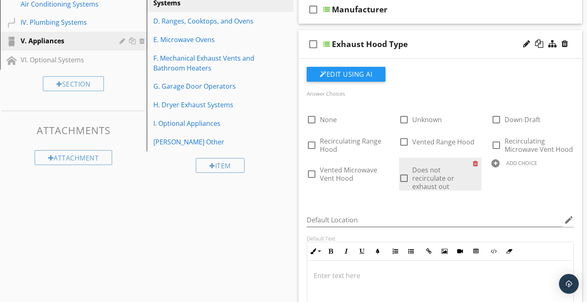
click at [476, 164] on div at bounding box center [477, 164] width 9 height 12
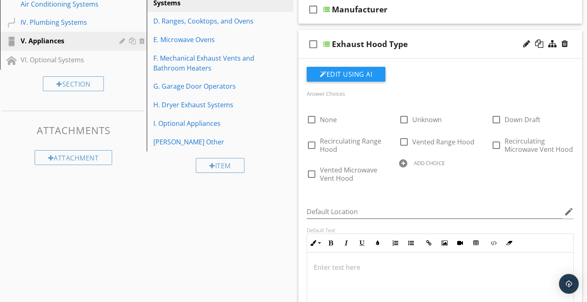
click at [428, 54] on div "check_box_outline_blank Exhaust Hood Type" at bounding box center [441, 44] width 284 height 28
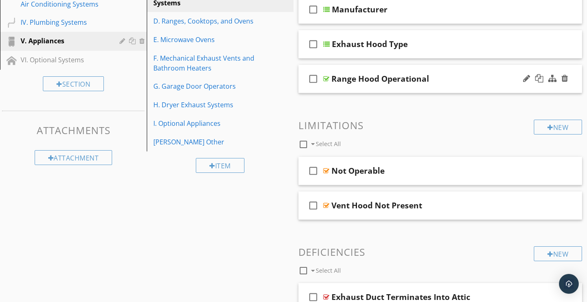
click at [440, 86] on div "check_box_outline_blank Range Hood Operational" at bounding box center [441, 79] width 284 height 28
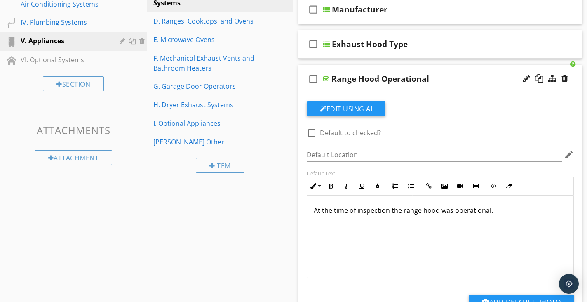
click at [433, 87] on div "check_box_outline_blank Range Hood Operational" at bounding box center [441, 79] width 284 height 28
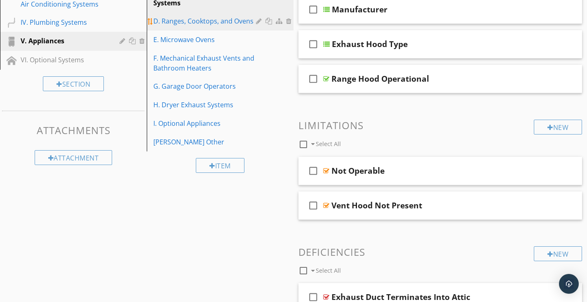
click at [198, 22] on div "D. Ranges, Cooktops, and Ovens" at bounding box center [205, 21] width 105 height 10
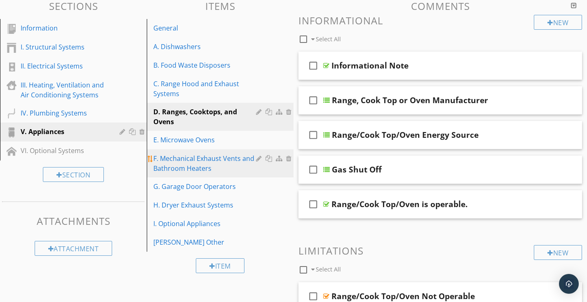
scroll to position [102, 0]
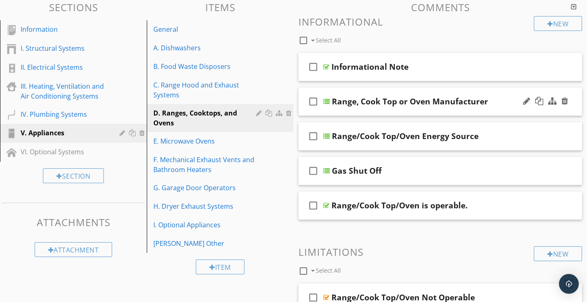
click at [428, 111] on div "check_box_outline_blank Range, Cook Top or Oven Manufacturer" at bounding box center [441, 101] width 284 height 28
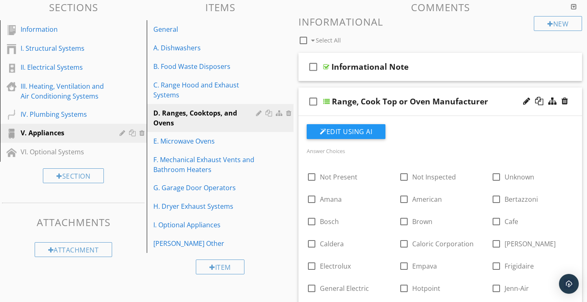
click at [428, 111] on div "check_box_outline_blank Range, Cook Top or Oven Manufacturer" at bounding box center [441, 101] width 284 height 28
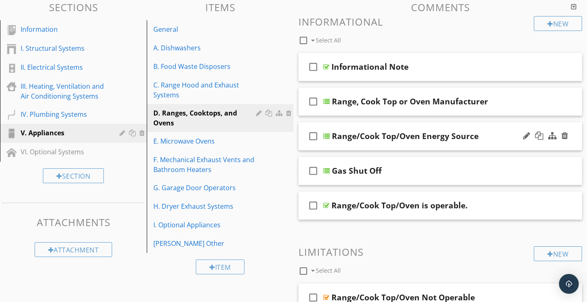
click at [421, 146] on div "check_box_outline_blank Range/Cook Top/Oven Energy Source" at bounding box center [441, 136] width 284 height 28
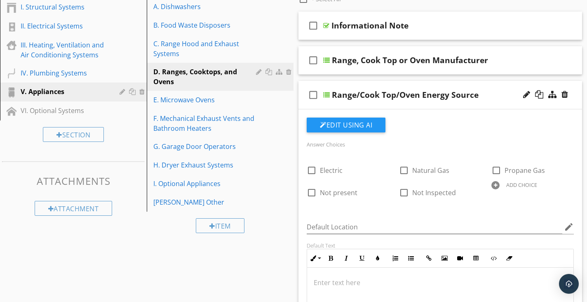
scroll to position [165, 0]
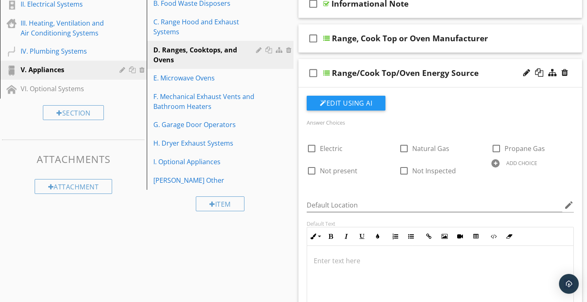
click at [415, 83] on div "check_box_outline_blank Range/Cook Top/Oven Energy Source" at bounding box center [441, 73] width 284 height 28
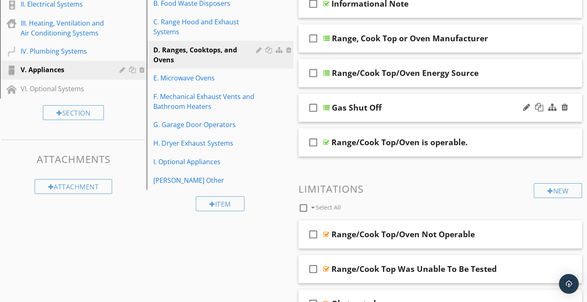
click at [410, 113] on div "check_box_outline_blank Gas Shut Off" at bounding box center [441, 108] width 284 height 28
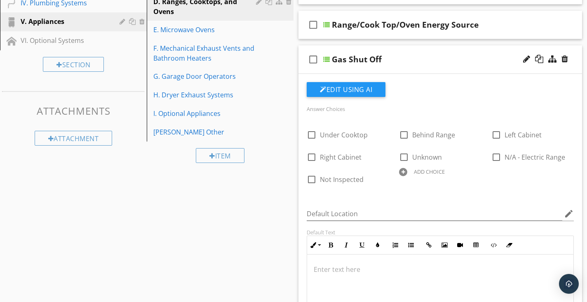
scroll to position [215, 0]
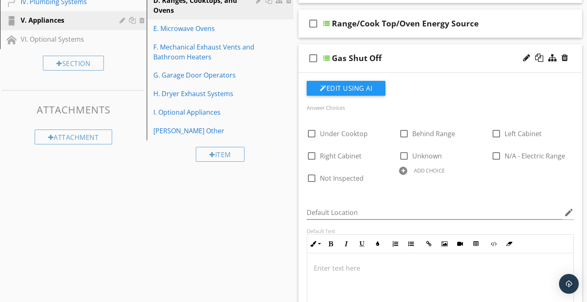
click at [406, 172] on div at bounding box center [403, 171] width 8 height 8
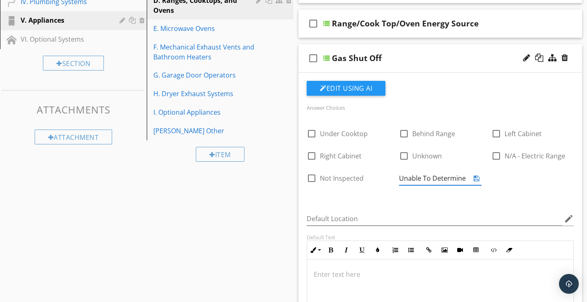
type input "Unable To Determine"
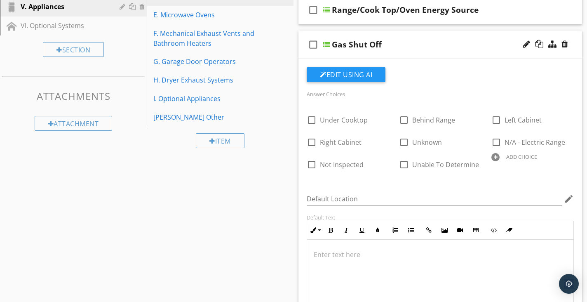
scroll to position [229, 0]
click at [383, 158] on div at bounding box center [385, 157] width 9 height 12
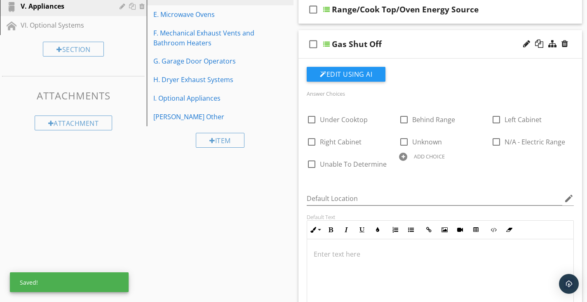
click at [420, 53] on div "check_box_outline_blank Gas Shut Off" at bounding box center [441, 44] width 284 height 28
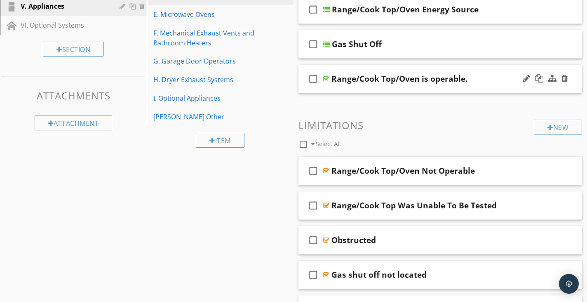
click at [422, 87] on div "check_box_outline_blank Range/Cook Top/Oven is operable." at bounding box center [441, 79] width 284 height 28
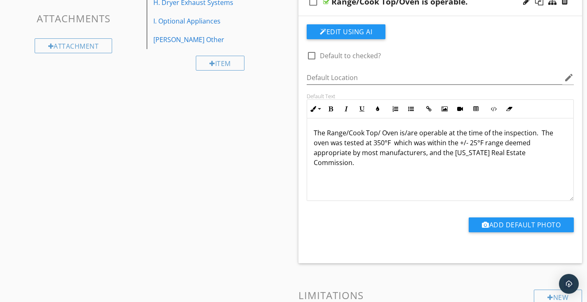
scroll to position [0, 0]
click at [408, 12] on div "check_box_outline_blank Range/Cook Top/Oven is operable." at bounding box center [441, 2] width 284 height 28
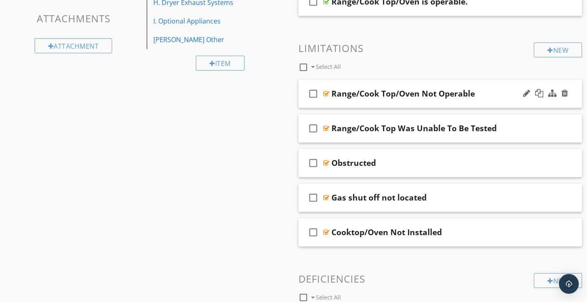
click at [434, 101] on div "check_box_outline_blank Range/Cook Top/Oven Not Operable" at bounding box center [441, 94] width 284 height 28
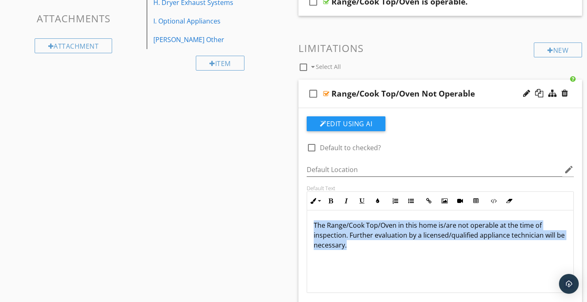
drag, startPoint x: 351, startPoint y: 252, endPoint x: 306, endPoint y: 222, distance: 54.1
click at [306, 222] on div "Default Text Inline Style XLarge Large Normal Small Light Small/Light Bold Ital…" at bounding box center [440, 239] width 277 height 108
click at [331, 200] on icon "button" at bounding box center [331, 201] width 6 height 6
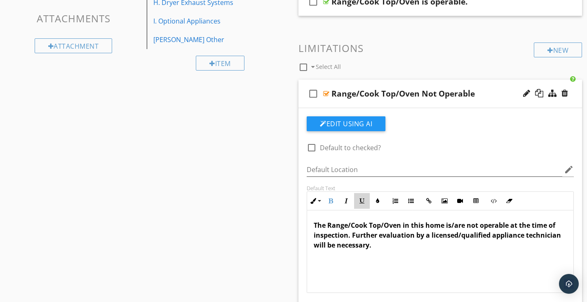
click at [363, 199] on icon "button" at bounding box center [362, 201] width 6 height 6
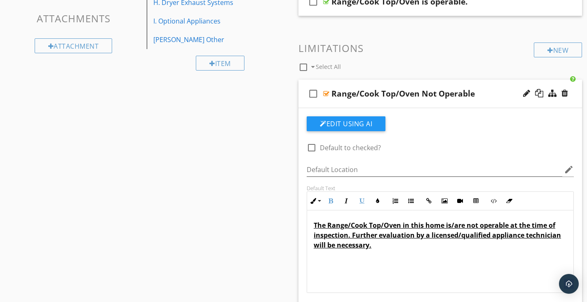
click at [314, 225] on u "The Range/Cook Top/Oven in this home is/are not operable at the time of inspect…" at bounding box center [438, 235] width 248 height 29
click at [376, 245] on p "**The Range/Cook Top/Oven in this home is/are not operable at the time of inspe…" at bounding box center [440, 235] width 253 height 30
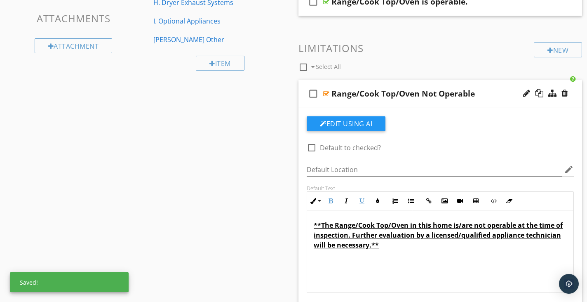
click at [415, 101] on div "check_box_outline_blank Range/Cook Top/Oven Not Operable" at bounding box center [441, 94] width 284 height 28
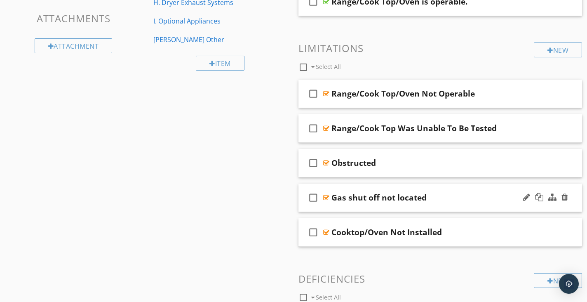
click at [406, 205] on div "check_box_outline_blank Gas shut off not located" at bounding box center [441, 198] width 284 height 28
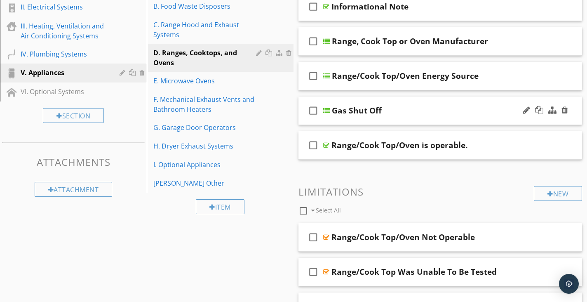
scroll to position [160, 0]
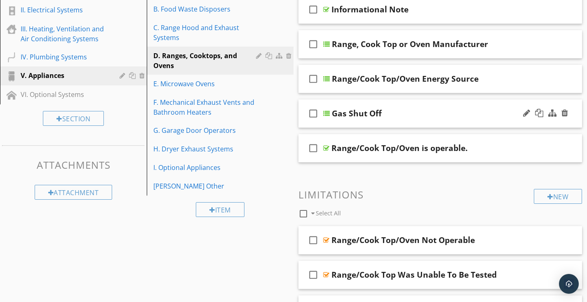
click at [447, 118] on div "check_box_outline_blank Gas Shut Off" at bounding box center [441, 113] width 284 height 28
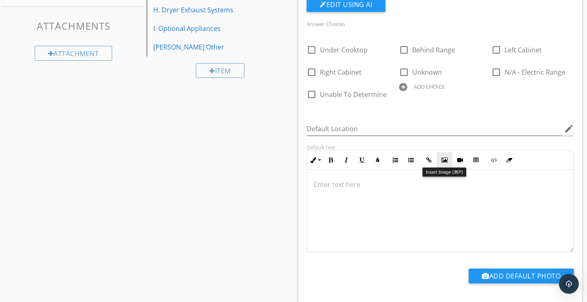
scroll to position [231, 0]
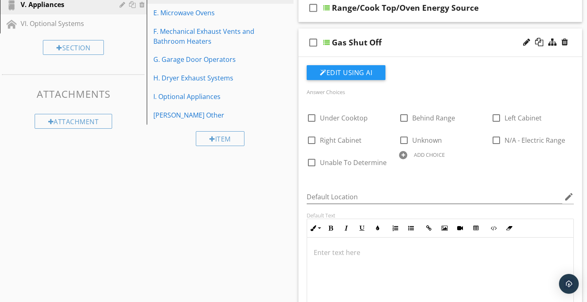
click at [432, 52] on div "check_box_outline_blank Gas Shut Off" at bounding box center [441, 42] width 284 height 28
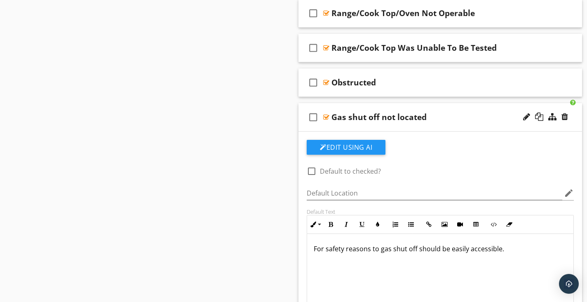
scroll to position [391, 0]
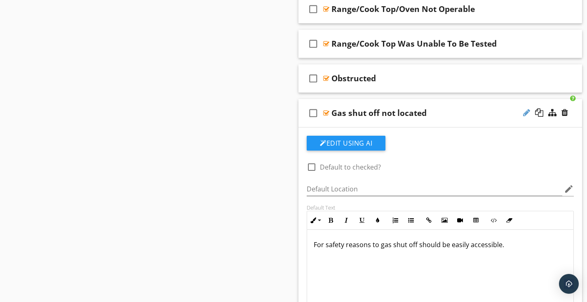
click at [525, 113] on div at bounding box center [526, 112] width 7 height 8
click at [366, 113] on input "Gas shut off not located" at bounding box center [432, 114] width 200 height 14
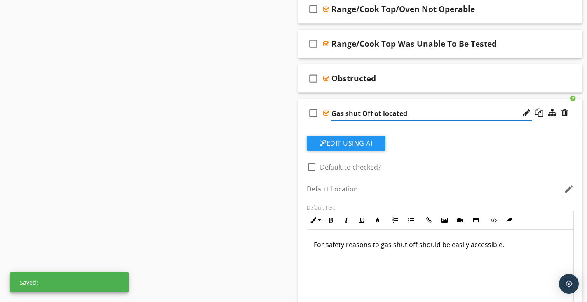
type input "Gas shut Off ot located"
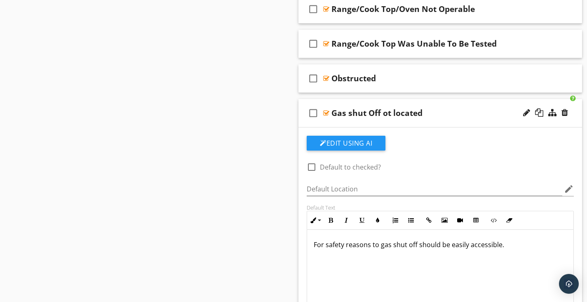
click at [390, 113] on div "Gas shut Off ot located" at bounding box center [377, 113] width 91 height 10
click at [375, 114] on input "Gas shut Off ot located" at bounding box center [432, 114] width 200 height 14
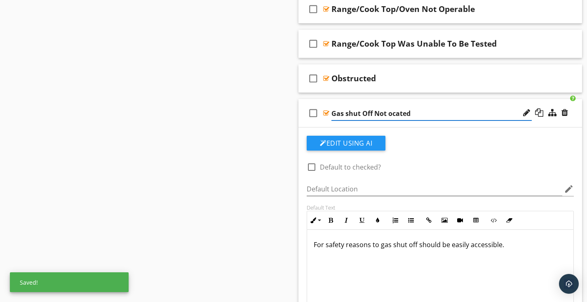
type input "Gas shut Off Not Located"
click at [313, 121] on icon "check_box_outline_blank" at bounding box center [313, 113] width 13 height 20
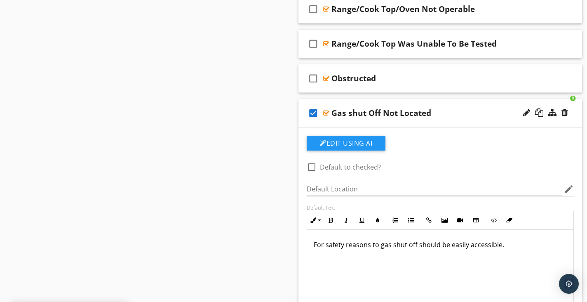
click at [315, 113] on icon "check_box" at bounding box center [313, 113] width 13 height 20
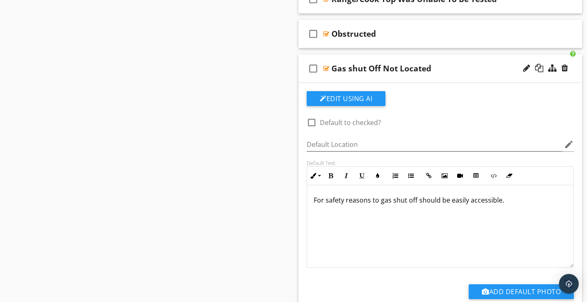
scroll to position [441, 0]
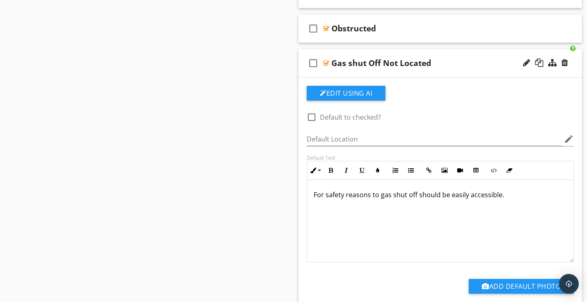
click at [483, 66] on div "Gas shut Off Not Located" at bounding box center [432, 63] width 200 height 10
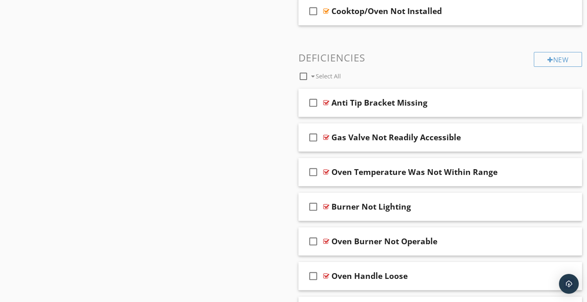
scroll to position [528, 0]
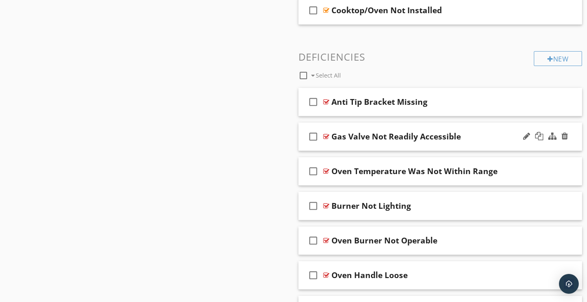
click at [448, 146] on div "check_box_outline_blank Gas Valve Not Readily Accessible" at bounding box center [441, 137] width 284 height 28
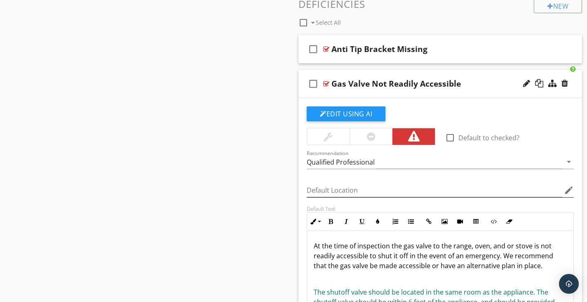
scroll to position [580, 0]
click at [479, 94] on div "check_box_outline_blank Gas Valve Not Readily Accessible" at bounding box center [441, 84] width 284 height 28
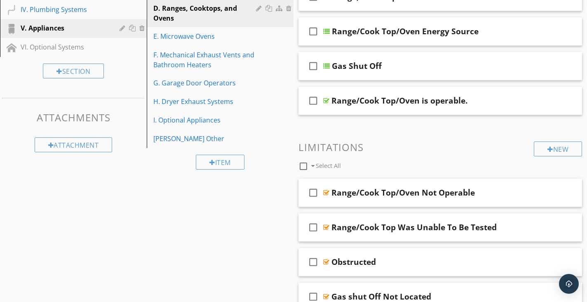
scroll to position [203, 0]
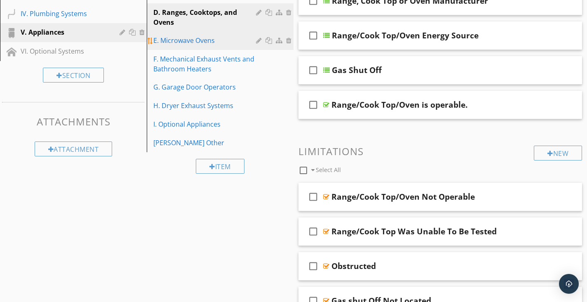
click at [200, 35] on div "E. Microwave Ovens" at bounding box center [205, 40] width 105 height 10
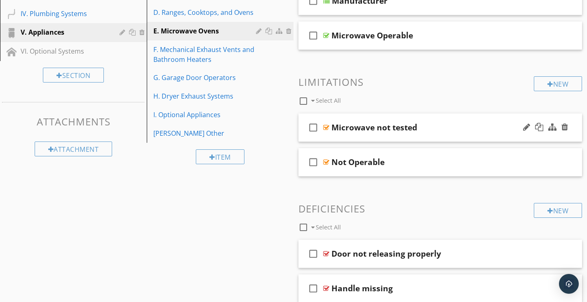
click at [501, 134] on div "check_box_outline_blank Microwave not tested" at bounding box center [441, 127] width 284 height 28
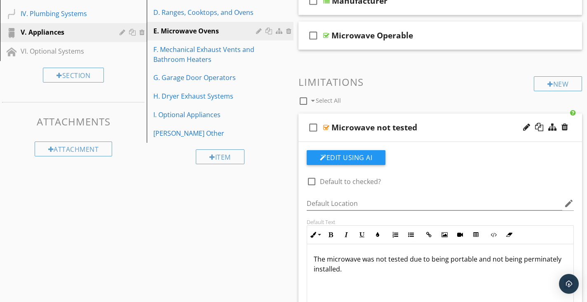
click at [501, 134] on div "check_box_outline_blank Microwave not tested" at bounding box center [441, 127] width 284 height 28
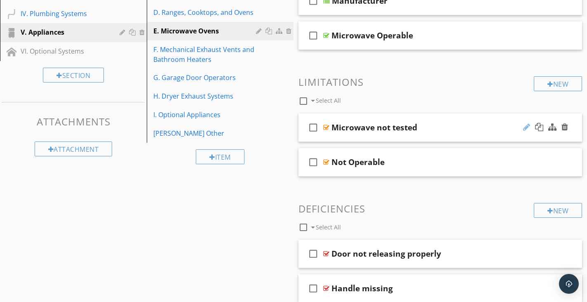
click at [525, 129] on div at bounding box center [526, 127] width 7 height 8
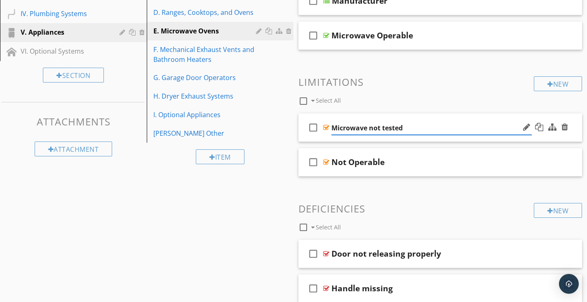
click at [374, 128] on input "Microwave not tested" at bounding box center [432, 128] width 200 height 14
type input "Microwave Not Tested"
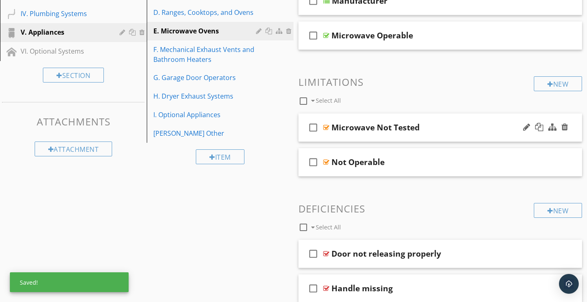
click at [435, 137] on div "check_box_outline_blank Microwave Not Tested" at bounding box center [441, 127] width 284 height 28
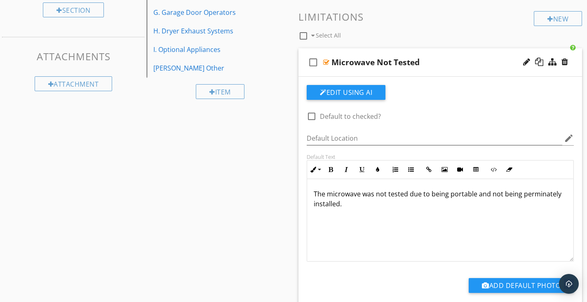
scroll to position [273, 0]
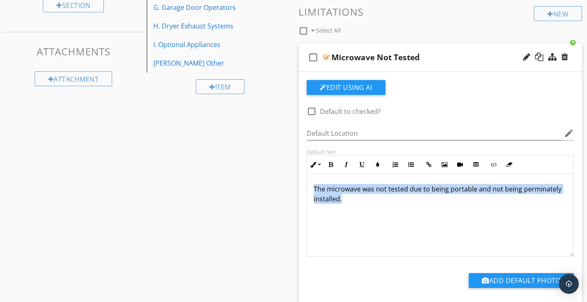
drag, startPoint x: 344, startPoint y: 203, endPoint x: 313, endPoint y: 186, distance: 35.2
click at [313, 186] on div "The microwave was not tested due to being portable and not being perminately in…" at bounding box center [440, 215] width 266 height 83
click at [327, 165] on button "Bold" at bounding box center [331, 165] width 16 height 16
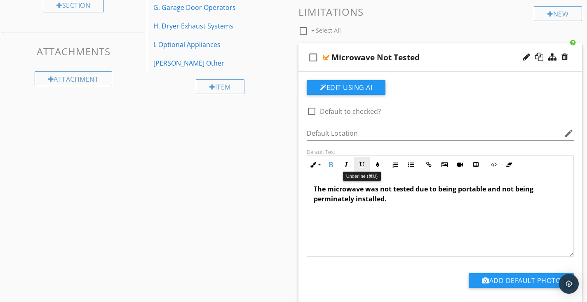
click at [361, 164] on icon "button" at bounding box center [362, 165] width 6 height 6
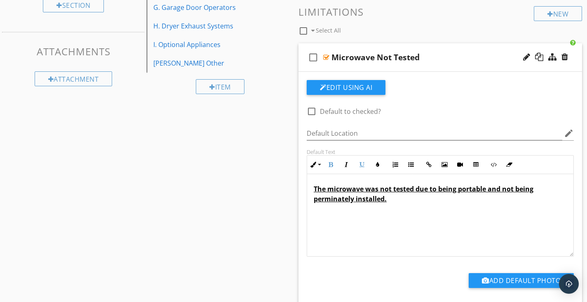
click at [315, 185] on u "The microwave was not tested due to being portable and not being perminately in…" at bounding box center [424, 193] width 220 height 19
click at [388, 198] on p "**The microwave was not tested due to being portable and not being perminately …" at bounding box center [440, 194] width 253 height 20
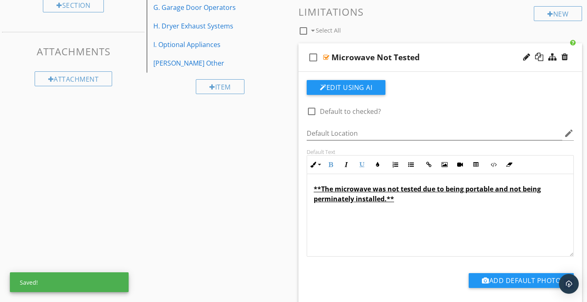
type textarea "<p><strong><u>**The microwave was not tested due to being portable and not bein…"
click at [482, 66] on div "check_box_outline_blank Microwave Not Tested" at bounding box center [441, 57] width 284 height 28
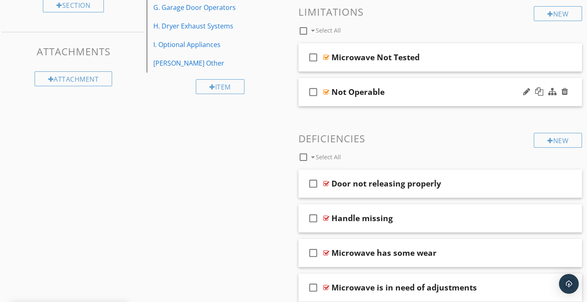
click at [453, 101] on div "check_box_outline_blank Not Operable" at bounding box center [441, 92] width 284 height 28
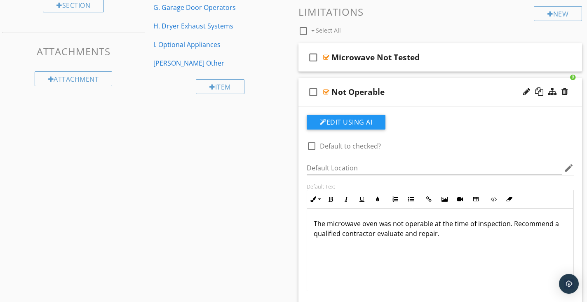
drag, startPoint x: 442, startPoint y: 238, endPoint x: 314, endPoint y: 223, distance: 129.2
click at [314, 223] on div "The microwave oven was not operable at the time of inspection. Recommend a qual…" at bounding box center [440, 250] width 266 height 83
click at [331, 198] on icon "button" at bounding box center [331, 199] width 6 height 6
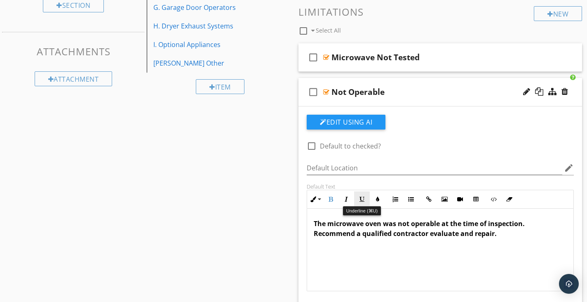
click at [361, 198] on icon "button" at bounding box center [362, 199] width 6 height 6
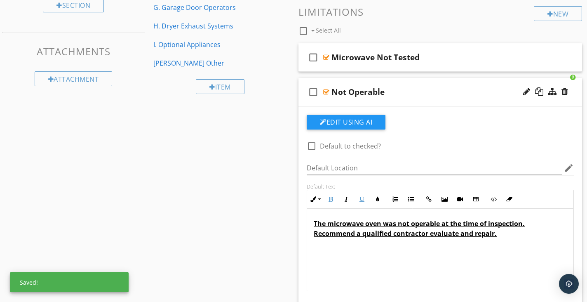
click at [314, 222] on u "The microwave oven was not operable at the time of inspection. Recommend a qual…" at bounding box center [419, 228] width 211 height 19
click at [498, 233] on p "**The microwave oven was not operable at the time of inspection. Recommend a qu…" at bounding box center [440, 229] width 253 height 20
click at [434, 94] on div "Not Operable" at bounding box center [432, 92] width 200 height 10
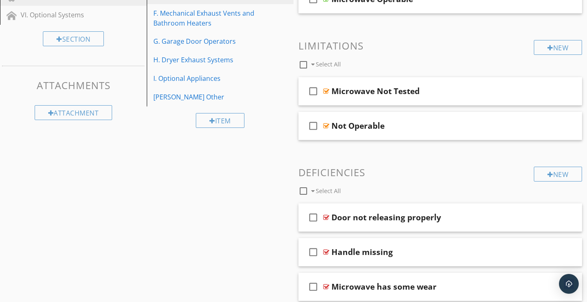
scroll to position [240, 0]
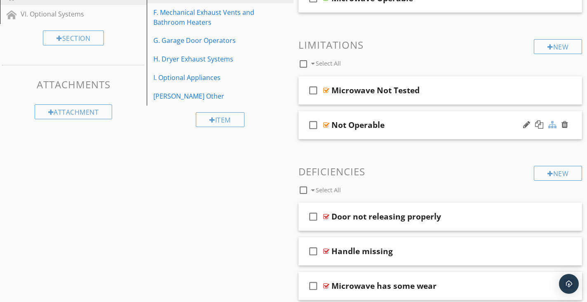
click at [552, 126] on div at bounding box center [553, 124] width 8 height 8
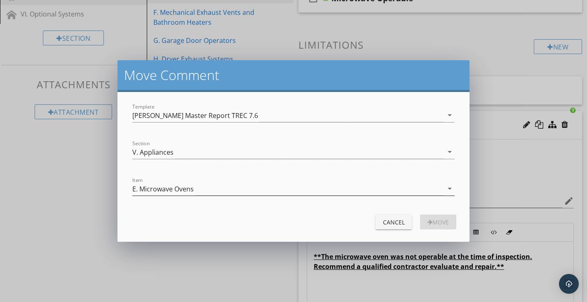
click at [333, 192] on div "E. Microwave Ovens" at bounding box center [287, 189] width 311 height 14
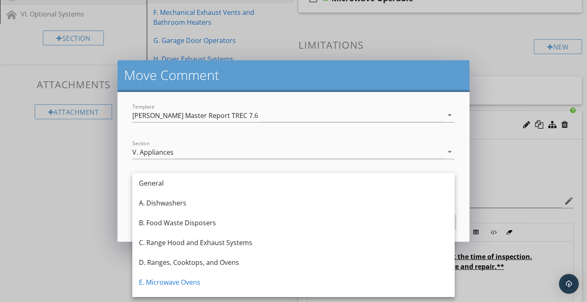
click at [121, 197] on form "Template [PERSON_NAME] Master Report TREC 7.6 arrow_drop_down Section V. Applia…" at bounding box center [294, 167] width 352 height 150
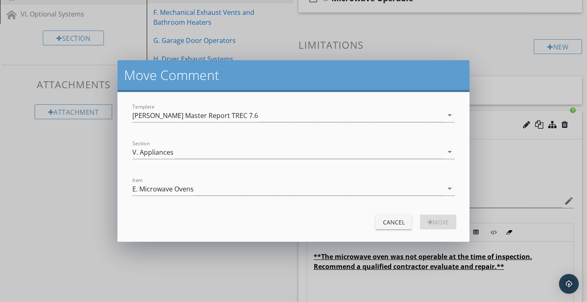
click at [389, 222] on div "Cancel" at bounding box center [393, 222] width 23 height 9
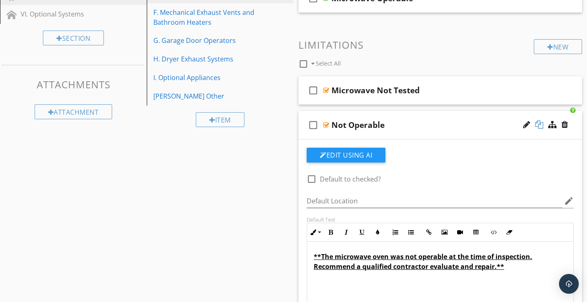
click at [541, 125] on div at bounding box center [539, 124] width 8 height 8
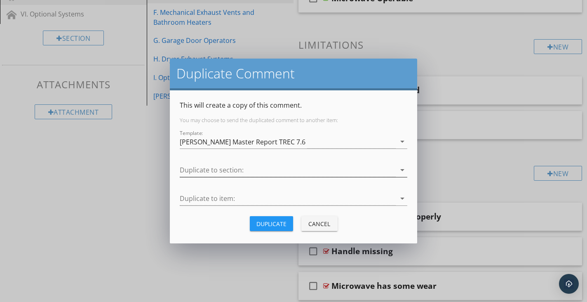
click at [330, 169] on div at bounding box center [288, 170] width 216 height 14
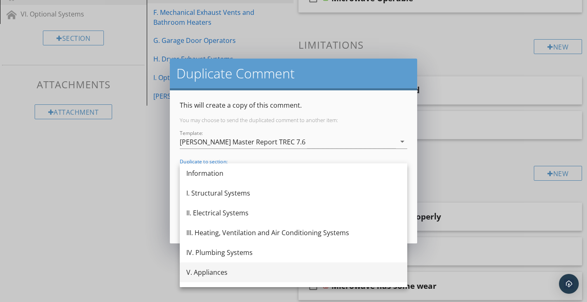
click at [263, 278] on div "V. Appliances" at bounding box center [293, 272] width 215 height 20
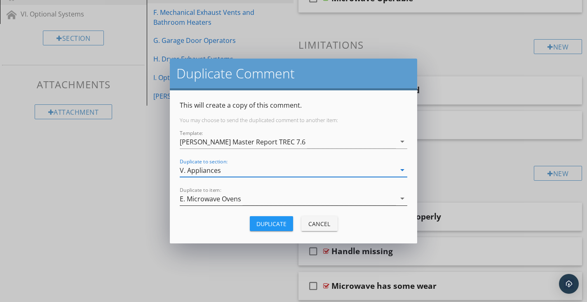
click at [326, 199] on div "E. Microwave Ovens" at bounding box center [288, 199] width 216 height 14
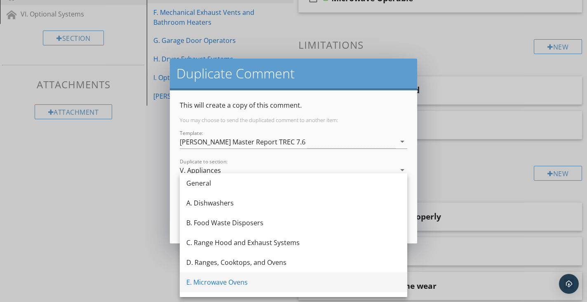
click at [253, 283] on div "E. Microwave Ovens" at bounding box center [293, 282] width 215 height 10
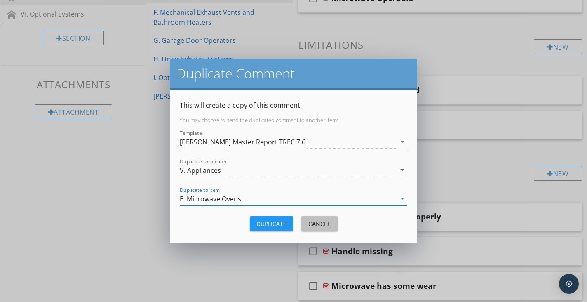
click at [319, 224] on div "Cancel" at bounding box center [319, 223] width 23 height 9
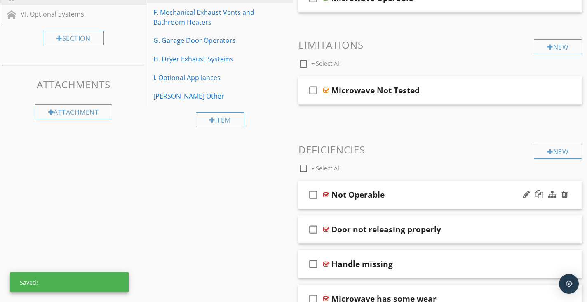
click at [428, 202] on div "check_box_outline_blank Not Operable" at bounding box center [441, 195] width 284 height 28
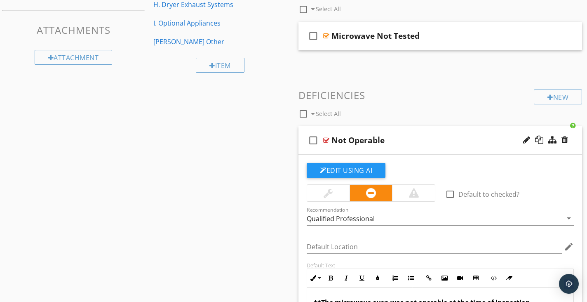
scroll to position [293, 0]
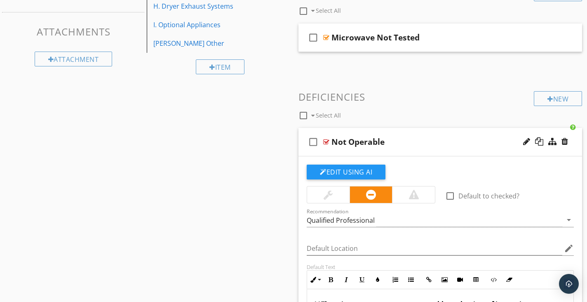
click at [421, 151] on div "check_box_outline_blank Not Operable" at bounding box center [441, 142] width 284 height 28
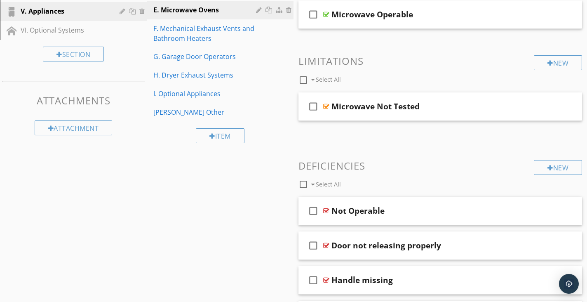
scroll to position [222, 0]
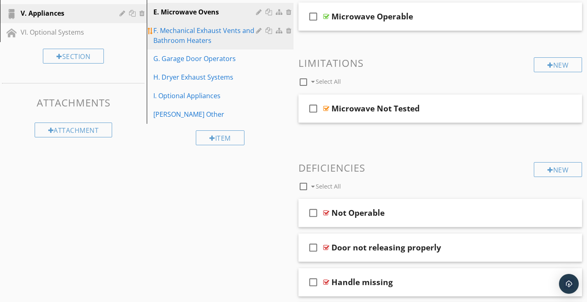
click at [201, 35] on div "F. Mechanical Exhaust Vents and Bathroom Heaters" at bounding box center [205, 36] width 105 height 20
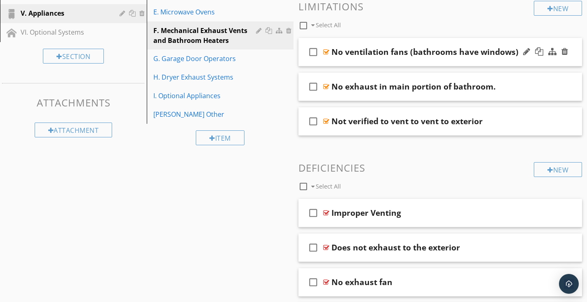
click at [384, 60] on div "check_box_outline_blank No ventilation fans (bathrooms have windows)" at bounding box center [441, 52] width 284 height 28
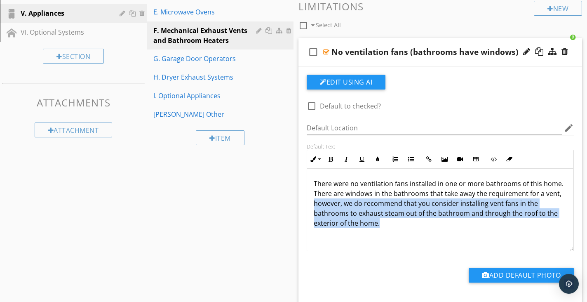
drag, startPoint x: 380, startPoint y: 226, endPoint x: 311, endPoint y: 205, distance: 72.0
click at [311, 205] on div "There were no ventilation fans installed in one or more bathrooms of this home.…" at bounding box center [440, 210] width 266 height 83
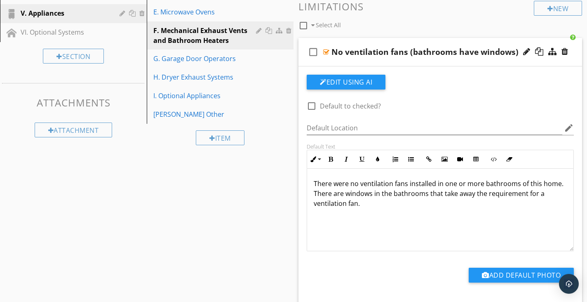
click at [314, 194] on p "There were no ventilation fans installed in one or more bathrooms of this home.…" at bounding box center [440, 194] width 253 height 30
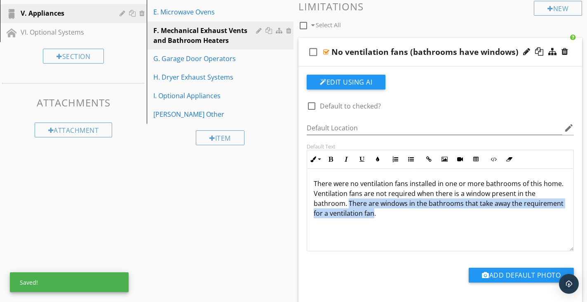
drag, startPoint x: 375, startPoint y: 214, endPoint x: 349, endPoint y: 203, distance: 28.4
click at [349, 203] on p "There were no ventilation fans installed in one or more bathrooms of this home.…" at bounding box center [440, 199] width 253 height 40
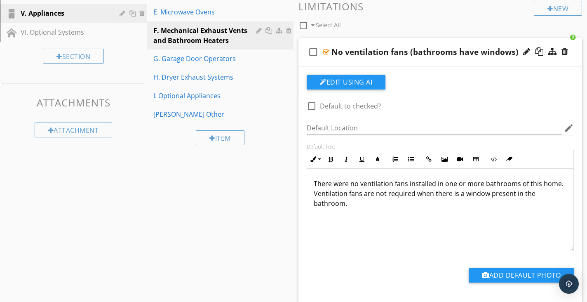
click at [464, 60] on div "check_box_outline_blank No ventilation fans (bathrooms have windows)" at bounding box center [441, 52] width 284 height 28
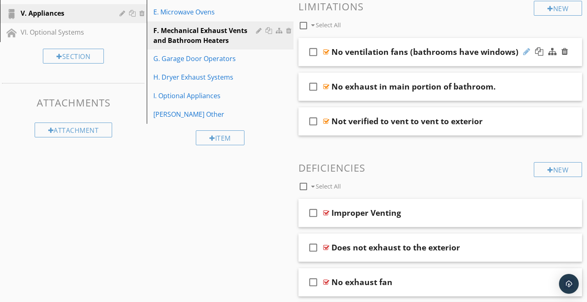
click at [525, 52] on div at bounding box center [526, 51] width 7 height 8
click at [347, 52] on input "No ventilation fans (bathrooms have windows)" at bounding box center [432, 53] width 200 height 14
click at [455, 53] on input "No Ventilation Fans (Bathrooms Have Windows)" at bounding box center [432, 53] width 200 height 14
type input "No Ventilation Fans (Bathroom Windows Present)"
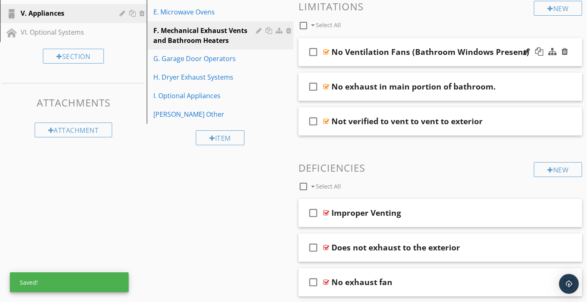
click at [321, 62] on div "check_box_outline_blank No Ventilation Fans (Bathroom Windows Present)" at bounding box center [441, 52] width 284 height 28
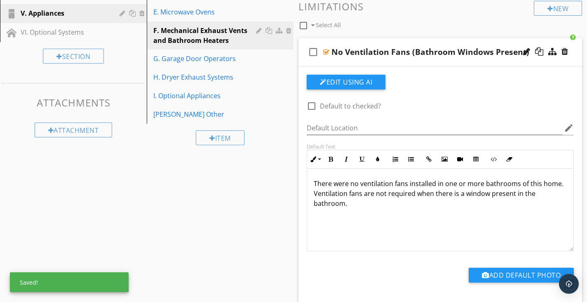
click at [321, 62] on div "check_box_outline_blank No Ventilation Fans (Bathroom Windows Present)" at bounding box center [441, 52] width 284 height 28
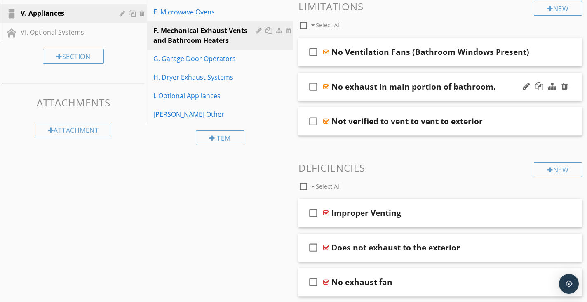
click at [497, 95] on div "check_box_outline_blank No exhaust in main portion of bathroom." at bounding box center [441, 87] width 284 height 28
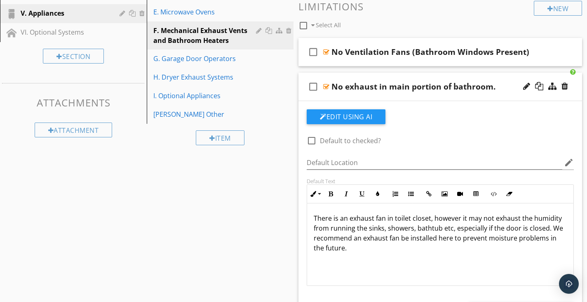
click at [487, 93] on div "check_box_outline_blank No exhaust in main portion of bathroom." at bounding box center [441, 87] width 284 height 28
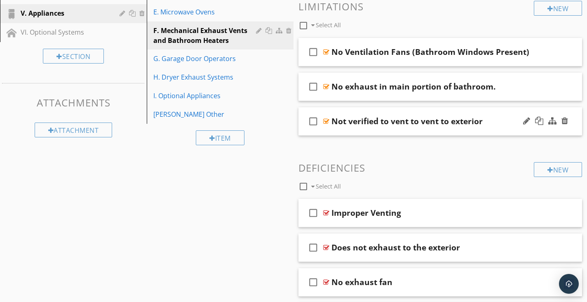
click at [446, 129] on div "check_box_outline_blank Not verified to vent to vent to exterior" at bounding box center [441, 121] width 284 height 28
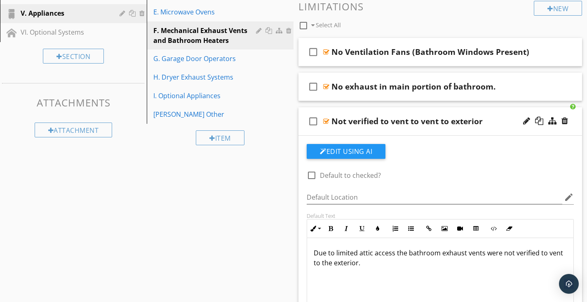
click at [446, 129] on div "check_box_outline_blank Not verified to vent to vent to exterior" at bounding box center [441, 121] width 284 height 28
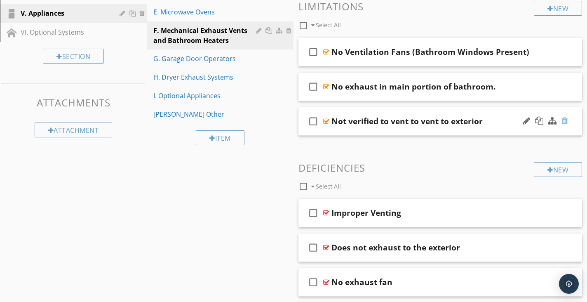
click at [566, 120] on div at bounding box center [565, 121] width 7 height 8
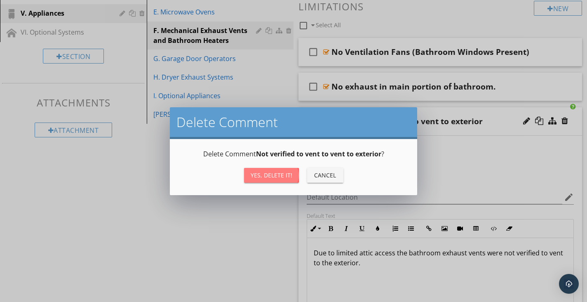
click at [280, 176] on div "Yes, Delete it!" at bounding box center [272, 175] width 42 height 9
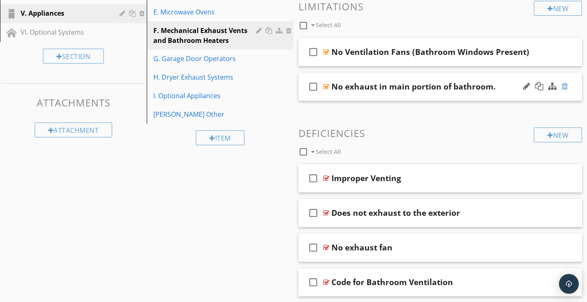
click at [565, 87] on div at bounding box center [565, 86] width 7 height 8
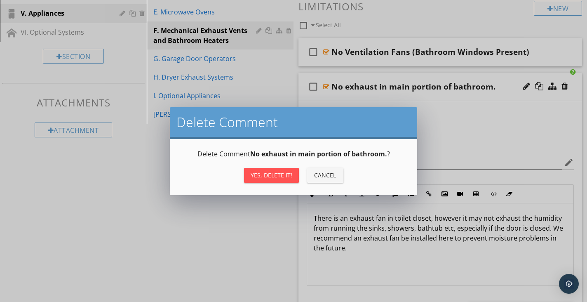
click at [274, 172] on div "Yes, Delete it!" at bounding box center [272, 175] width 42 height 9
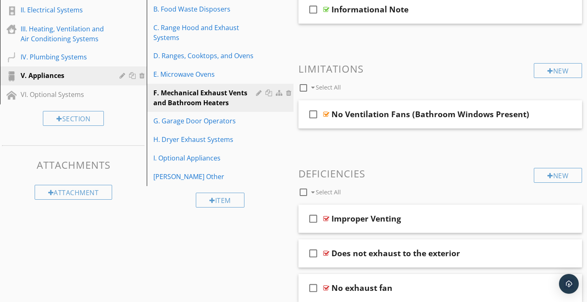
scroll to position [156, 0]
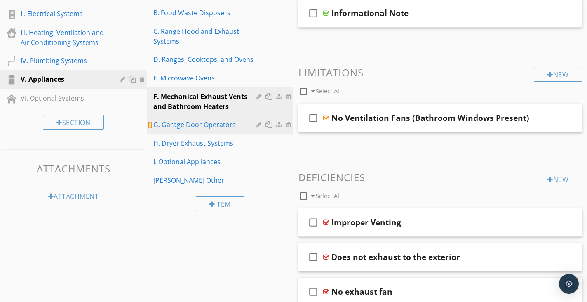
click at [195, 124] on div "G. Garage Door Operators" at bounding box center [205, 125] width 105 height 10
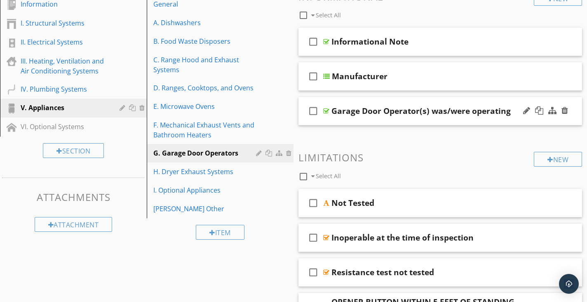
scroll to position [131, 0]
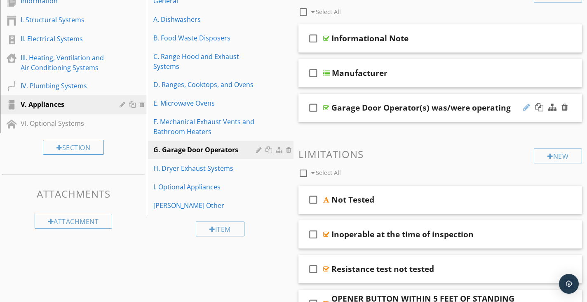
click at [526, 107] on div at bounding box center [526, 107] width 7 height 8
click at [419, 108] on input "Garage Door Operator(s) was/were operating" at bounding box center [432, 109] width 200 height 14
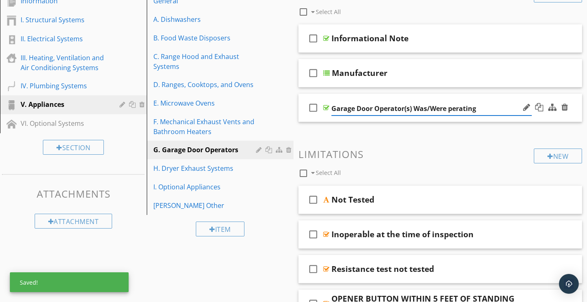
type input "Garage Door Operator(s) Was/Were Operating"
click at [322, 117] on div "check_box_outline_blank" at bounding box center [315, 108] width 17 height 20
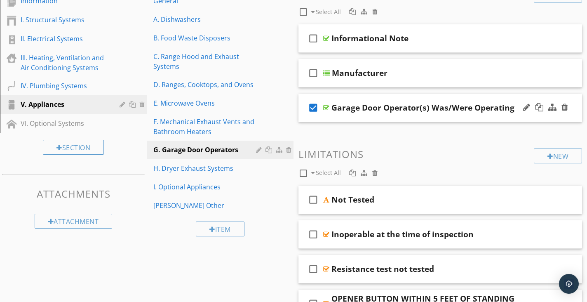
click at [450, 108] on div "Garage Door Operator(s) Was/Were Operating" at bounding box center [423, 108] width 183 height 10
click at [431, 108] on input "Garage Door Operator(s) Was/Were Operating" at bounding box center [432, 109] width 200 height 14
type input "Garage Door Operator(s) Were Operating"
click at [469, 120] on div "check_box Garage Door Operator(s) Were Operating" at bounding box center [441, 108] width 284 height 28
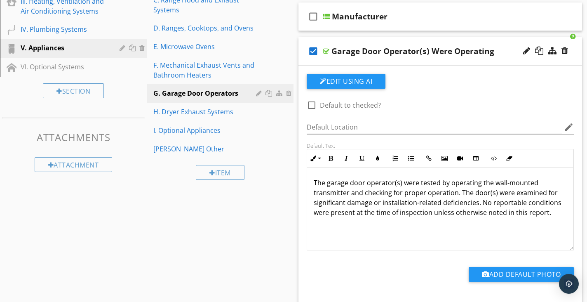
scroll to position [196, 0]
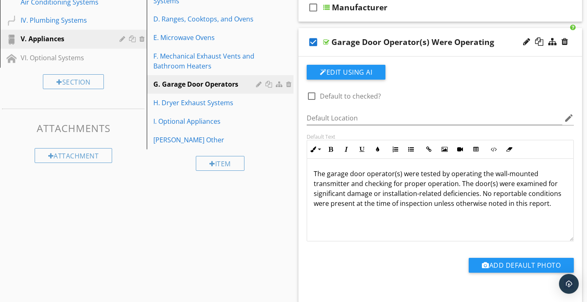
click at [332, 52] on div "check_box Garage Door Operator(s) Were Operating" at bounding box center [441, 42] width 284 height 28
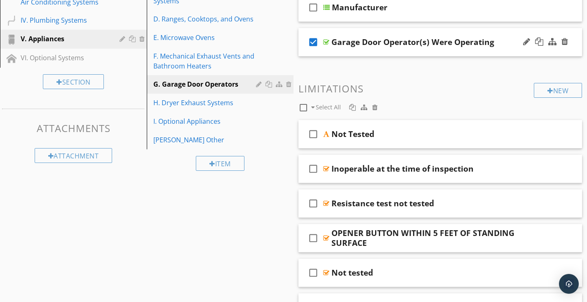
click at [315, 45] on icon "check_box" at bounding box center [313, 42] width 13 height 20
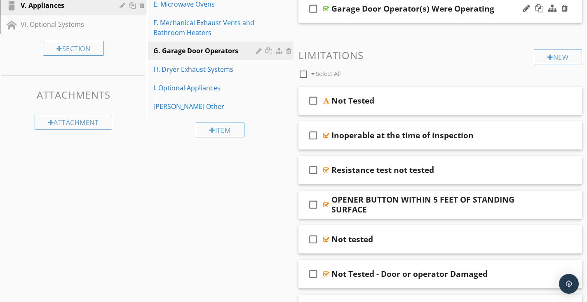
scroll to position [229, 0]
click at [389, 106] on div "check_box_outline_blank Not Tested" at bounding box center [441, 101] width 284 height 28
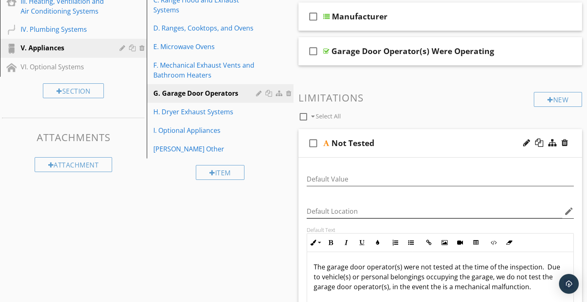
scroll to position [187, 0]
click at [391, 151] on div "check_box_outline_blank Not Tested" at bounding box center [441, 143] width 284 height 28
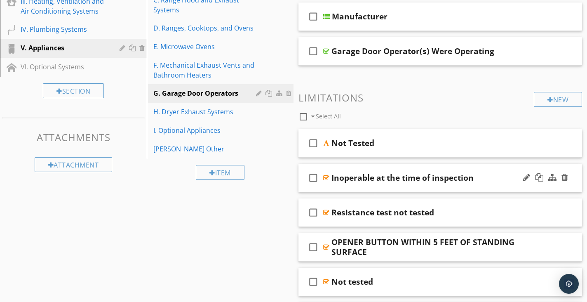
click at [408, 186] on div "check_box_outline_blank Inoperable at the time of inspection" at bounding box center [441, 178] width 284 height 28
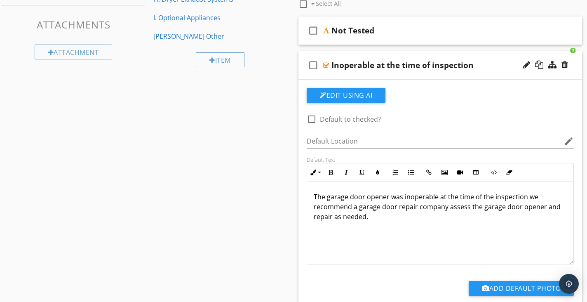
scroll to position [0, 0]
click at [525, 64] on div at bounding box center [526, 65] width 7 height 8
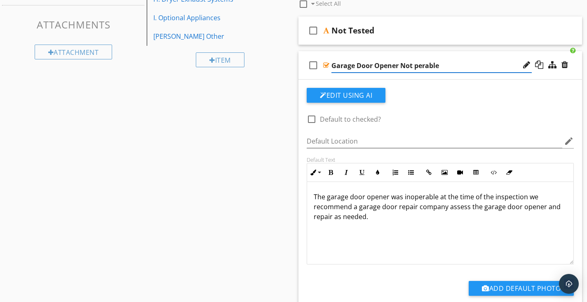
type input "Garage Door Opener Not Operable"
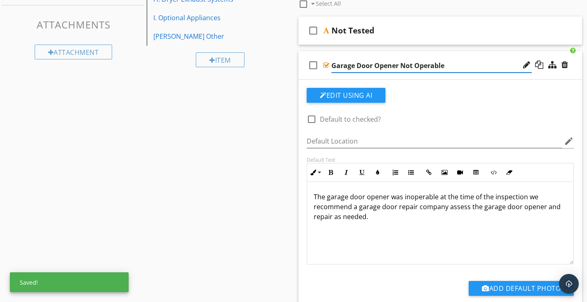
click at [445, 85] on div "Edit Using AI check_box_outline_blank Default to checked? Default Location edit…" at bounding box center [441, 203] width 284 height 247
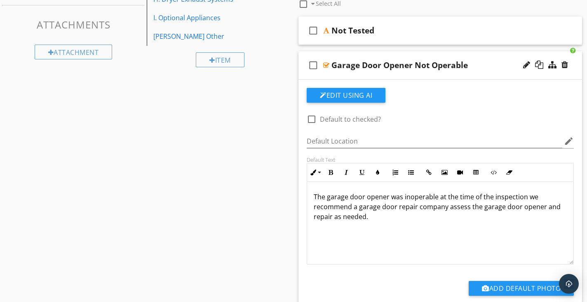
click at [423, 74] on div "check_box_outline_blank Garage Door Opener Not Operable" at bounding box center [441, 65] width 284 height 28
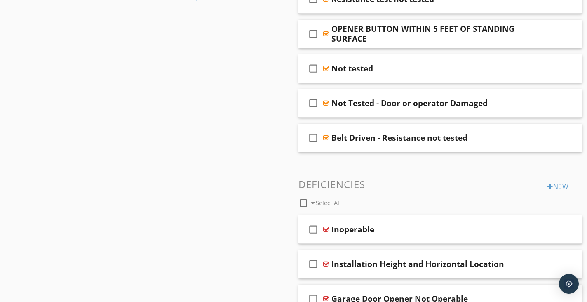
scroll to position [374, 0]
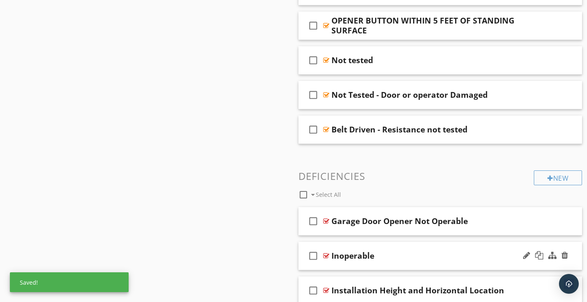
click at [417, 263] on div "check_box_outline_blank Inoperable" at bounding box center [441, 256] width 284 height 28
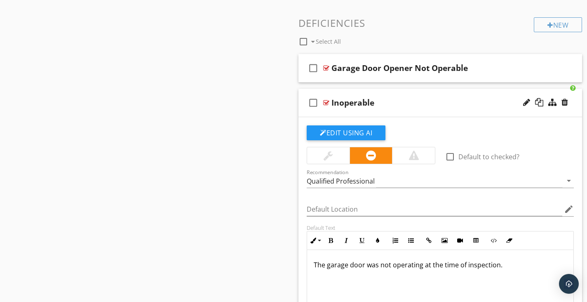
scroll to position [500, 0]
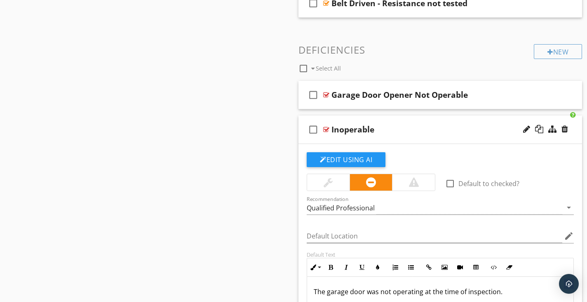
click at [375, 135] on div "check_box_outline_blank Inoperable" at bounding box center [441, 130] width 284 height 28
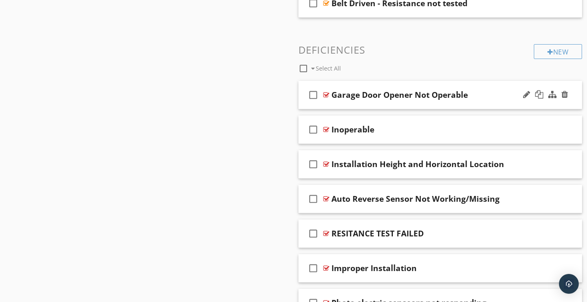
click at [420, 102] on div "check_box_outline_blank Garage Door Opener Not Operable" at bounding box center [441, 95] width 284 height 28
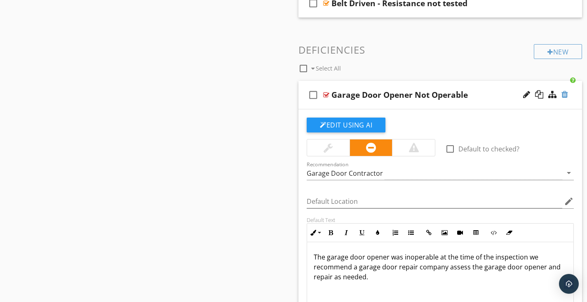
click at [565, 93] on div at bounding box center [565, 94] width 7 height 8
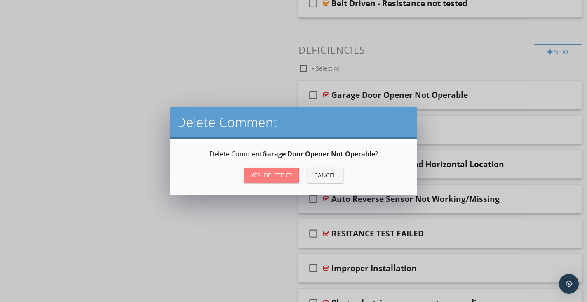
click at [261, 174] on div "Yes, Delete it!" at bounding box center [272, 175] width 42 height 9
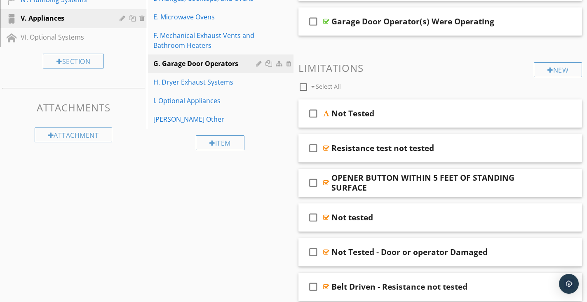
scroll to position [185, 0]
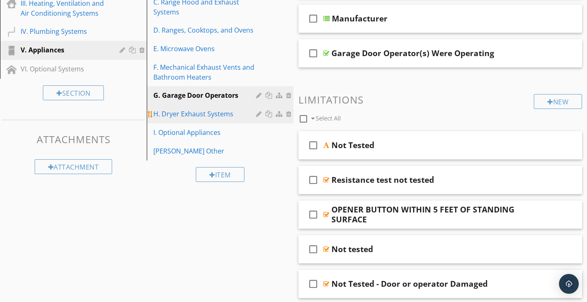
click at [204, 113] on div "H. Dryer Exhaust Systems" at bounding box center [205, 114] width 105 height 10
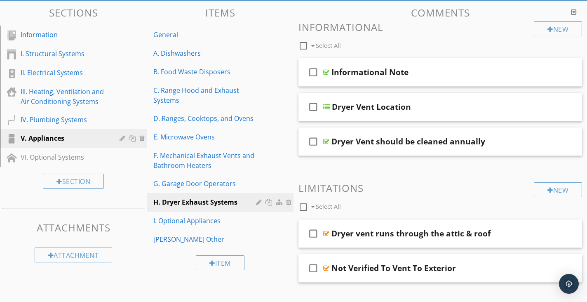
scroll to position [96, 0]
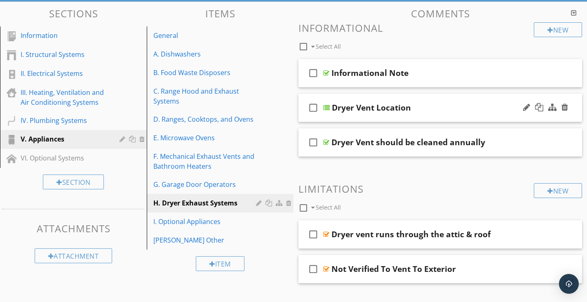
click at [430, 113] on div "check_box_outline_blank Dryer Vent Location" at bounding box center [441, 108] width 284 height 28
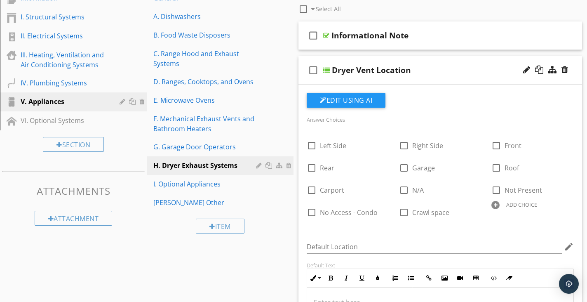
scroll to position [134, 0]
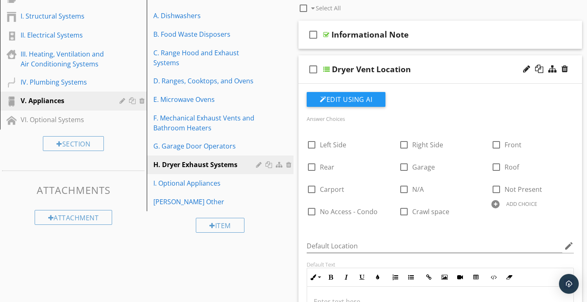
click at [505, 203] on div "ADD CHOICE" at bounding box center [533, 203] width 83 height 10
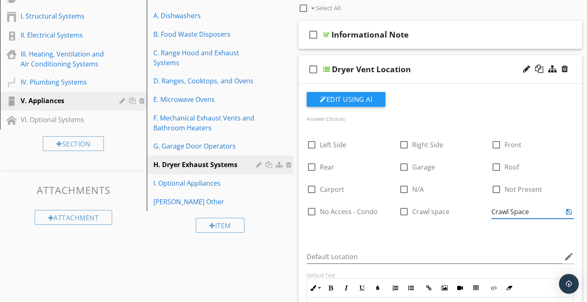
type input "Crawl Space"
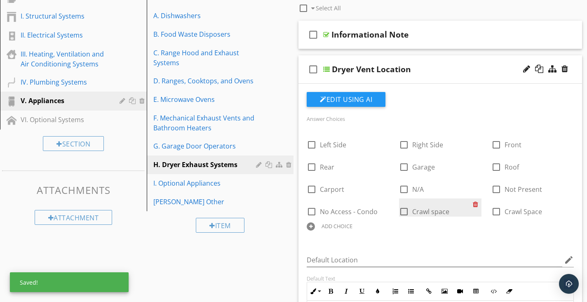
click at [475, 204] on div at bounding box center [477, 204] width 9 height 12
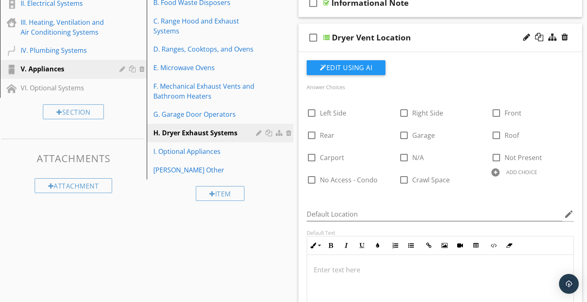
scroll to position [165, 0]
click at [448, 48] on div "check_box_outline_blank Dryer Vent Location" at bounding box center [441, 38] width 284 height 28
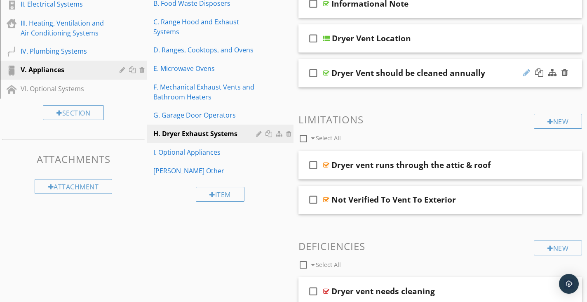
click at [525, 72] on div at bounding box center [526, 72] width 7 height 8
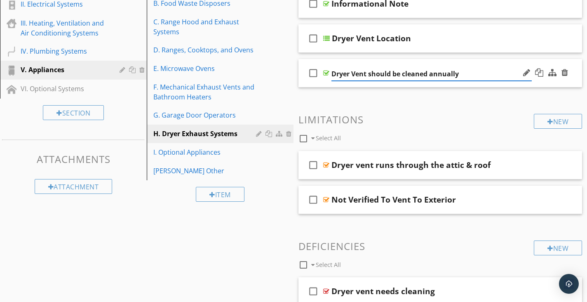
click at [373, 75] on input "Dryer Vent should be cleaned annually" at bounding box center [432, 74] width 200 height 14
type input "Dryer Vent Should Be Cleaned Annually"
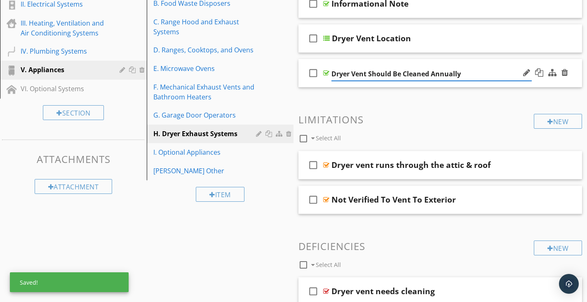
click at [328, 83] on div "check_box_outline_blank Dryer Vent Should Be Cleaned Annually" at bounding box center [441, 73] width 284 height 28
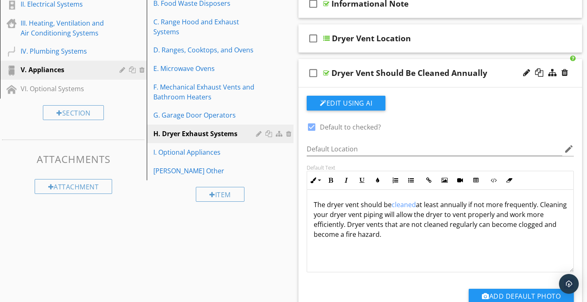
click at [396, 82] on div "check_box_outline_blank Dryer Vent Should Be Cleaned Annually" at bounding box center [441, 73] width 284 height 28
type textarea "<p>The dryer vent should be<span style="color: rgb(85, 153, 255);"><a draggable…"
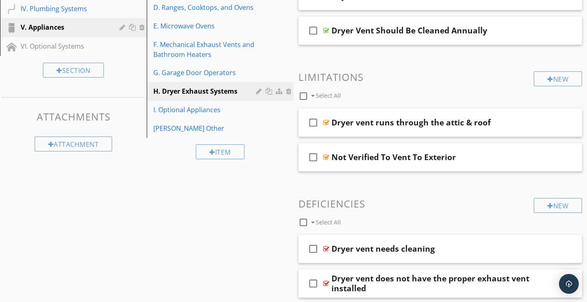
scroll to position [216, 0]
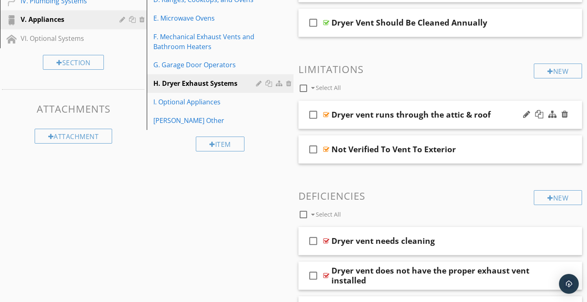
click at [451, 121] on div "check_box_outline_blank Dryer vent runs through the attic & roof" at bounding box center [441, 115] width 284 height 28
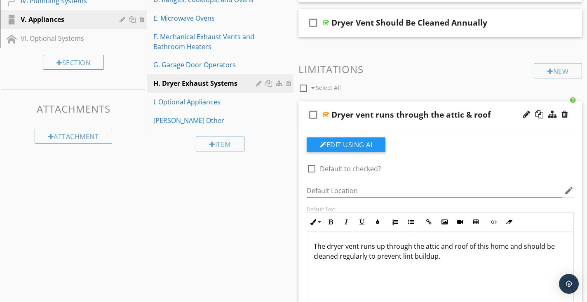
click at [450, 123] on div "check_box_outline_blank Dryer vent runs through the attic & roof" at bounding box center [441, 115] width 284 height 28
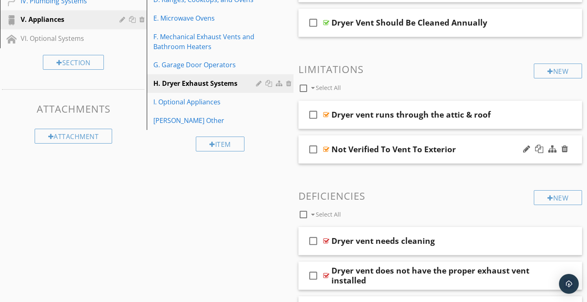
click at [419, 158] on div "check_box_outline_blank Not Verified To Vent To Exterior" at bounding box center [441, 149] width 284 height 28
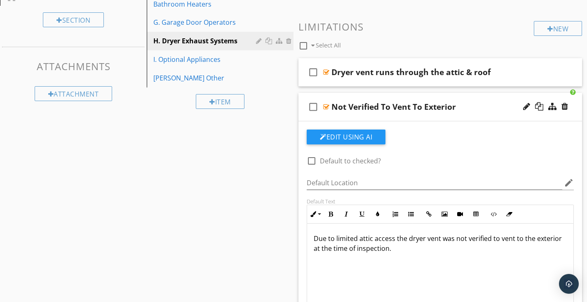
scroll to position [261, 0]
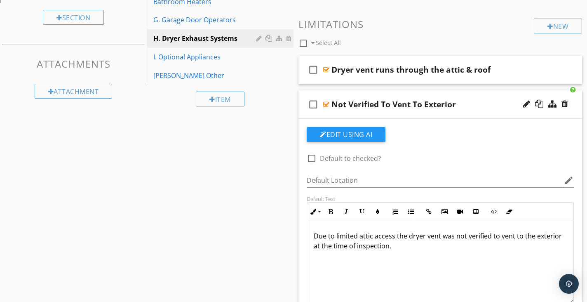
click at [422, 112] on div "check_box_outline_blank Not Verified To Vent To Exterior" at bounding box center [441, 104] width 284 height 28
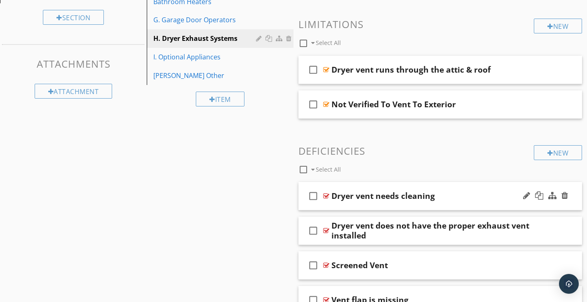
click at [451, 205] on div "check_box_outline_blank Dryer vent needs cleaning" at bounding box center [441, 196] width 284 height 28
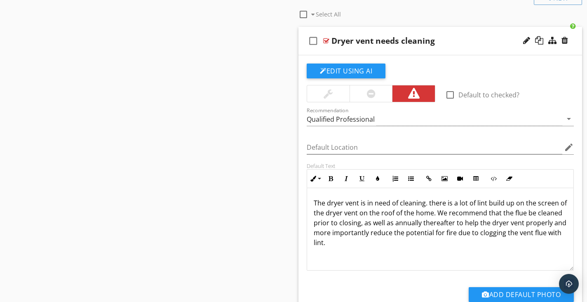
scroll to position [421, 0]
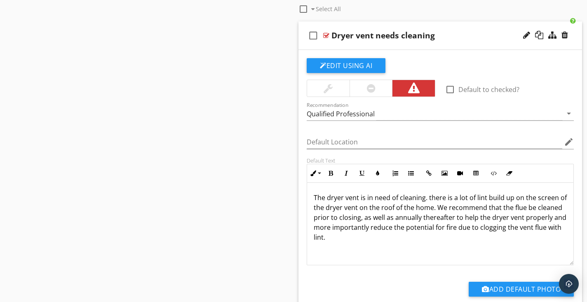
click at [362, 219] on p "The dryer vent is in need of cleaning. there is a lot of lint build up on the s…" at bounding box center [440, 218] width 253 height 50
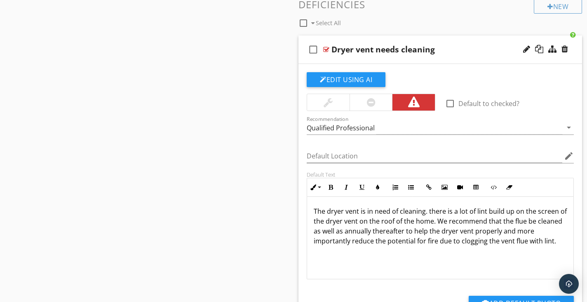
scroll to position [413, 0]
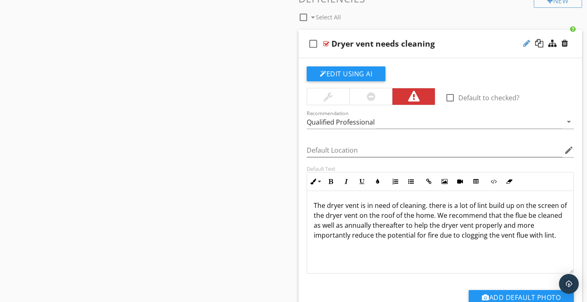
click at [526, 44] on div at bounding box center [526, 43] width 7 height 8
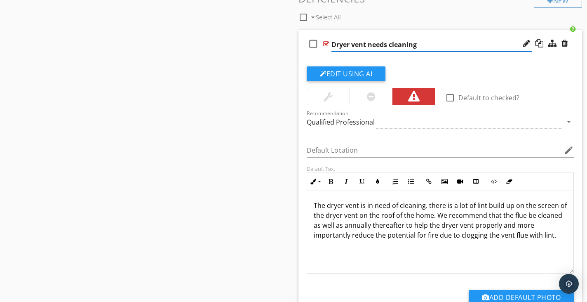
click at [355, 44] on input "Dryer vent needs cleaning" at bounding box center [432, 45] width 200 height 14
type input "Dryer Vent Needs Cleaning"
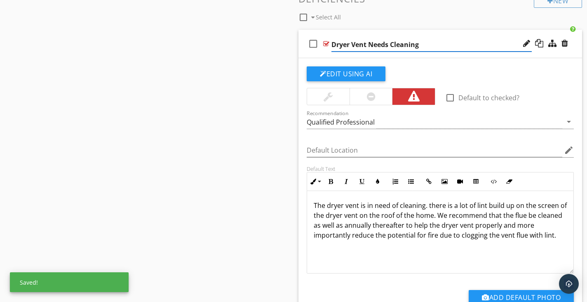
click at [325, 53] on div "check_box_outline_blank Dryer Vent Needs Cleaning" at bounding box center [441, 44] width 284 height 28
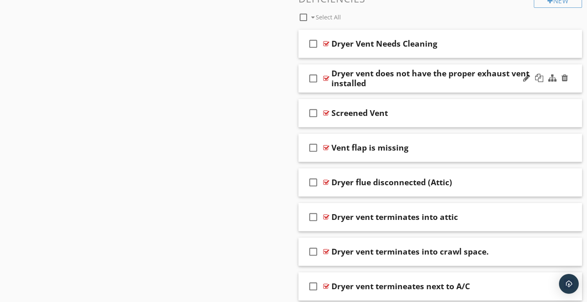
click at [384, 86] on div "Dryer vent does not have the proper exhaust vent installed" at bounding box center [432, 78] width 200 height 20
click at [321, 87] on div "check_box_outline_blank" at bounding box center [315, 78] width 17 height 20
click at [321, 87] on div "check_box" at bounding box center [315, 78] width 17 height 20
click at [325, 88] on div "check_box_outline_blank Dryer vent does not have the proper exhaust vent instal…" at bounding box center [441, 78] width 284 height 28
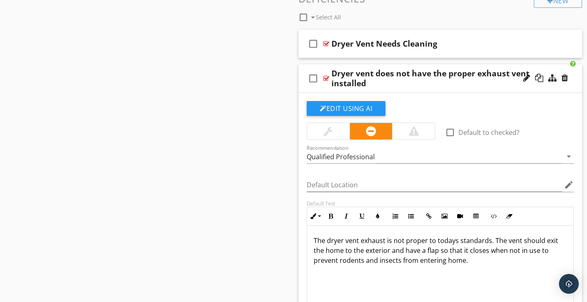
click at [459, 86] on div "Dryer vent does not have the proper exhaust vent installed" at bounding box center [432, 78] width 200 height 20
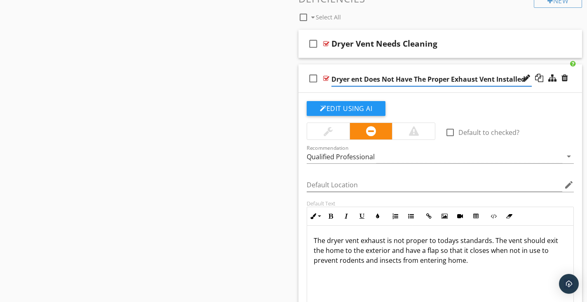
type input "Dryer Vent Does Not Have The Proper Exhaust Vent Installed"
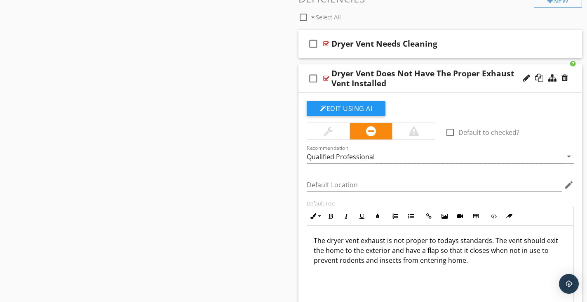
click at [329, 89] on div "check_box_outline_blank Dryer Vent Does Not Have The Proper Exhaust Vent Instal…" at bounding box center [441, 78] width 284 height 28
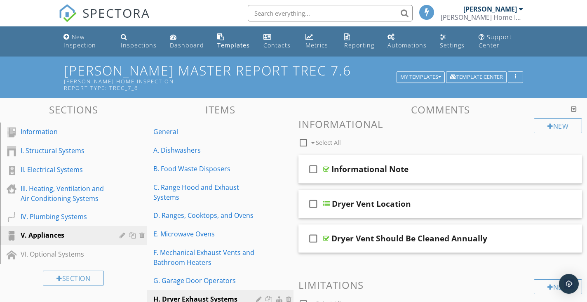
scroll to position [0, 0]
click at [132, 47] on div "Inspections" at bounding box center [139, 45] width 36 height 8
